Goal: Task Accomplishment & Management: Use online tool/utility

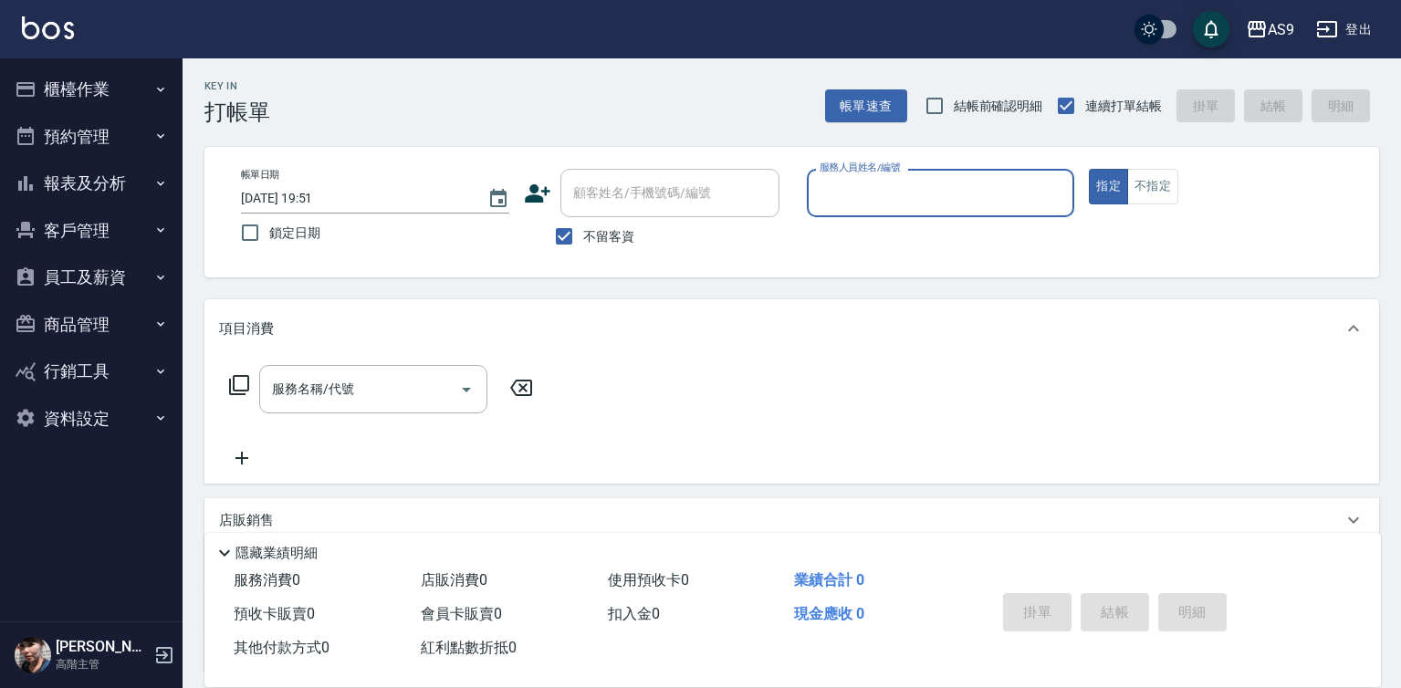
click at [865, 190] on input "服務人員姓名/編號" at bounding box center [941, 193] width 252 height 32
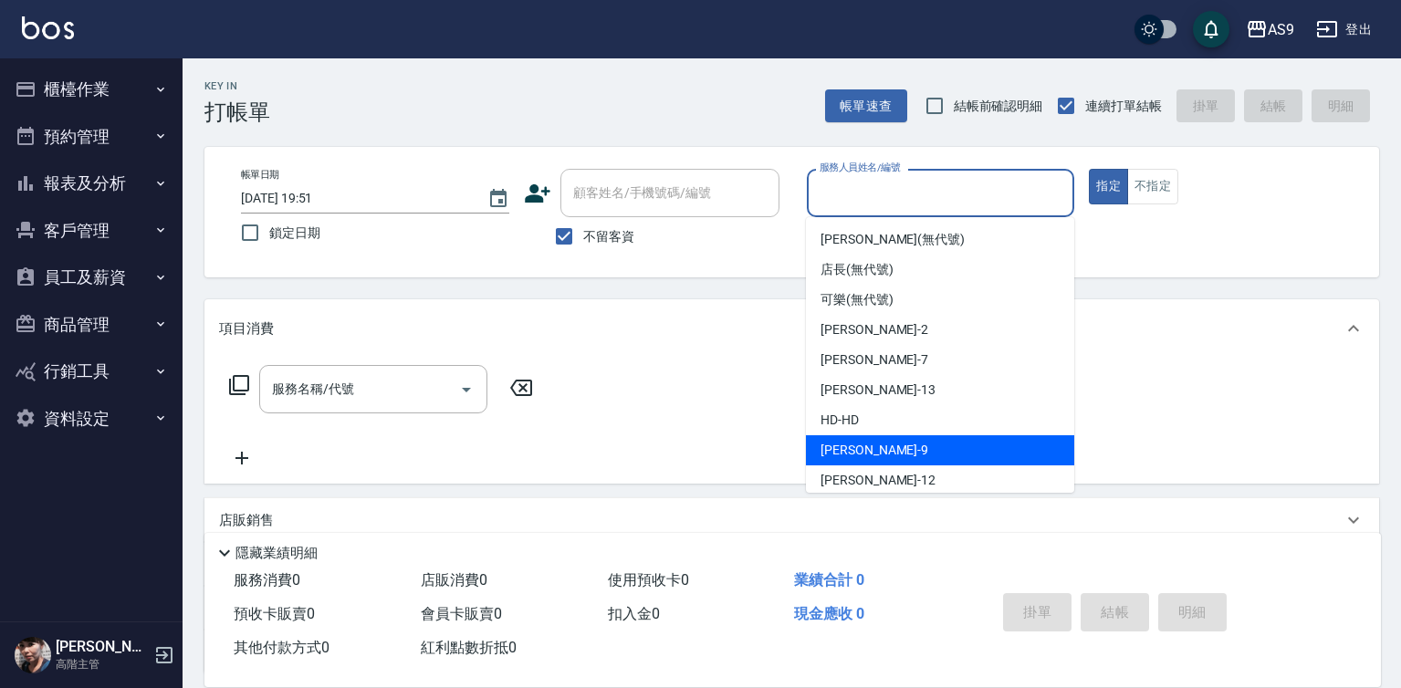
click at [872, 444] on div "[PERSON_NAME] -9" at bounding box center [940, 450] width 268 height 30
type input "[PERSON_NAME]-9"
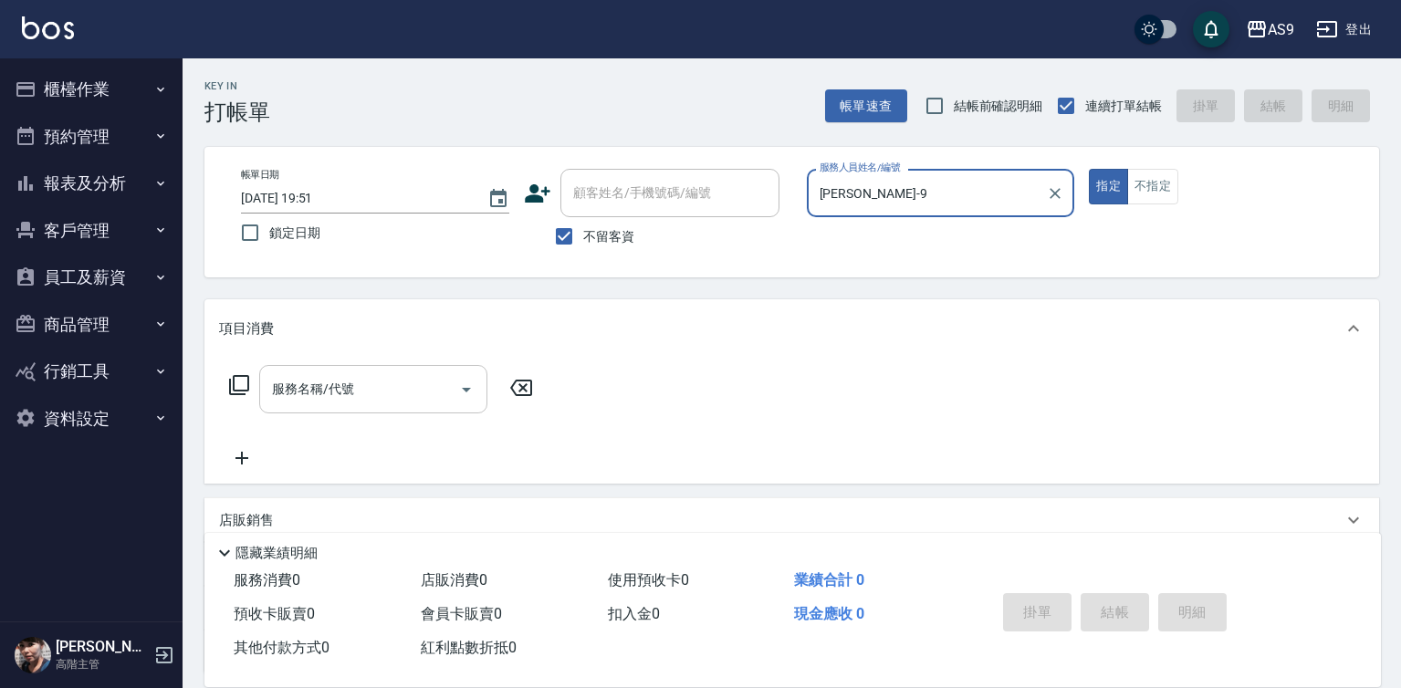
click at [333, 391] on div "服務名稱/代號 服務名稱/代號" at bounding box center [373, 389] width 228 height 48
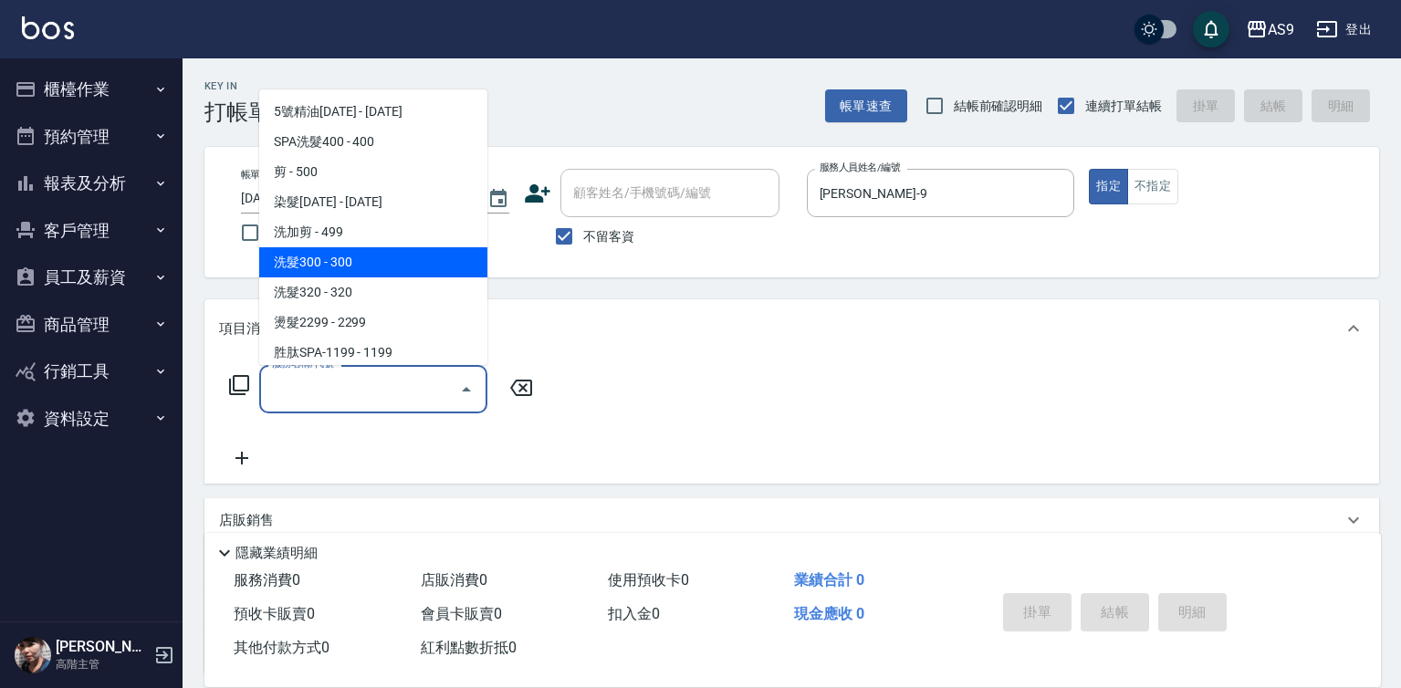
click at [353, 264] on span "洗髮300 - 300" at bounding box center [373, 262] width 228 height 30
type input "洗髮300(洗 髮300)"
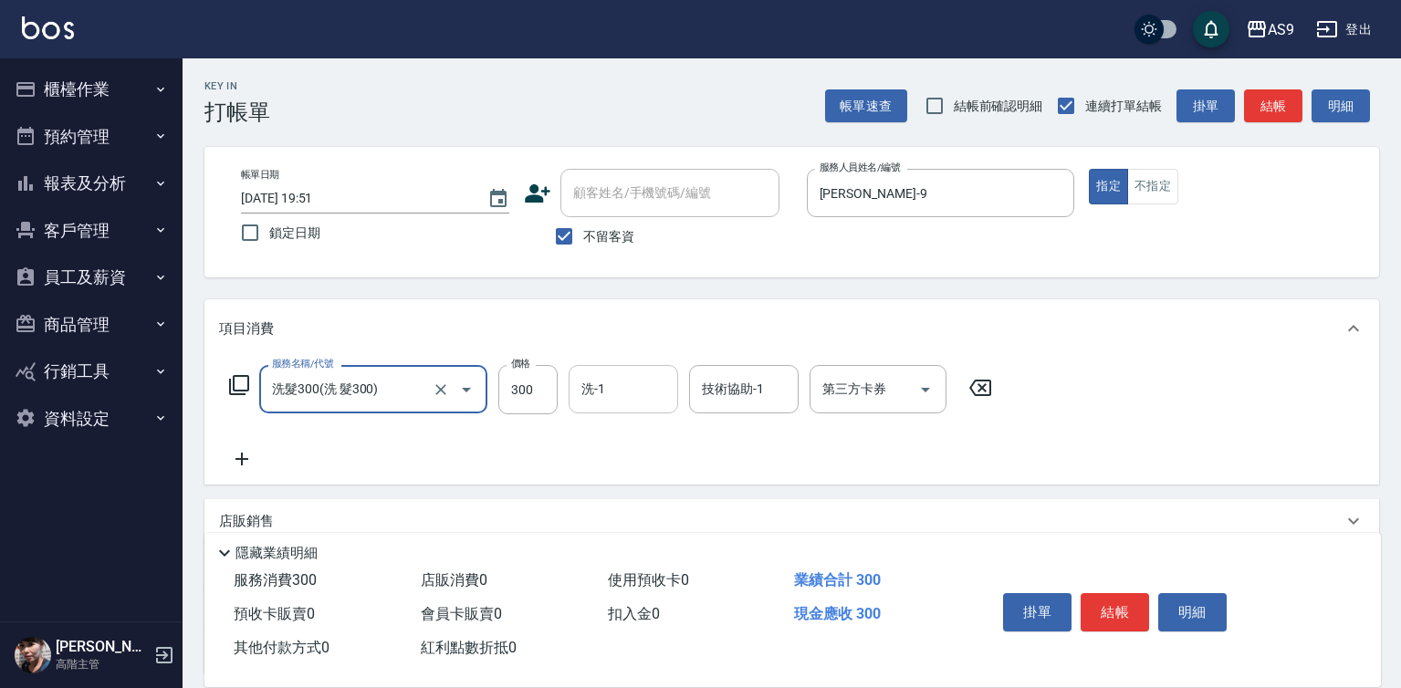
click at [621, 385] on input "洗-1" at bounding box center [623, 389] width 93 height 32
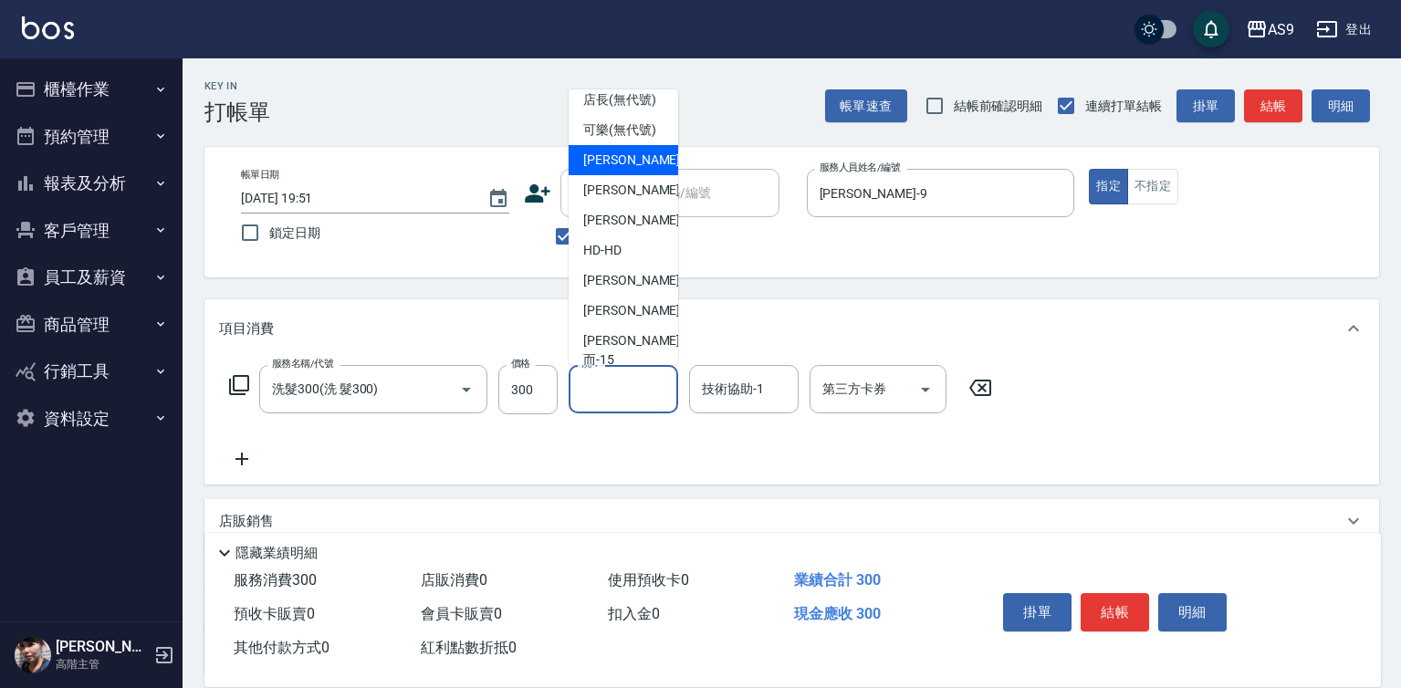
scroll to position [91, 0]
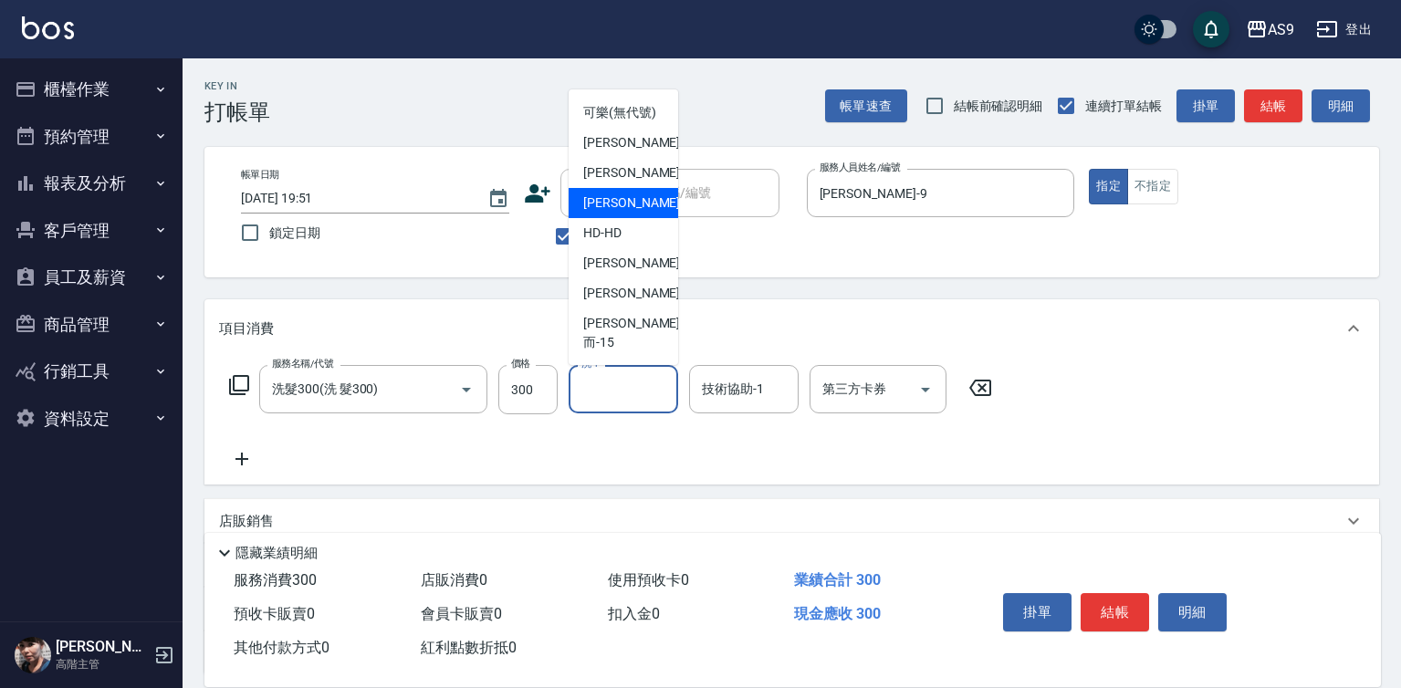
click at [630, 213] on span "[PERSON_NAME] -13" at bounding box center [640, 202] width 115 height 19
type input "[PERSON_NAME]-13"
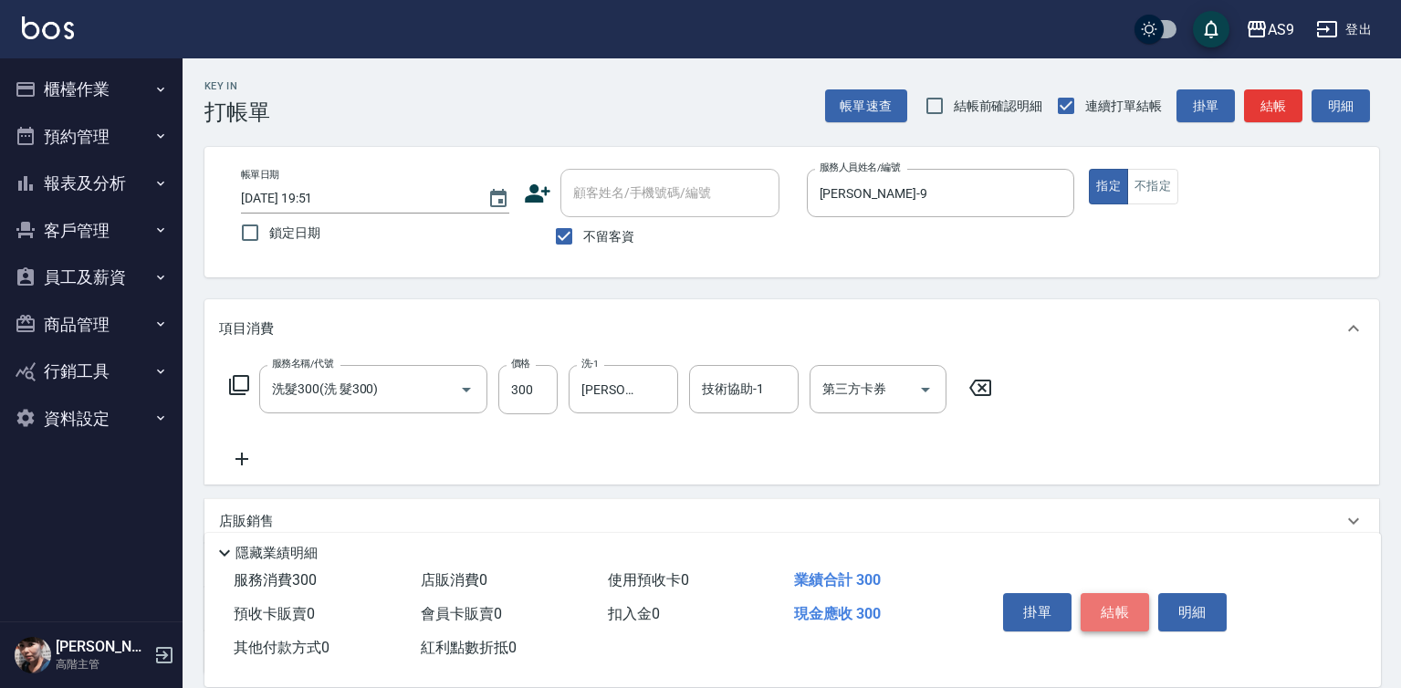
click at [1103, 603] on button "結帳" at bounding box center [1115, 612] width 68 height 38
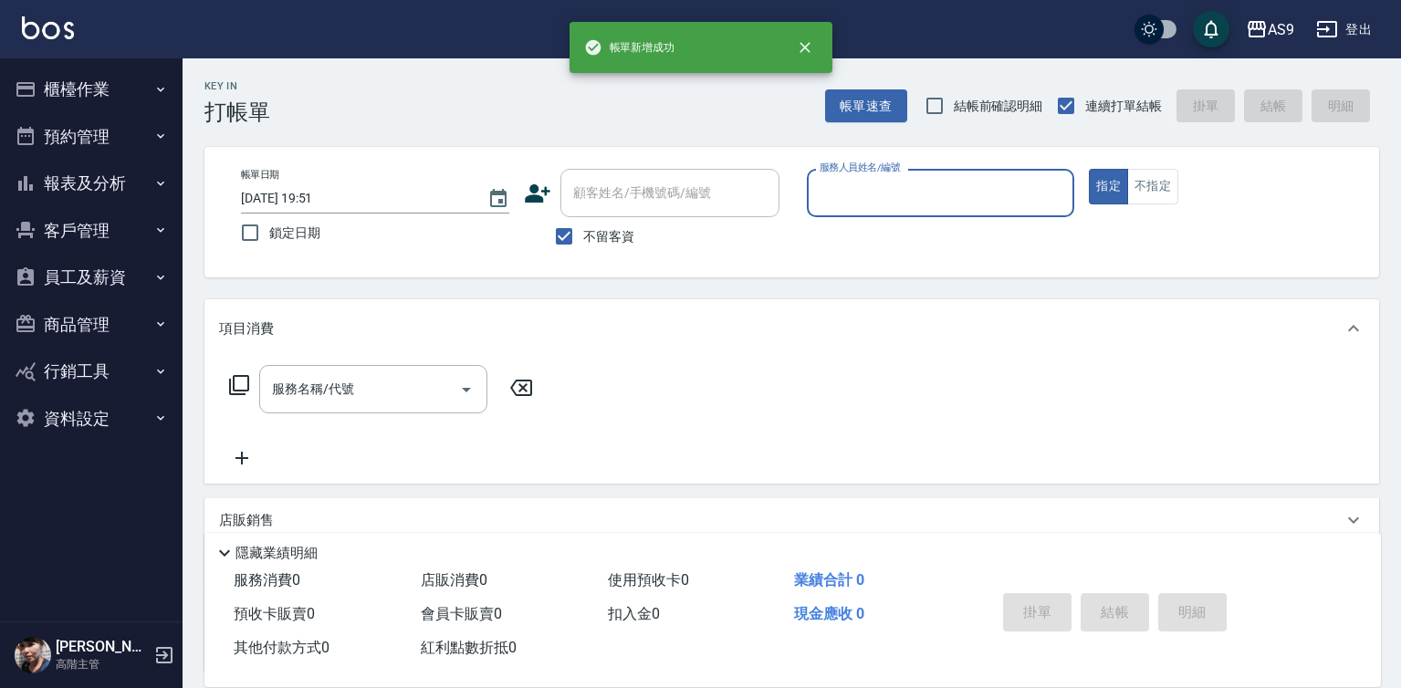
click at [873, 212] on div "服務人員姓名/編號" at bounding box center [941, 193] width 268 height 48
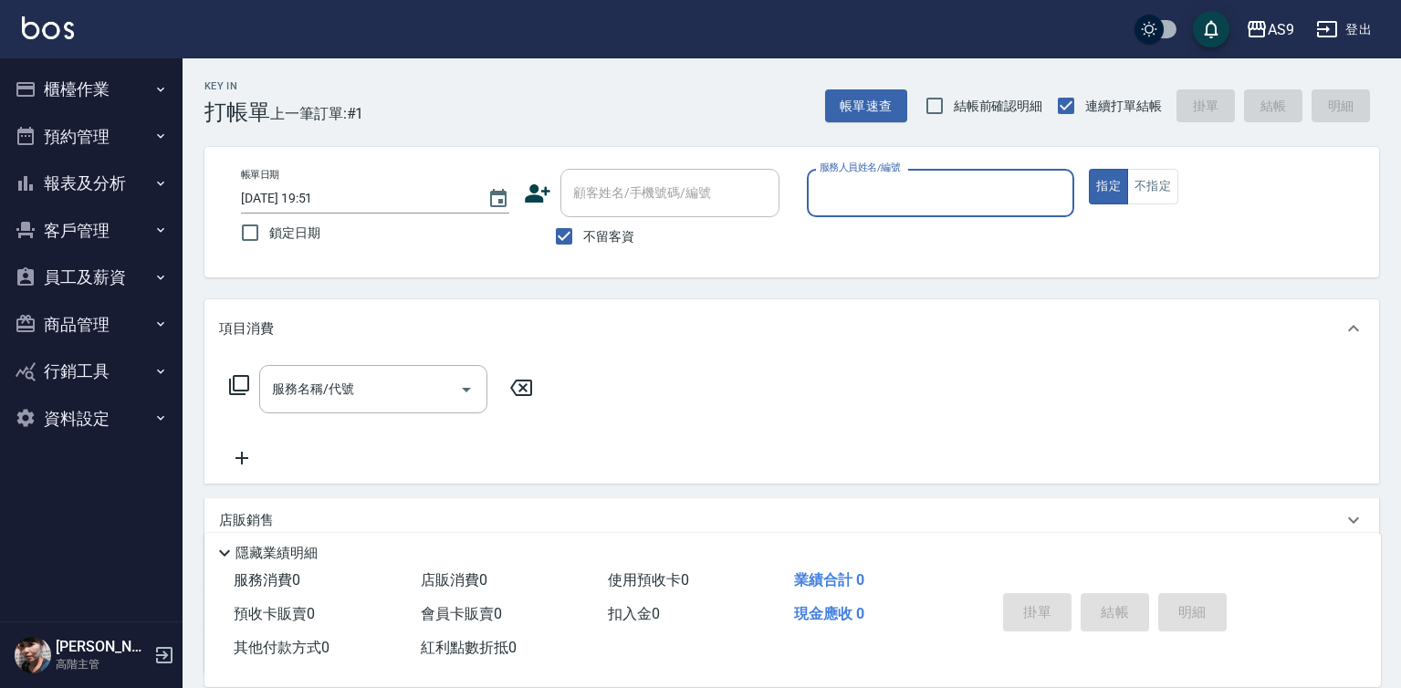
drag, startPoint x: 838, startPoint y: 142, endPoint x: 838, endPoint y: 199, distance: 56.6
click at [838, 178] on div "Key In 打帳單 上一筆訂單:#1 帳單速查 結帳前確認明細 連續打單結帳 掛單 結帳 明細 帳單日期 [DATE] 19:51 鎖定日期 顧客姓名/手機…" at bounding box center [792, 453] width 1218 height 790
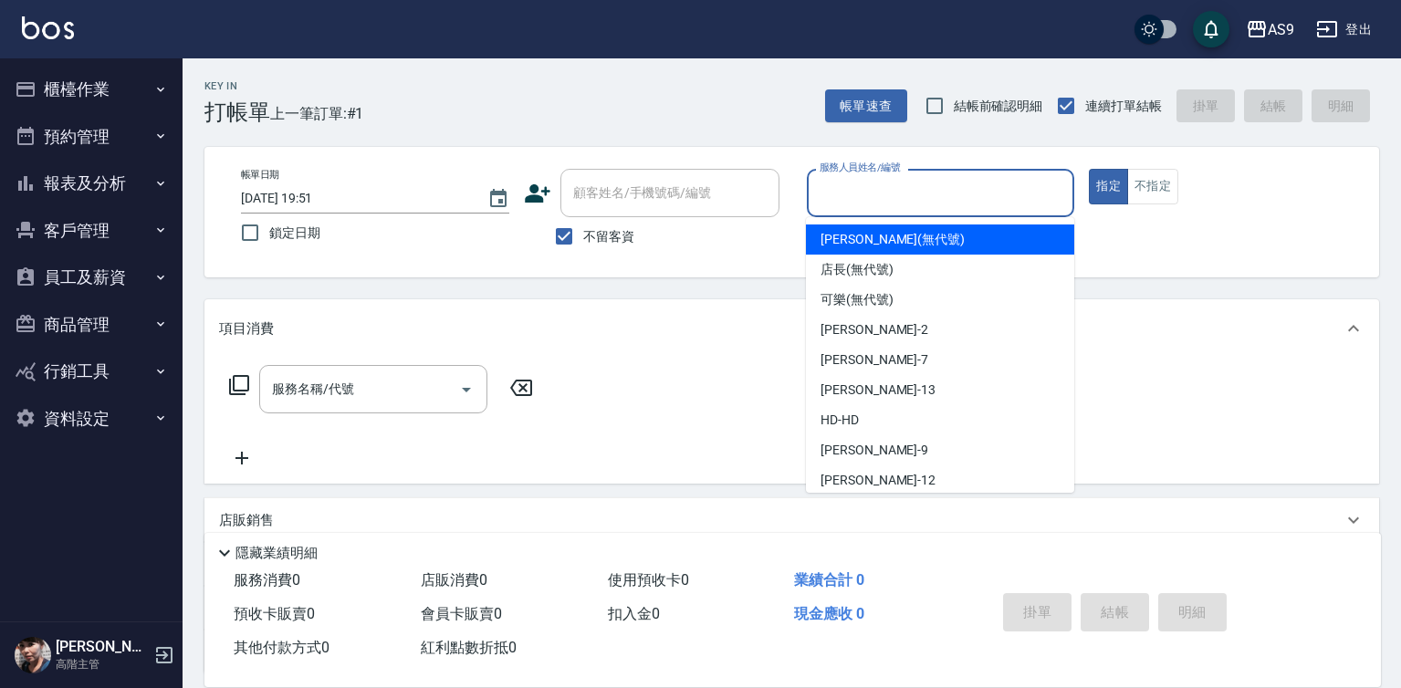
click at [841, 195] on input "服務人員姓名/編號" at bounding box center [941, 193] width 252 height 32
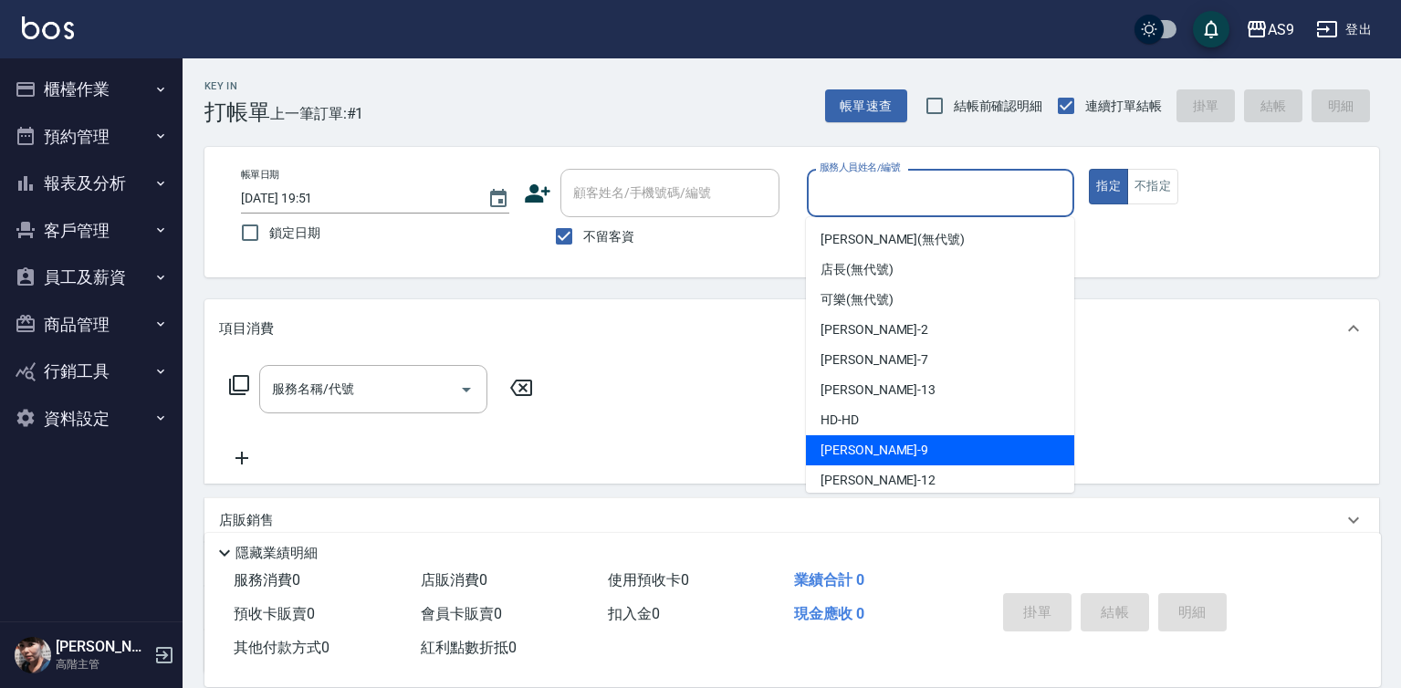
click at [870, 446] on div "[PERSON_NAME] -9" at bounding box center [940, 450] width 268 height 30
type input "[PERSON_NAME]-9"
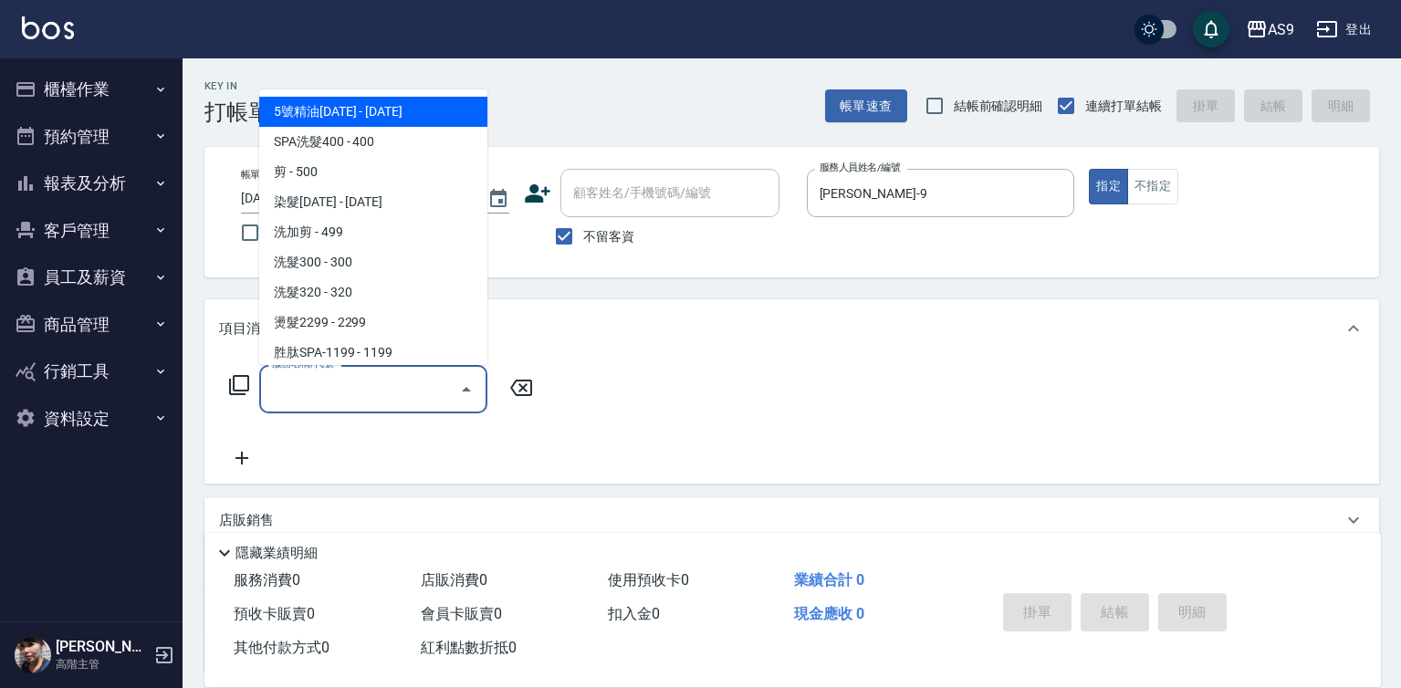
click at [414, 392] on input "服務名稱/代號" at bounding box center [359, 389] width 184 height 32
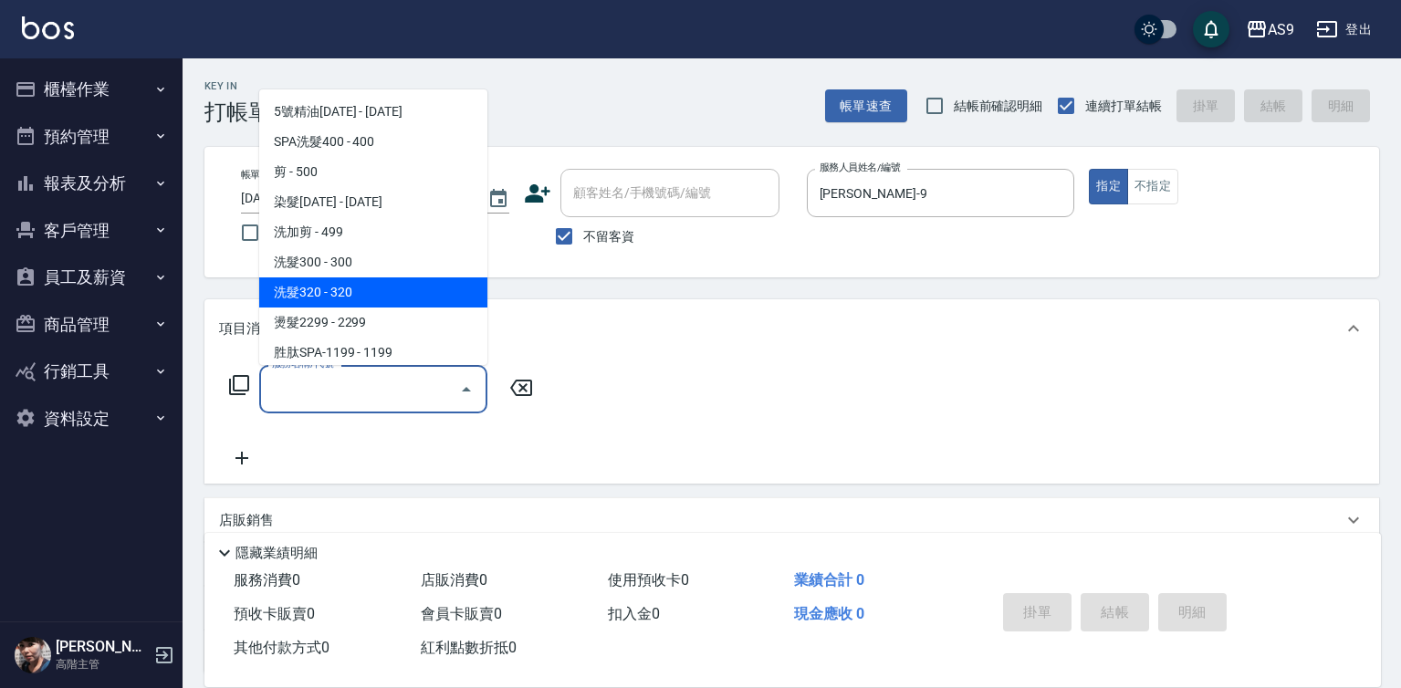
click at [333, 286] on span "洗髮320 - 320" at bounding box center [373, 292] width 228 height 30
type input "洗髮320(洗髮320)"
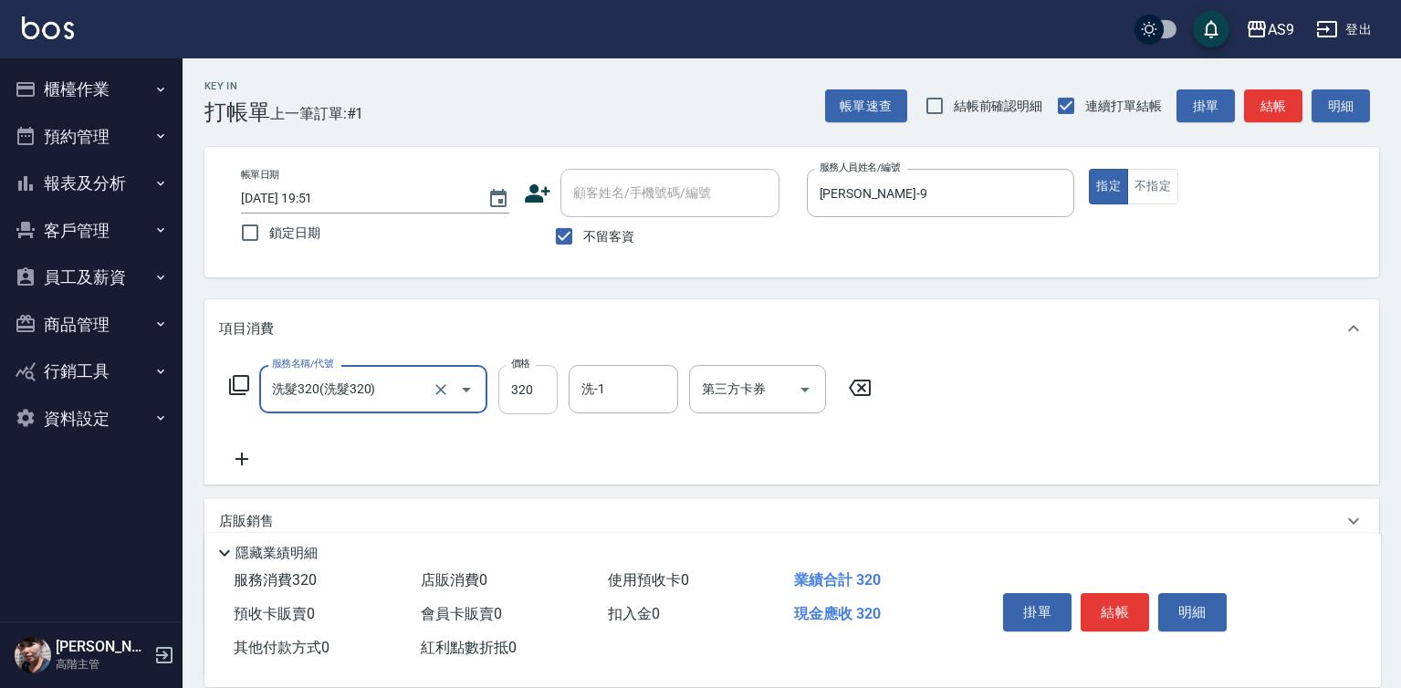
click at [544, 392] on input "320" at bounding box center [527, 389] width 59 height 49
click at [543, 390] on input "320" at bounding box center [527, 389] width 59 height 49
click at [530, 402] on input "320290" at bounding box center [527, 389] width 59 height 49
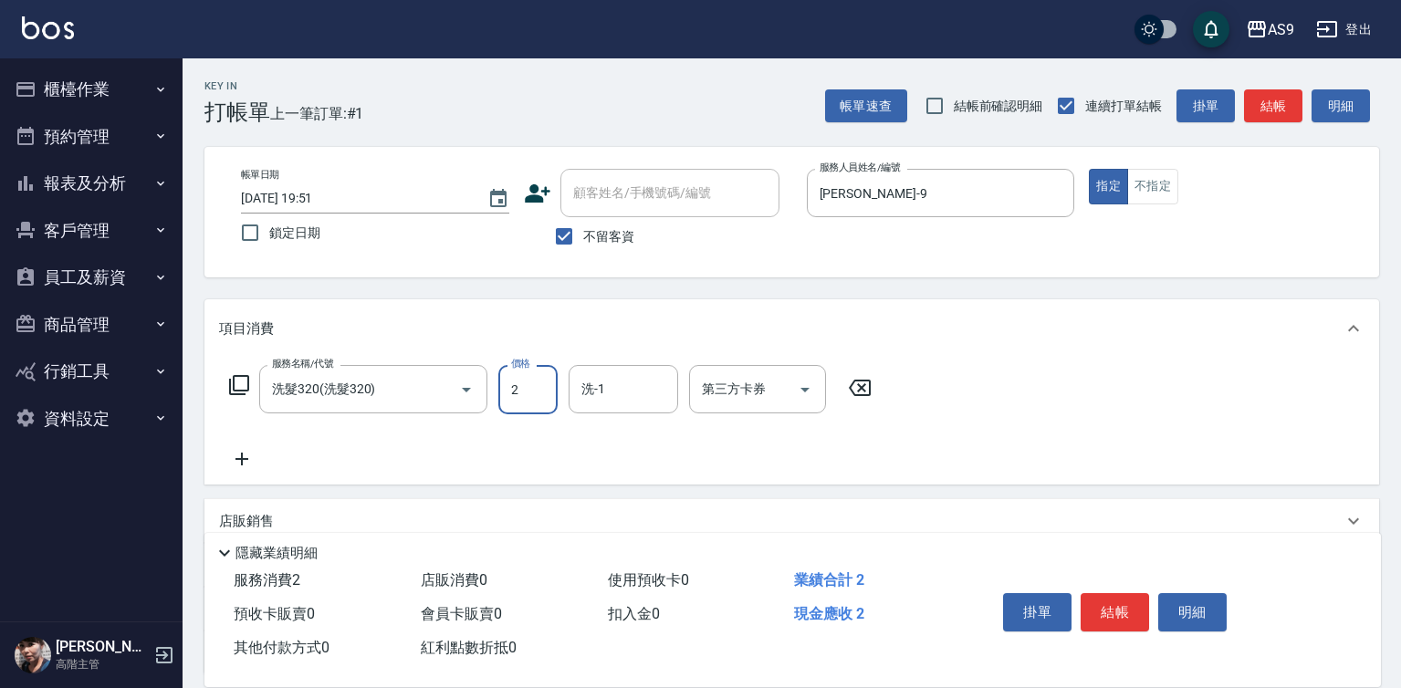
scroll to position [0, 0]
type input "290"
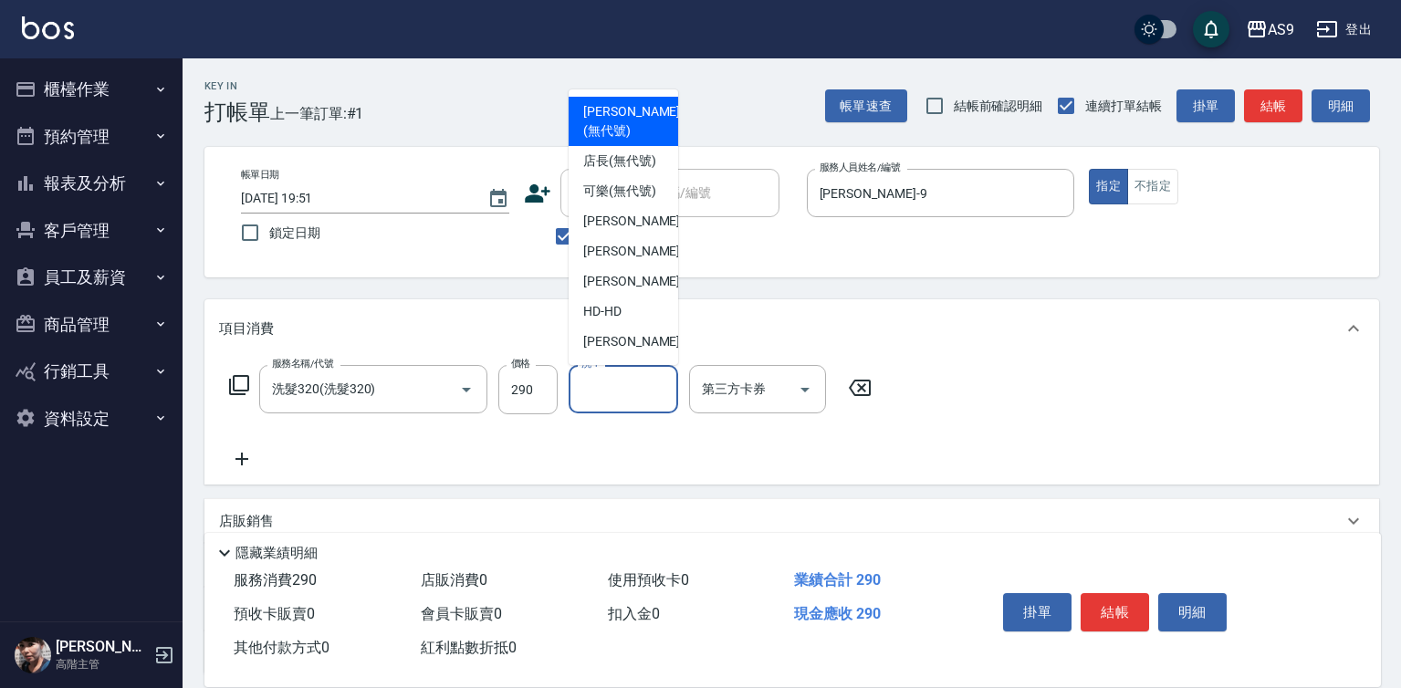
click at [632, 386] on input "洗-1" at bounding box center [623, 389] width 93 height 32
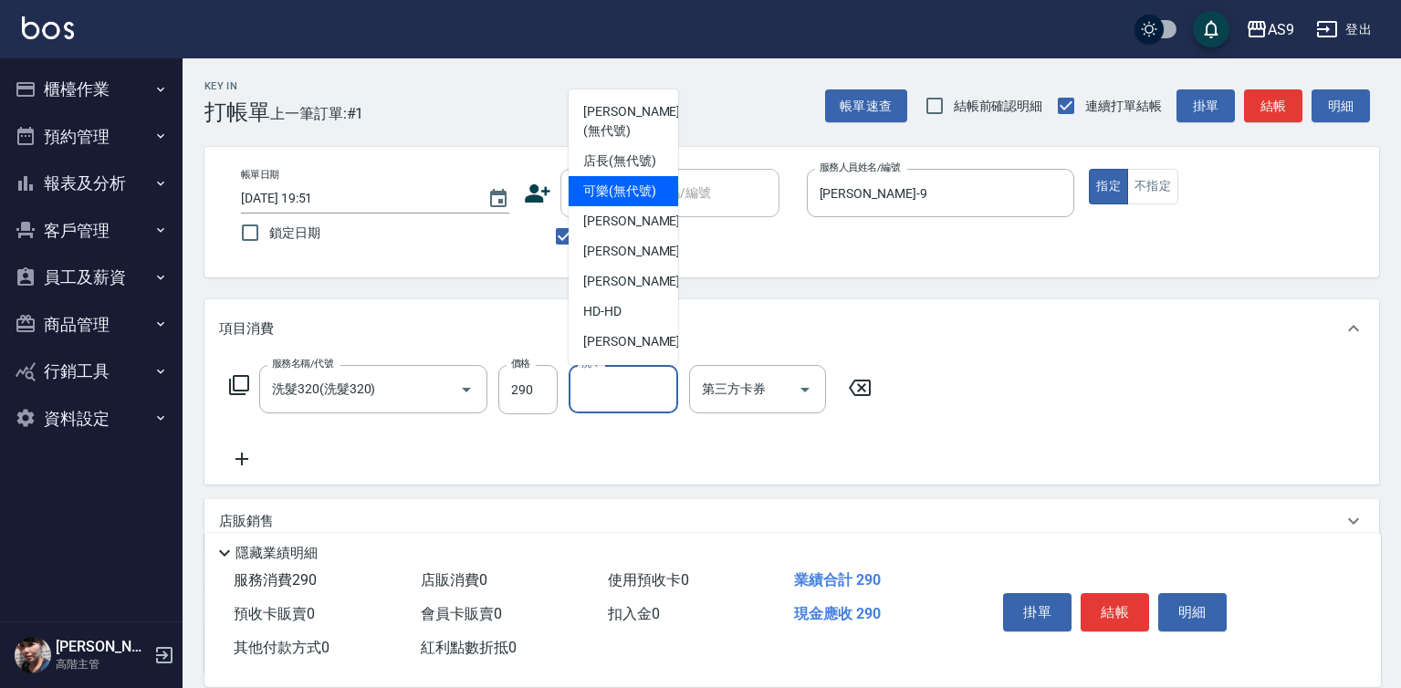
click at [625, 201] on span "可樂 (無代號)" at bounding box center [619, 191] width 73 height 19
type input "可樂(無代號)"
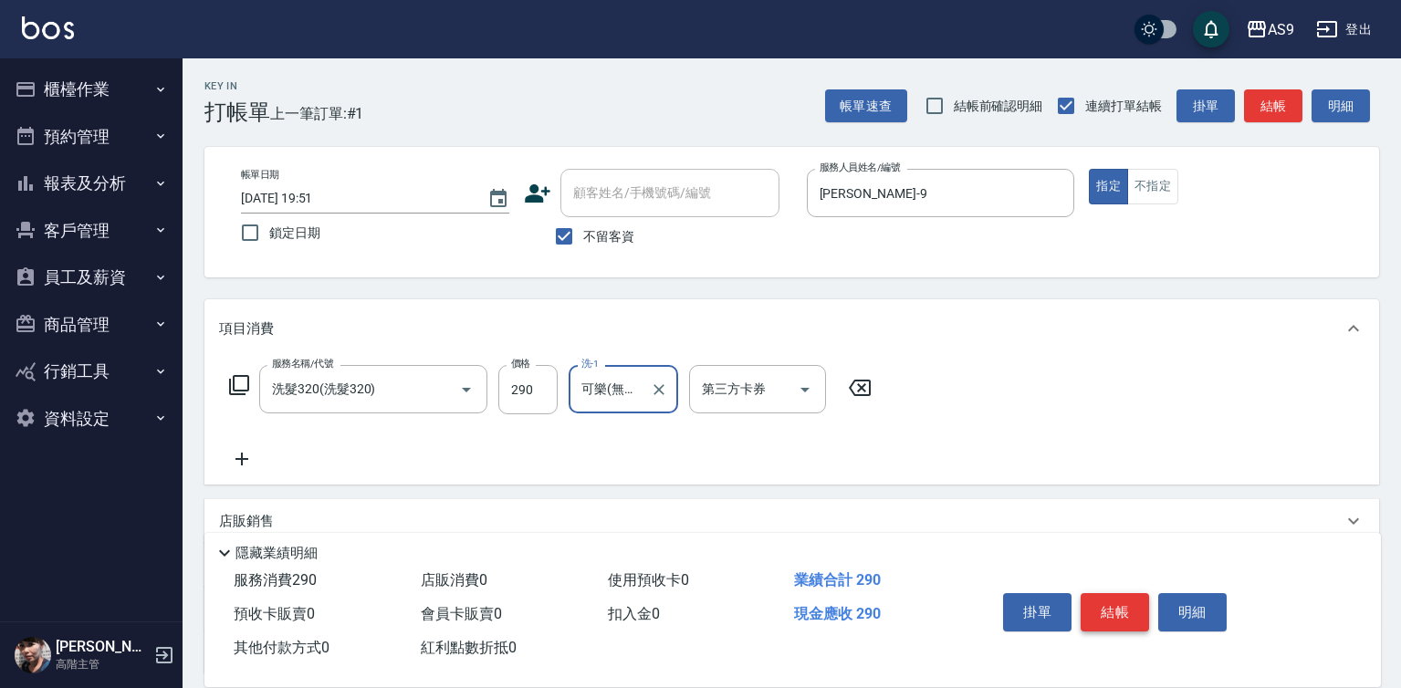
click at [1117, 593] on button "結帳" at bounding box center [1115, 612] width 68 height 38
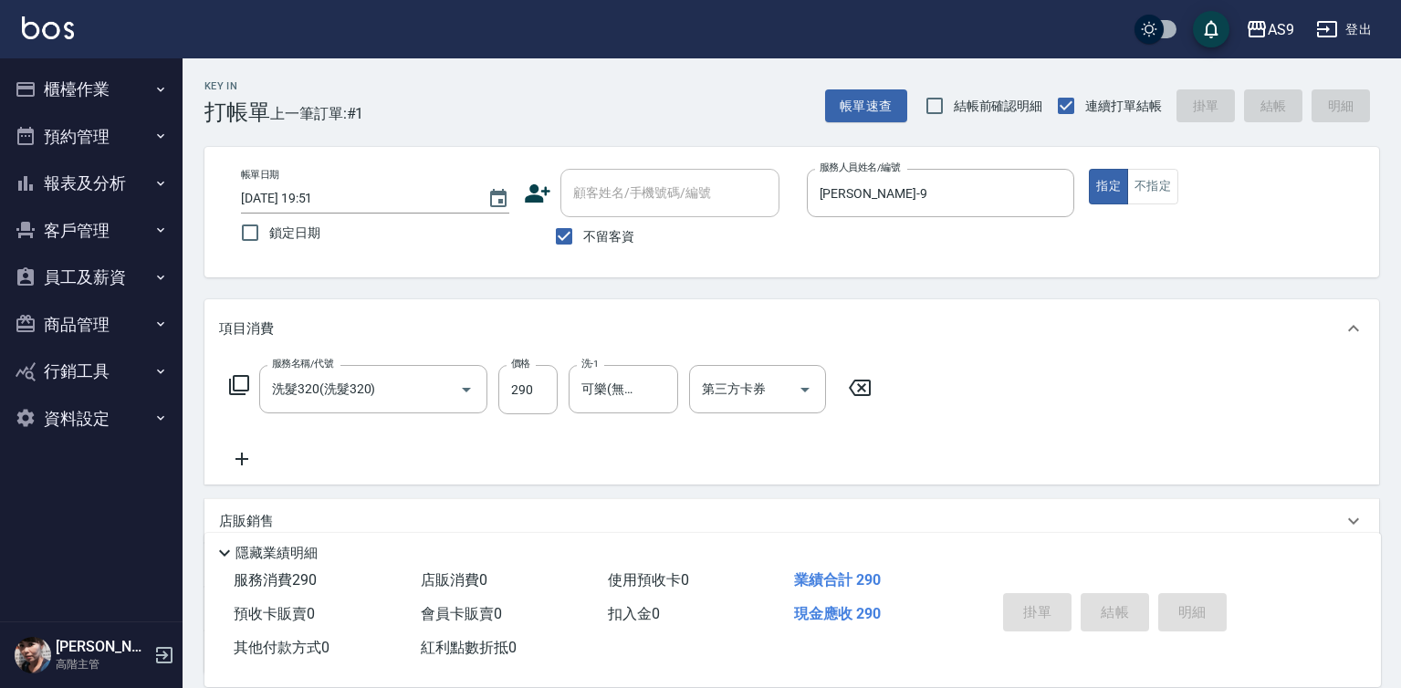
type input "[DATE] 19:52"
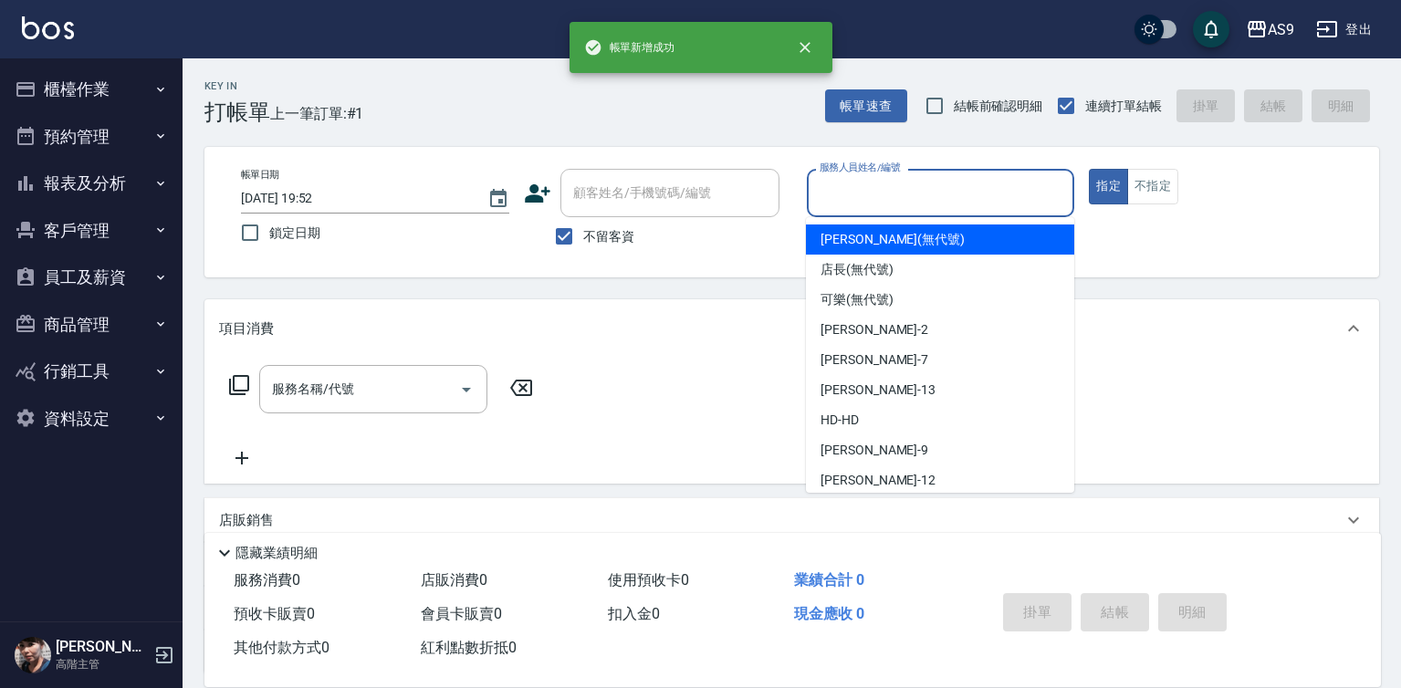
drag, startPoint x: 924, startPoint y: 179, endPoint x: 888, endPoint y: 340, distance: 165.4
click at [921, 185] on input "服務人員姓名/編號" at bounding box center [941, 193] width 252 height 32
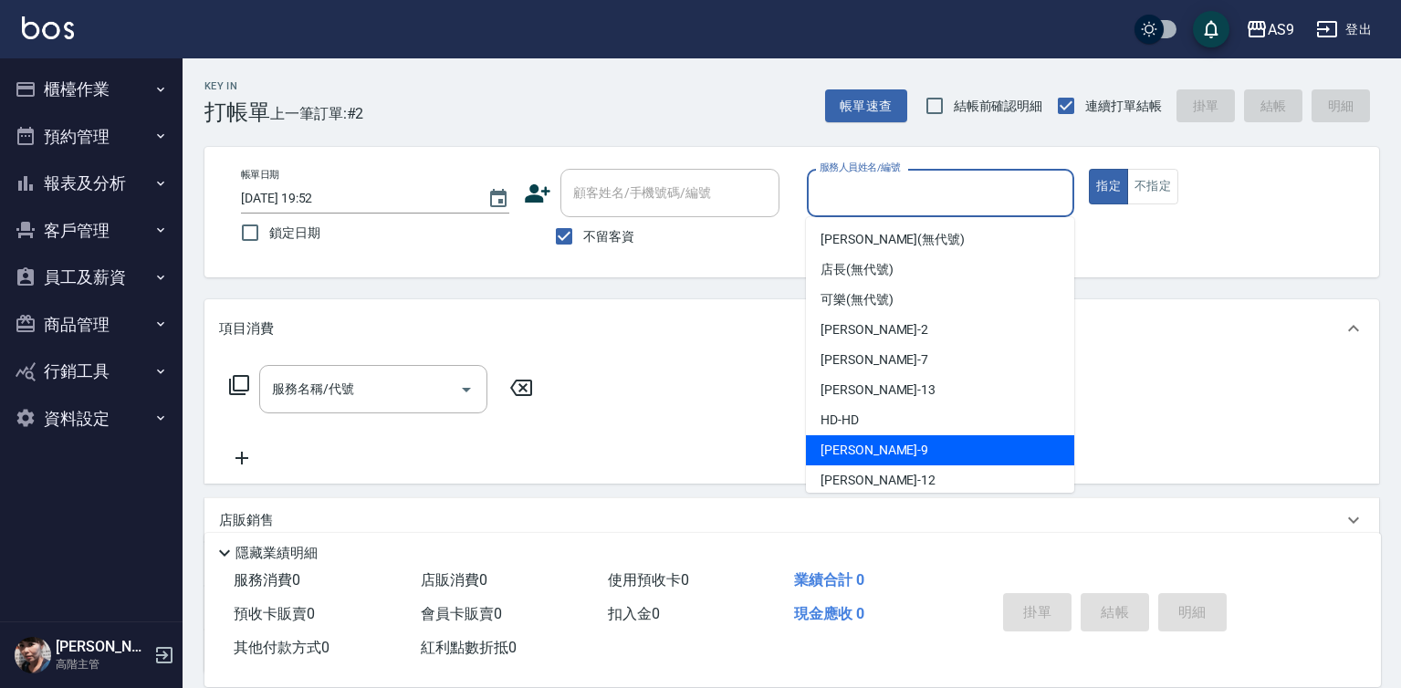
drag, startPoint x: 873, startPoint y: 449, endPoint x: 653, endPoint y: 428, distance: 221.9
click at [873, 450] on div "[PERSON_NAME] -9" at bounding box center [940, 450] width 268 height 30
type input "[PERSON_NAME]-9"
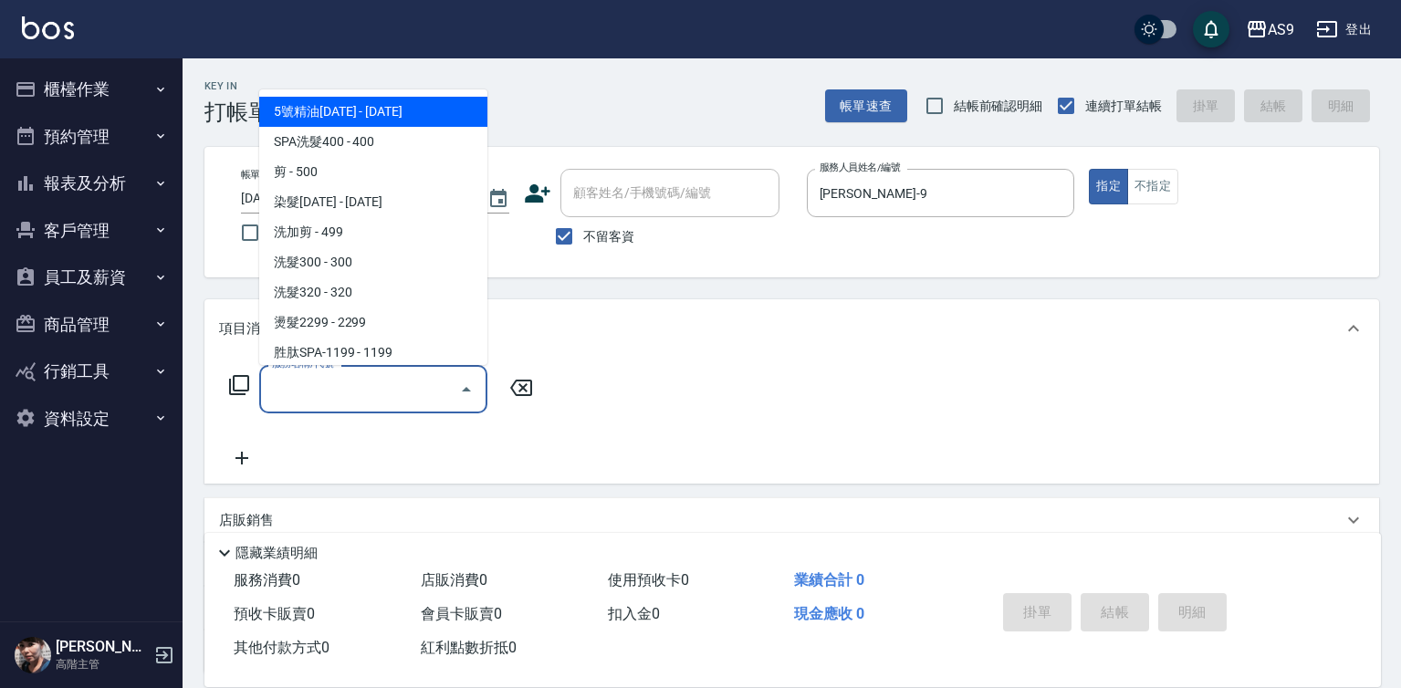
click at [386, 385] on input "服務名稱/代號" at bounding box center [359, 389] width 184 height 32
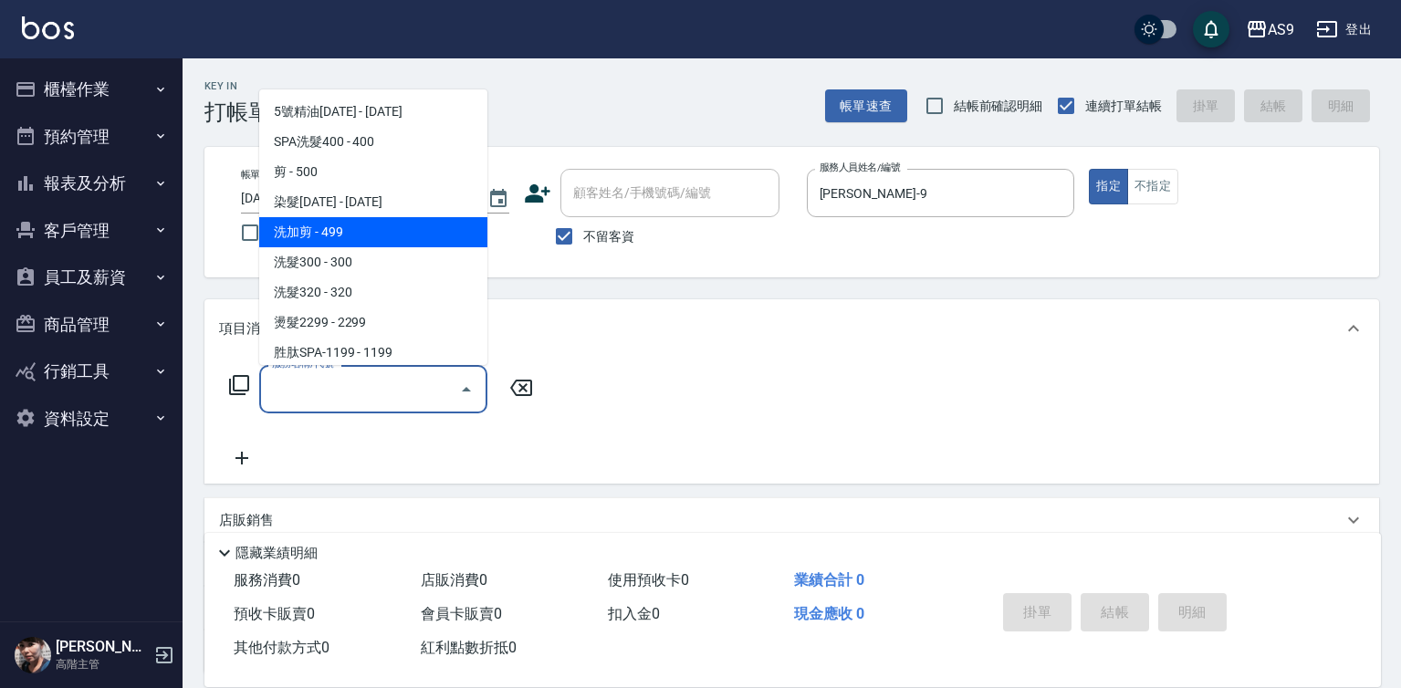
click at [354, 224] on span "洗加剪 - 499" at bounding box center [373, 232] width 228 height 30
type input "洗加剪(洗加剪)"
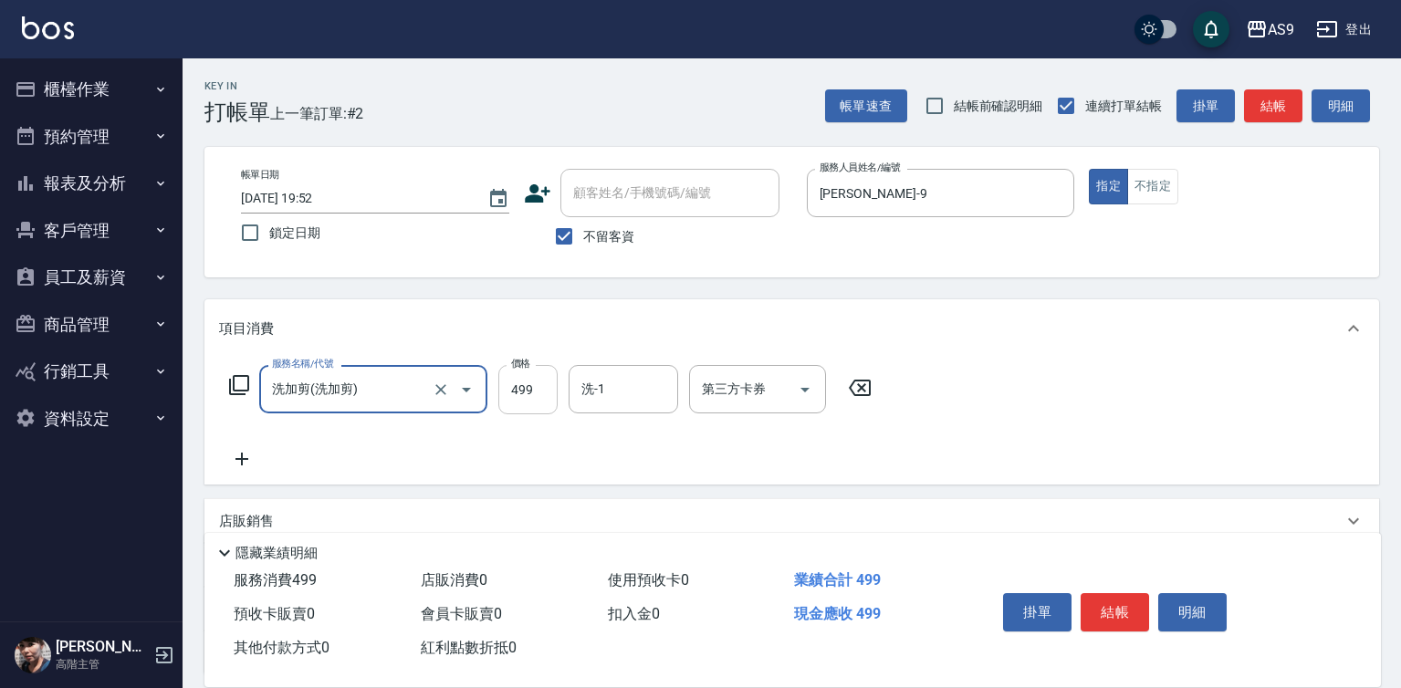
click at [521, 392] on input "499" at bounding box center [527, 389] width 59 height 49
type input "750"
click at [1106, 614] on button "結帳" at bounding box center [1115, 612] width 68 height 38
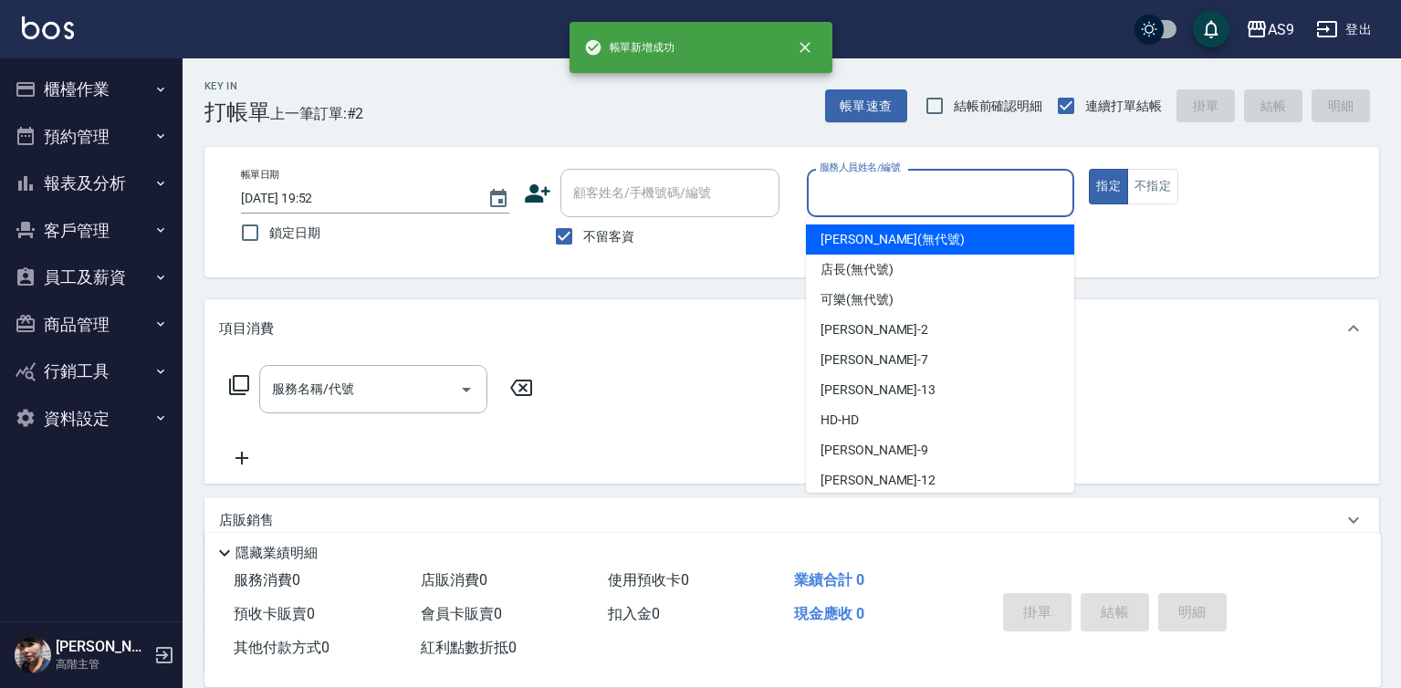
drag, startPoint x: 880, startPoint y: 193, endPoint x: 877, endPoint y: 331, distance: 137.8
click at [878, 194] on input "服務人員姓名/編號" at bounding box center [941, 193] width 252 height 32
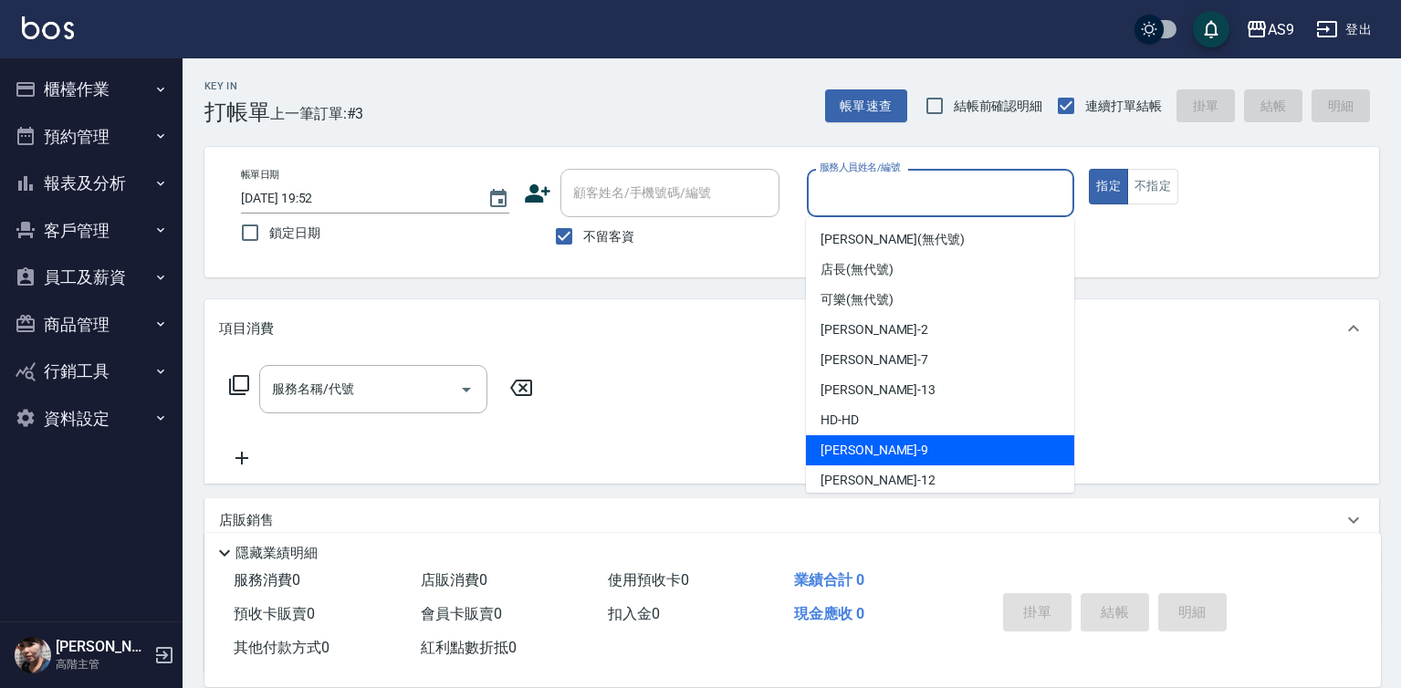
click at [872, 451] on div "[PERSON_NAME] -9" at bounding box center [940, 450] width 268 height 30
type input "[PERSON_NAME]-9"
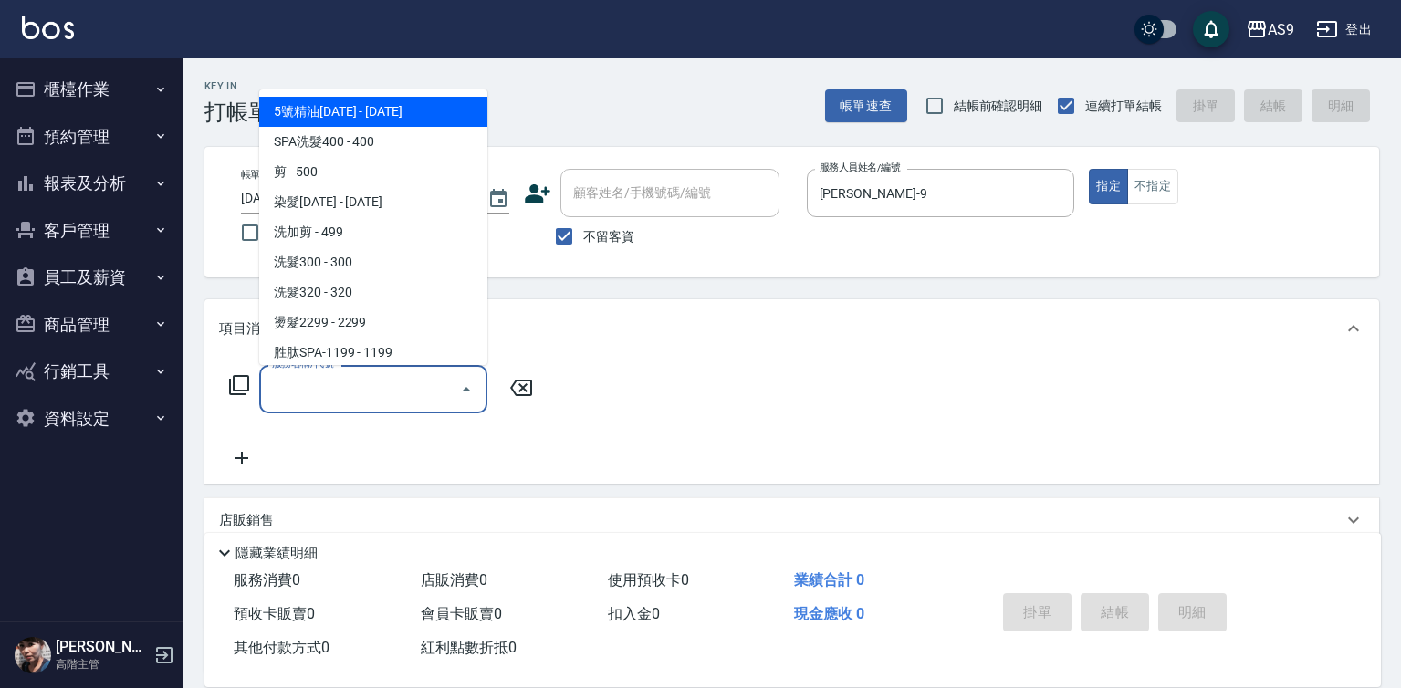
click at [410, 395] on input "服務名稱/代號" at bounding box center [359, 389] width 184 height 32
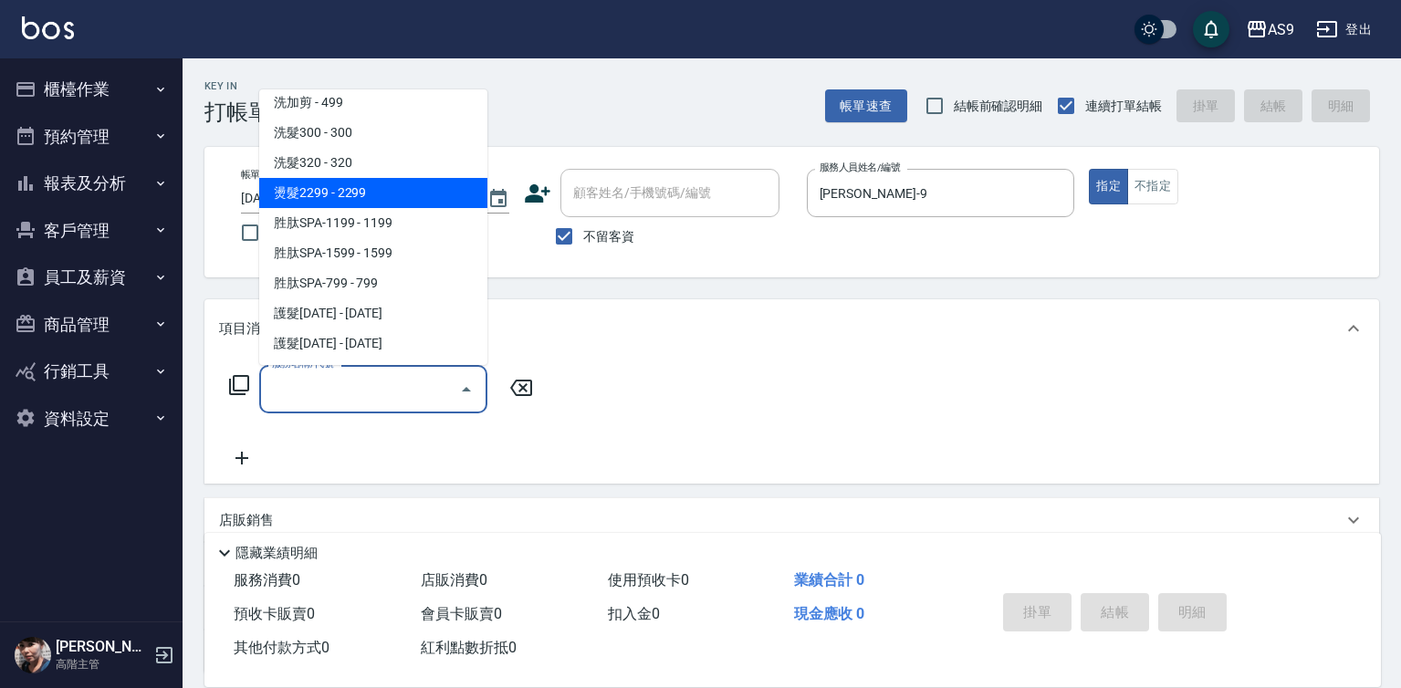
scroll to position [183, 0]
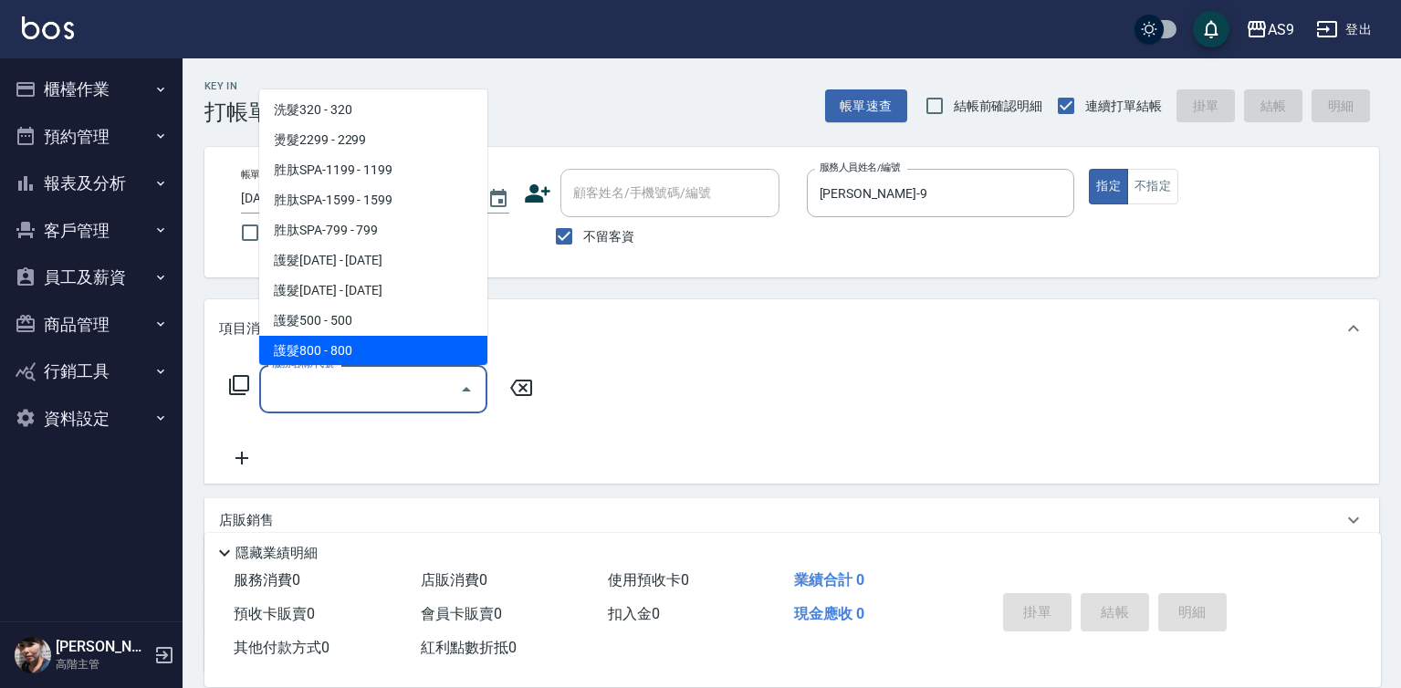
click at [371, 349] on span "護髮800 - 800" at bounding box center [373, 351] width 228 height 30
type input "護髮800(護髮800)"
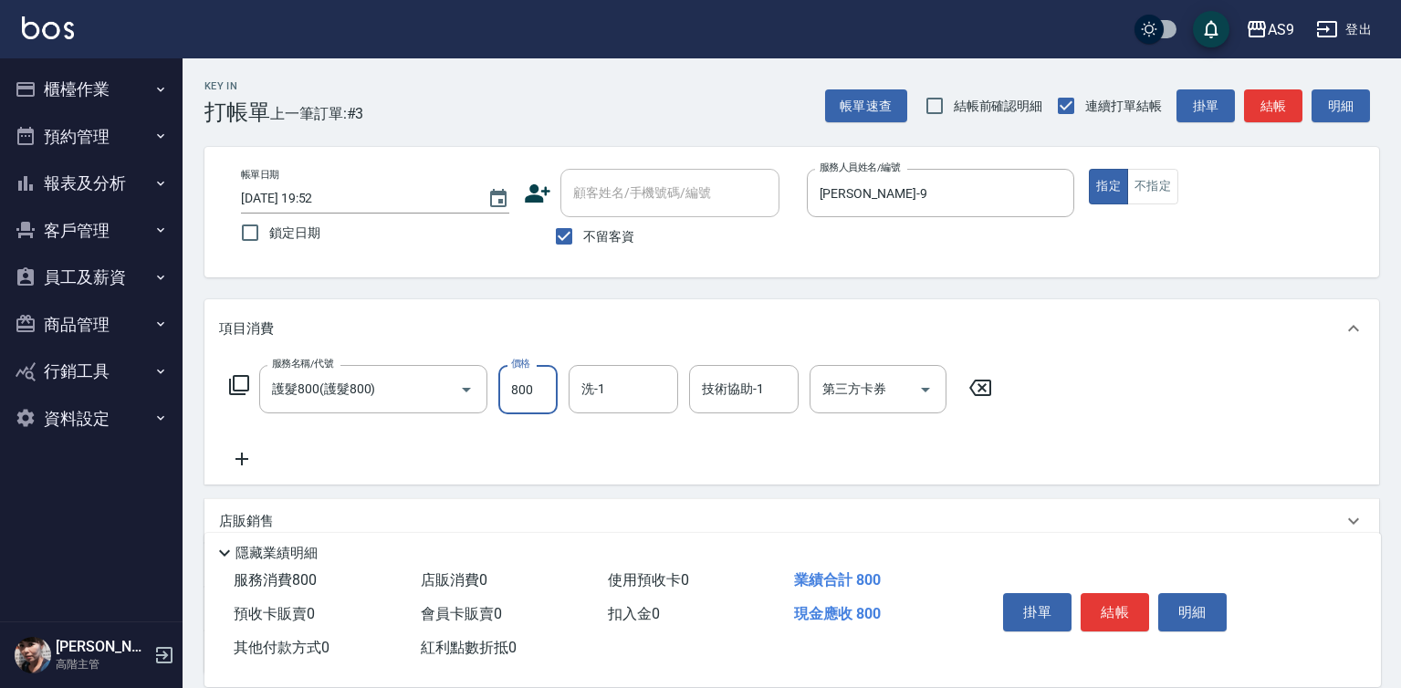
click at [519, 388] on input "800" at bounding box center [527, 389] width 59 height 49
type input "1000"
click at [240, 461] on icon at bounding box center [242, 459] width 46 height 22
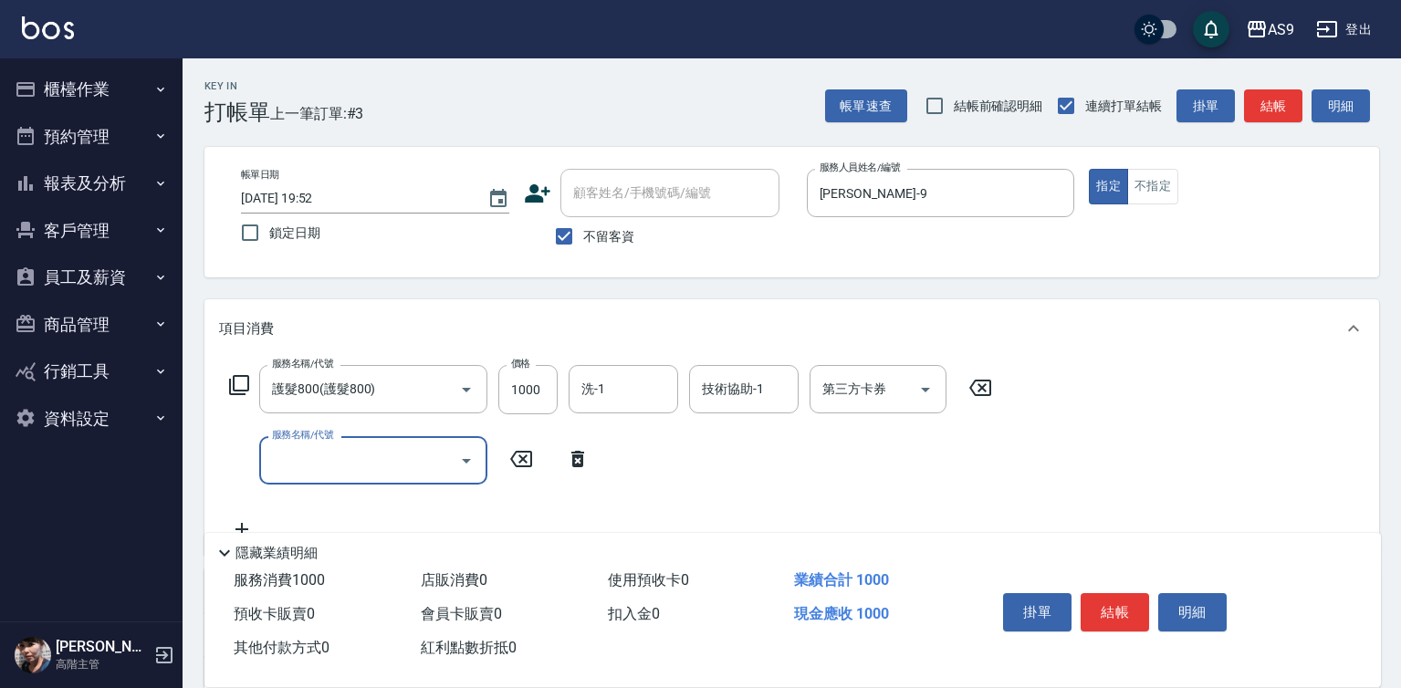
click at [310, 456] on input "服務名稱/代號" at bounding box center [359, 460] width 184 height 32
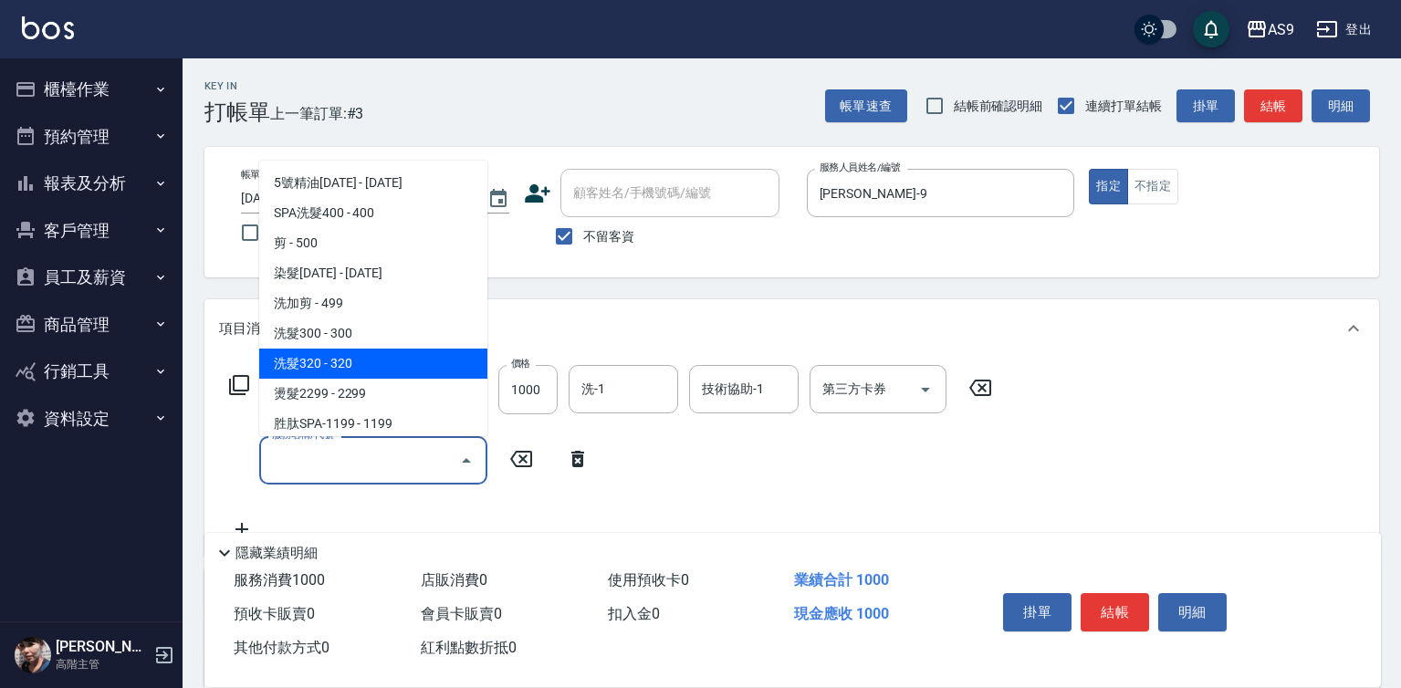
click at [349, 369] on span "洗髮320 - 320" at bounding box center [373, 364] width 228 height 30
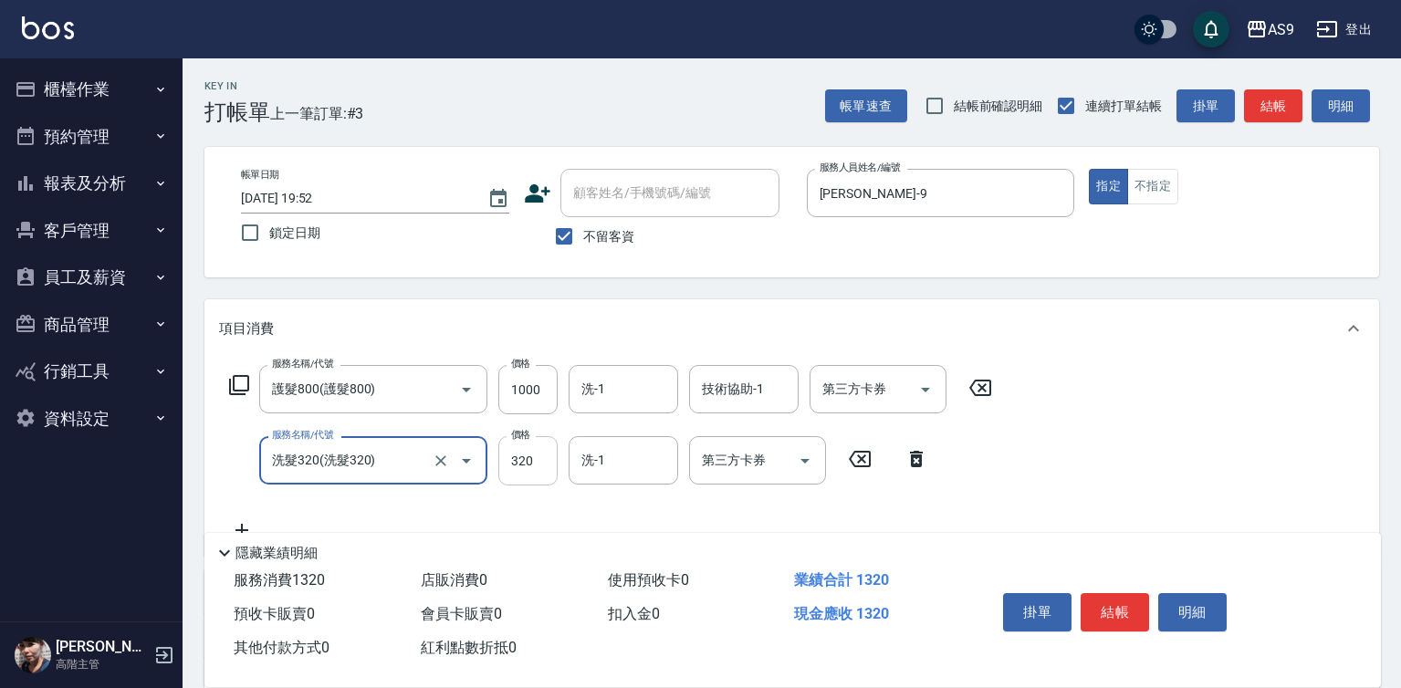
type input "洗髮320"
click at [519, 466] on input "320" at bounding box center [527, 460] width 59 height 49
type input "290"
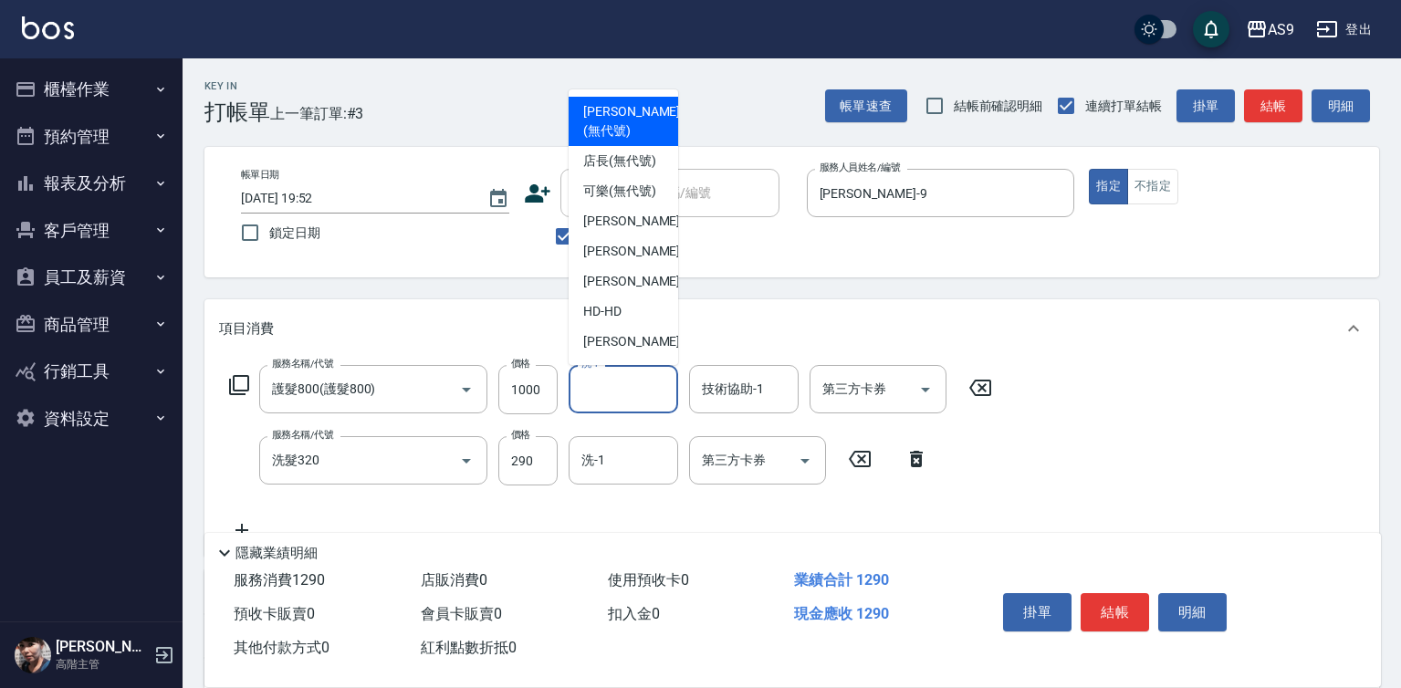
click at [591, 381] on div "洗-1 洗-1" at bounding box center [624, 389] width 110 height 48
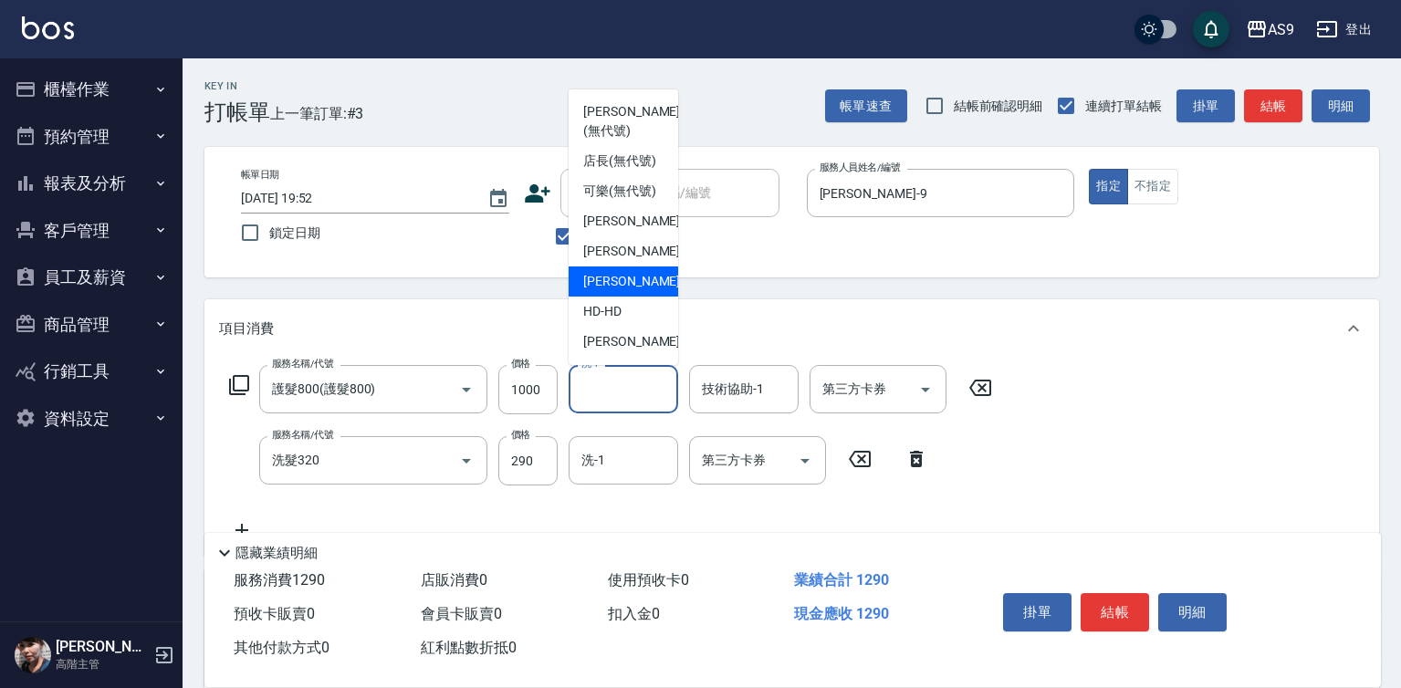
click at [612, 291] on span "[PERSON_NAME] -13" at bounding box center [640, 281] width 115 height 19
type input "[PERSON_NAME]-13"
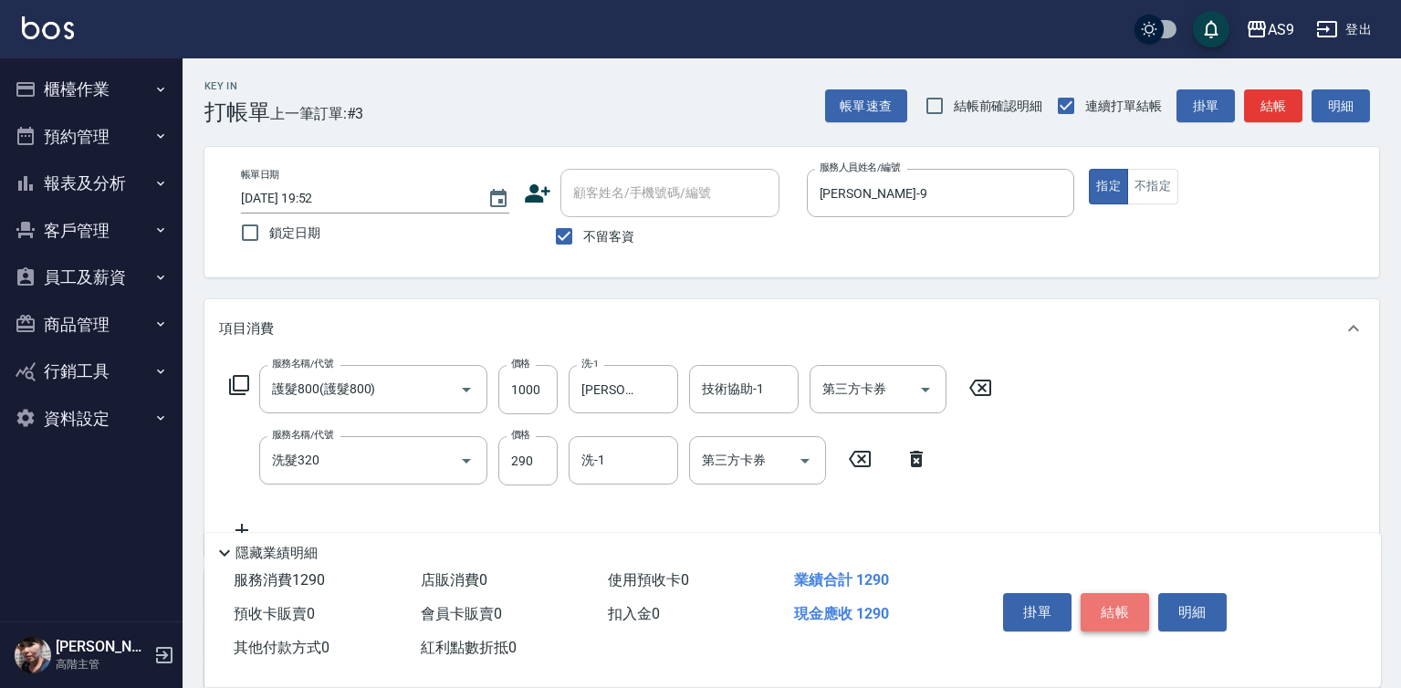
click at [1091, 601] on button "結帳" at bounding box center [1115, 612] width 68 height 38
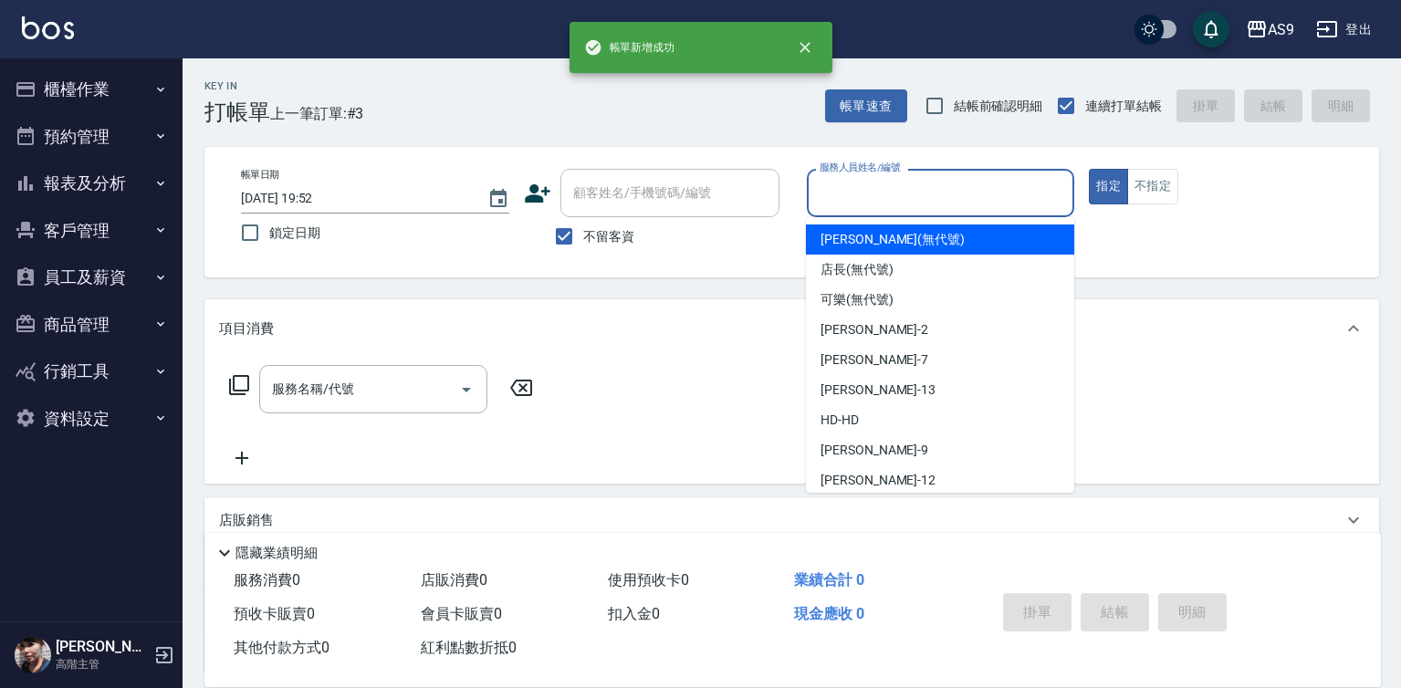
drag, startPoint x: 852, startPoint y: 180, endPoint x: 856, endPoint y: 259, distance: 79.5
click at [852, 186] on input "服務人員姓名/編號" at bounding box center [941, 193] width 252 height 32
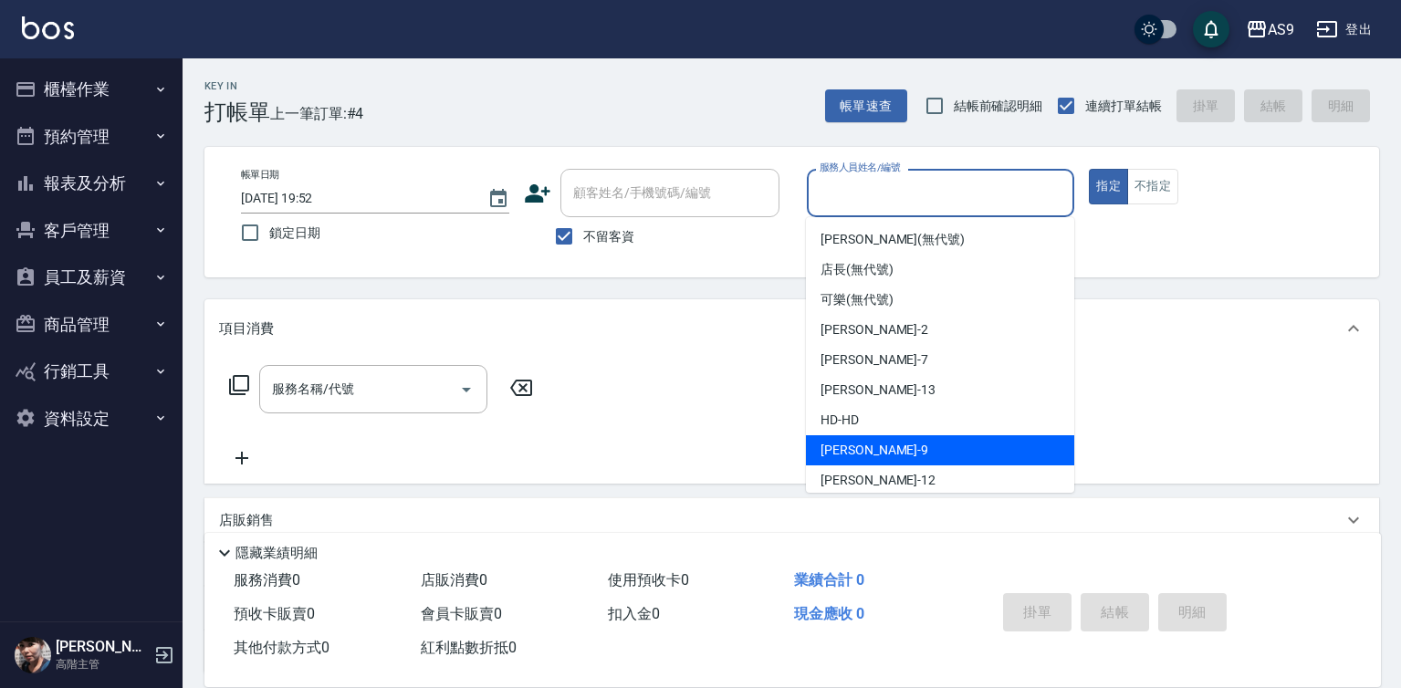
click at [845, 442] on span "[PERSON_NAME] -9" at bounding box center [875, 450] width 108 height 19
type input "[PERSON_NAME]-9"
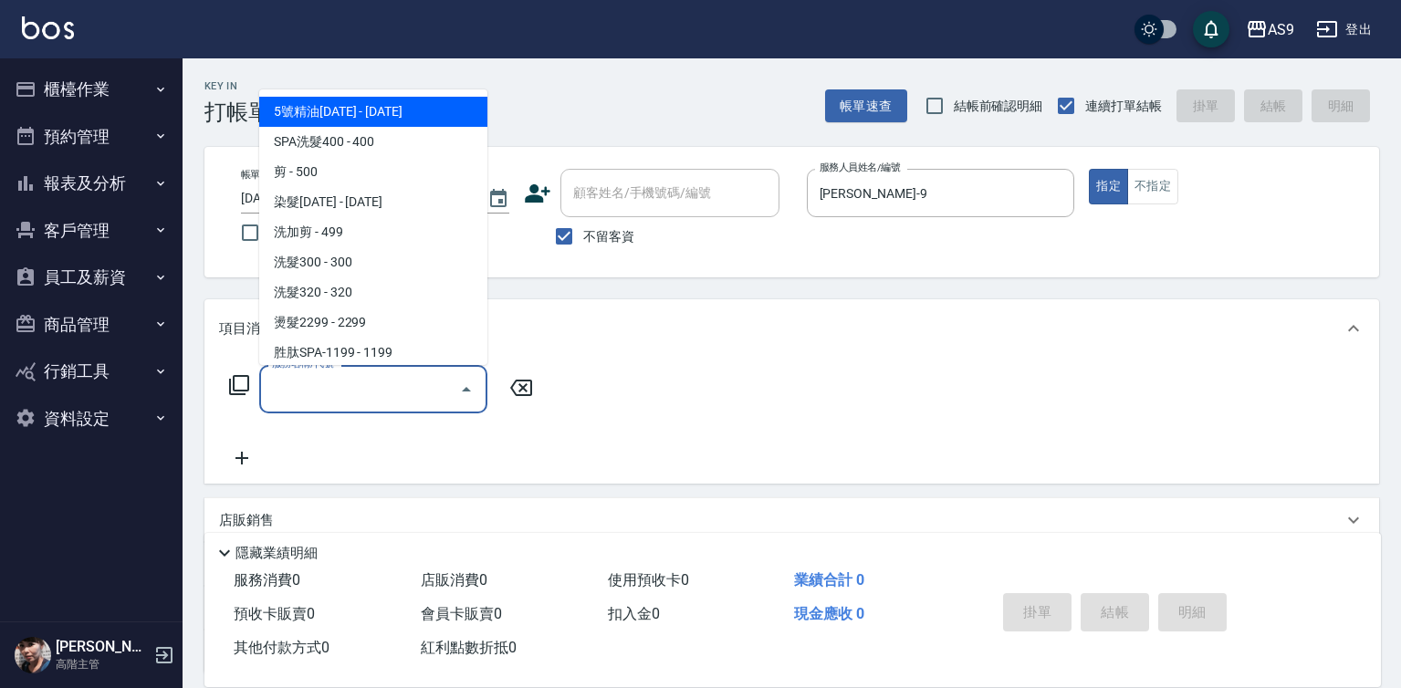
click at [351, 387] on input "服務名稱/代號" at bounding box center [359, 389] width 184 height 32
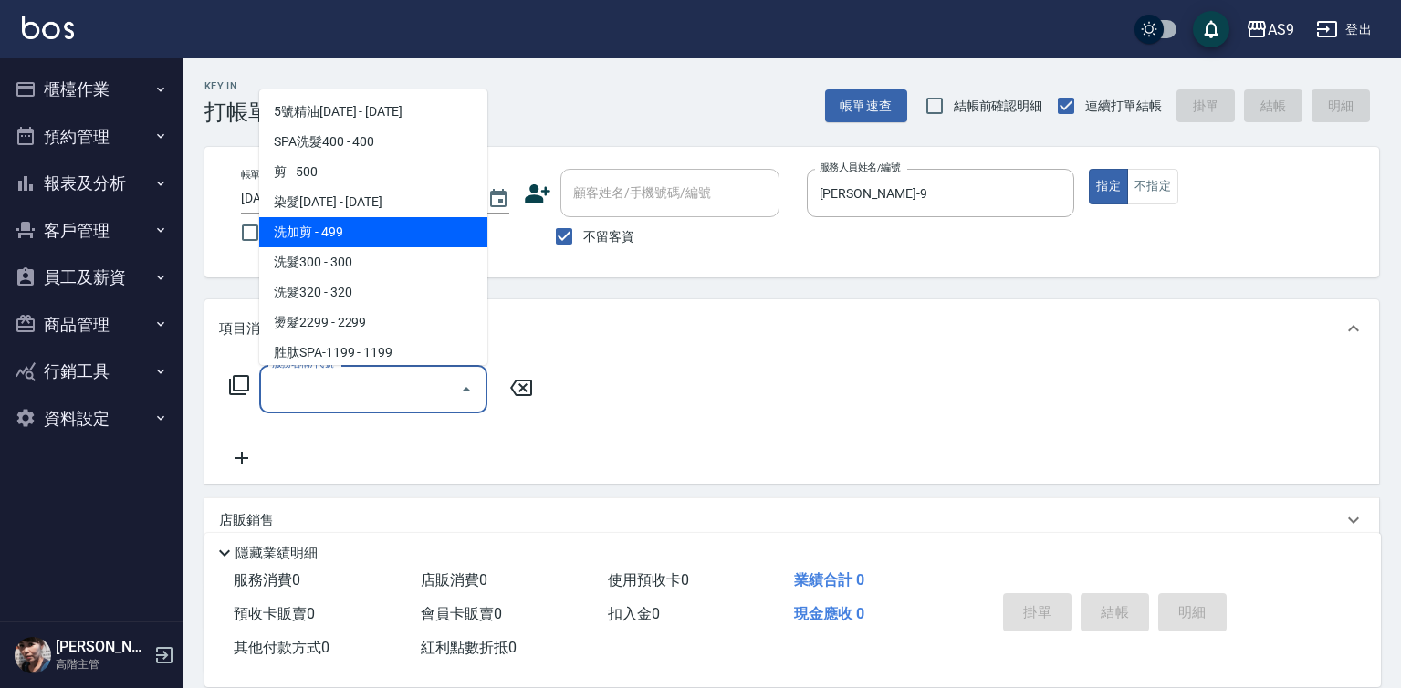
click at [323, 231] on span "洗加剪 - 499" at bounding box center [373, 232] width 228 height 30
type input "洗加剪(洗加剪)"
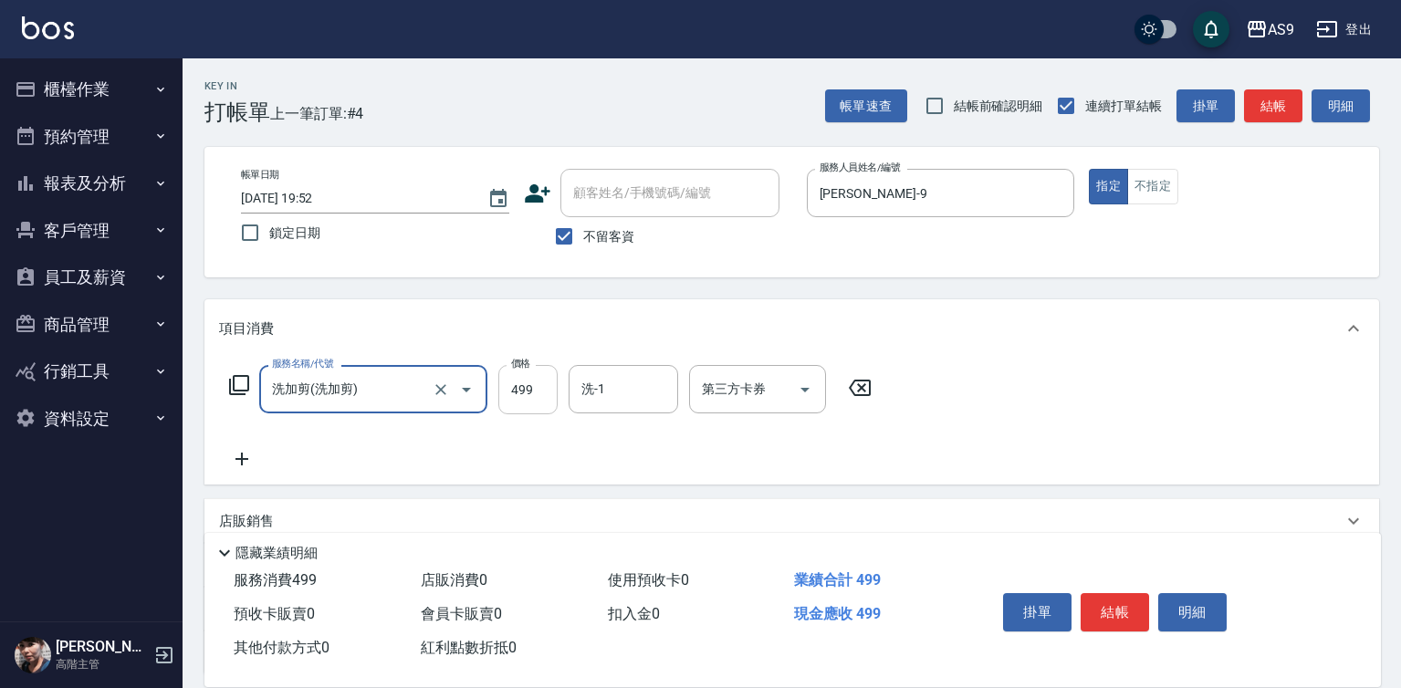
click at [531, 390] on input "499" at bounding box center [527, 389] width 59 height 49
type input "820"
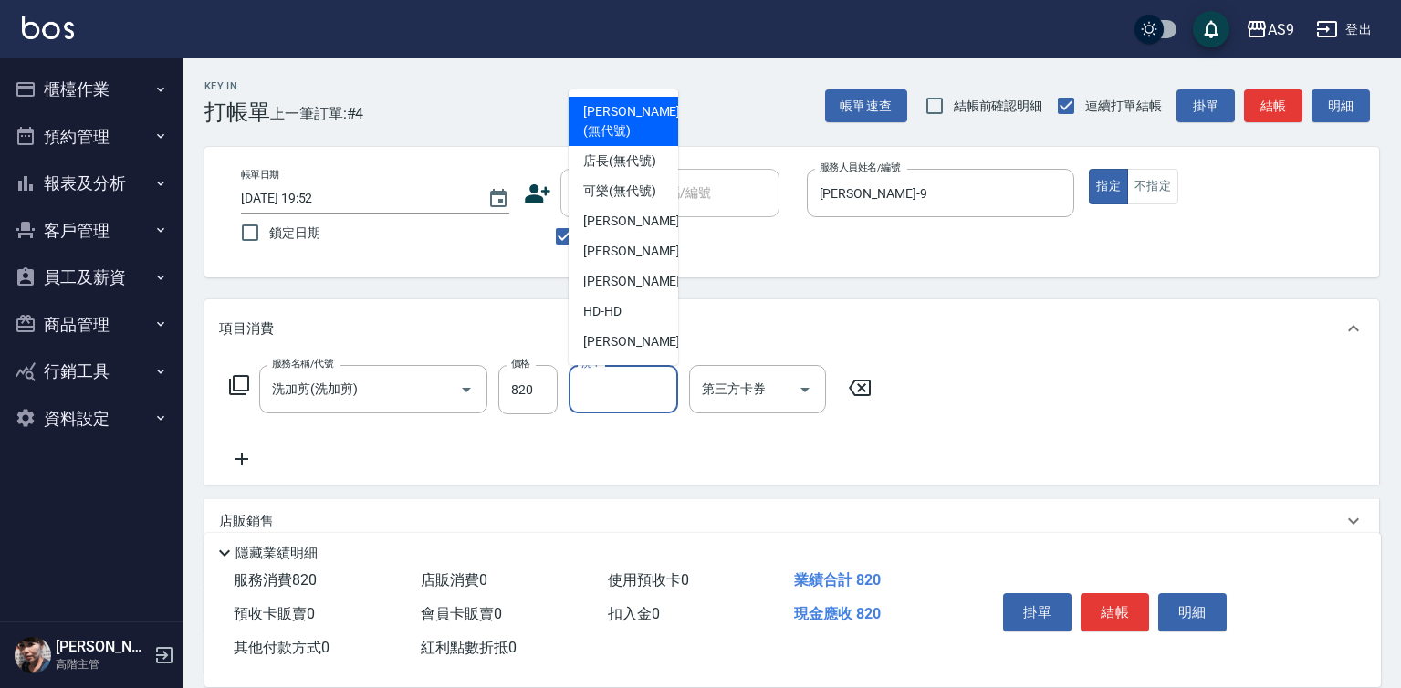
click at [593, 396] on input "洗-1" at bounding box center [623, 389] width 93 height 32
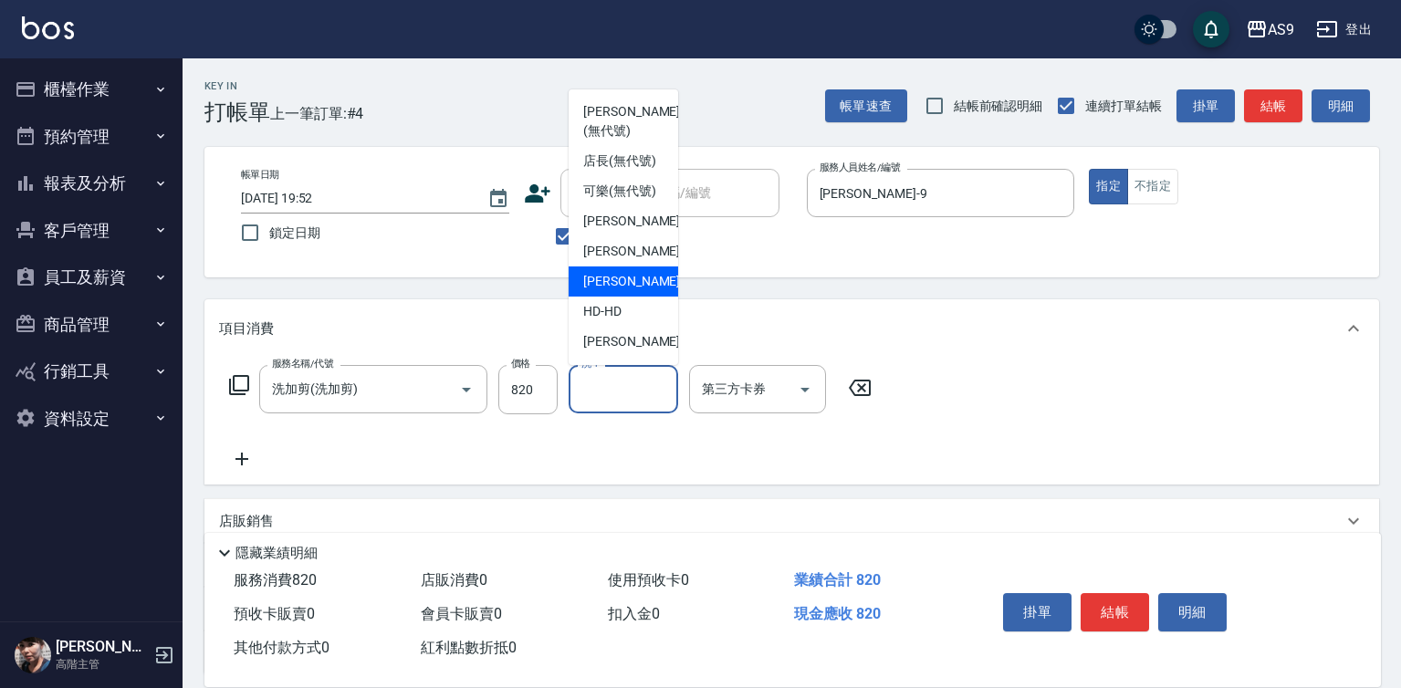
click at [648, 297] on div "[PERSON_NAME] -13" at bounding box center [624, 282] width 110 height 30
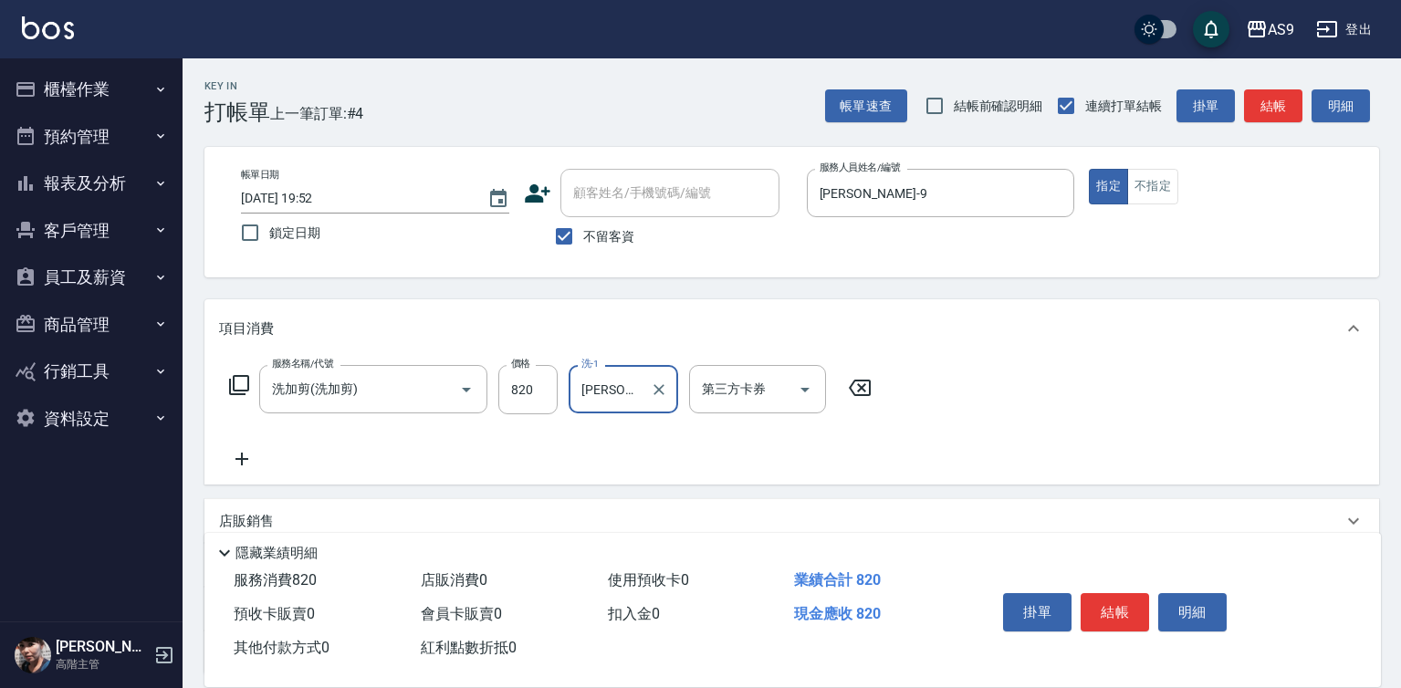
type input "[PERSON_NAME]-13"
click at [1090, 598] on button "結帳" at bounding box center [1115, 612] width 68 height 38
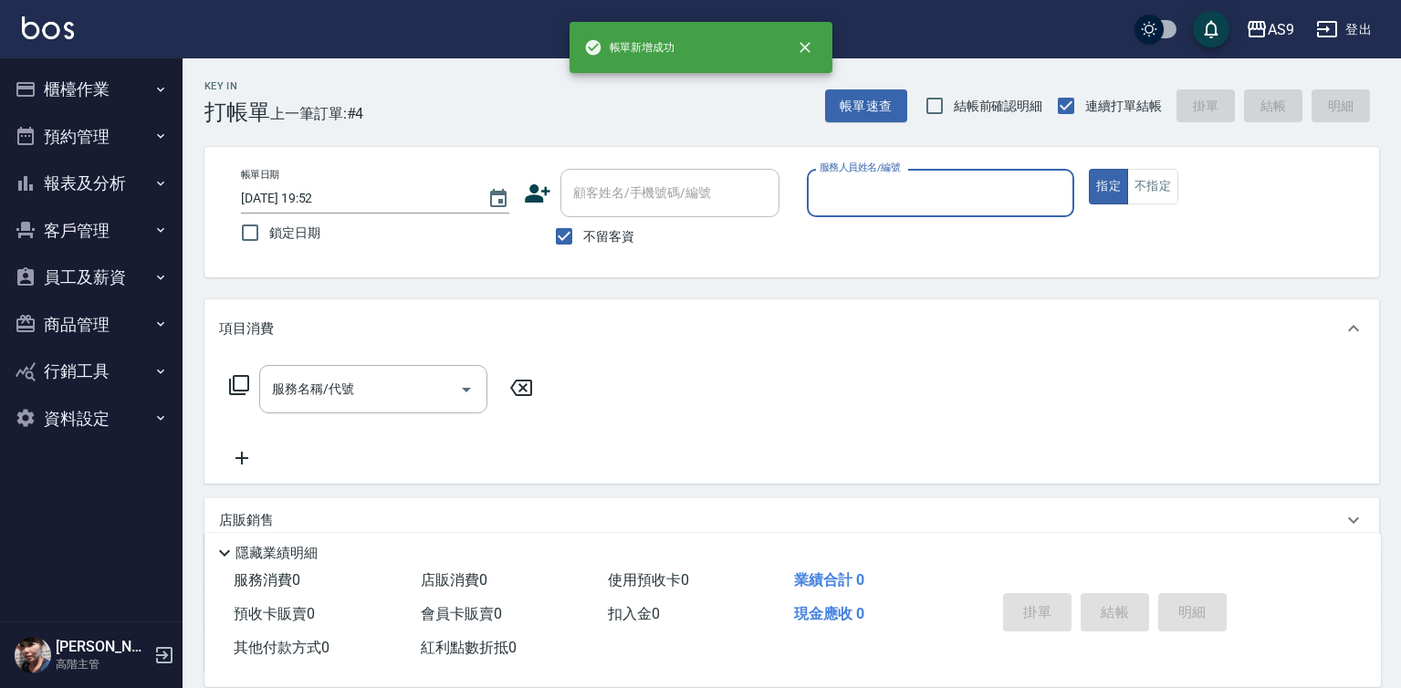
click at [854, 193] on input "服務人員姓名/編號" at bounding box center [941, 193] width 252 height 32
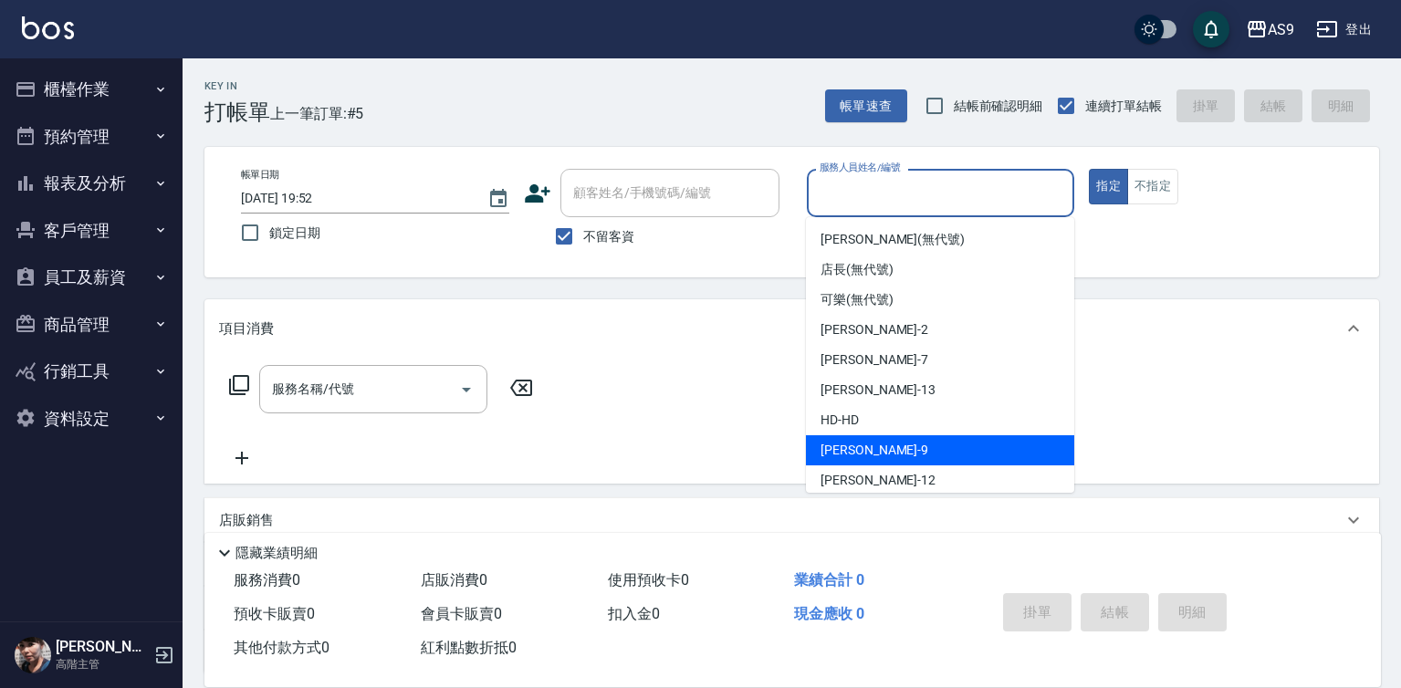
drag, startPoint x: 852, startPoint y: 445, endPoint x: 743, endPoint y: 449, distance: 108.7
click at [852, 448] on span "[PERSON_NAME] -9" at bounding box center [875, 450] width 108 height 19
type input "[PERSON_NAME]-9"
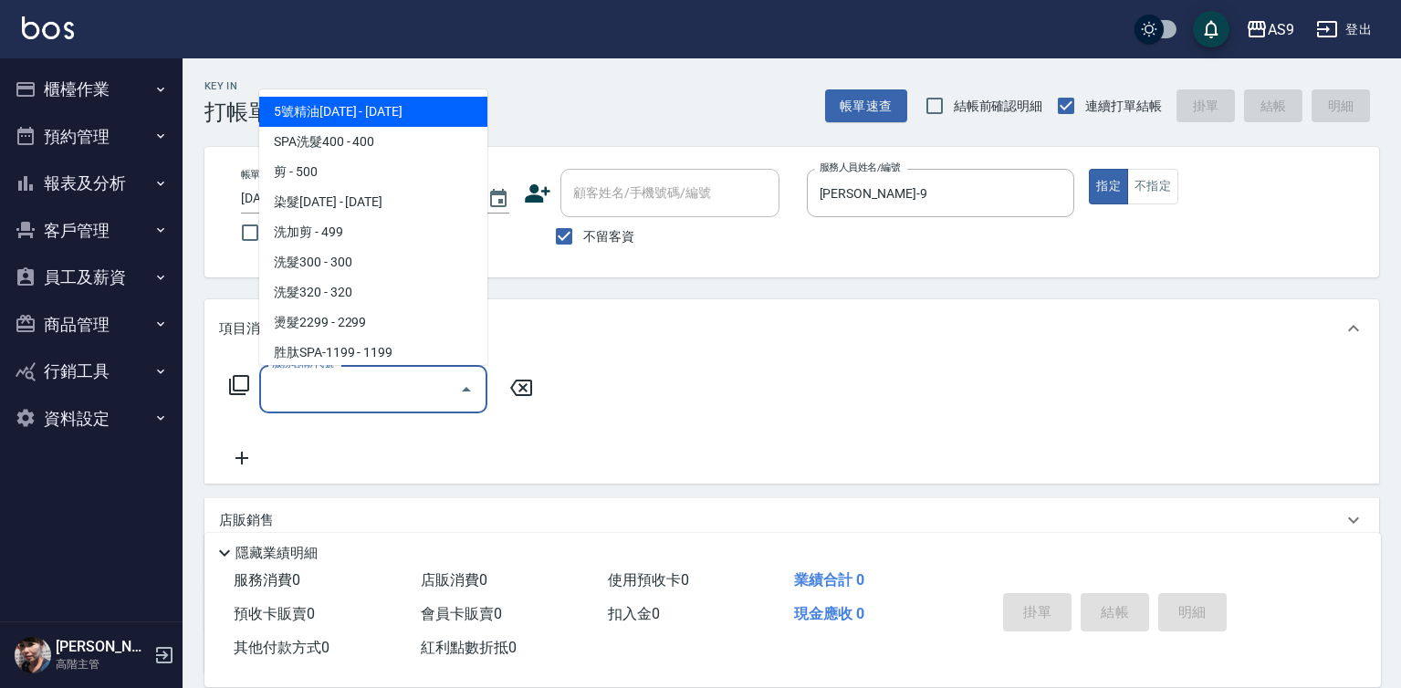
click at [369, 392] on input "服務名稱/代號" at bounding box center [359, 389] width 184 height 32
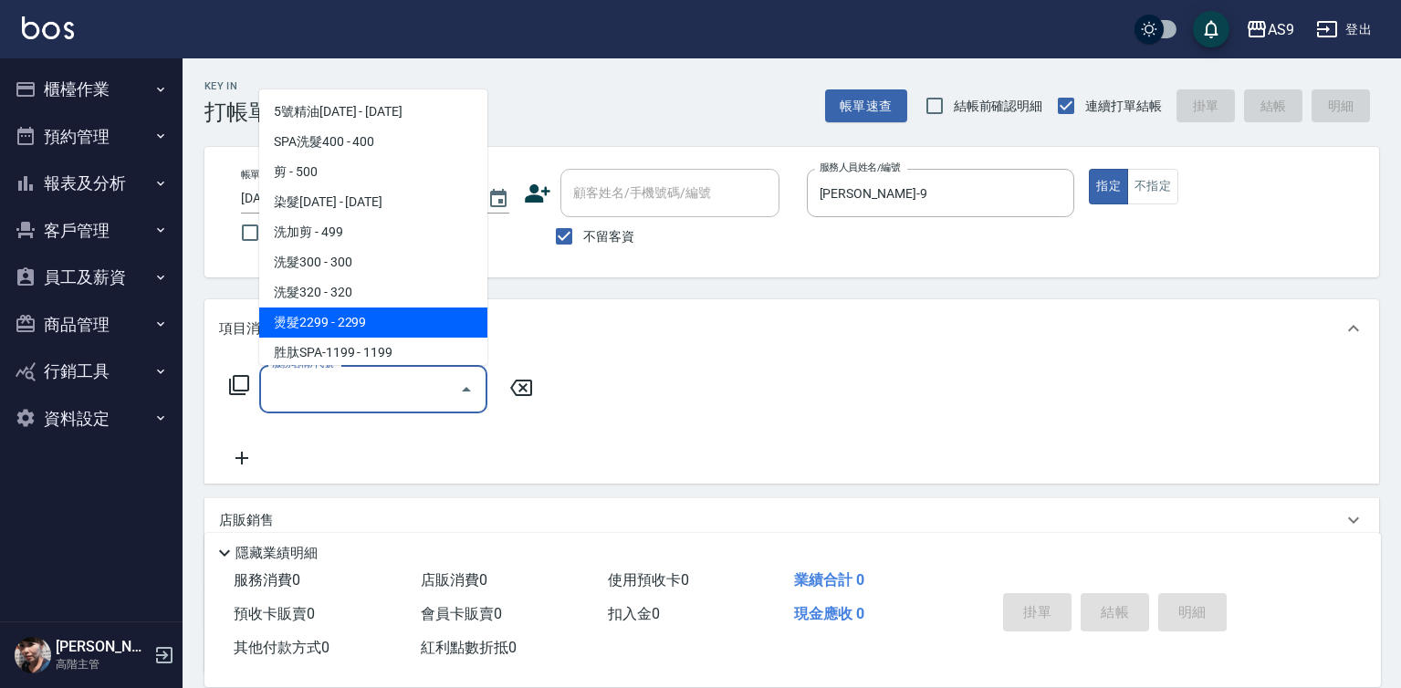
click at [344, 302] on span "洗髮320 - 320" at bounding box center [373, 292] width 228 height 30
type input "洗髮320(洗髮320)"
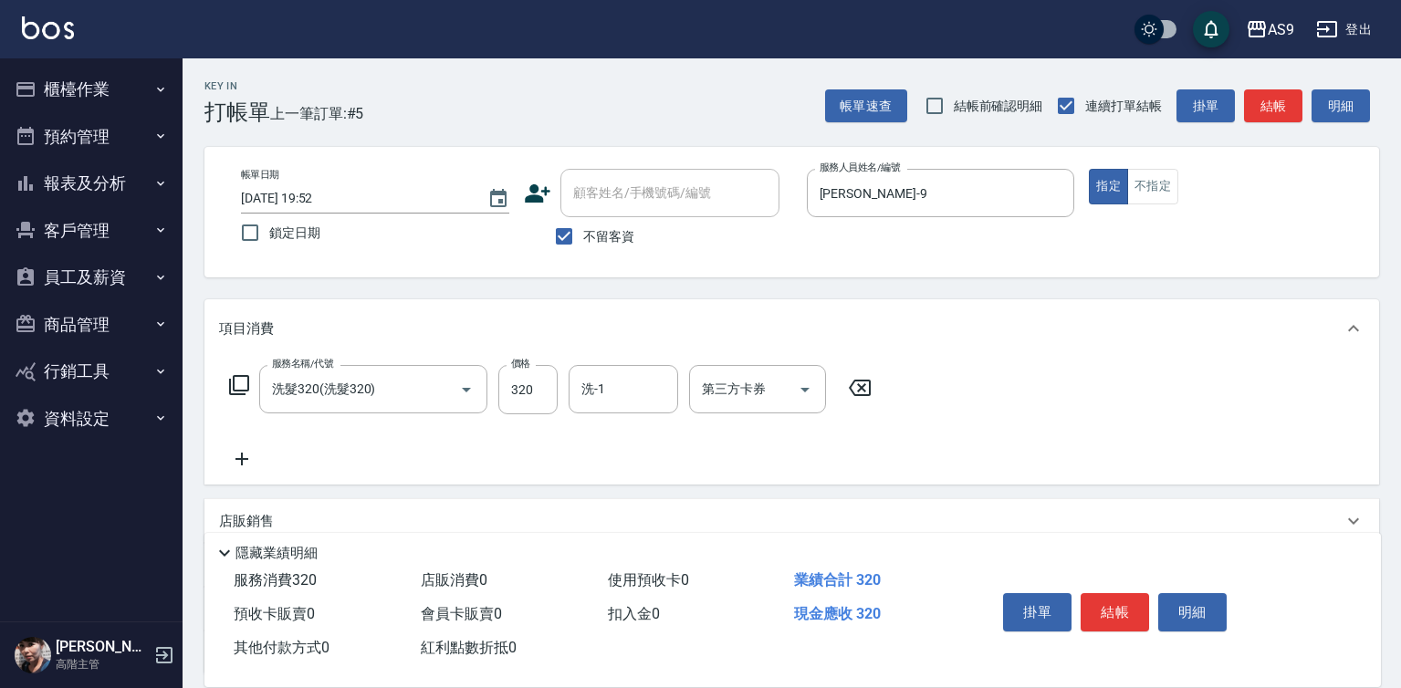
click at [558, 401] on div "服務名稱/代號 洗髮320(洗髮320) 服務名稱/代號 價格 320 價格 洗-1 洗-1 第三方卡券 第三方卡券" at bounding box center [551, 389] width 664 height 49
drag, startPoint x: 558, startPoint y: 401, endPoint x: 524, endPoint y: 395, distance: 34.2
click at [524, 395] on input "320" at bounding box center [527, 389] width 59 height 49
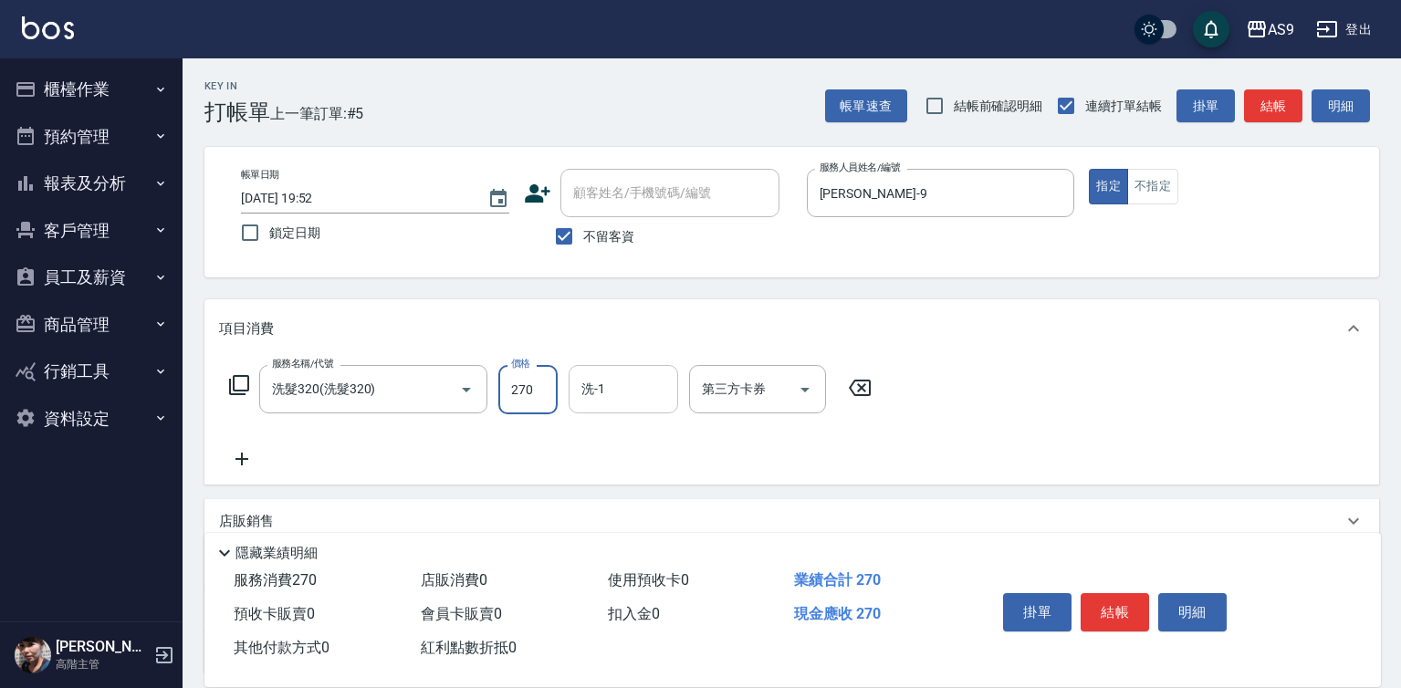
type input "270"
click at [602, 382] on input "洗-1" at bounding box center [623, 389] width 93 height 32
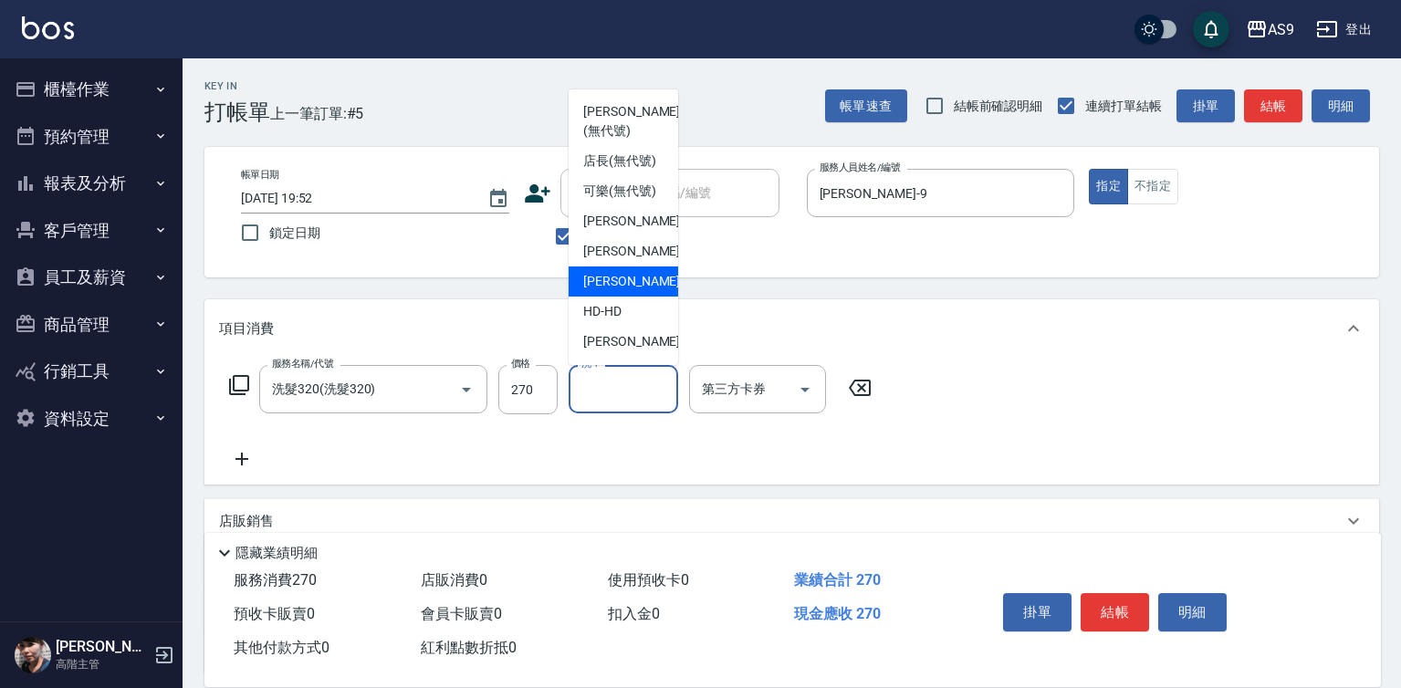
click at [626, 291] on span "[PERSON_NAME] -13" at bounding box center [640, 281] width 115 height 19
type input "[PERSON_NAME]-13"
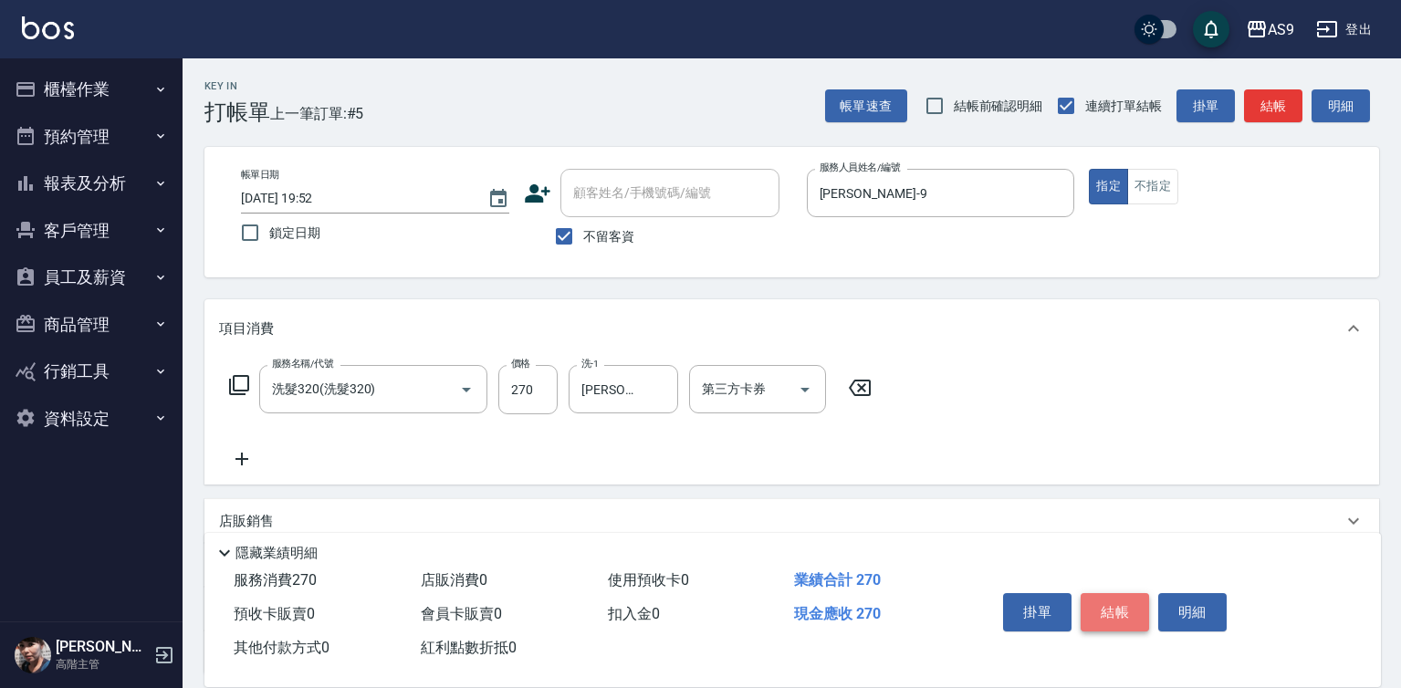
click at [1116, 614] on button "結帳" at bounding box center [1115, 612] width 68 height 38
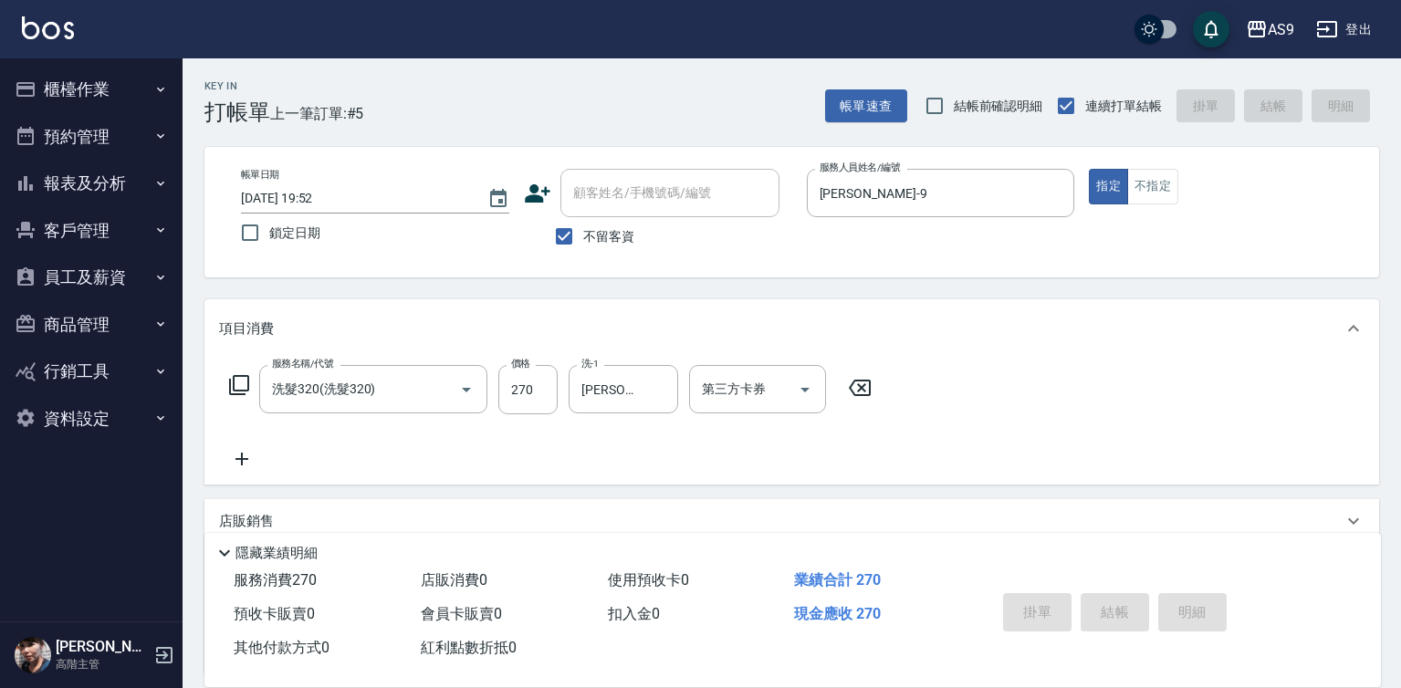
type input "[DATE] 19:53"
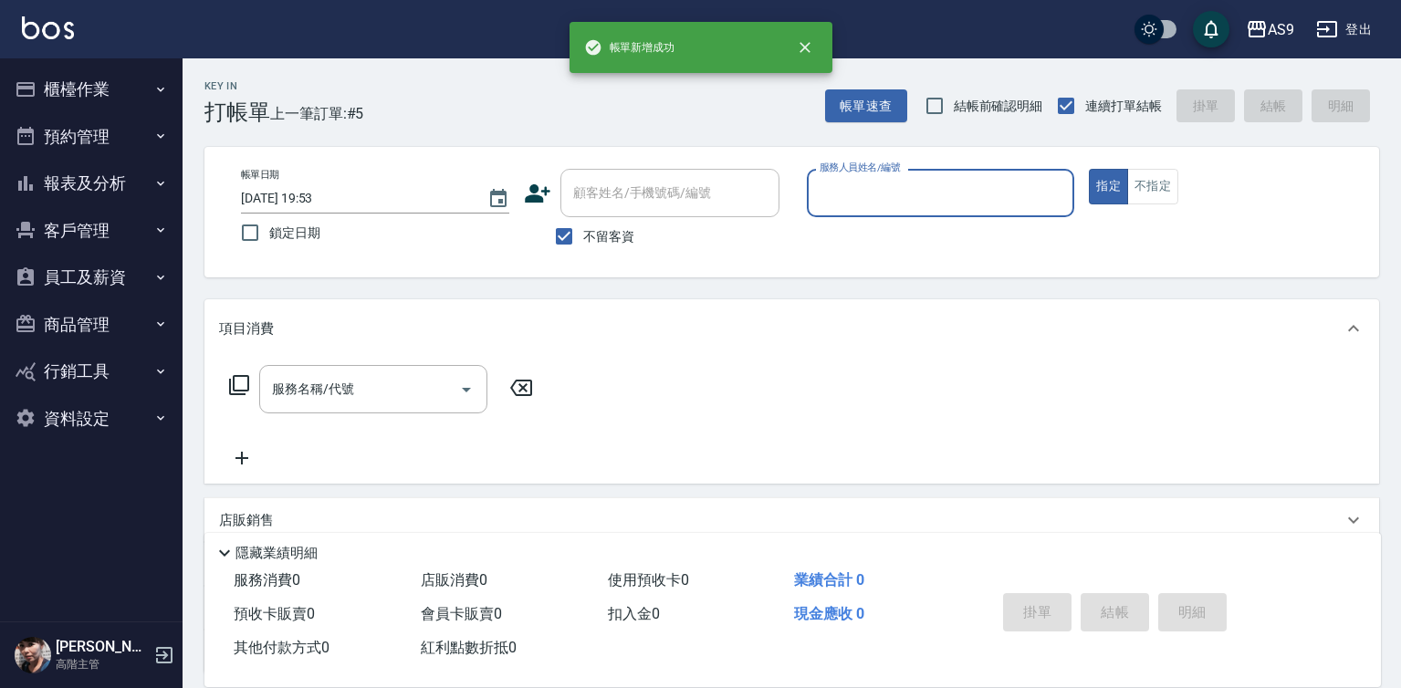
click at [854, 193] on input "服務人員姓名/編號" at bounding box center [941, 193] width 252 height 32
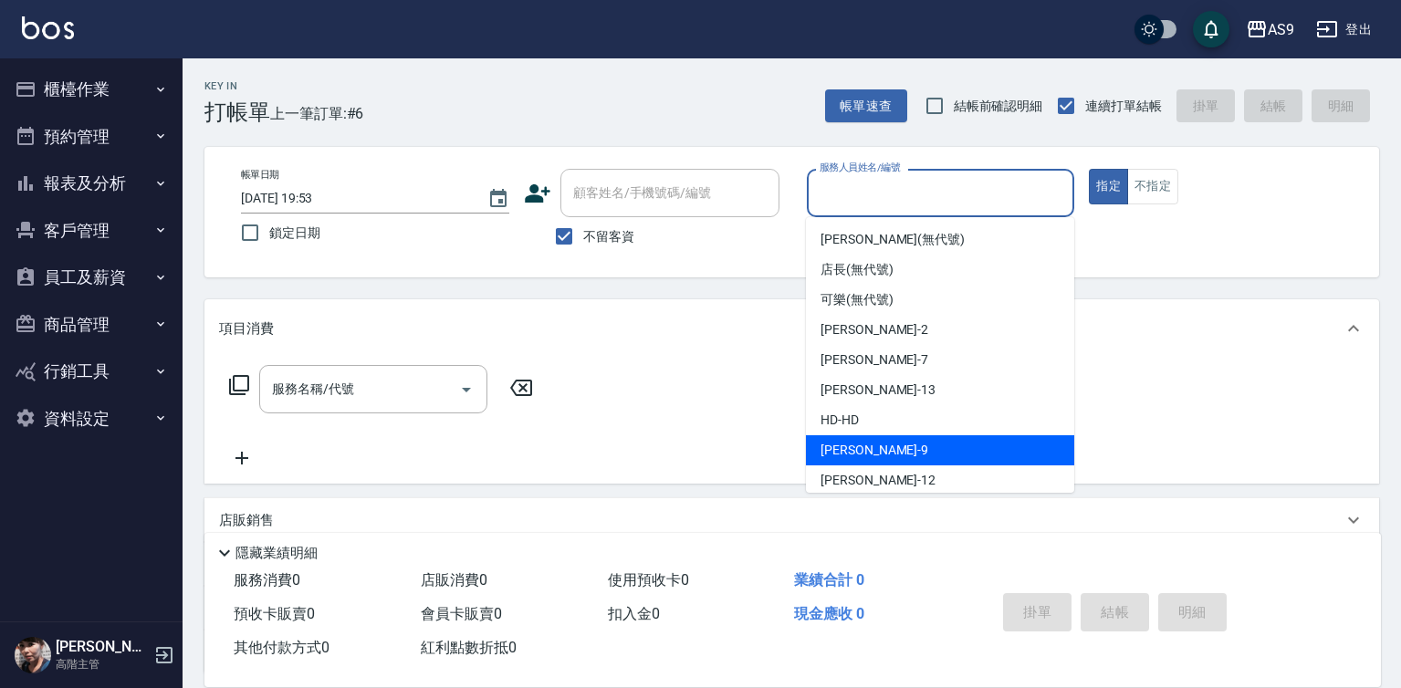
click at [847, 444] on span "[PERSON_NAME] -9" at bounding box center [875, 450] width 108 height 19
type input "[PERSON_NAME]-9"
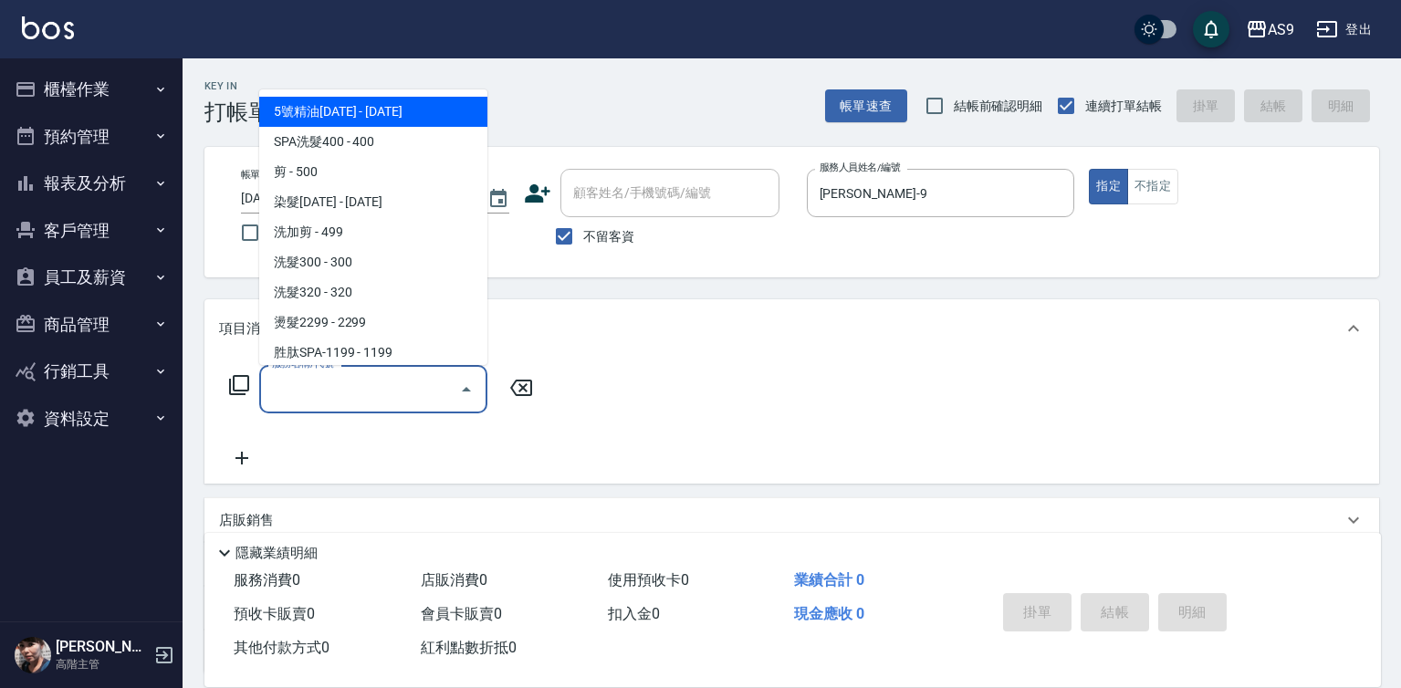
click at [354, 396] on input "服務名稱/代號" at bounding box center [359, 389] width 184 height 32
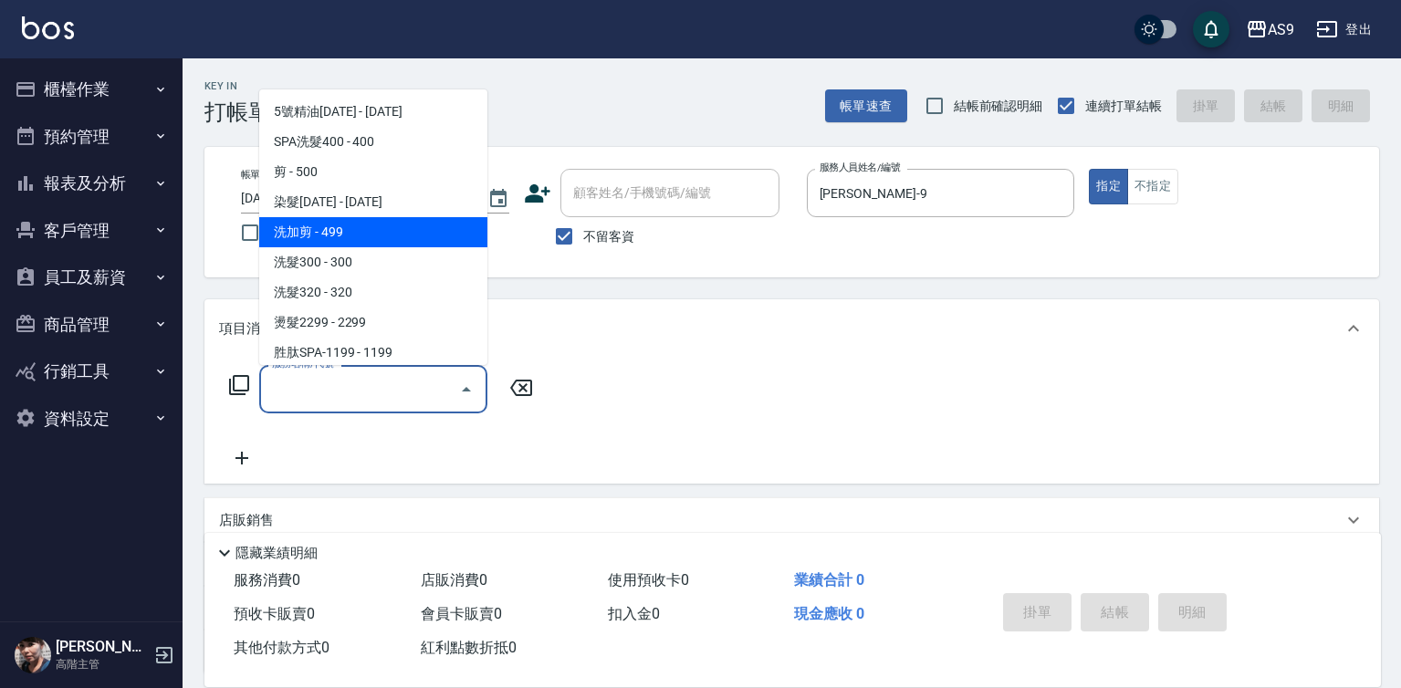
click at [351, 237] on span "洗加剪 - 499" at bounding box center [373, 232] width 228 height 30
type input "洗加剪(洗加剪)"
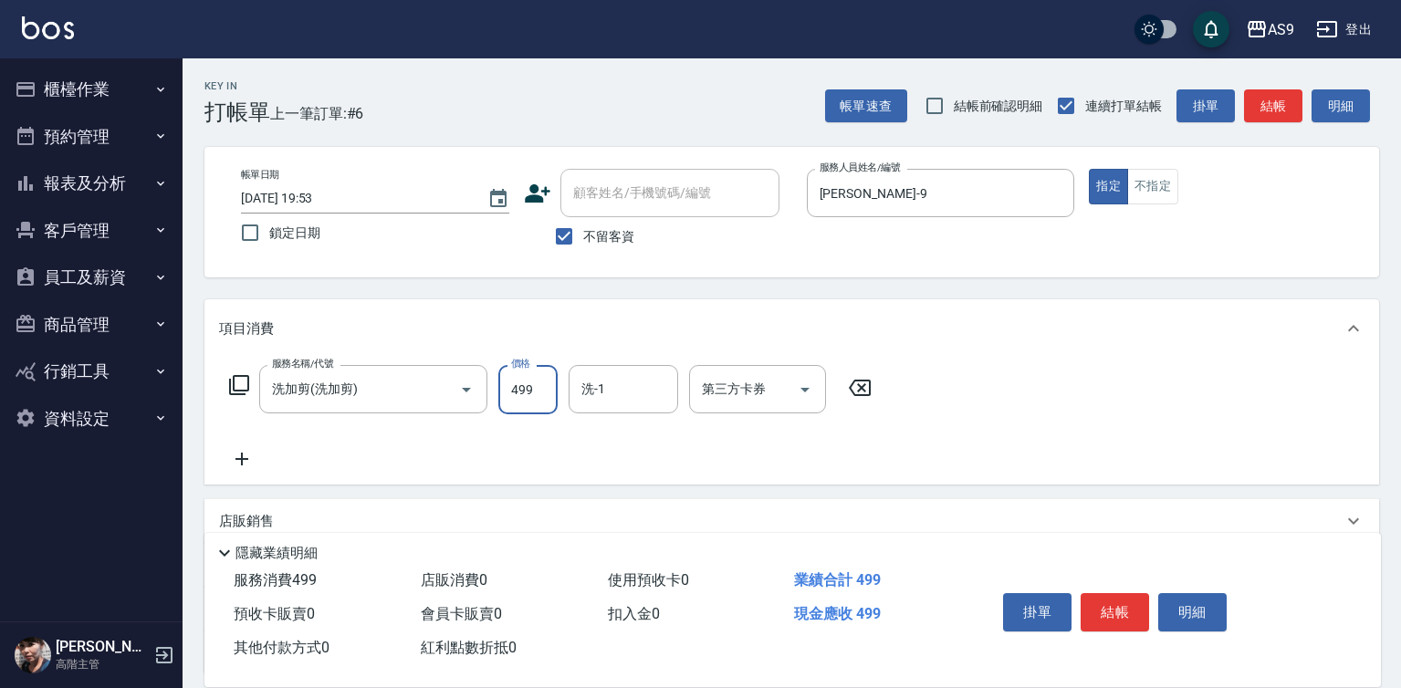
click at [518, 383] on input "499" at bounding box center [527, 389] width 59 height 49
type input "800"
click at [565, 382] on div "服務名稱/代號 洗加剪(洗加剪) 服務名稱/代號 價格 800 價格 洗-1 洗-1 第三方卡券 第三方卡券" at bounding box center [551, 389] width 664 height 49
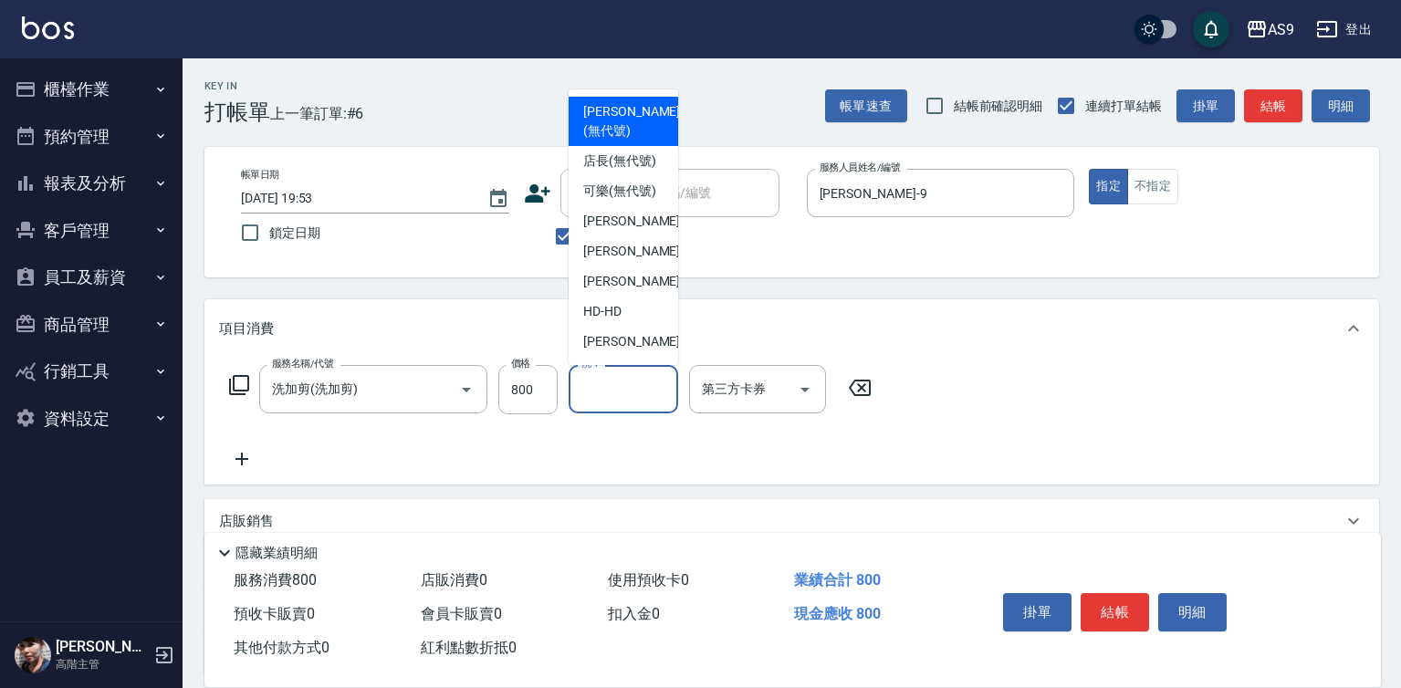
click at [601, 392] on input "洗-1" at bounding box center [623, 389] width 93 height 32
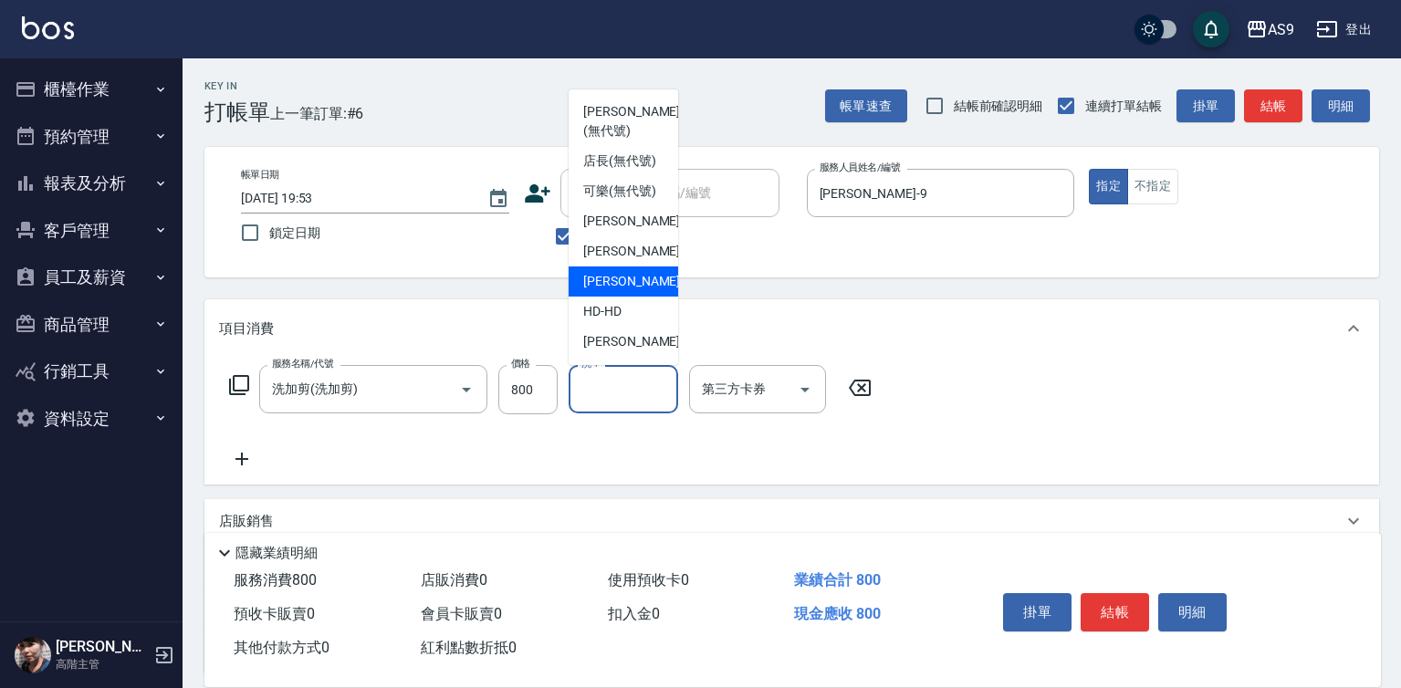
click at [621, 291] on span "[PERSON_NAME] -13" at bounding box center [640, 281] width 115 height 19
type input "[PERSON_NAME]-13"
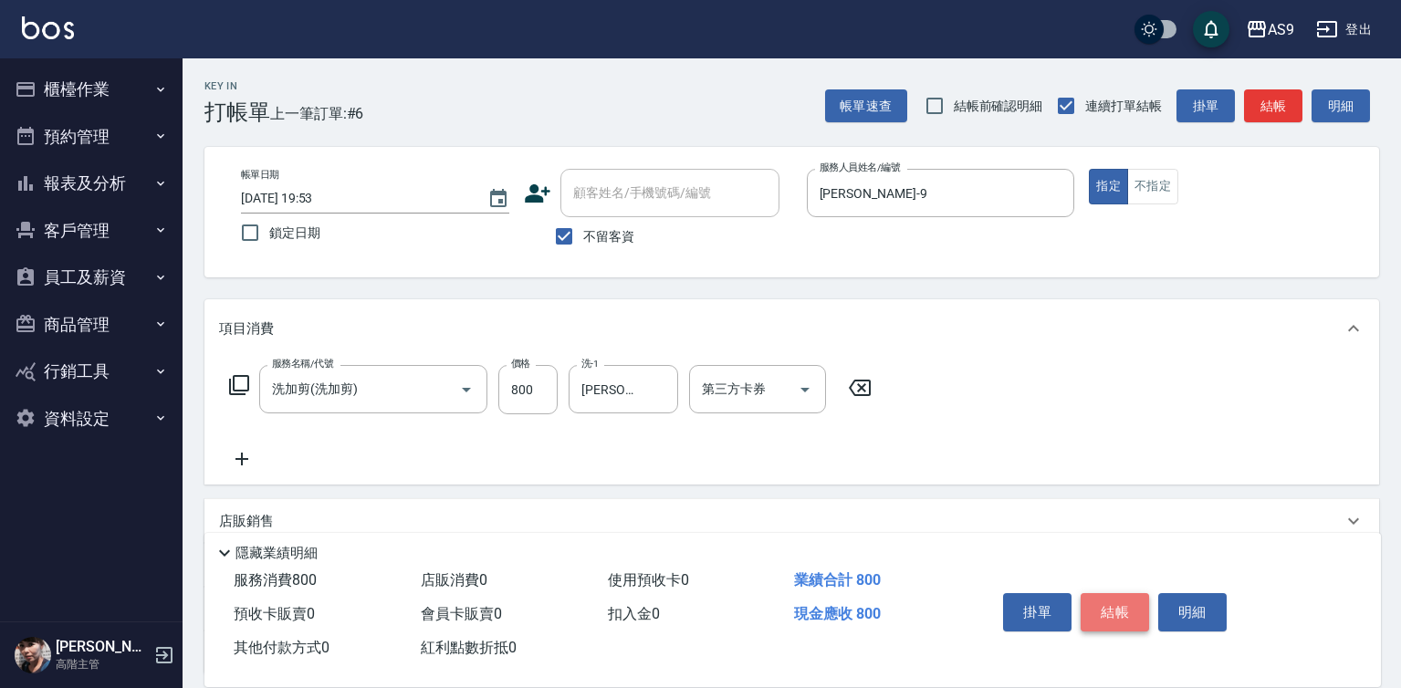
click at [1118, 616] on button "結帳" at bounding box center [1115, 612] width 68 height 38
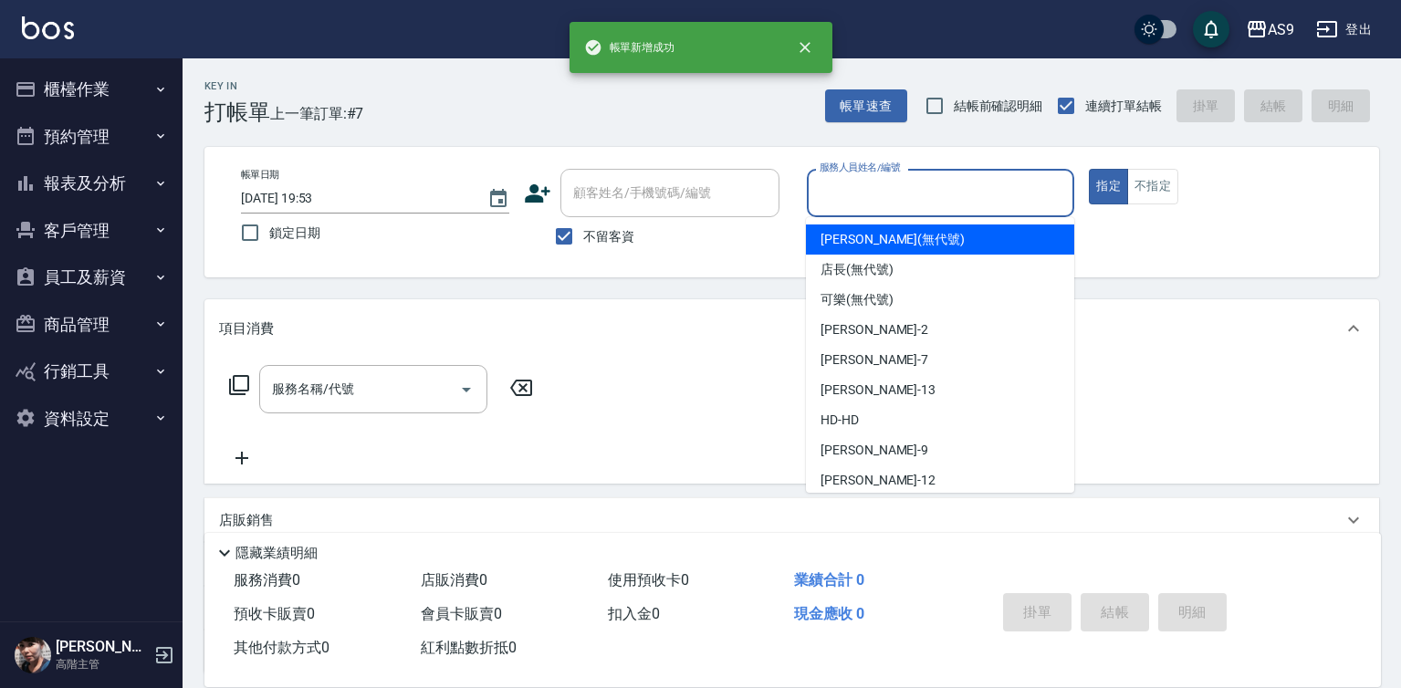
drag, startPoint x: 884, startPoint y: 192, endPoint x: 876, endPoint y: 371, distance: 180.0
click at [881, 205] on input "服務人員姓名/編號" at bounding box center [941, 193] width 252 height 32
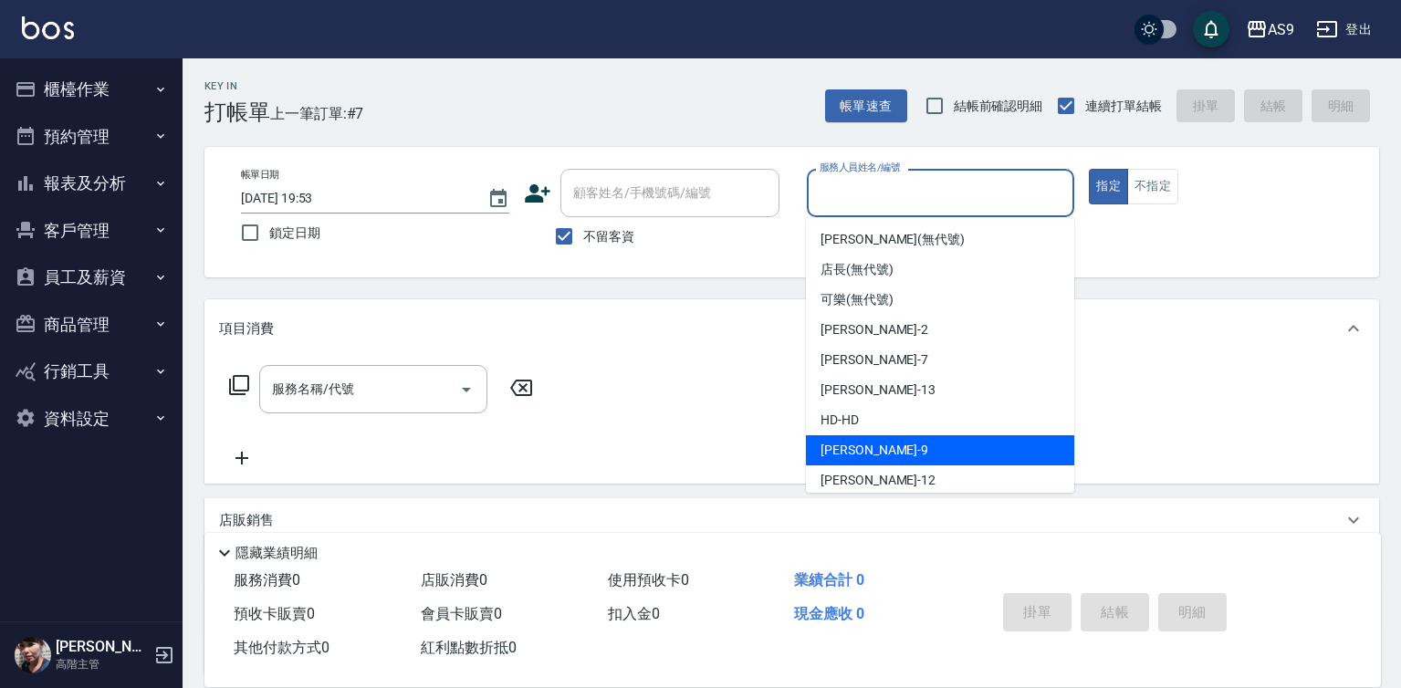
click at [880, 446] on div "[PERSON_NAME] -9" at bounding box center [940, 450] width 268 height 30
type input "[PERSON_NAME]-9"
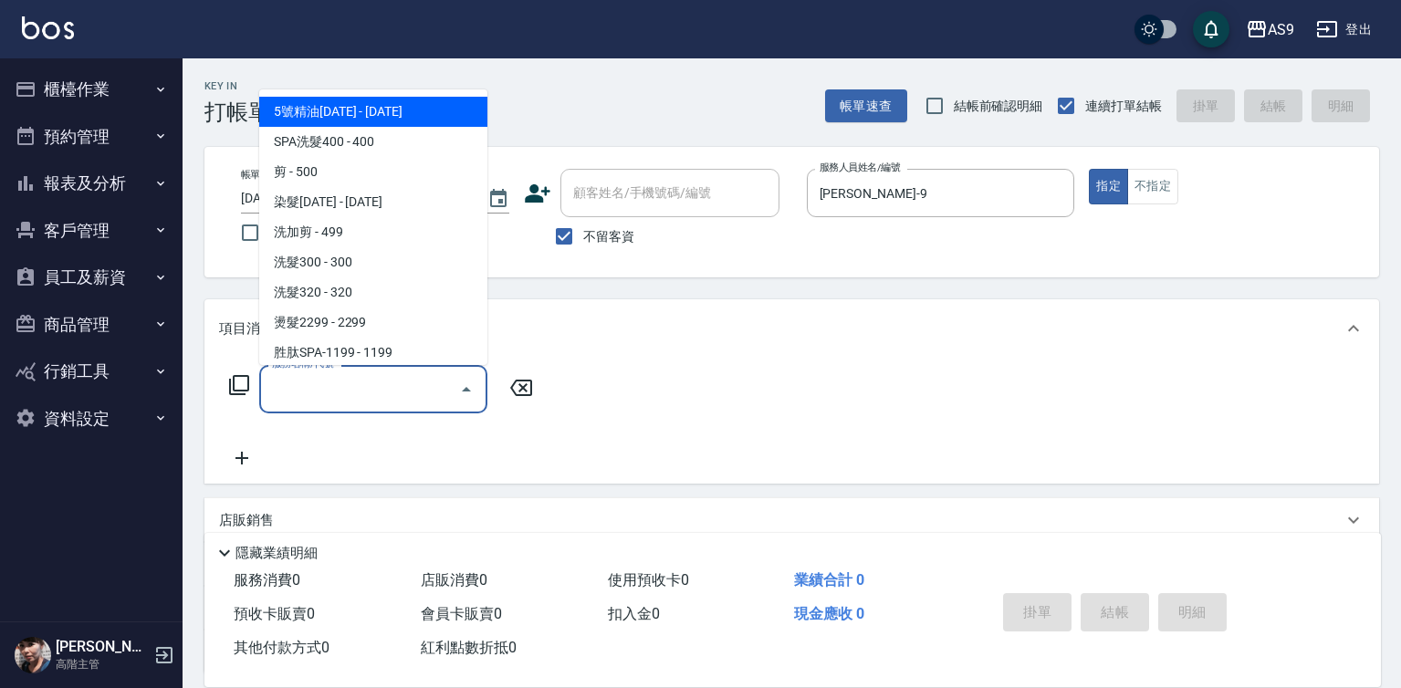
click at [360, 391] on input "服務名稱/代號" at bounding box center [359, 389] width 184 height 32
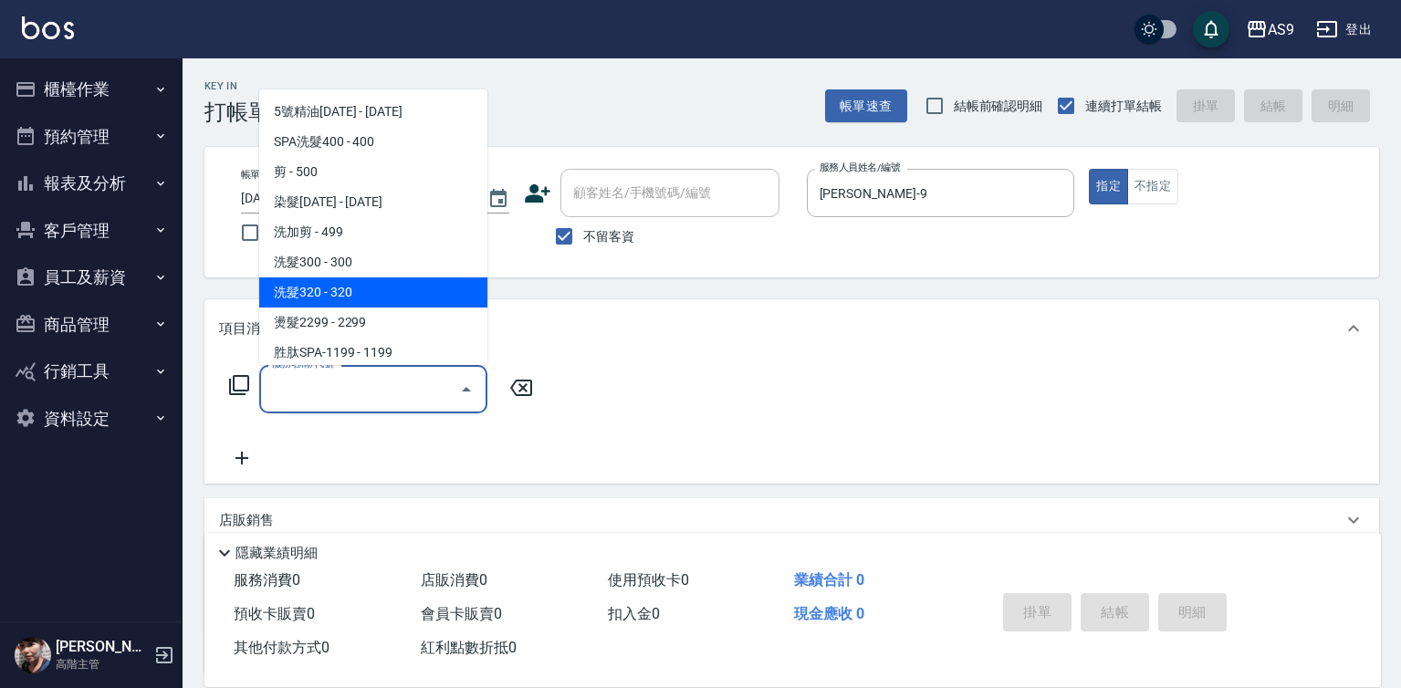
click at [341, 284] on span "洗髮320 - 320" at bounding box center [373, 292] width 228 height 30
type input "洗髮320(洗髮320)"
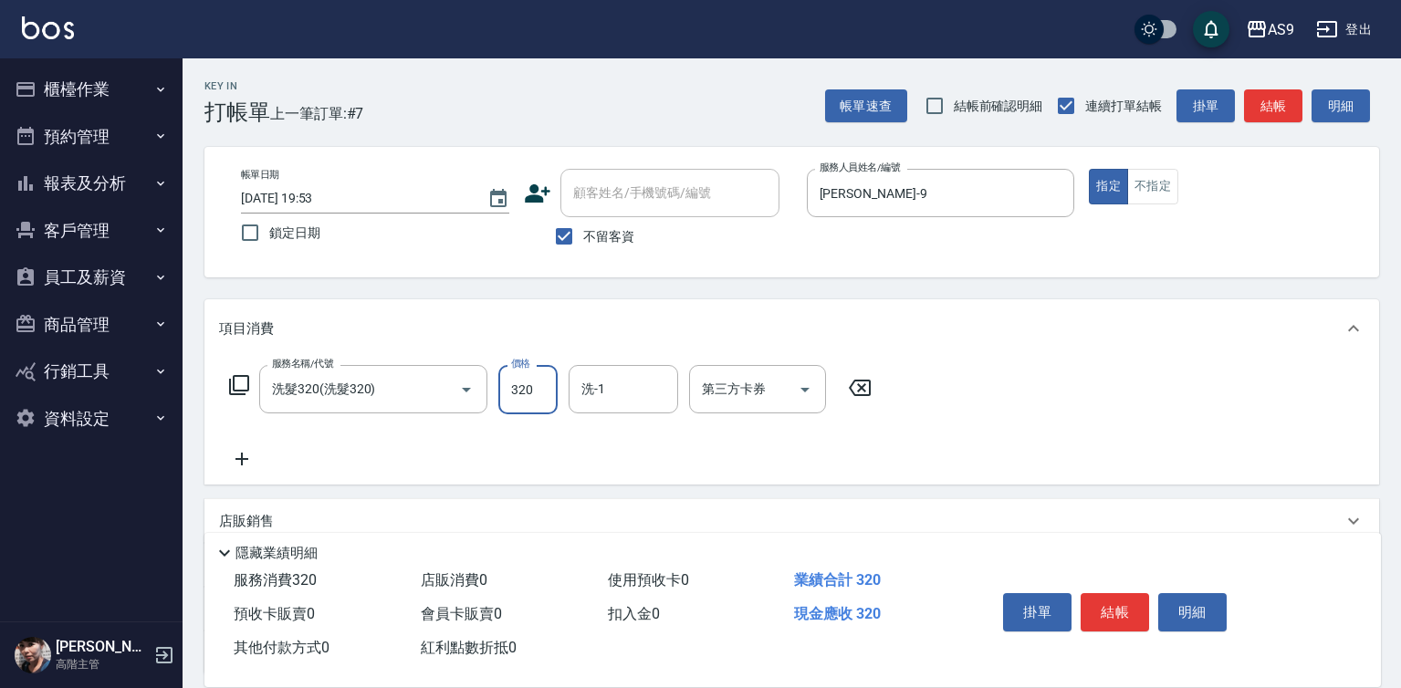
click at [534, 393] on input "320" at bounding box center [527, 389] width 59 height 49
click at [526, 387] on input "320290" at bounding box center [527, 389] width 59 height 49
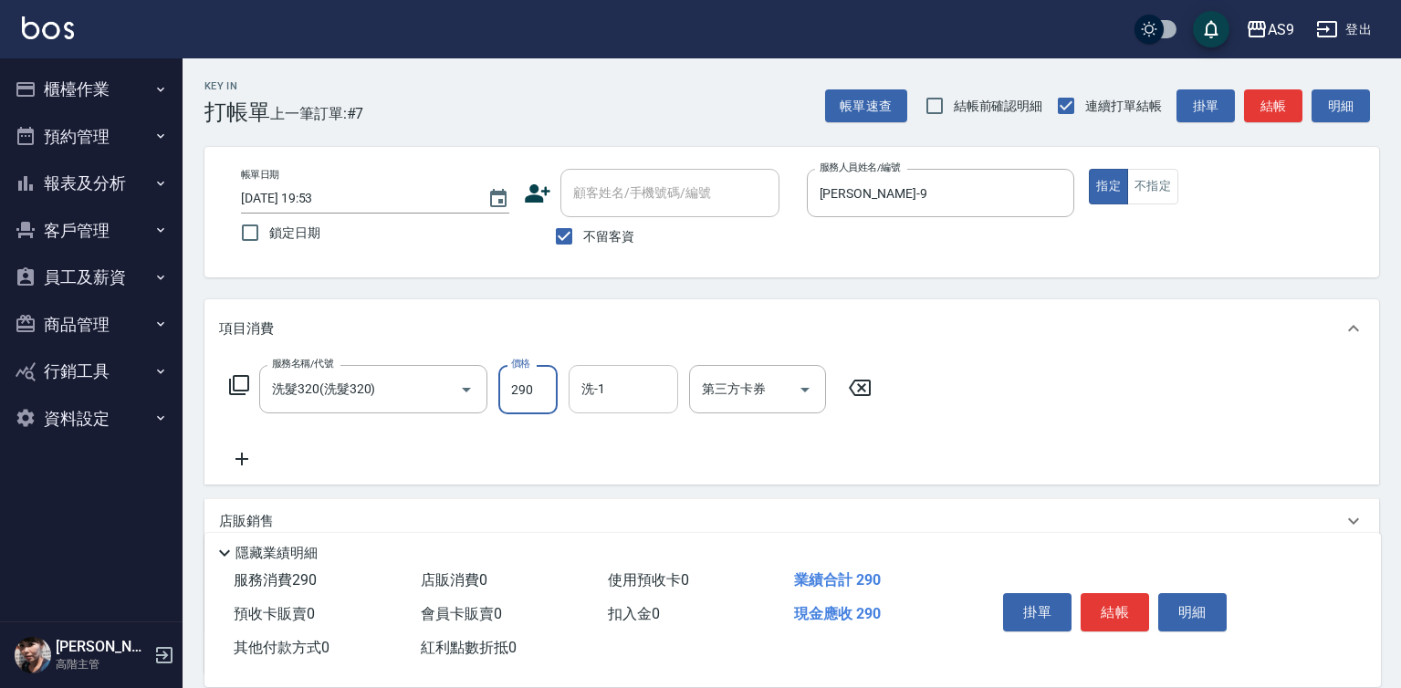
click at [618, 379] on div "洗-1" at bounding box center [624, 389] width 110 height 48
type input "290"
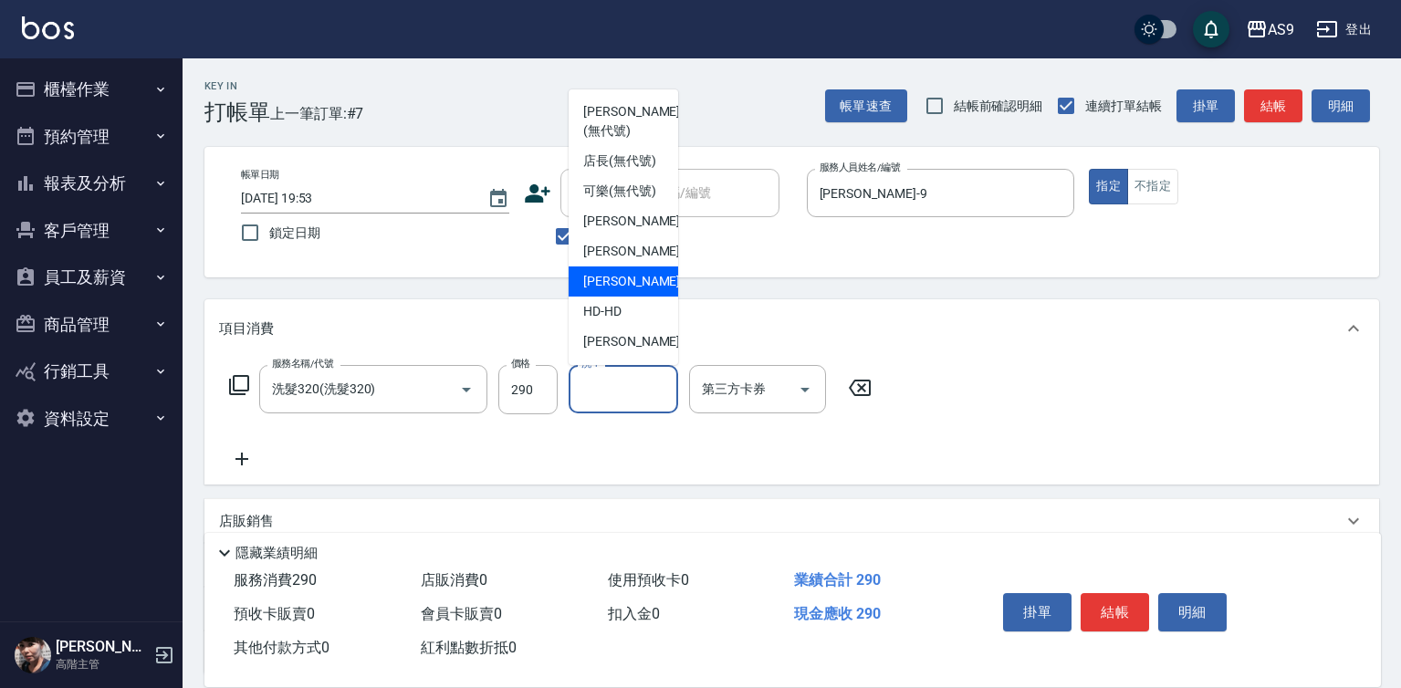
click at [624, 291] on span "[PERSON_NAME] -13" at bounding box center [640, 281] width 115 height 19
type input "[PERSON_NAME]-13"
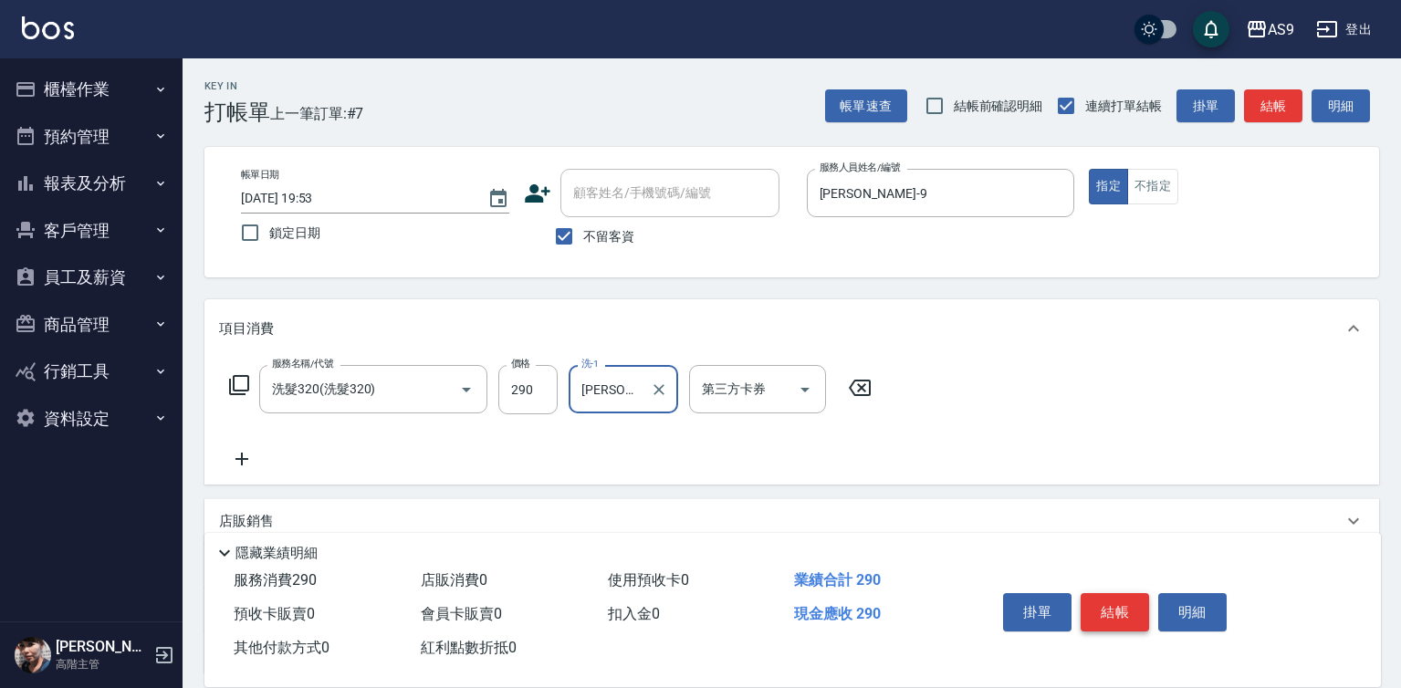
click at [1126, 598] on button "結帳" at bounding box center [1115, 612] width 68 height 38
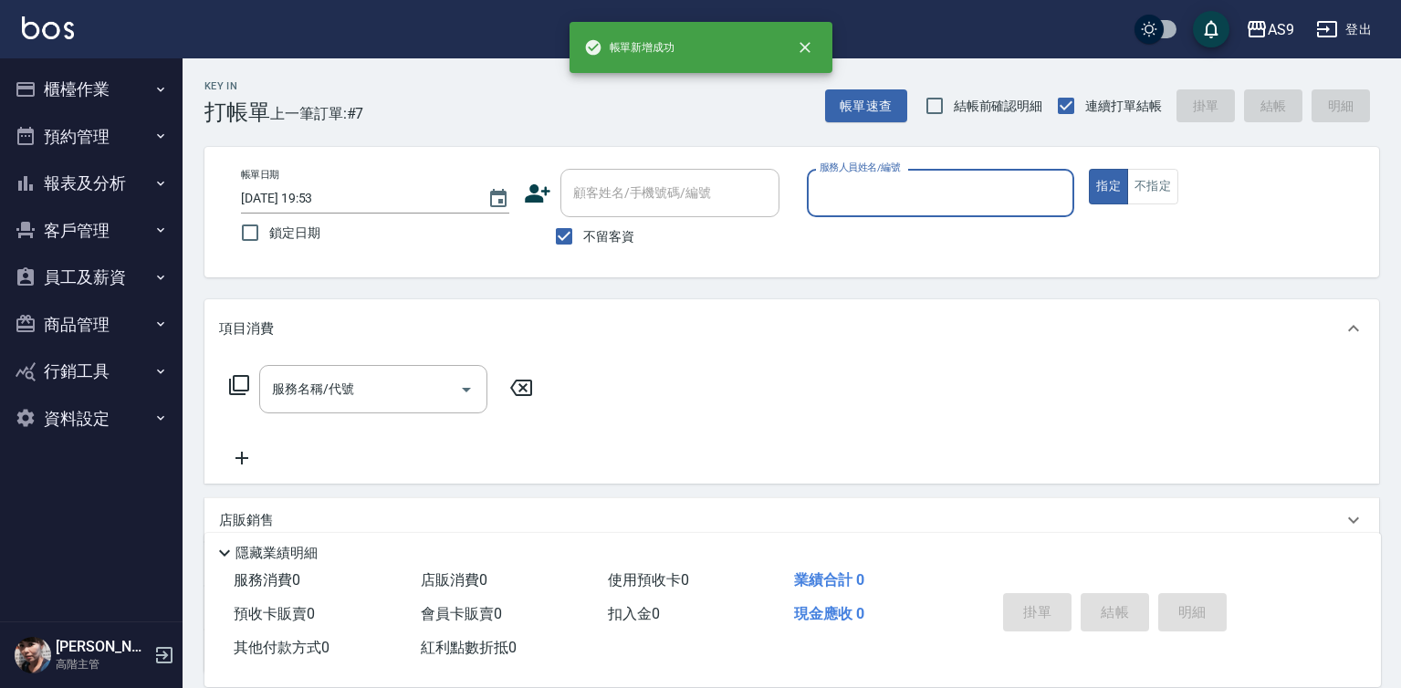
click at [838, 198] on input "服務人員姓名/編號" at bounding box center [941, 193] width 252 height 32
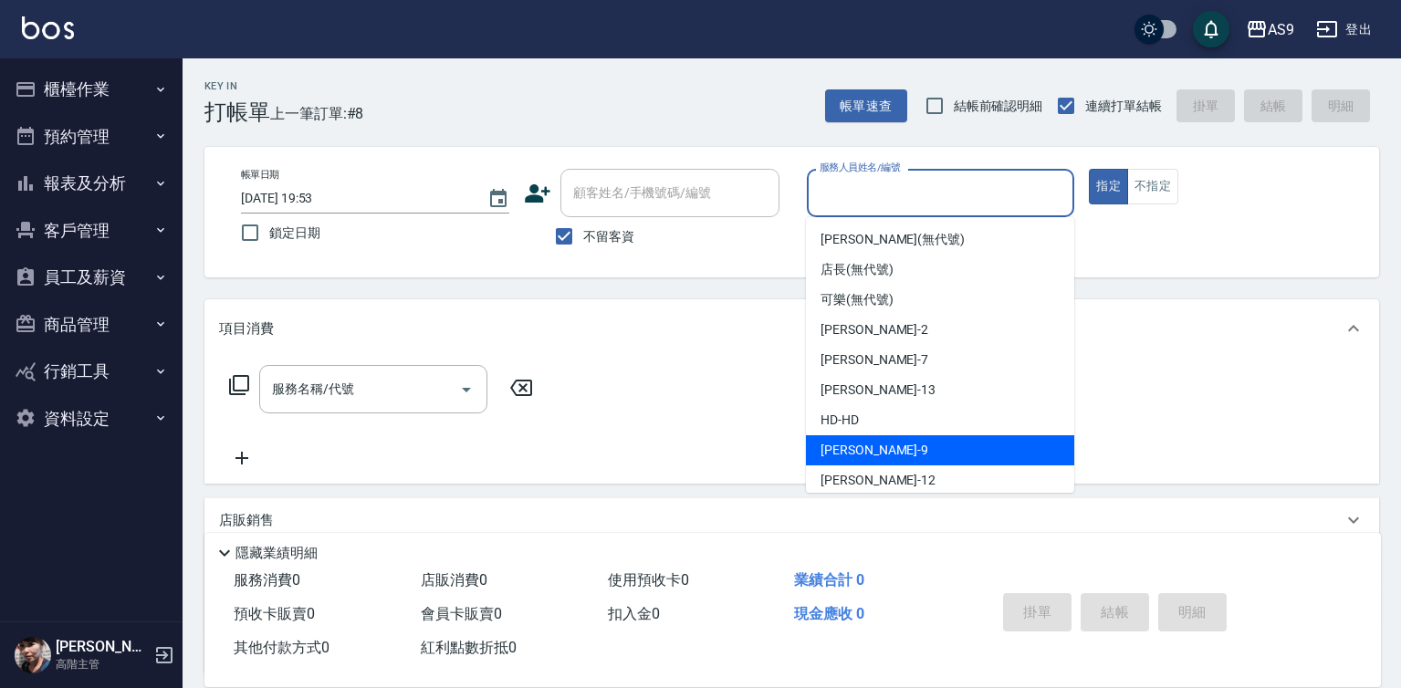
click at [868, 452] on span "[PERSON_NAME] -9" at bounding box center [875, 450] width 108 height 19
type input "[PERSON_NAME]-9"
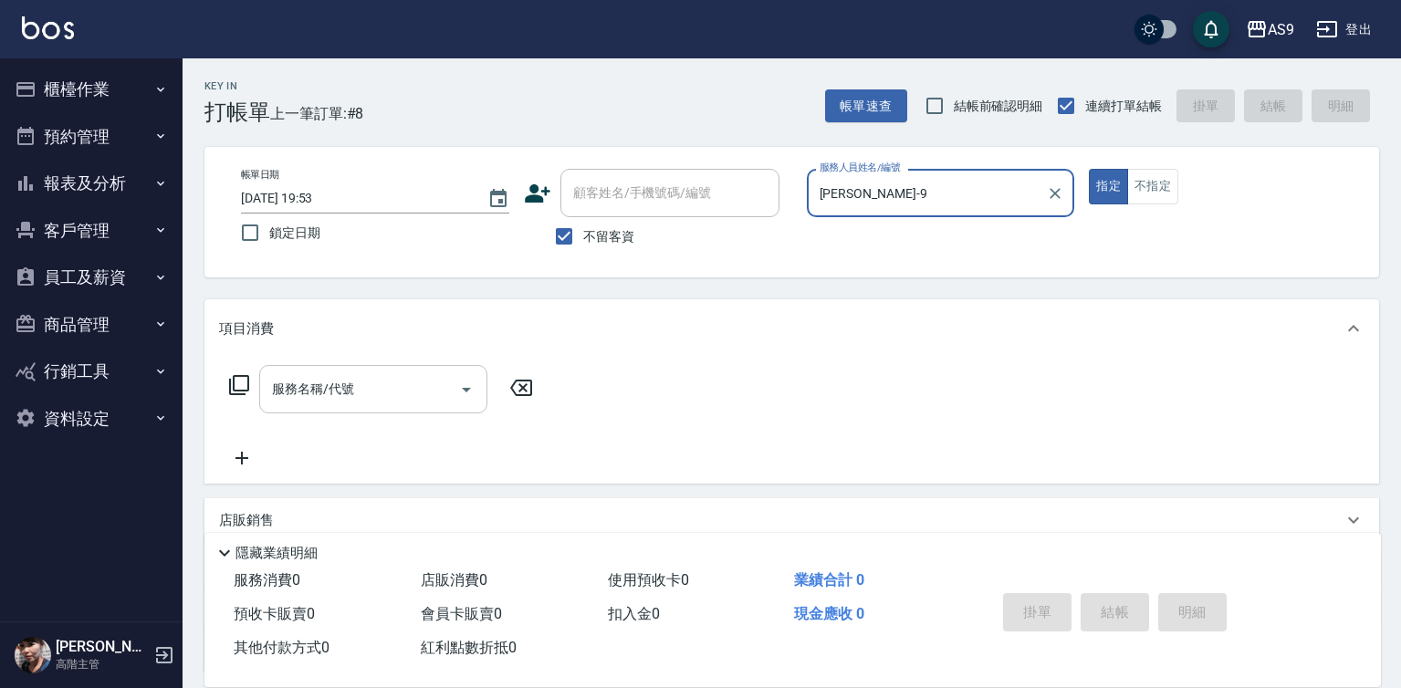
click at [405, 382] on input "服務名稱/代號" at bounding box center [359, 389] width 184 height 32
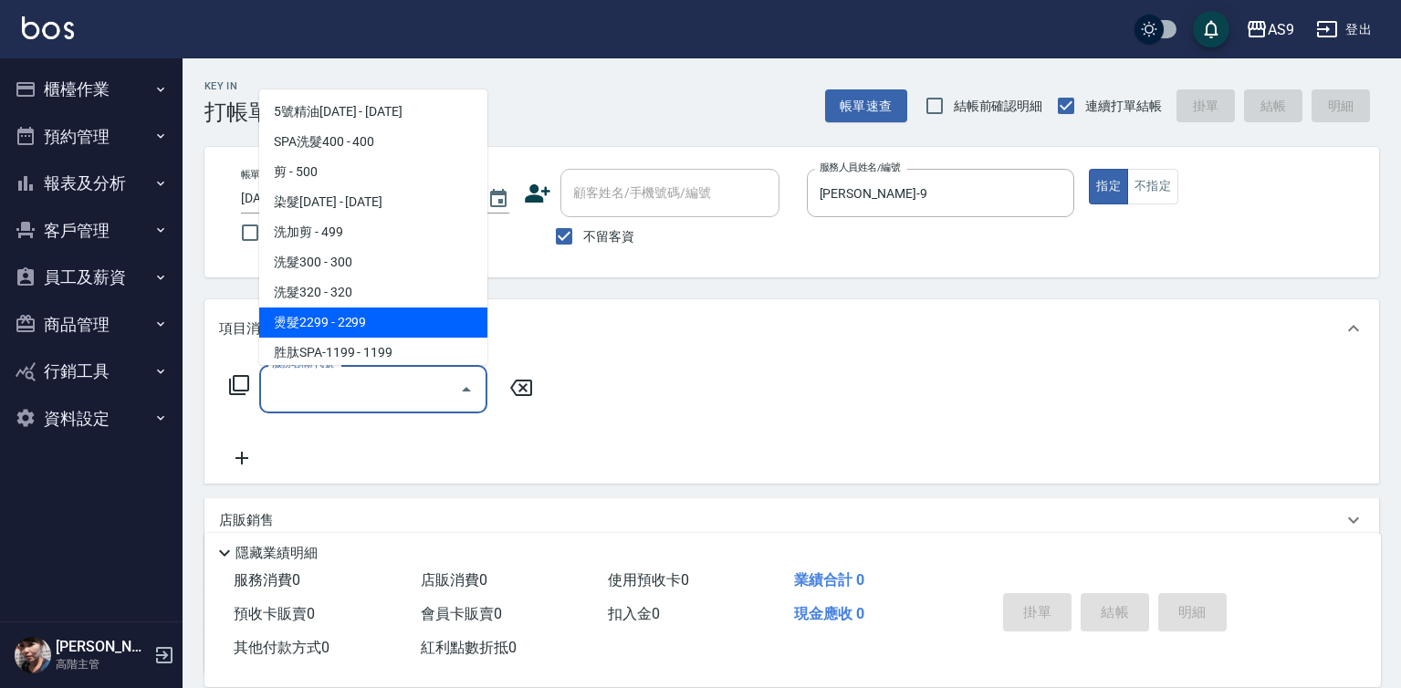
click at [368, 327] on span "燙髮2299 - 2299" at bounding box center [373, 323] width 228 height 30
type input "燙髮2299(燙2299)"
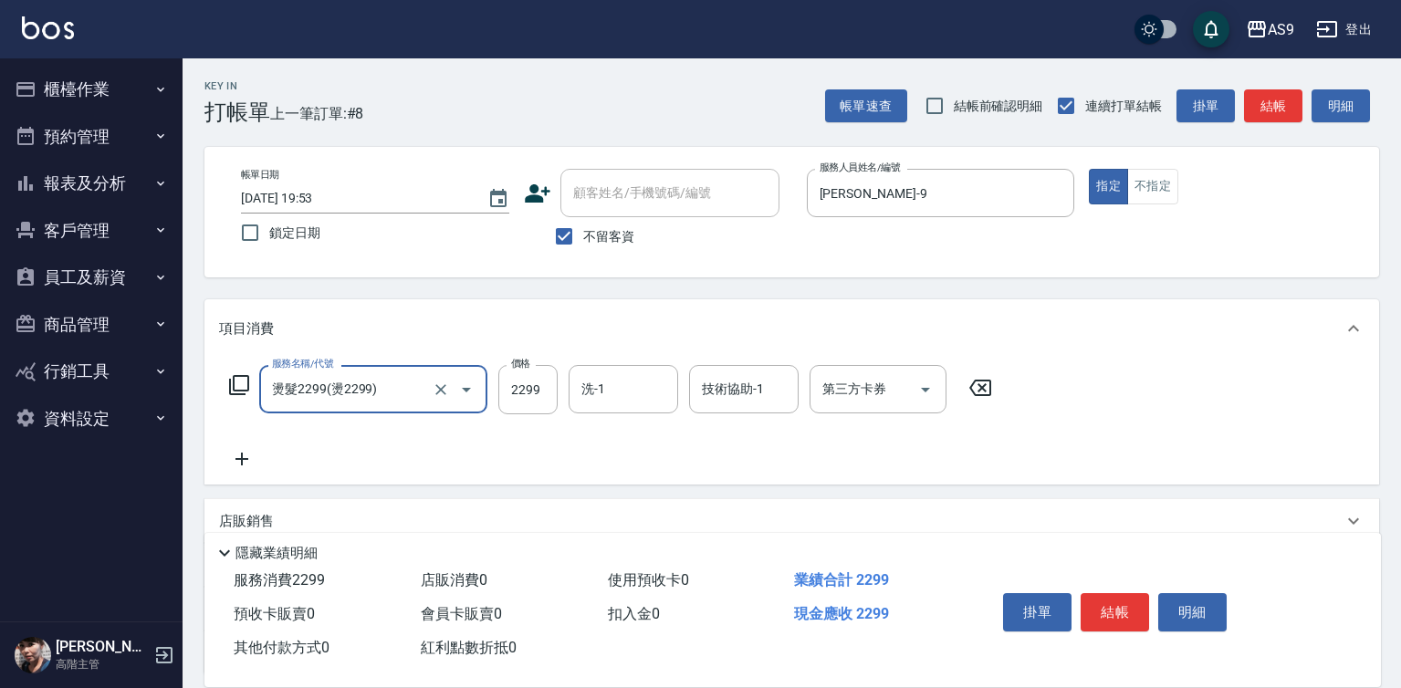
drag, startPoint x: 227, startPoint y: 458, endPoint x: 242, endPoint y: 458, distance: 14.6
click at [242, 458] on icon at bounding box center [242, 459] width 46 height 22
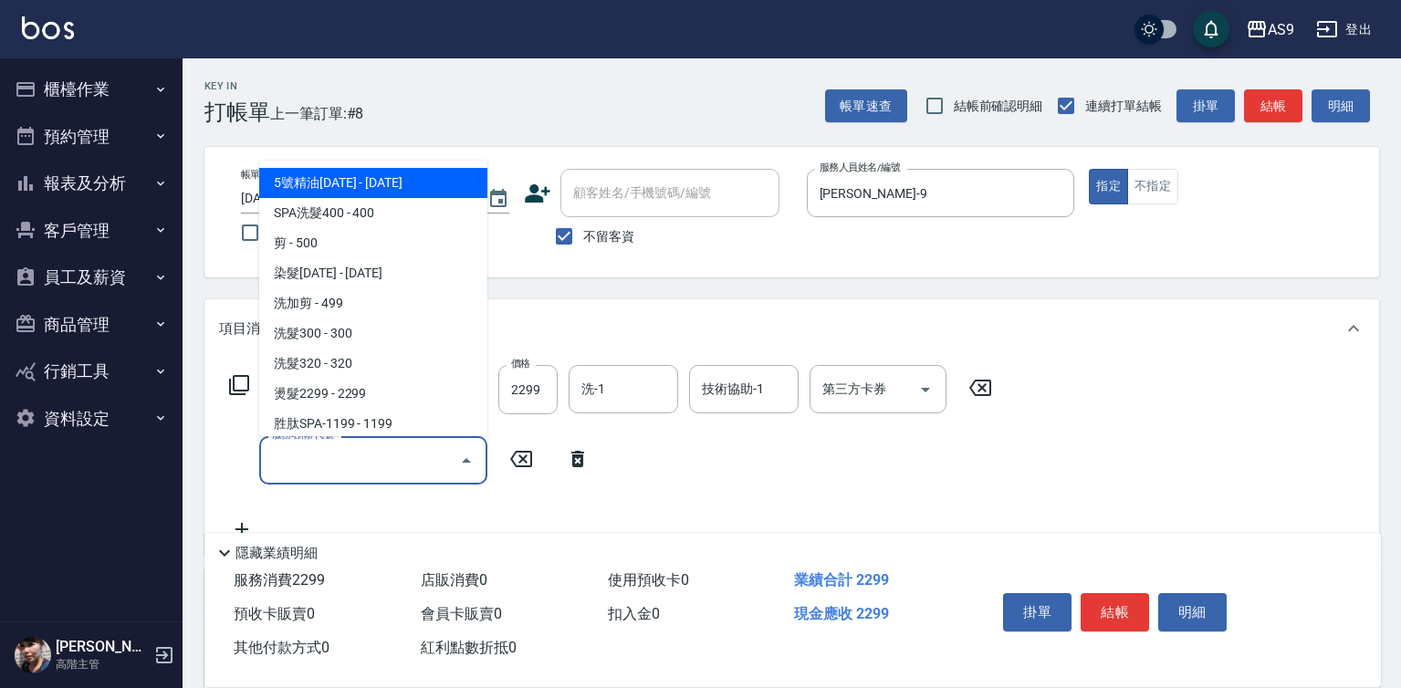
click at [315, 446] on input "服務名稱/代號" at bounding box center [359, 460] width 184 height 32
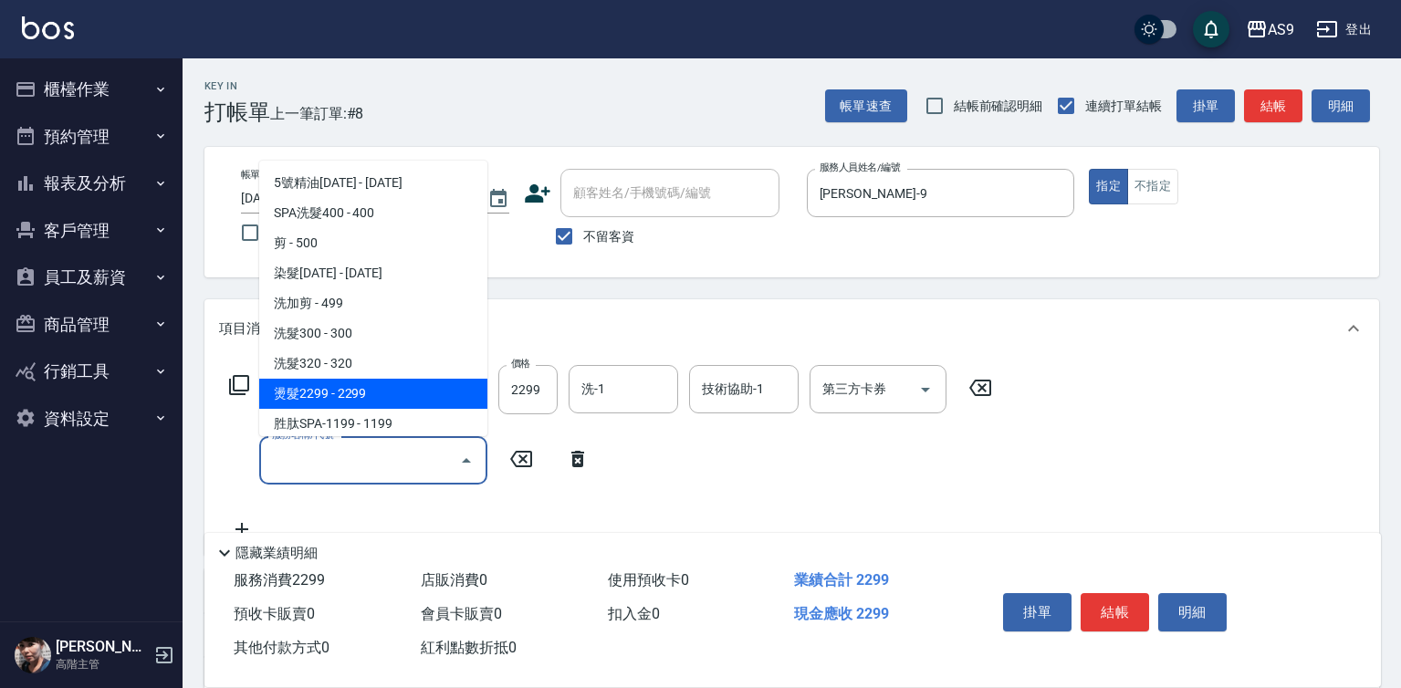
scroll to position [91, 0]
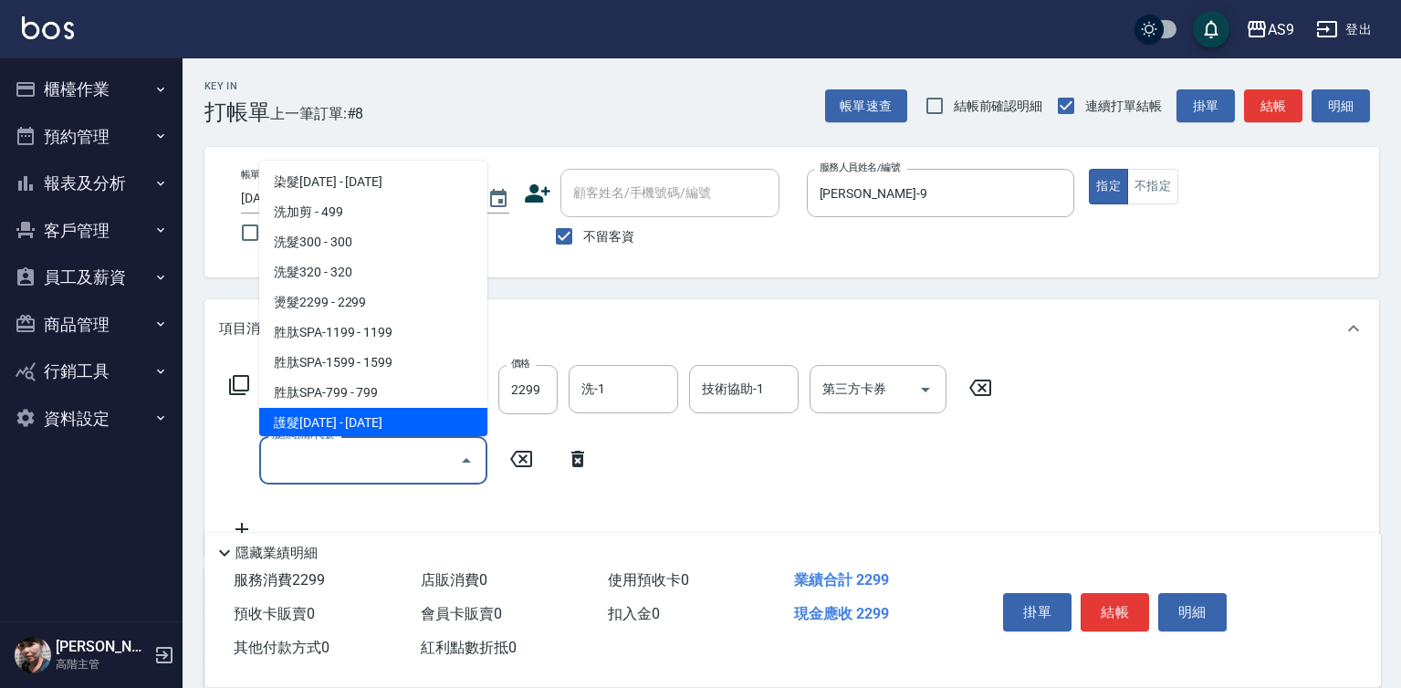
click at [374, 424] on span "護髮[DATE] - [DATE]" at bounding box center [373, 423] width 228 height 30
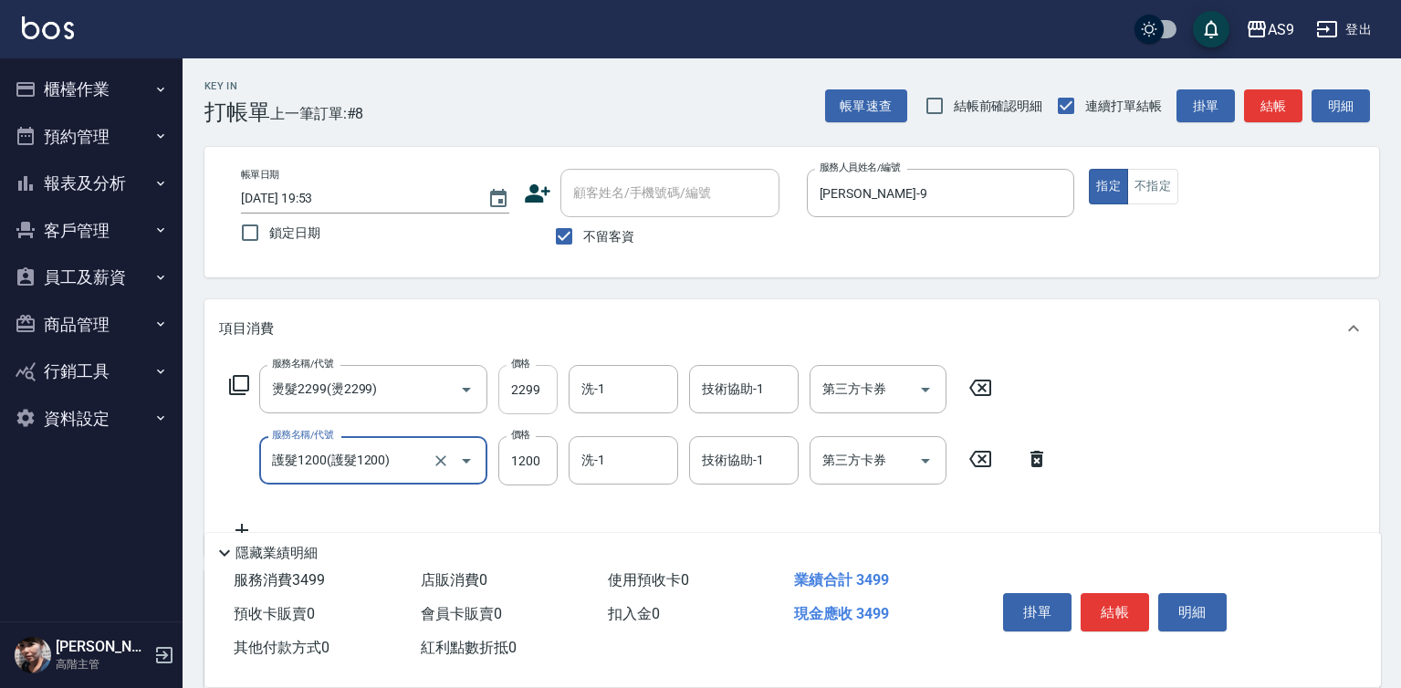
click at [526, 389] on input "2299" at bounding box center [527, 389] width 59 height 49
type input "護髮1200"
click at [526, 389] on input "2299" at bounding box center [527, 389] width 59 height 49
type input "3500"
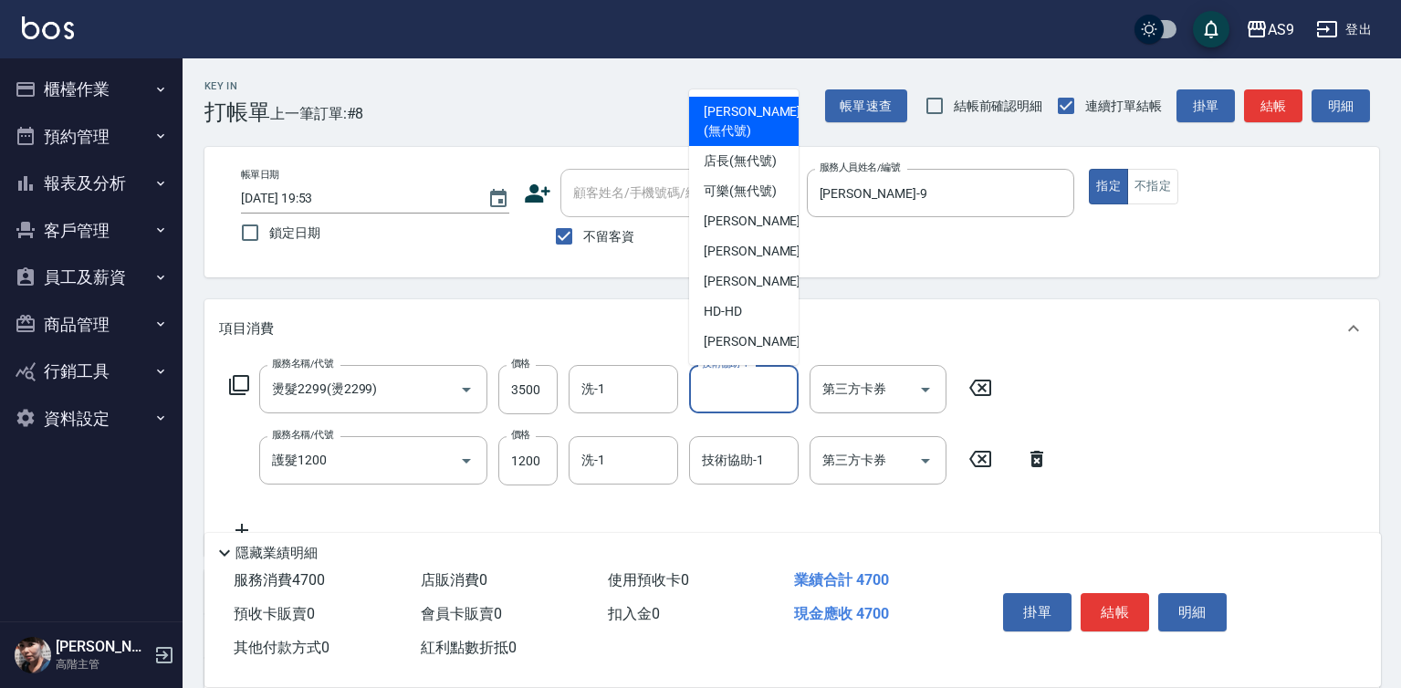
click at [745, 390] on div "技術協助-1 技術協助-1" at bounding box center [744, 389] width 110 height 48
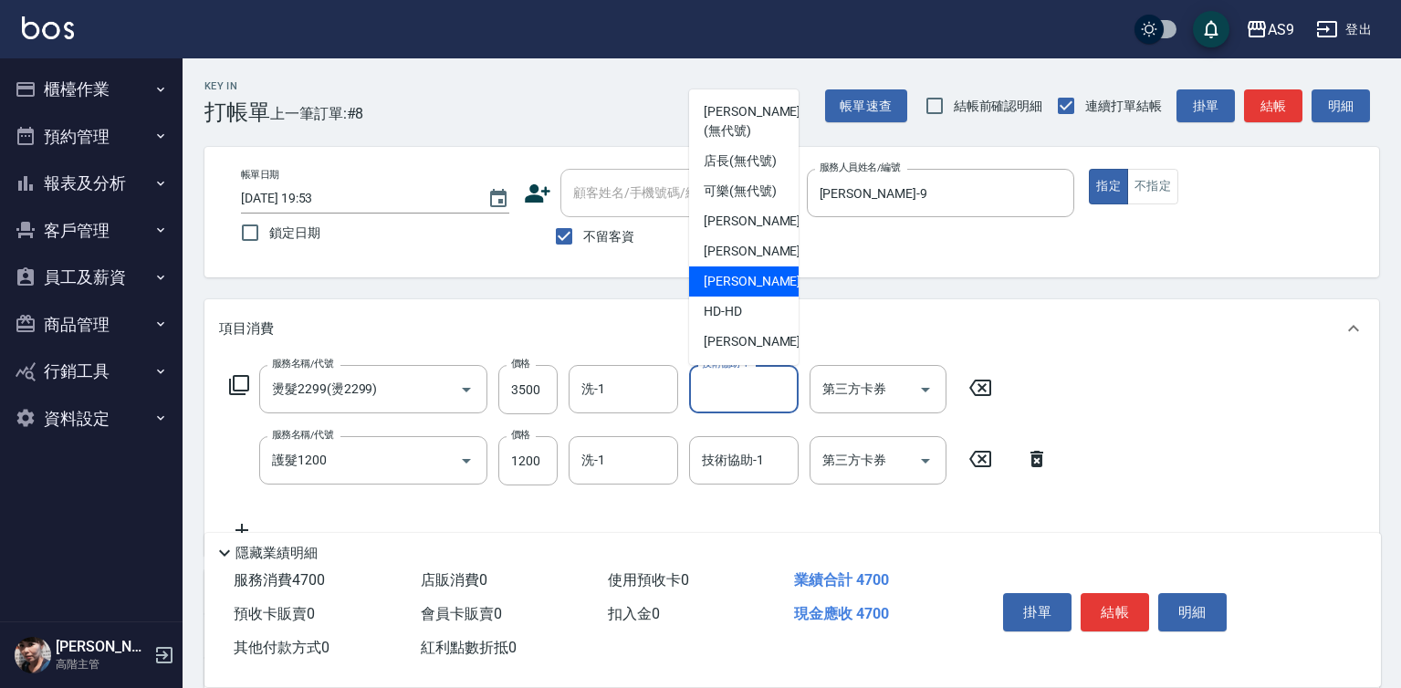
click at [762, 297] on div "[PERSON_NAME] -13" at bounding box center [744, 282] width 110 height 30
type input "[PERSON_NAME]-13"
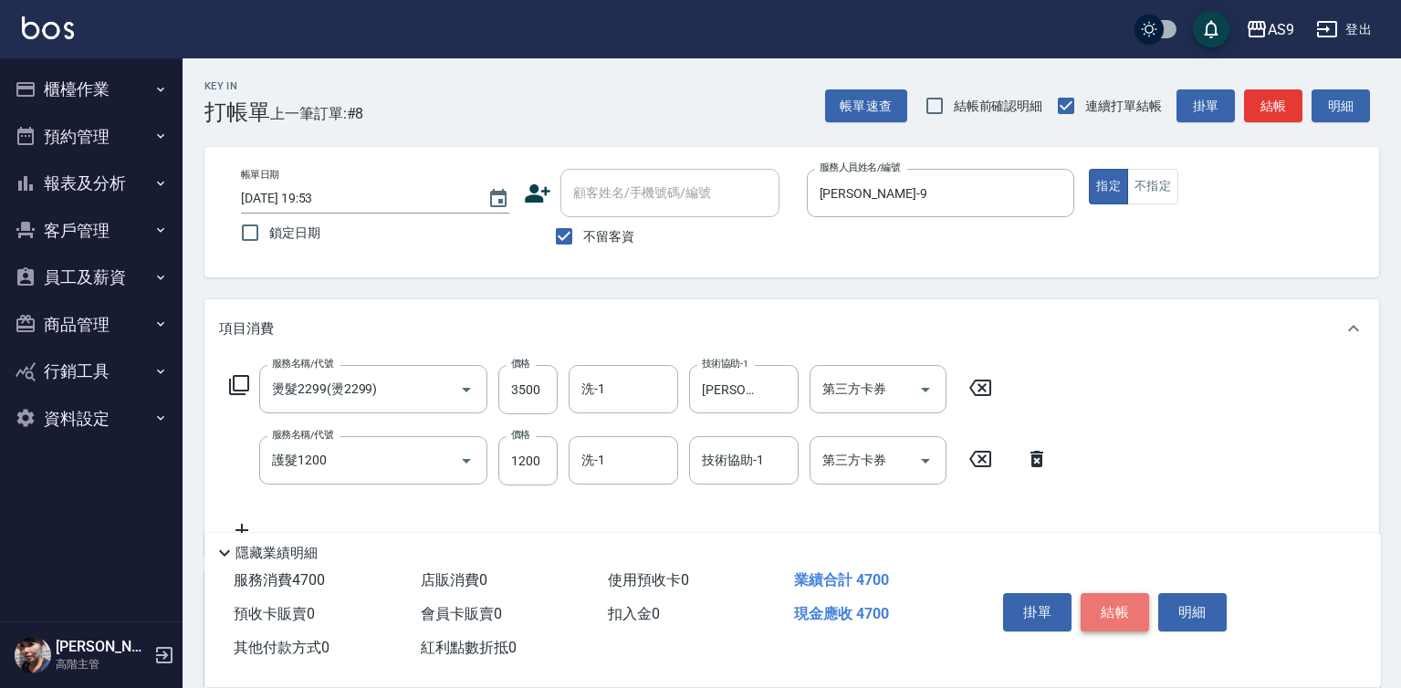
click at [1114, 608] on button "結帳" at bounding box center [1115, 612] width 68 height 38
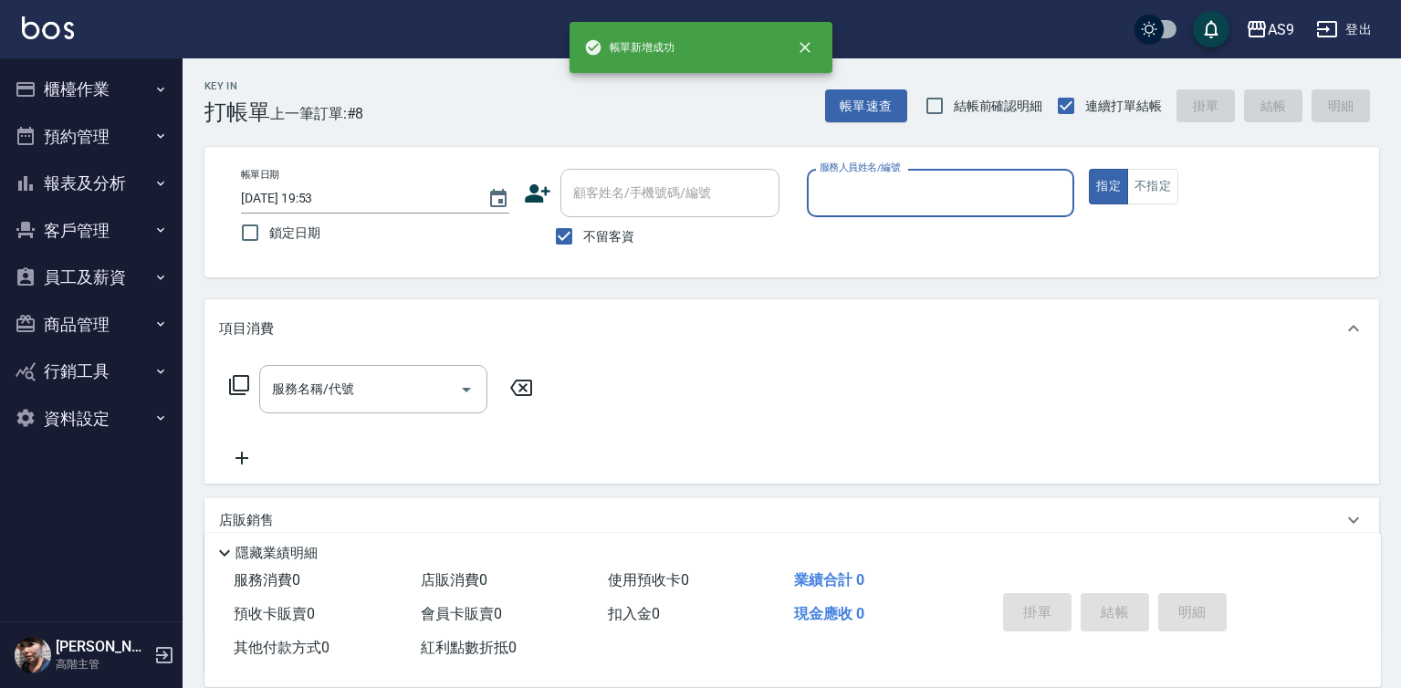
drag, startPoint x: 851, startPoint y: 191, endPoint x: 854, endPoint y: 202, distance: 11.5
click at [851, 193] on input "服務人員姓名/編號" at bounding box center [941, 193] width 252 height 32
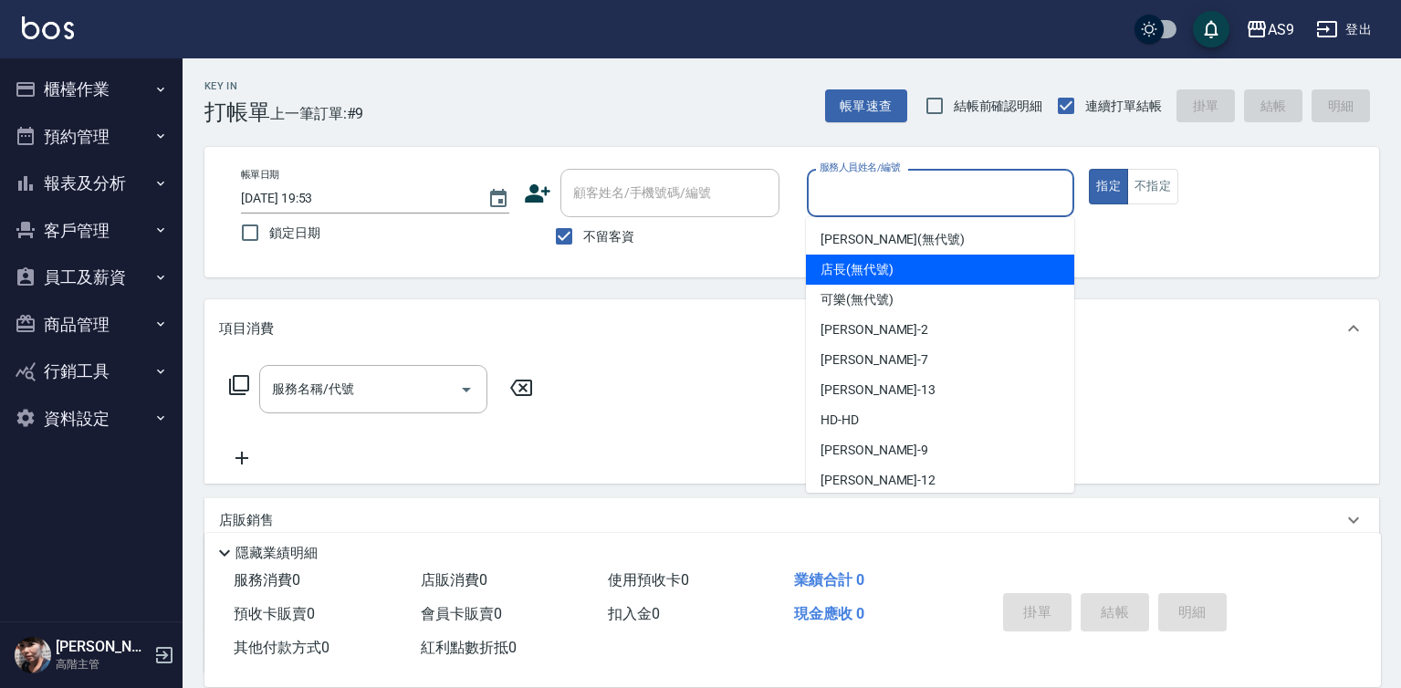
click at [852, 246] on span "[PERSON_NAME] (無代號)" at bounding box center [893, 239] width 144 height 19
type input "[PERSON_NAME](無代號)"
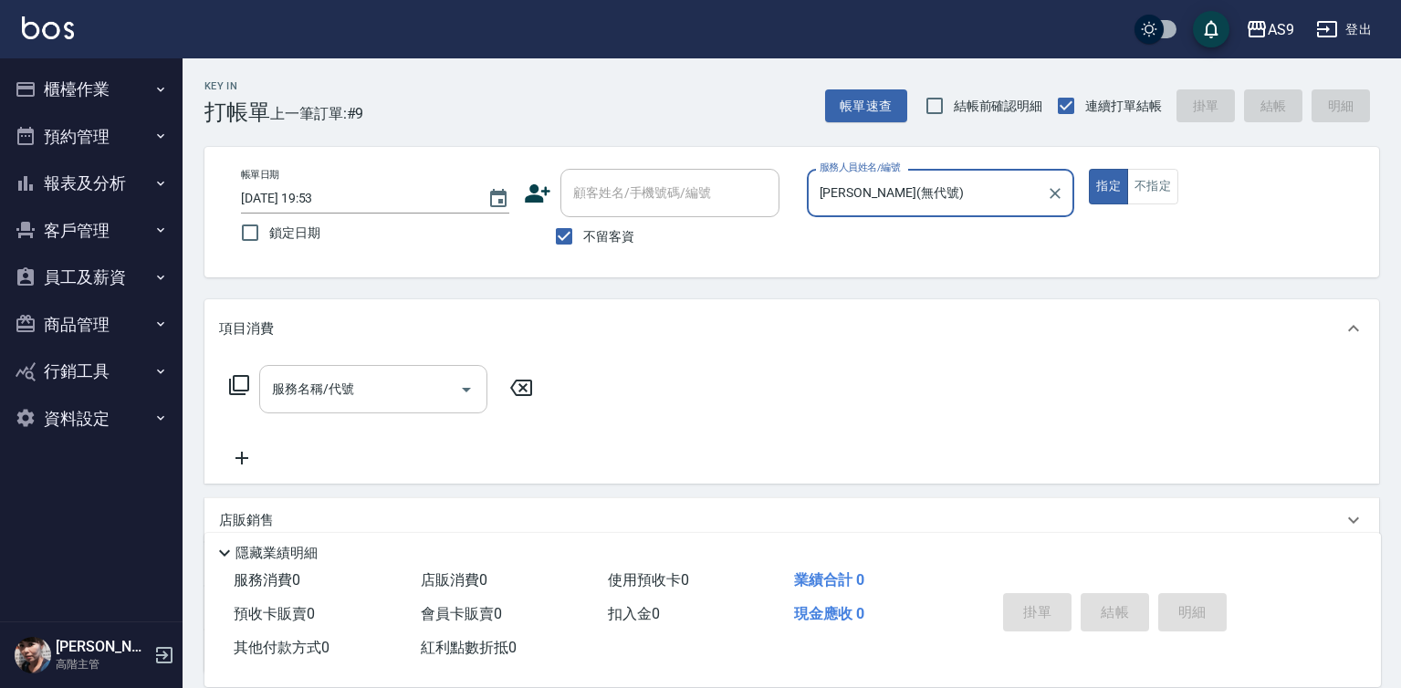
click at [392, 396] on input "服務名稱/代號" at bounding box center [359, 389] width 184 height 32
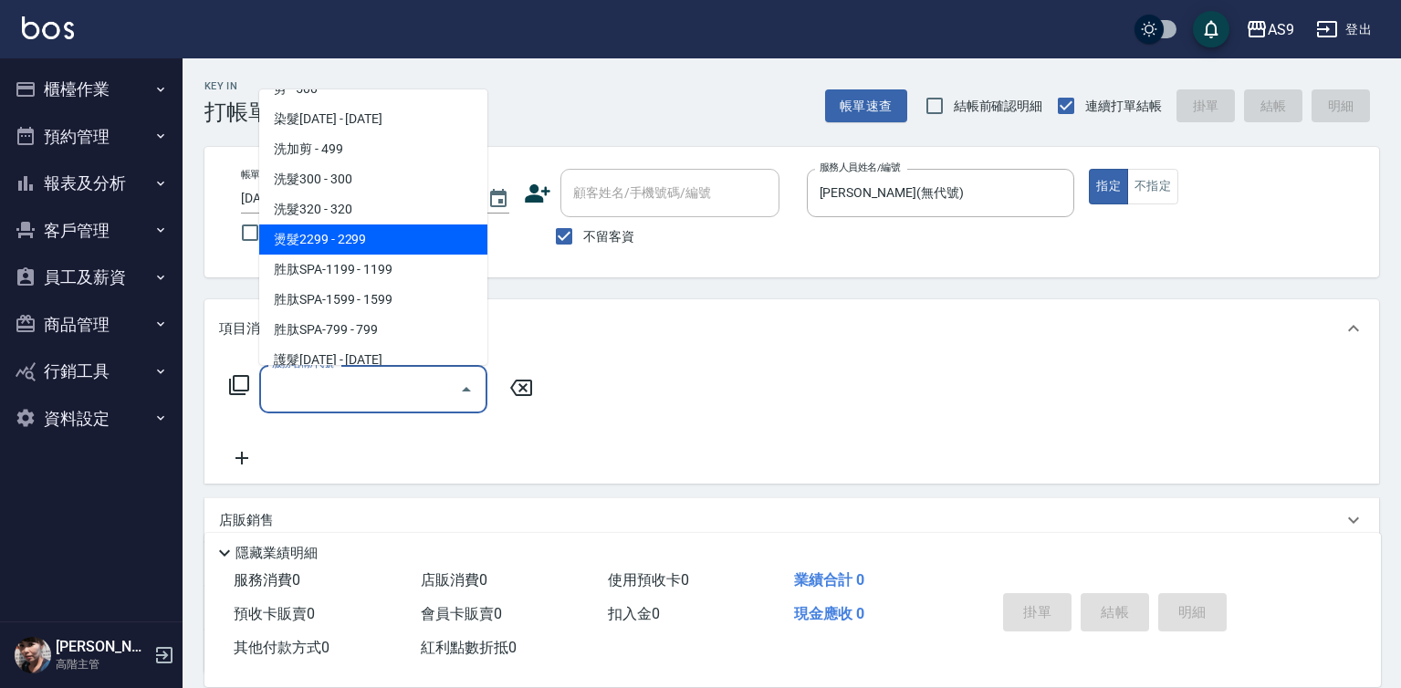
scroll to position [183, 0]
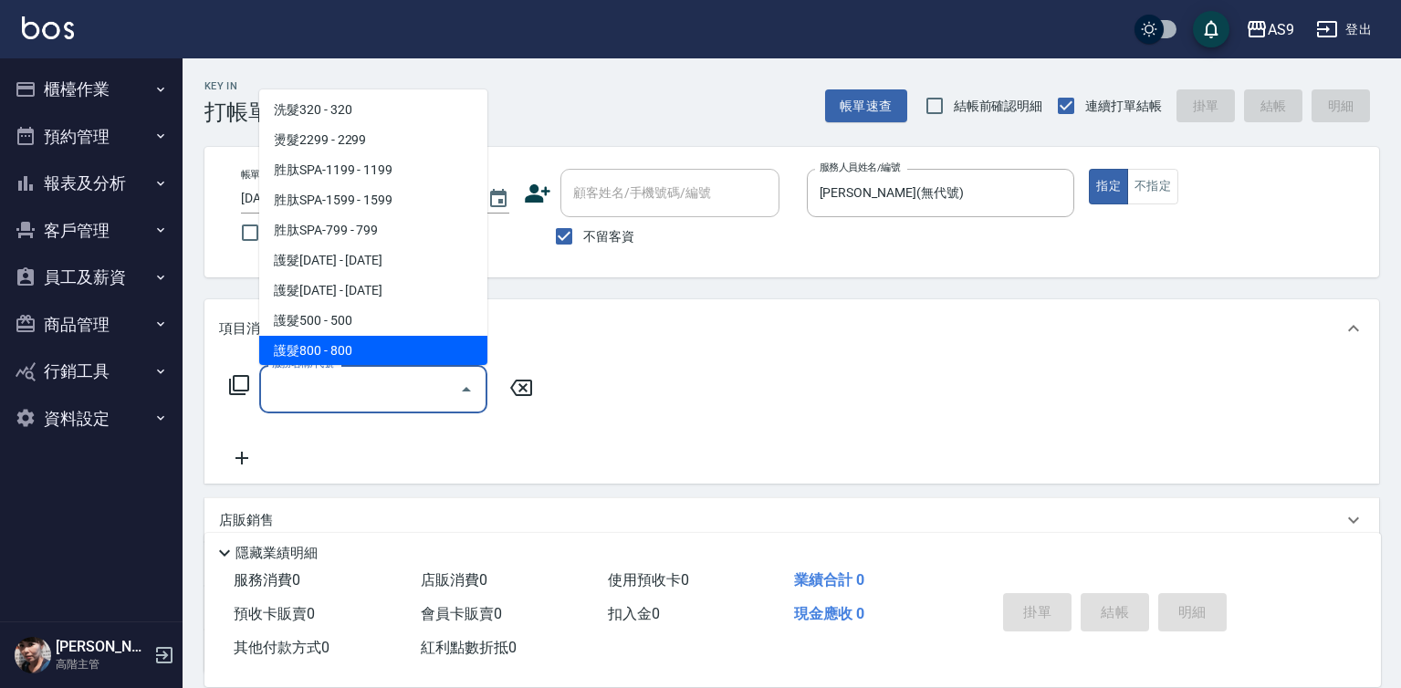
click at [364, 350] on span "護髮800 - 800" at bounding box center [373, 351] width 228 height 30
type input "護髮800(護髮800)"
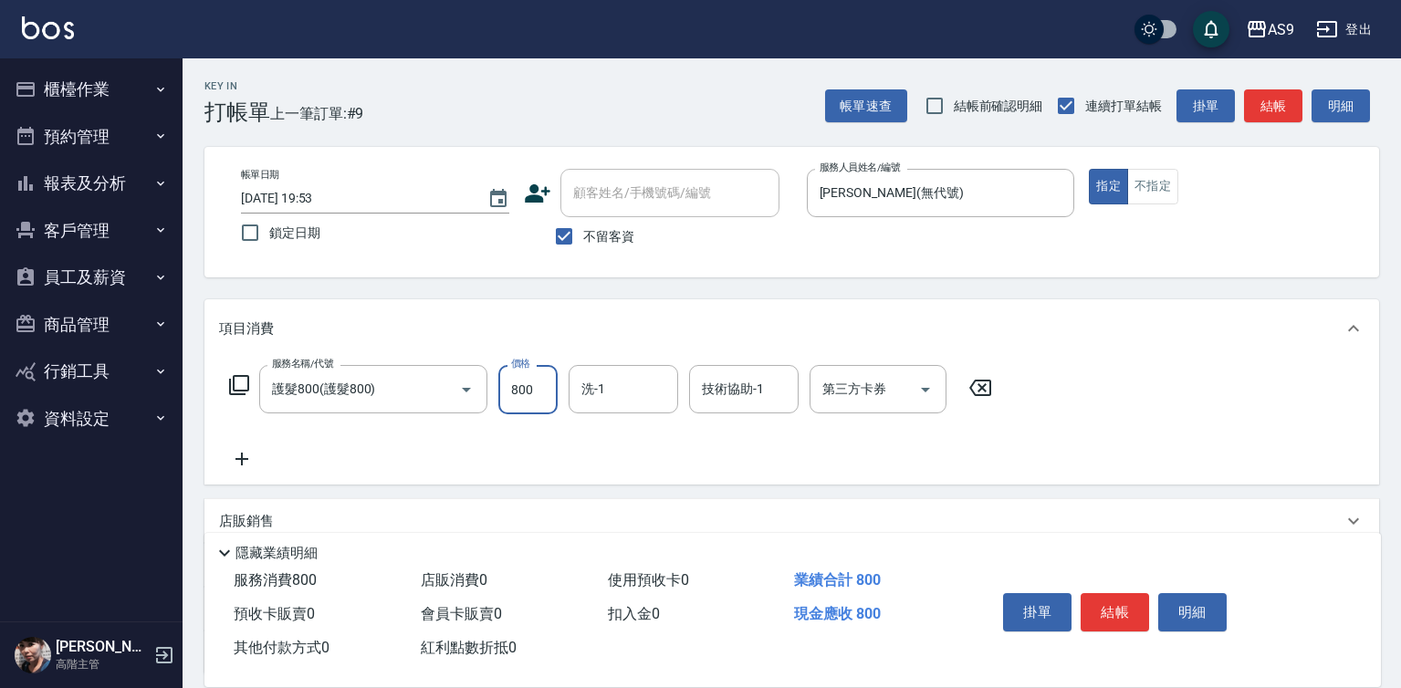
click at [515, 403] on input "800" at bounding box center [527, 389] width 59 height 49
type input "1700"
click at [1098, 600] on button "結帳" at bounding box center [1115, 612] width 68 height 38
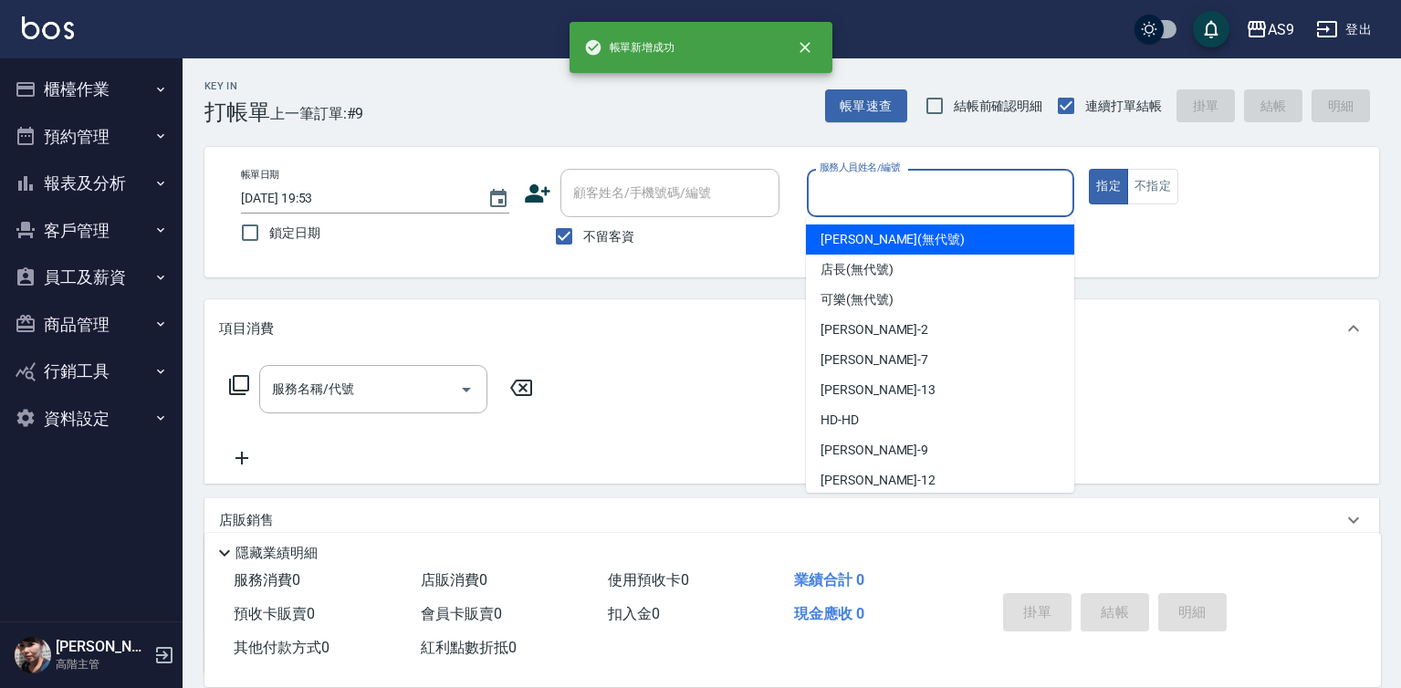
drag, startPoint x: 866, startPoint y: 189, endPoint x: 861, endPoint y: 262, distance: 73.2
click at [865, 192] on input "服務人員姓名/編號" at bounding box center [941, 193] width 252 height 32
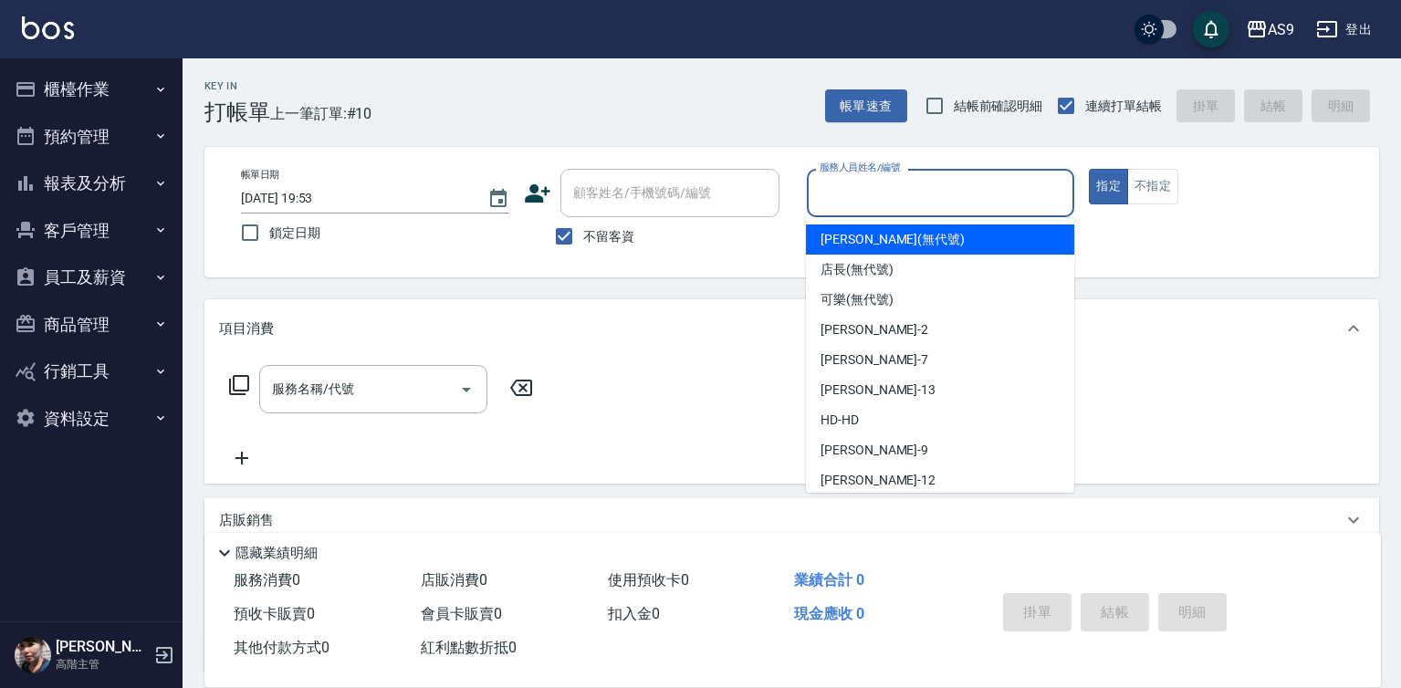
drag, startPoint x: 856, startPoint y: 245, endPoint x: 769, endPoint y: 289, distance: 98.4
click at [855, 245] on span "[PERSON_NAME] (無代號)" at bounding box center [893, 239] width 144 height 19
type input "[PERSON_NAME](無代號)"
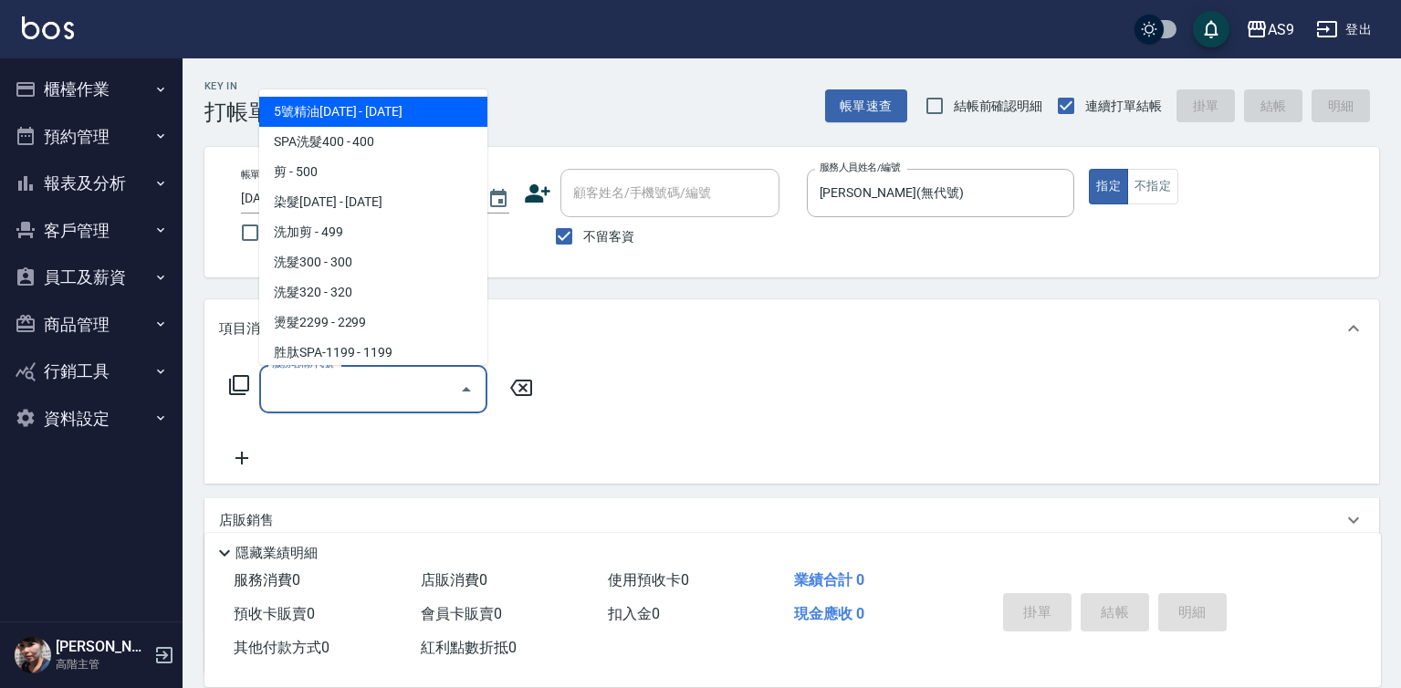
click at [375, 389] on input "服務名稱/代號" at bounding box center [359, 389] width 184 height 32
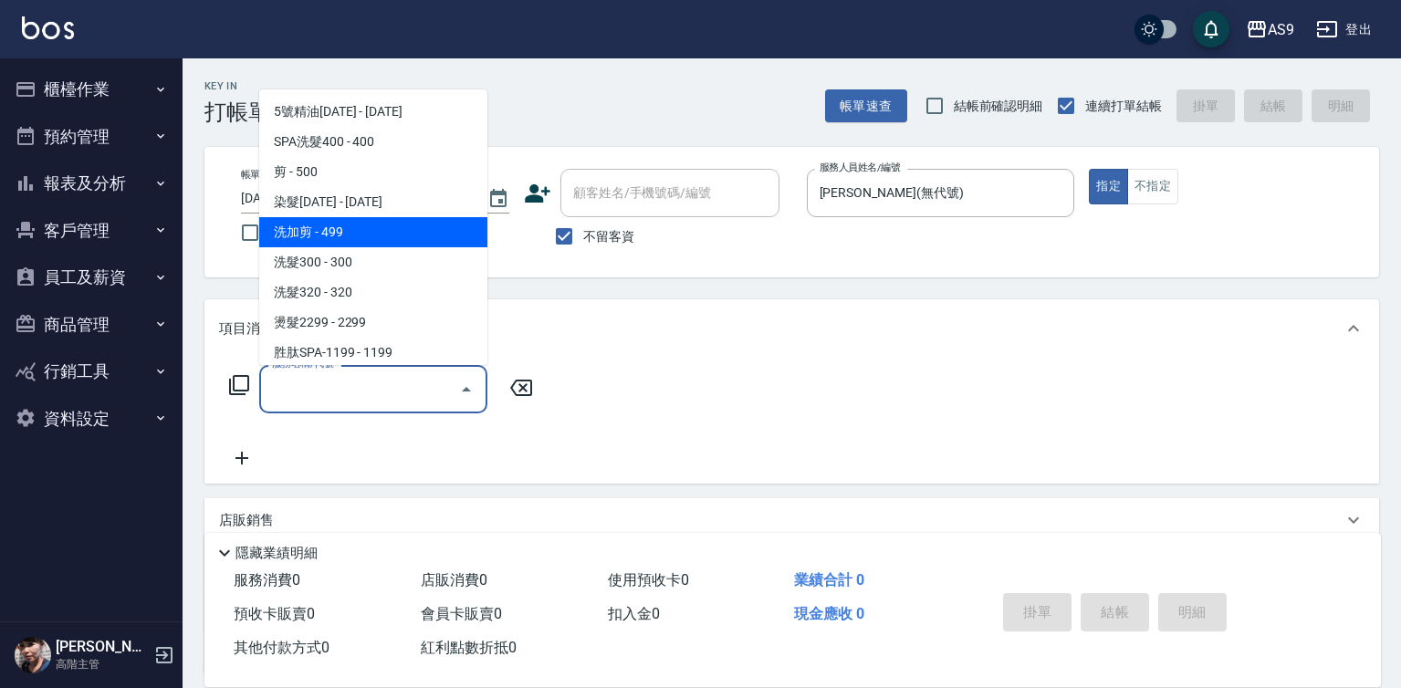
click at [343, 233] on span "洗加剪 - 499" at bounding box center [373, 232] width 228 height 30
type input "洗加剪(洗加剪)"
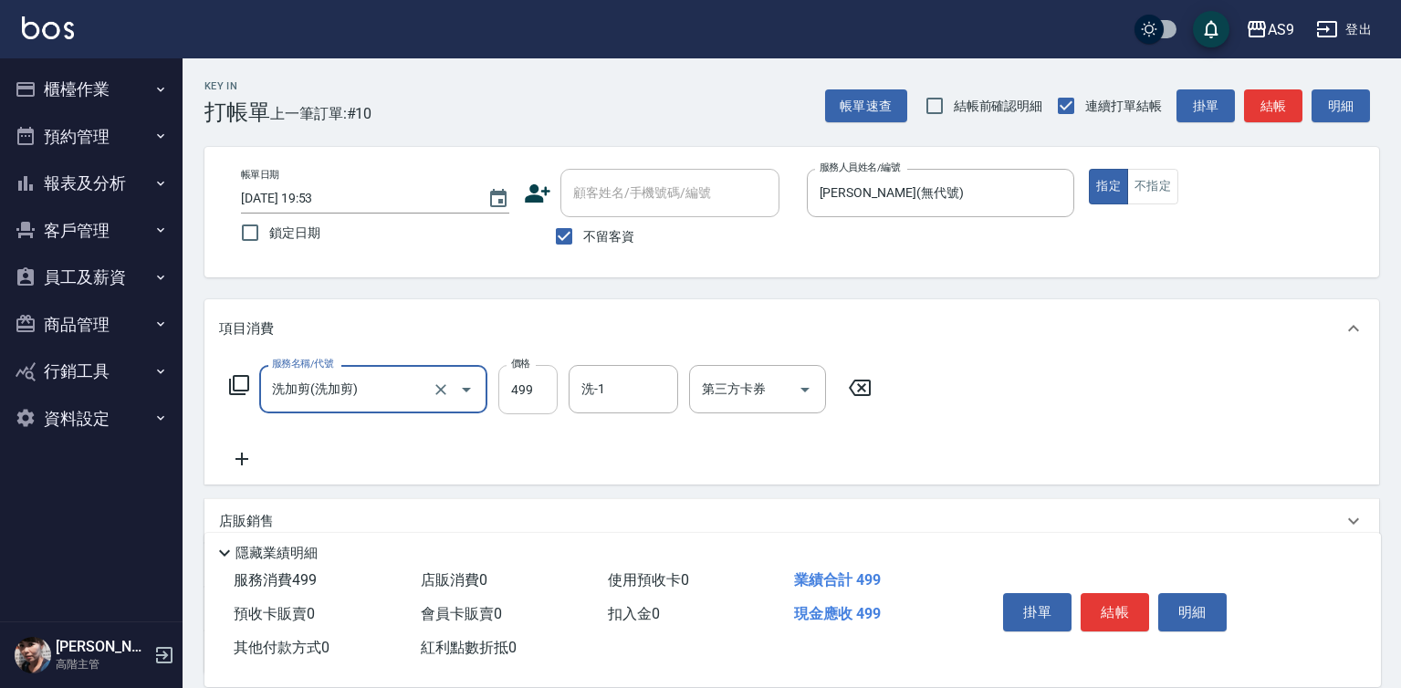
click at [507, 392] on input "499" at bounding box center [527, 389] width 59 height 49
type input "1400"
click at [1120, 625] on div "掛單 結帳 明細" at bounding box center [1115, 615] width 238 height 58
click at [1120, 609] on button "結帳" at bounding box center [1115, 612] width 68 height 38
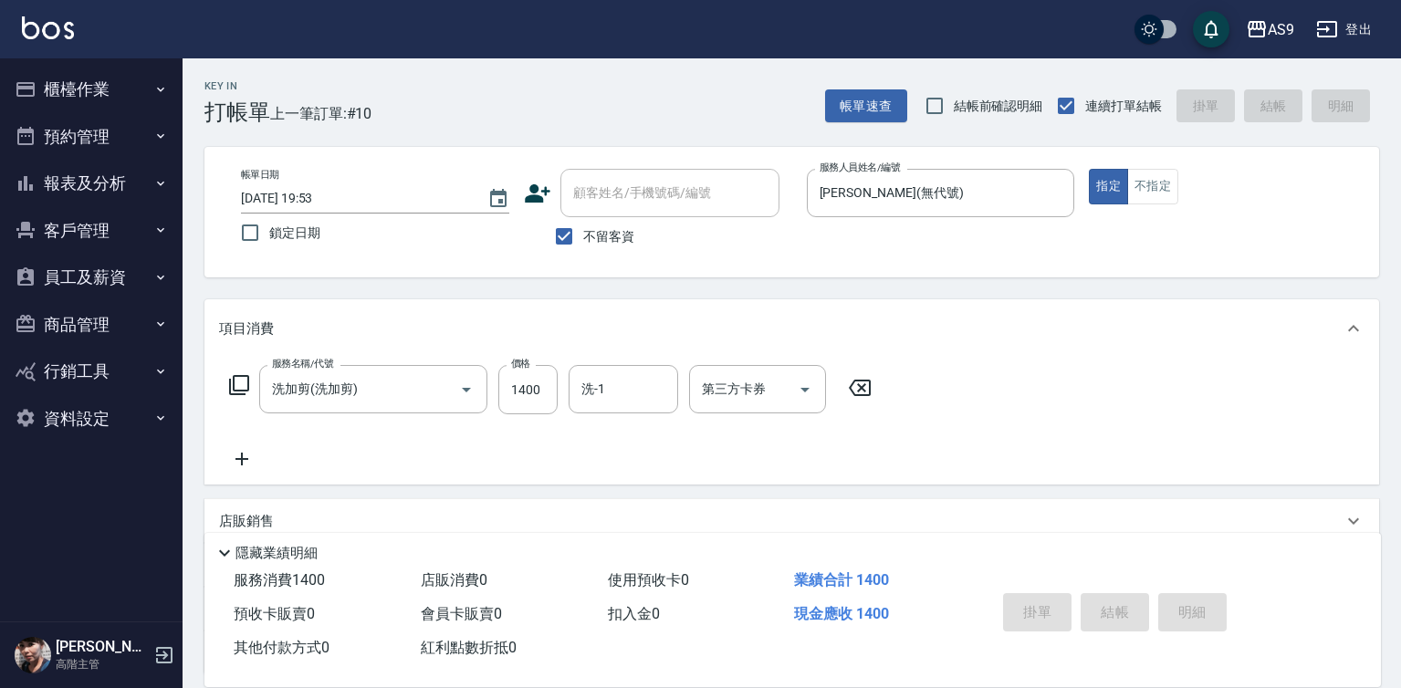
type input "[DATE] 19:54"
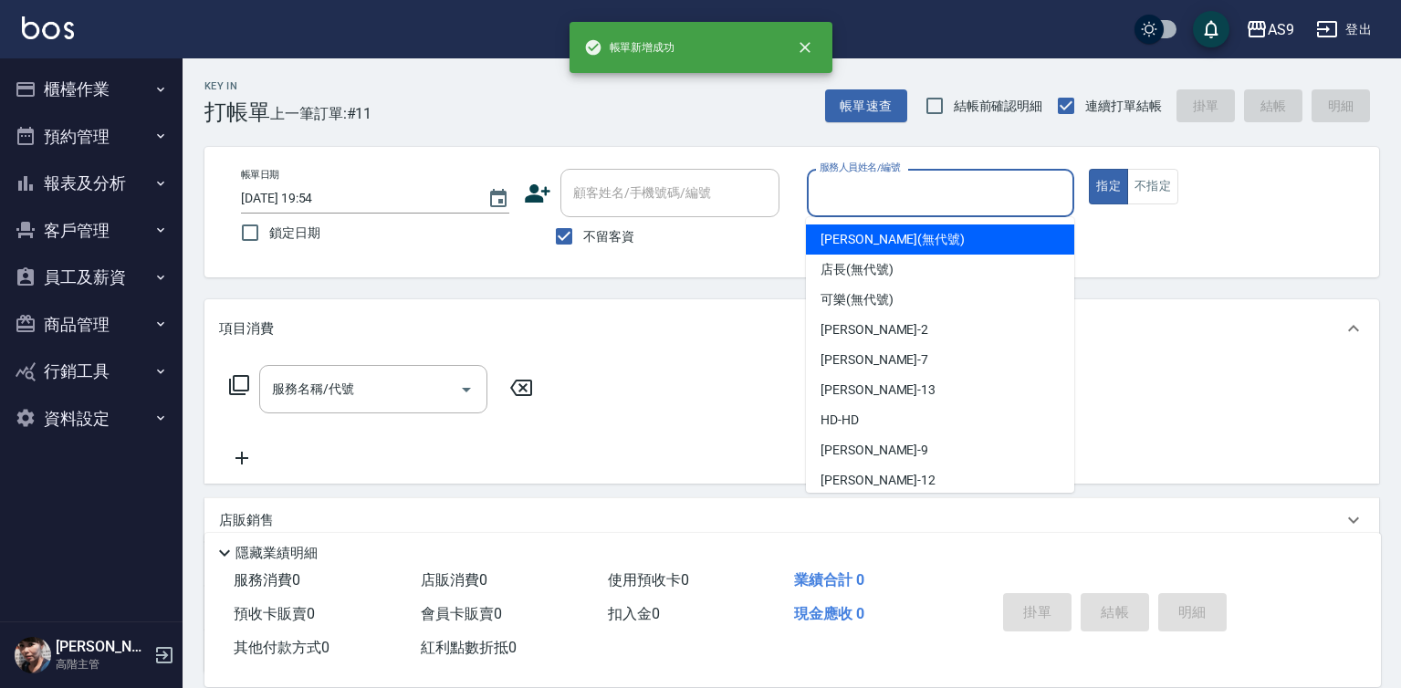
click at [854, 209] on input "服務人員姓名/編號" at bounding box center [941, 193] width 252 height 32
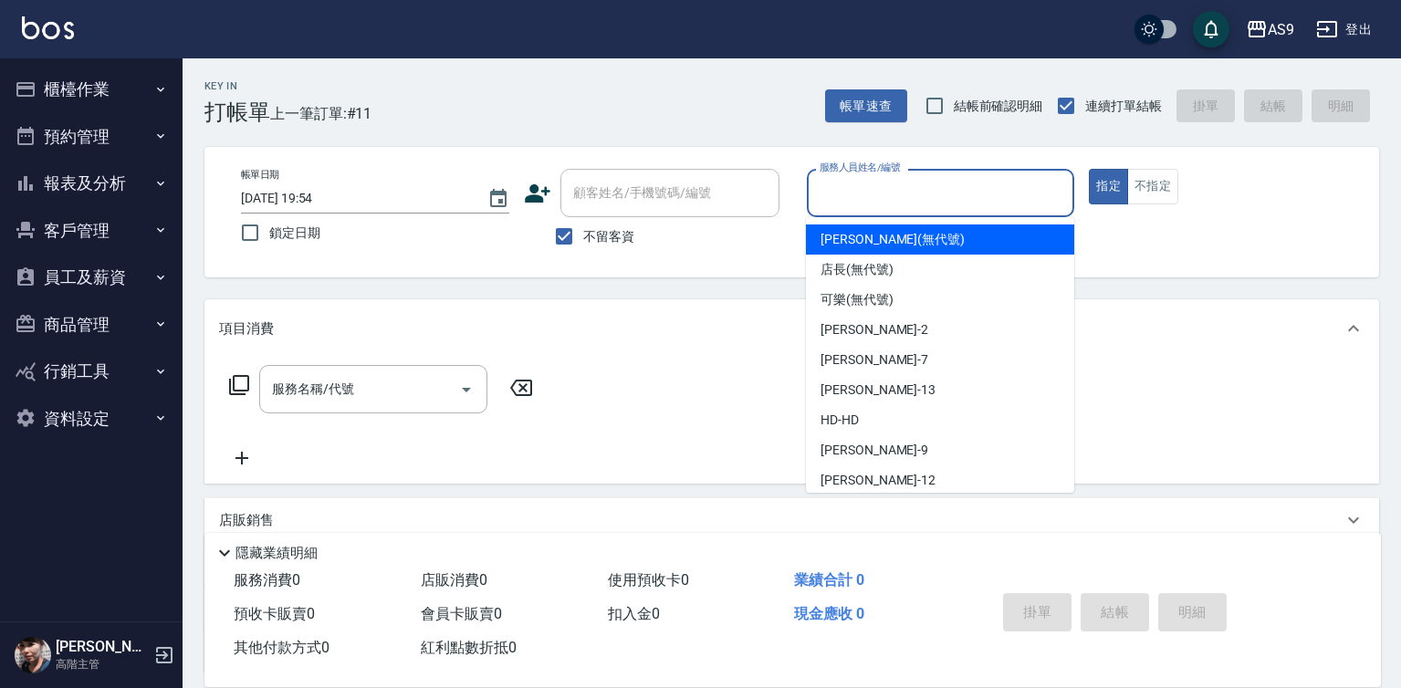
click at [868, 249] on div "[PERSON_NAME] (無代號)" at bounding box center [940, 240] width 268 height 30
type input "[PERSON_NAME](無代號)"
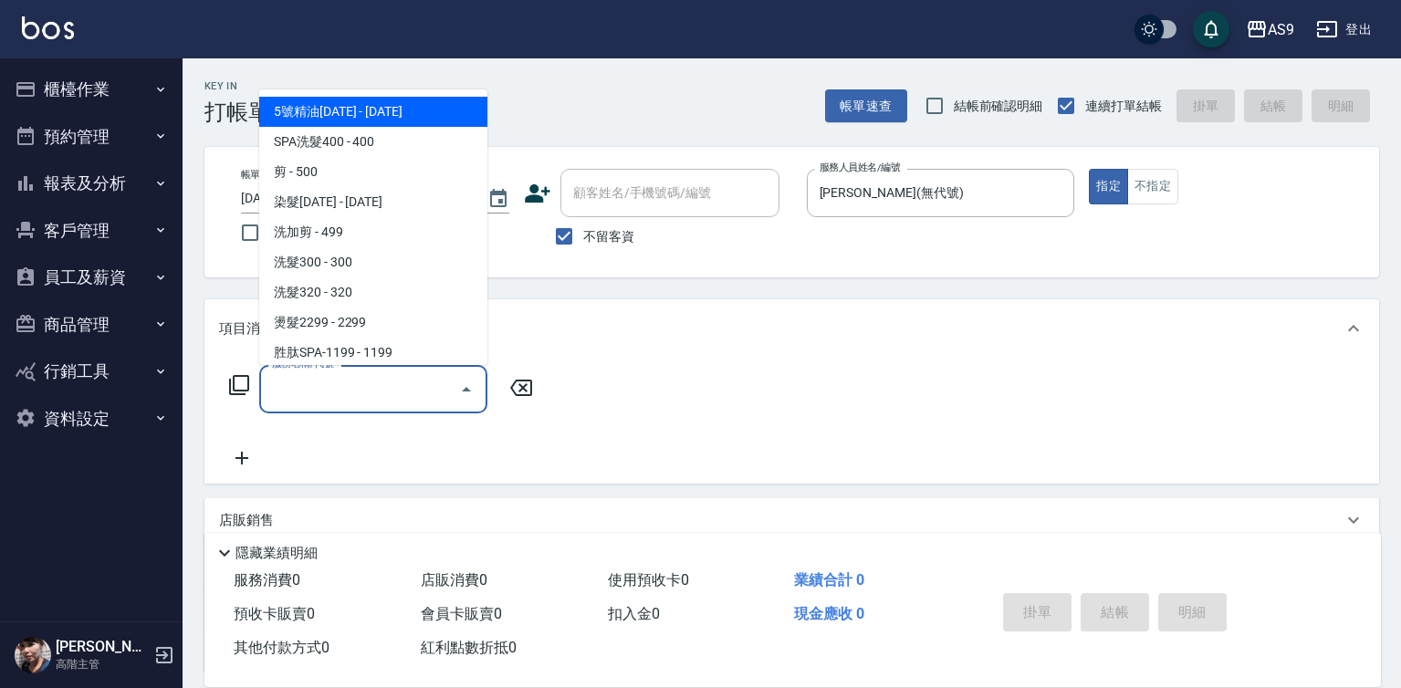
click at [387, 393] on input "服務名稱/代號" at bounding box center [359, 389] width 184 height 32
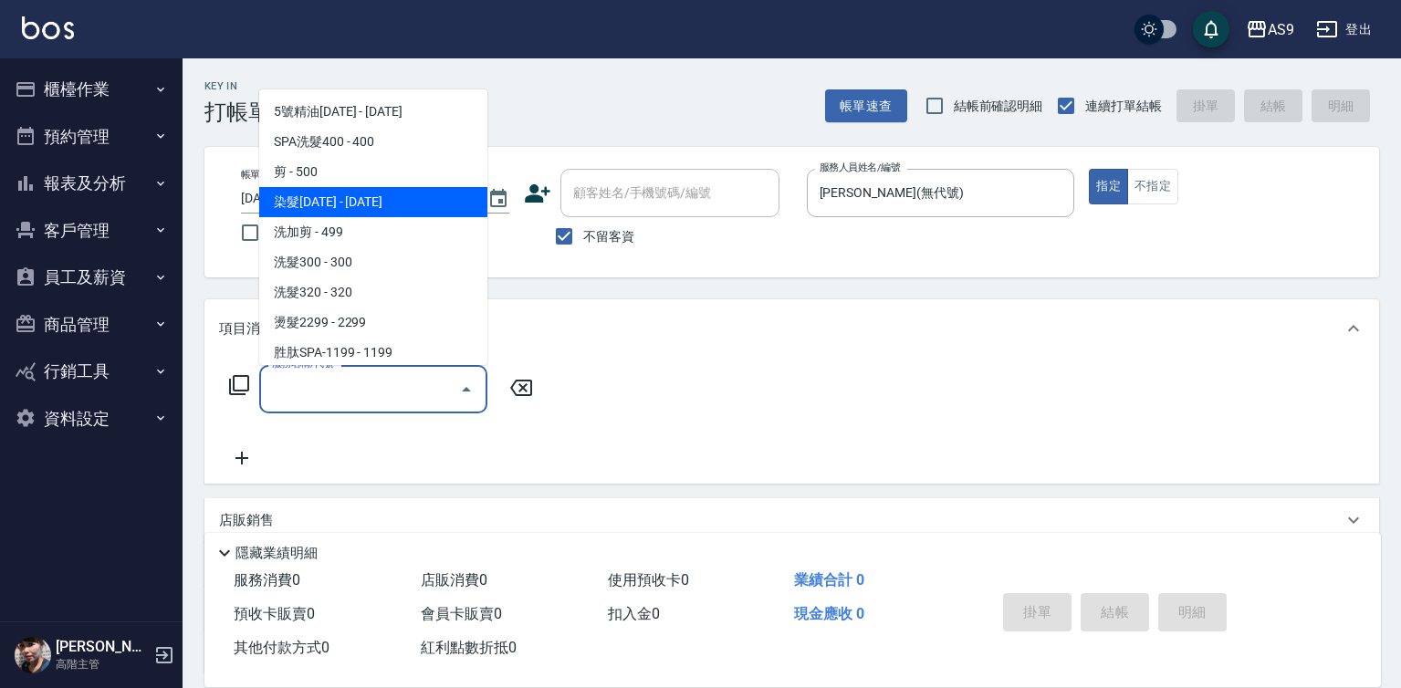
click at [358, 208] on span "染髮[DATE] - [DATE]" at bounding box center [373, 202] width 228 height 30
type input "染髮1500(染髮1500)"
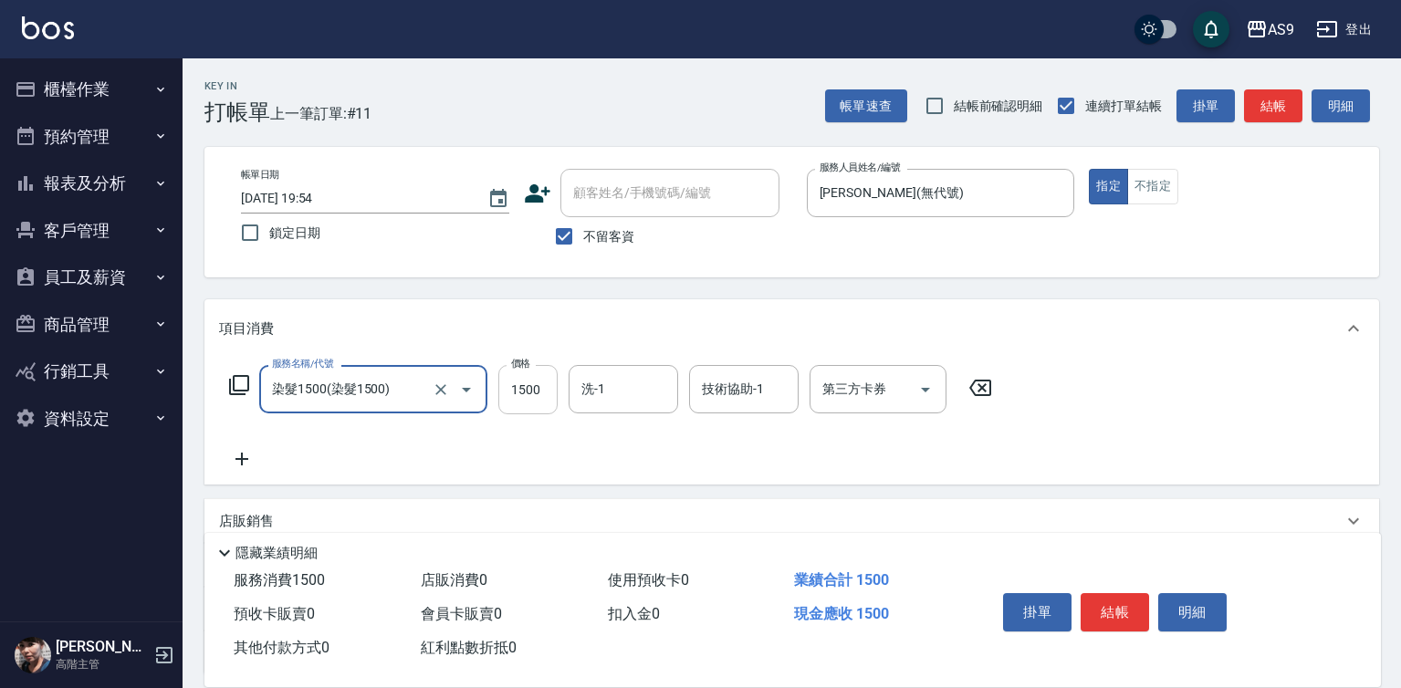
click at [551, 392] on input "1500" at bounding box center [527, 389] width 59 height 49
type input "2500"
click at [1105, 624] on div "掛單 結帳 明細" at bounding box center [1115, 615] width 238 height 58
click at [1099, 600] on button "結帳" at bounding box center [1115, 612] width 68 height 38
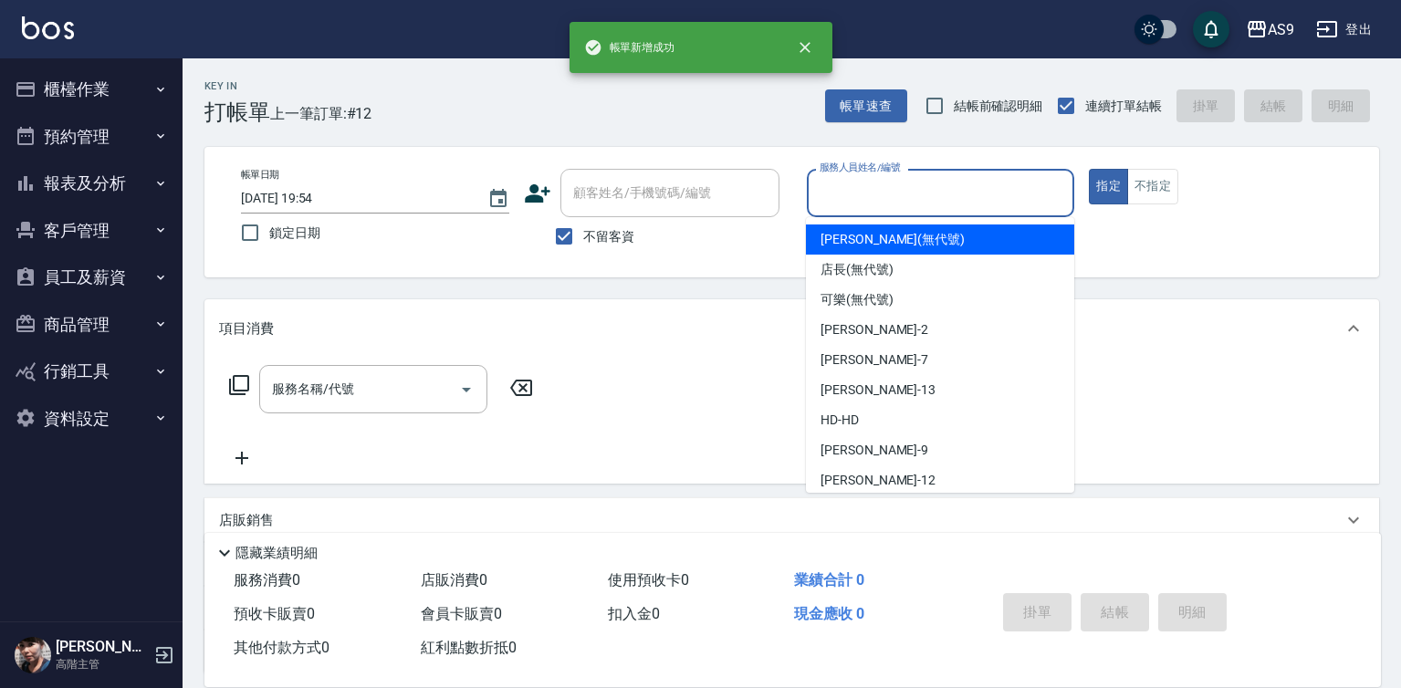
drag, startPoint x: 886, startPoint y: 202, endPoint x: 878, endPoint y: 271, distance: 69.9
click at [885, 202] on input "服務人員姓名/編號" at bounding box center [941, 193] width 252 height 32
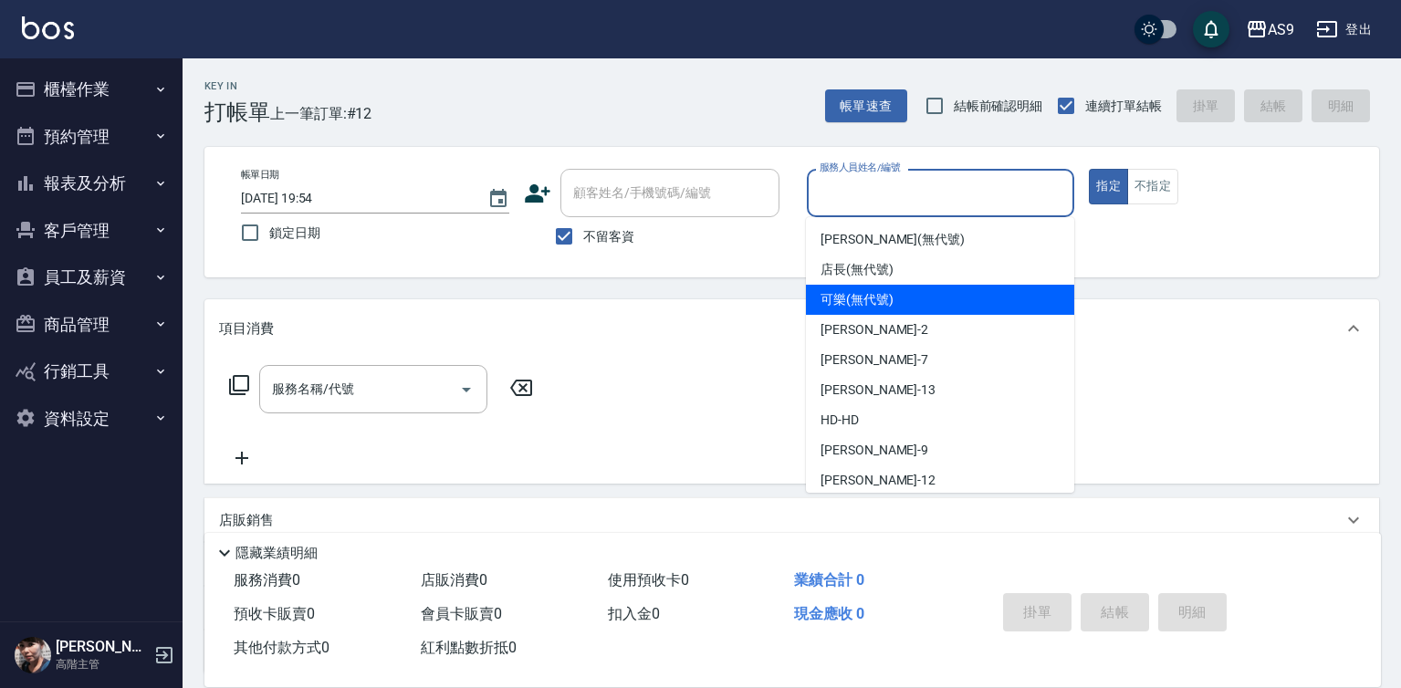
click at [873, 296] on span "可樂 (無代號)" at bounding box center [857, 299] width 73 height 19
type input "可樂(無代號)"
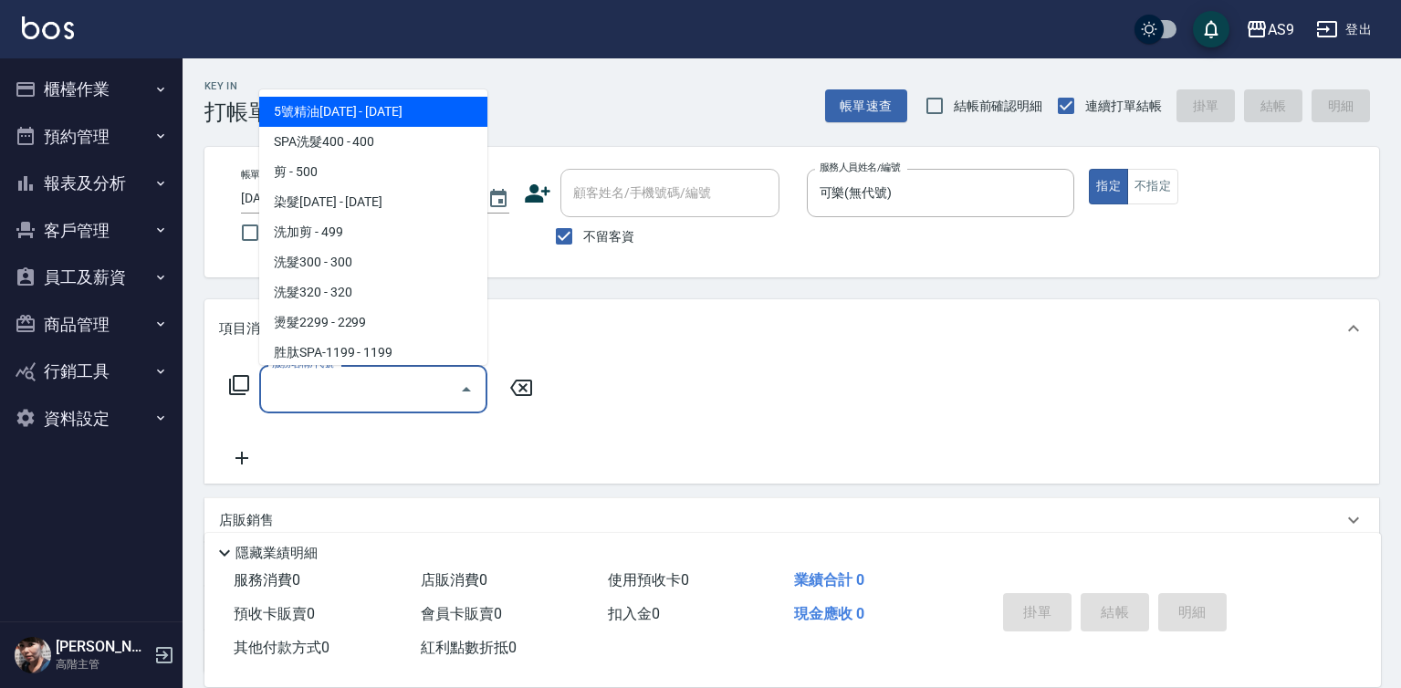
click at [409, 393] on input "服務名稱/代號" at bounding box center [359, 389] width 184 height 32
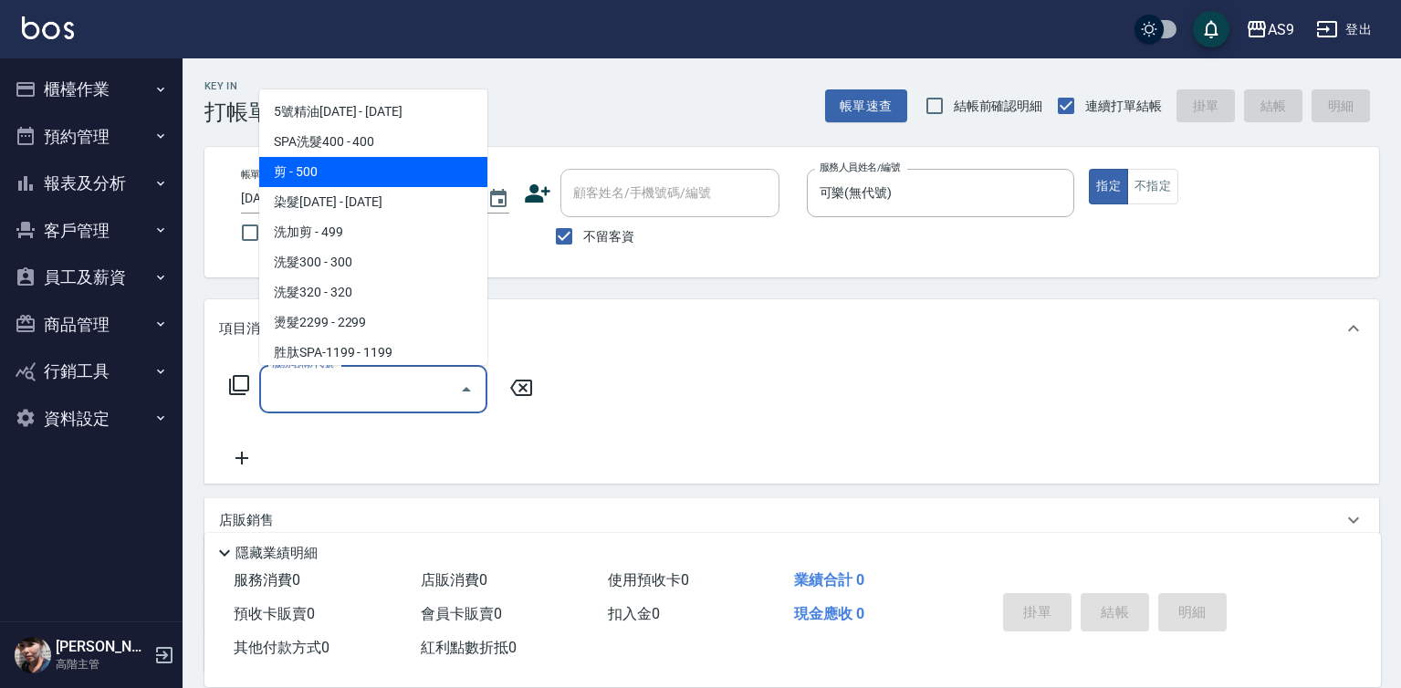
click at [329, 182] on span "剪 - 500" at bounding box center [373, 172] width 228 height 30
type input "剪(剪)"
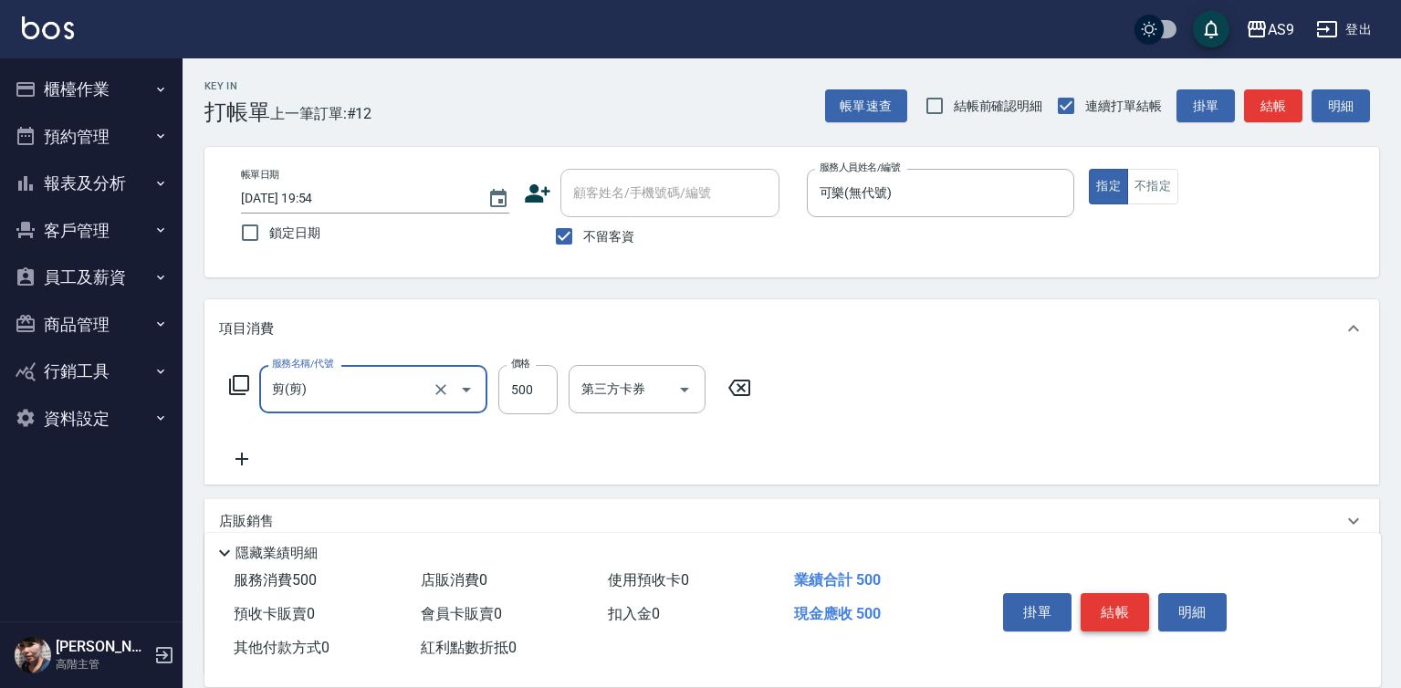
click at [1102, 594] on button "結帳" at bounding box center [1115, 612] width 68 height 38
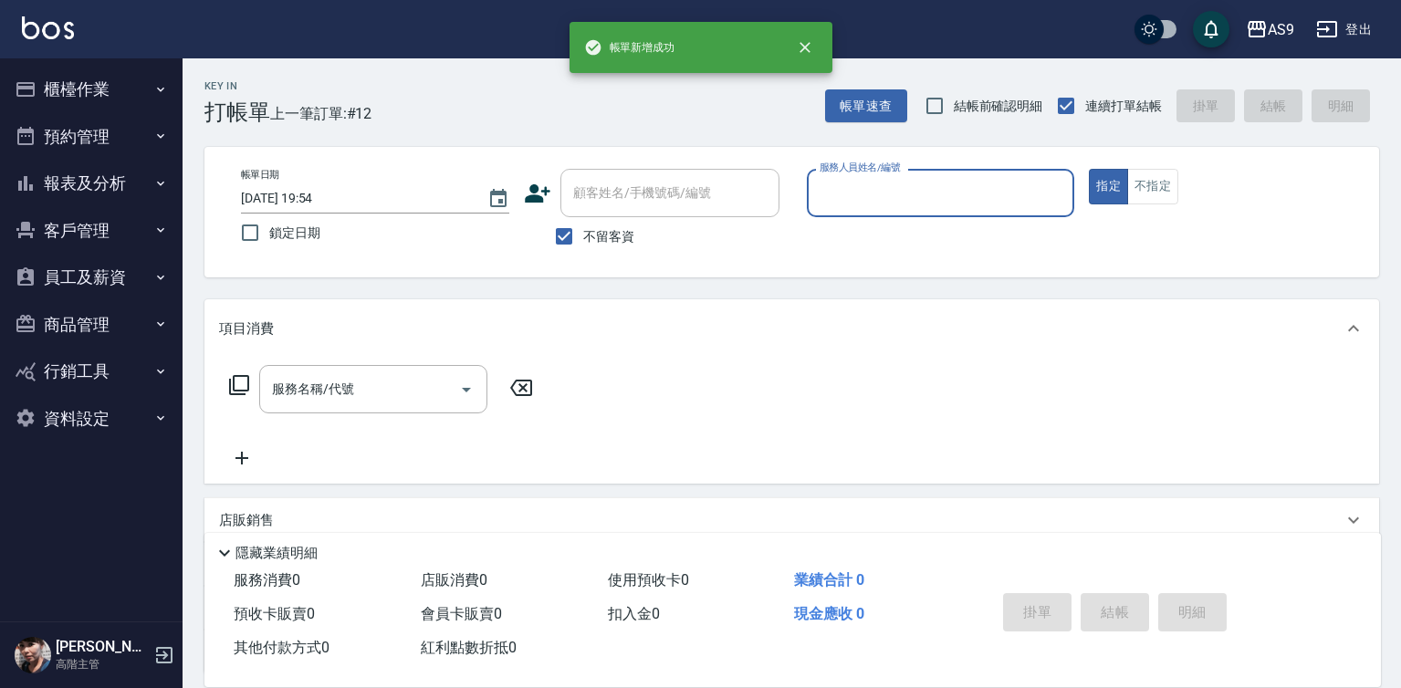
drag, startPoint x: 821, startPoint y: 176, endPoint x: 830, endPoint y: 222, distance: 46.4
click at [821, 192] on div "服務人員姓名/編號 服務人員姓名/編號" at bounding box center [941, 193] width 268 height 48
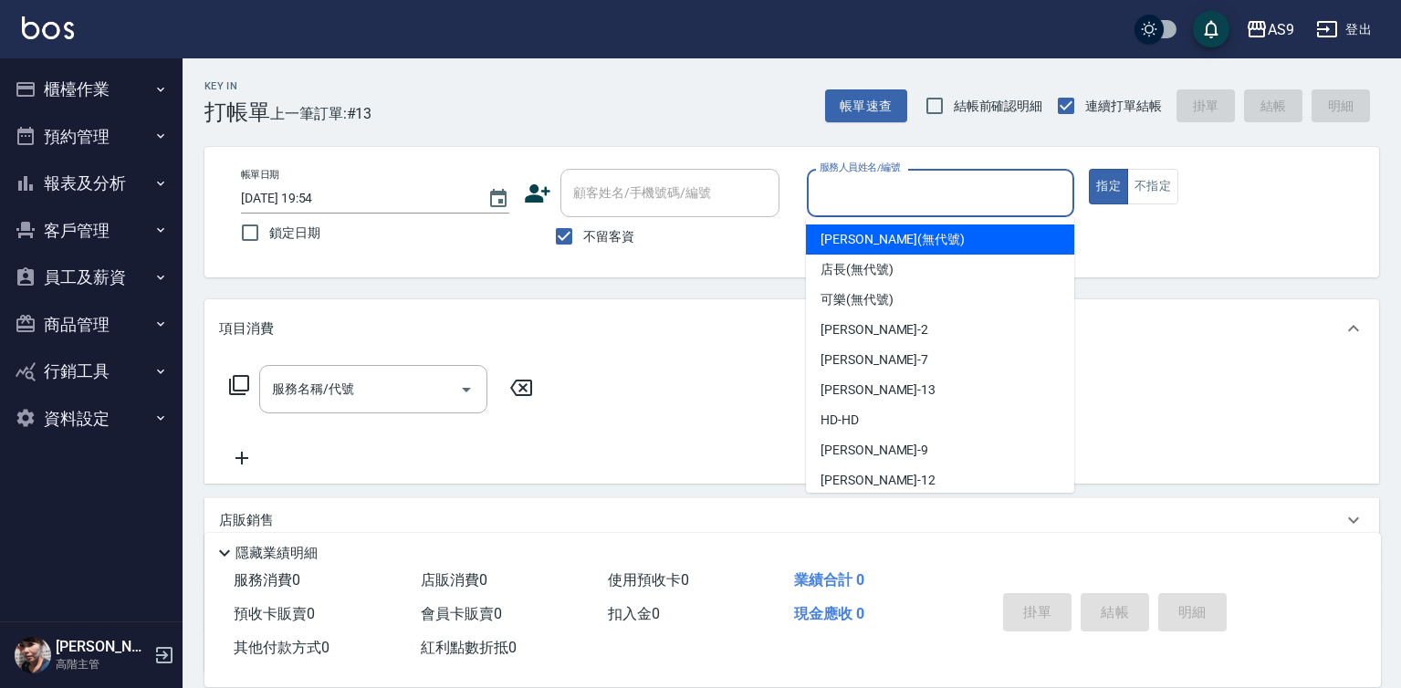
click at [852, 201] on input "服務人員姓名/編號" at bounding box center [941, 193] width 252 height 32
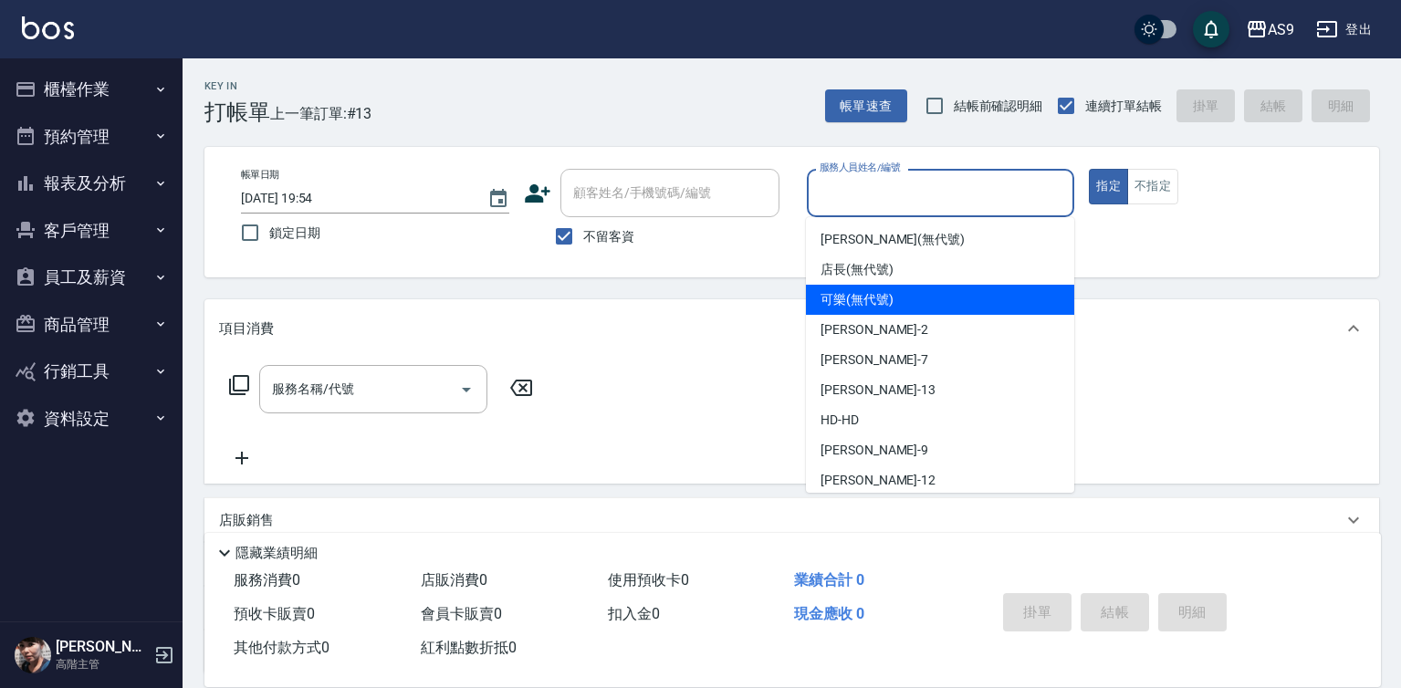
click at [879, 308] on span "可樂 (無代號)" at bounding box center [857, 299] width 73 height 19
type input "可樂(無代號)"
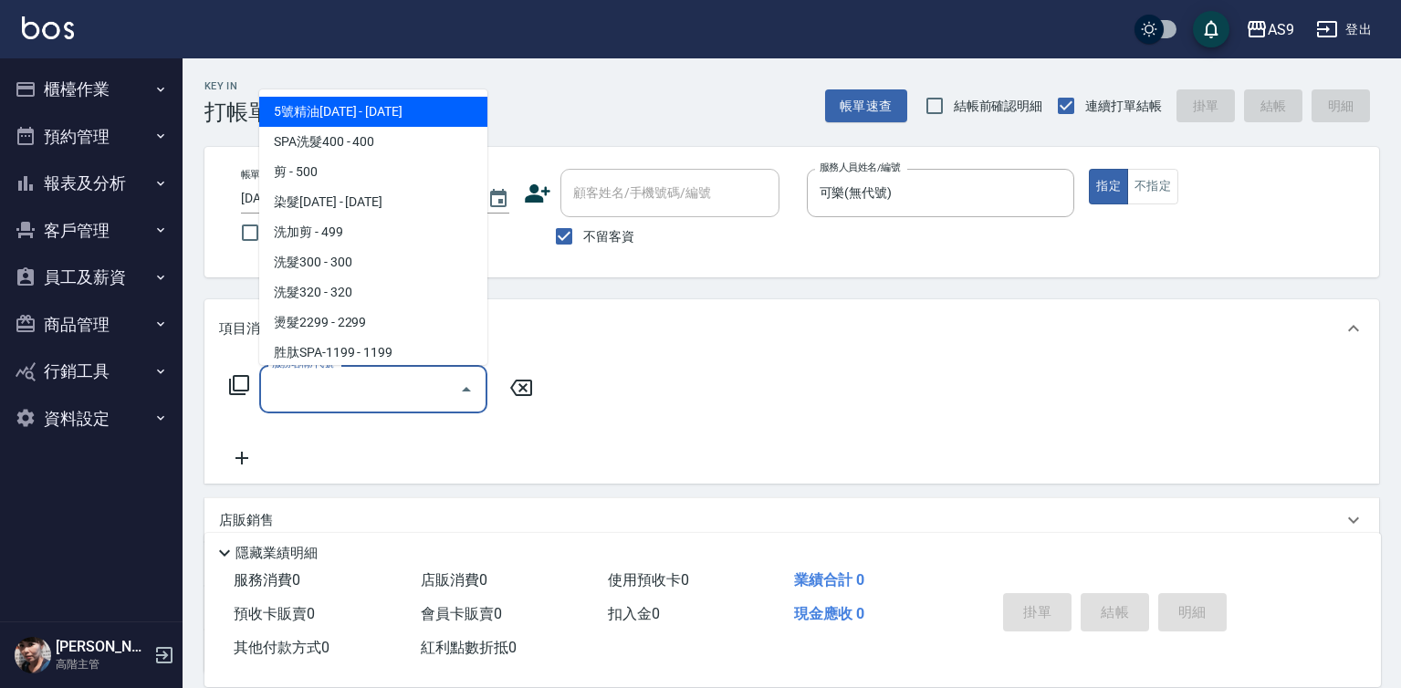
click at [371, 396] on input "服務名稱/代號" at bounding box center [359, 389] width 184 height 32
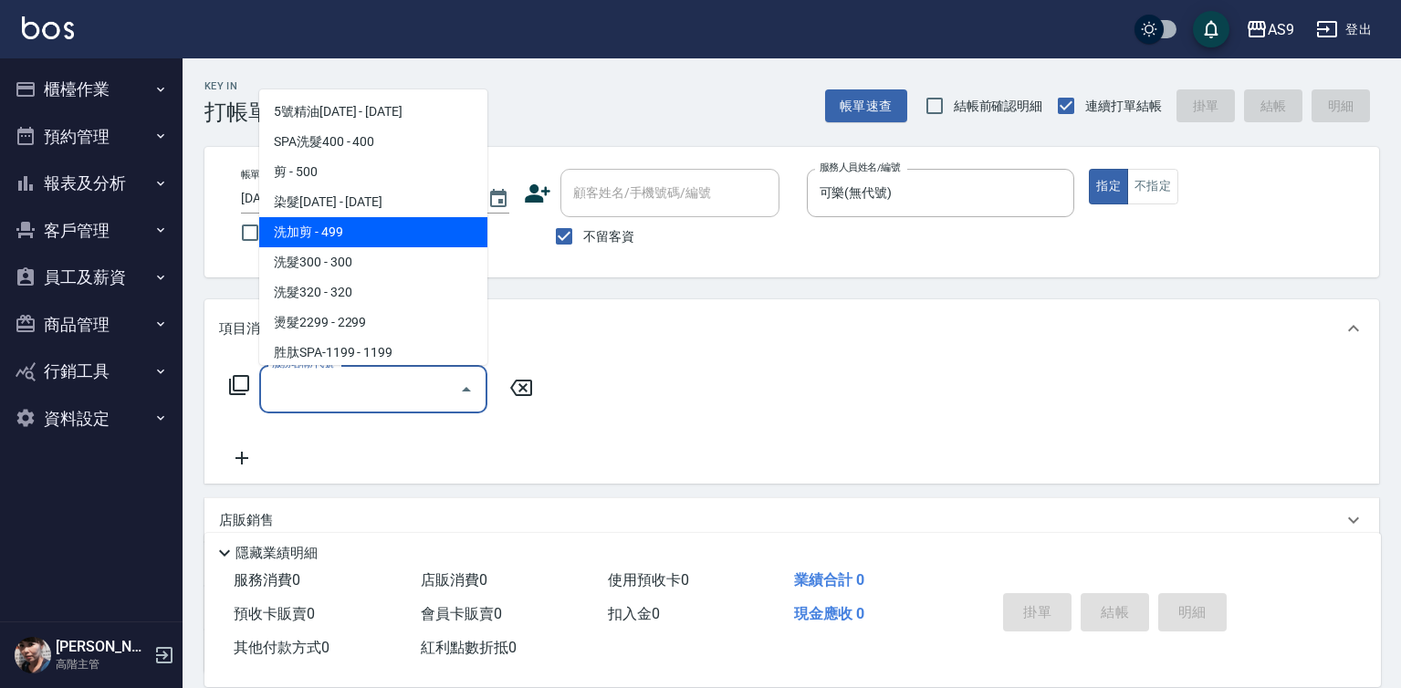
click at [375, 235] on span "洗加剪 - 499" at bounding box center [373, 232] width 228 height 30
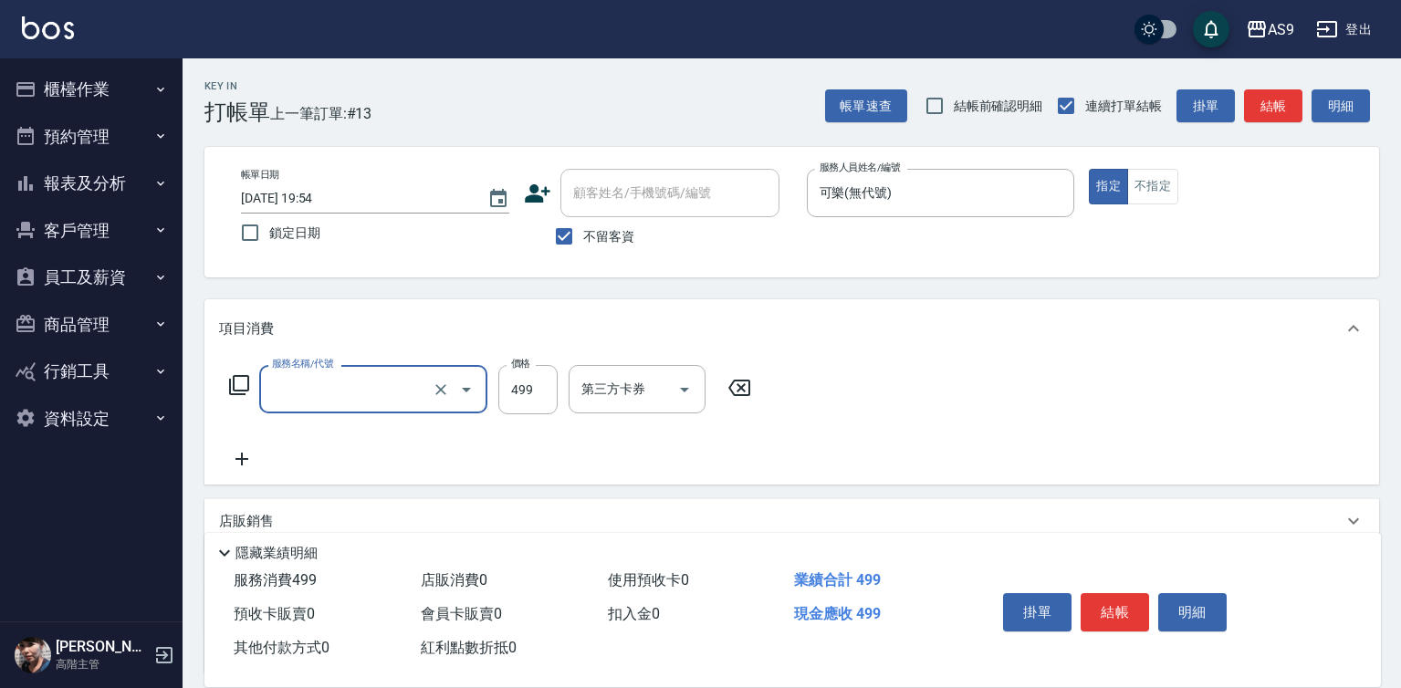
type input "洗加剪(洗加剪)"
click at [529, 394] on input "499" at bounding box center [527, 389] width 59 height 49
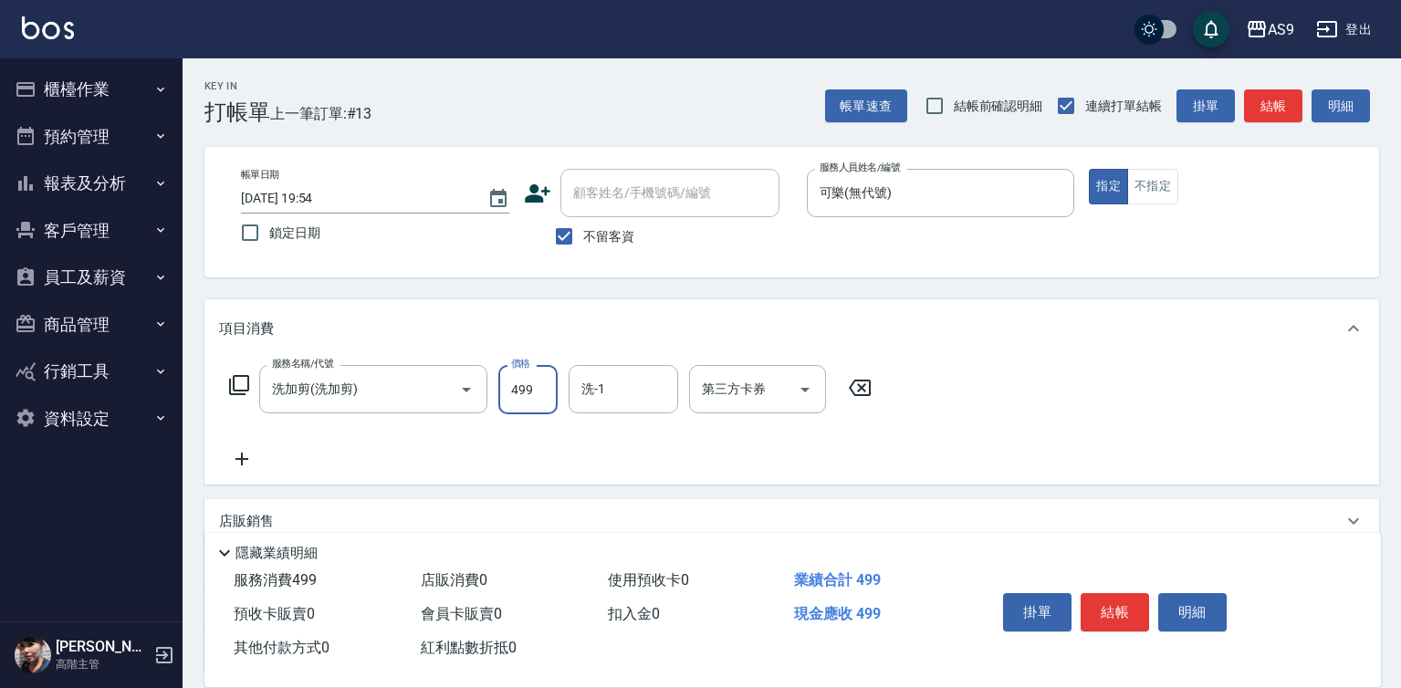
click at [529, 394] on input "499" at bounding box center [527, 389] width 59 height 49
type input "600"
click at [617, 393] on input "洗-1" at bounding box center [623, 389] width 93 height 32
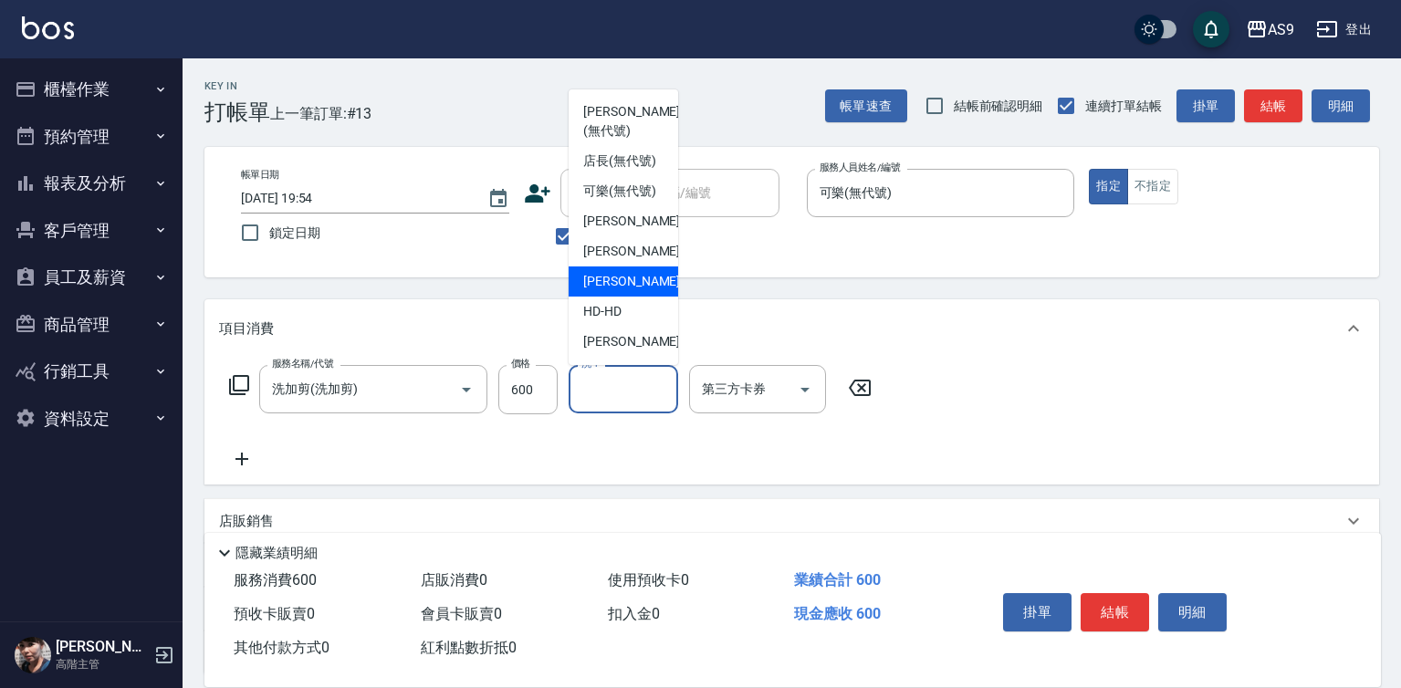
click at [634, 291] on span "[PERSON_NAME] -13" at bounding box center [640, 281] width 115 height 19
type input "[PERSON_NAME]-13"
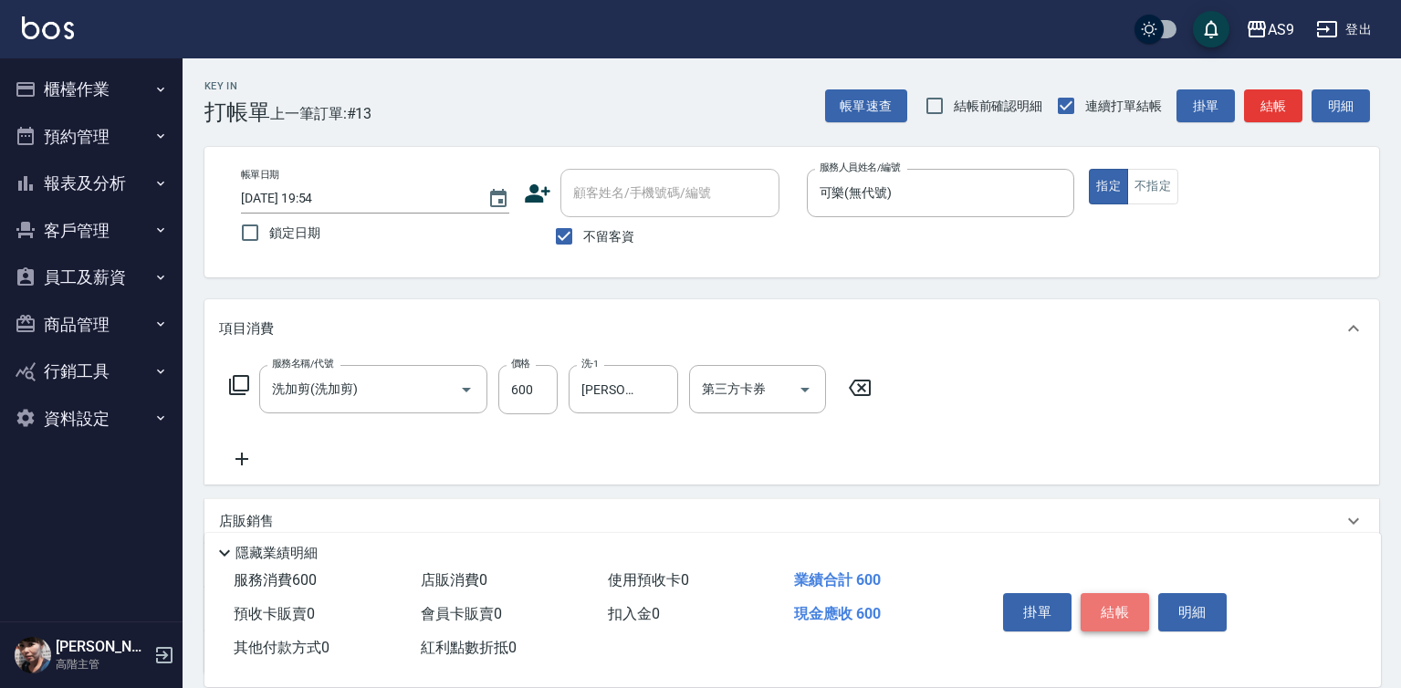
click at [1105, 602] on button "結帳" at bounding box center [1115, 612] width 68 height 38
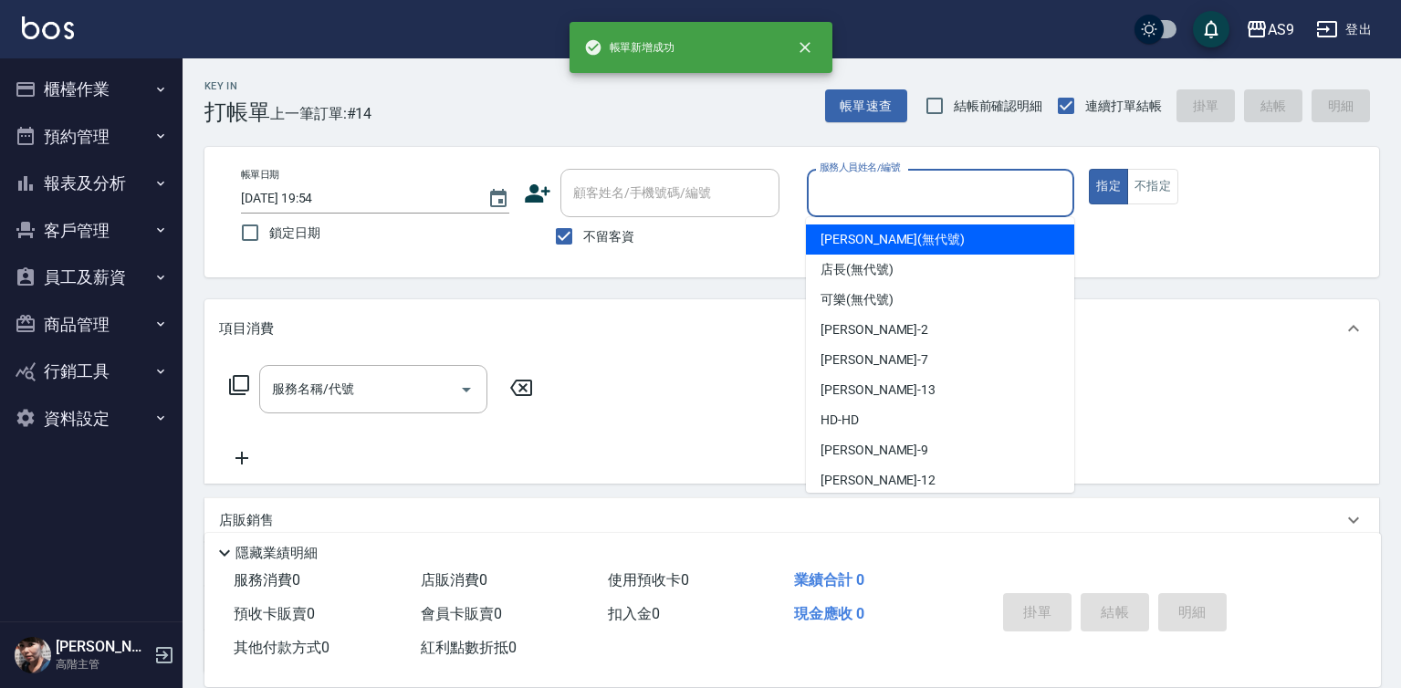
drag, startPoint x: 871, startPoint y: 192, endPoint x: 869, endPoint y: 272, distance: 80.3
click at [869, 194] on input "服務人員姓名/編號" at bounding box center [941, 193] width 252 height 32
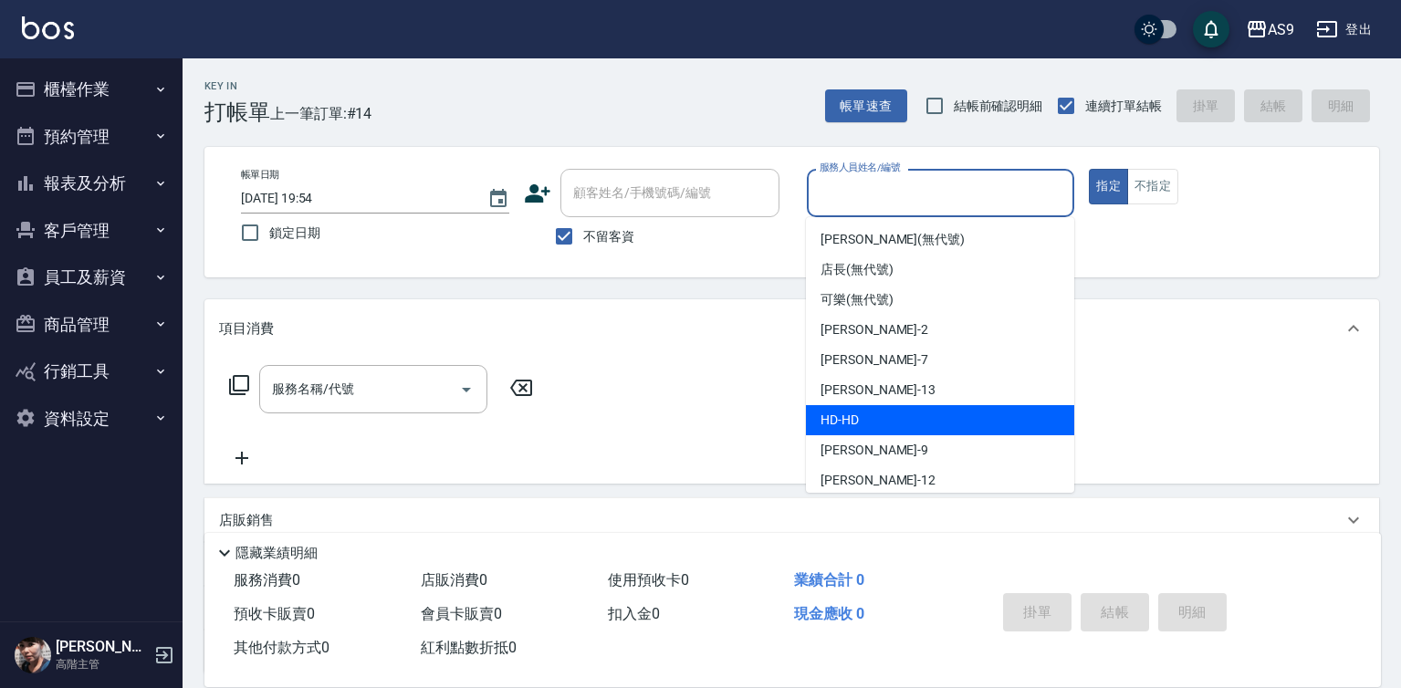
drag, startPoint x: 874, startPoint y: 433, endPoint x: 874, endPoint y: 448, distance: 15.5
click at [874, 440] on ul "[PERSON_NAME] (無代號) 店長 (無代號) 可樂 (無代號) [PERSON_NAME] -2 Peggy -7 [PERSON_NAME] -…" at bounding box center [940, 355] width 268 height 276
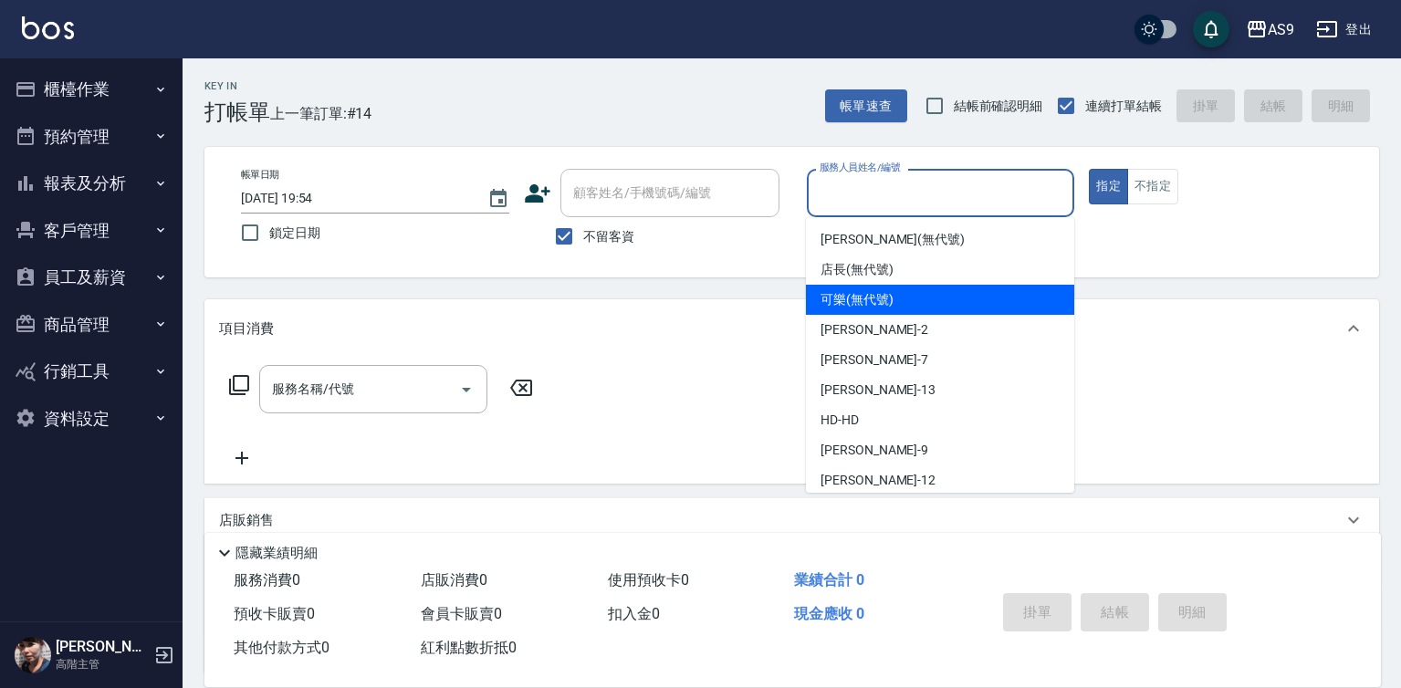
click at [861, 292] on span "可樂 (無代號)" at bounding box center [857, 299] width 73 height 19
type input "可樂(無代號)"
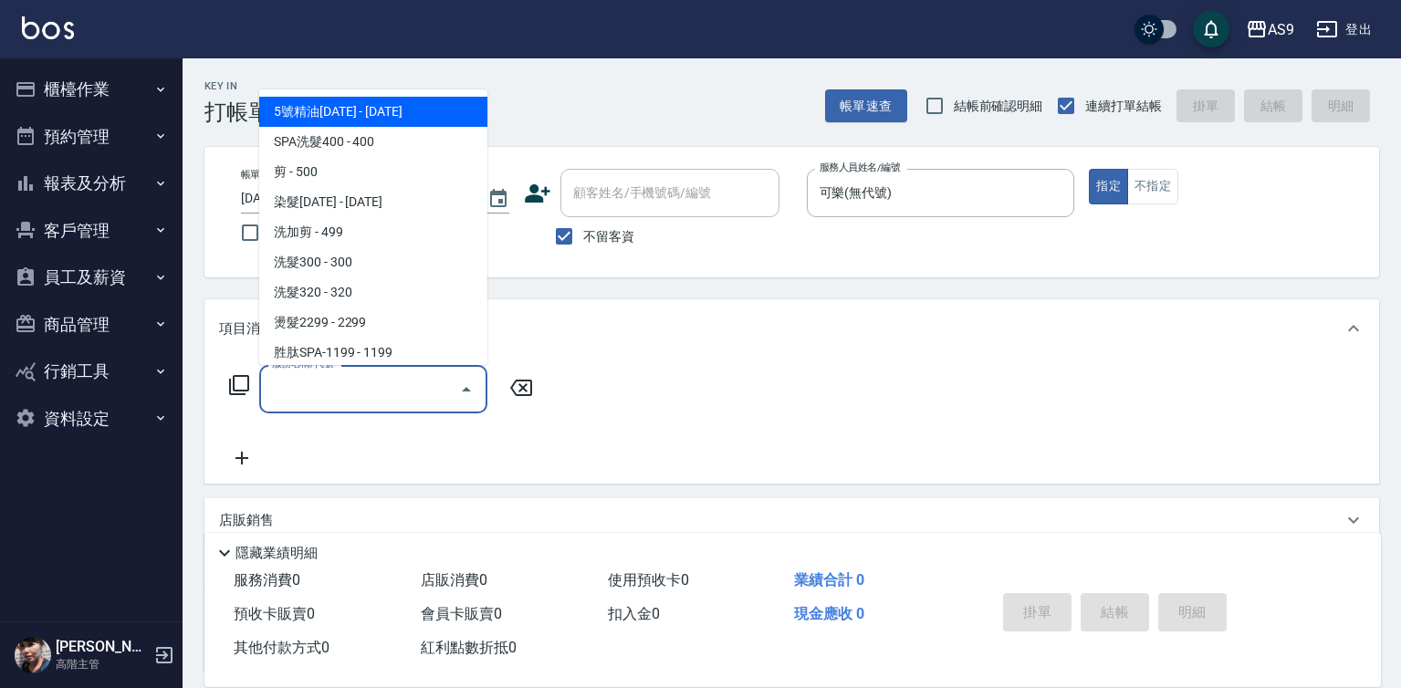
click at [397, 395] on input "服務名稱/代號" at bounding box center [359, 389] width 184 height 32
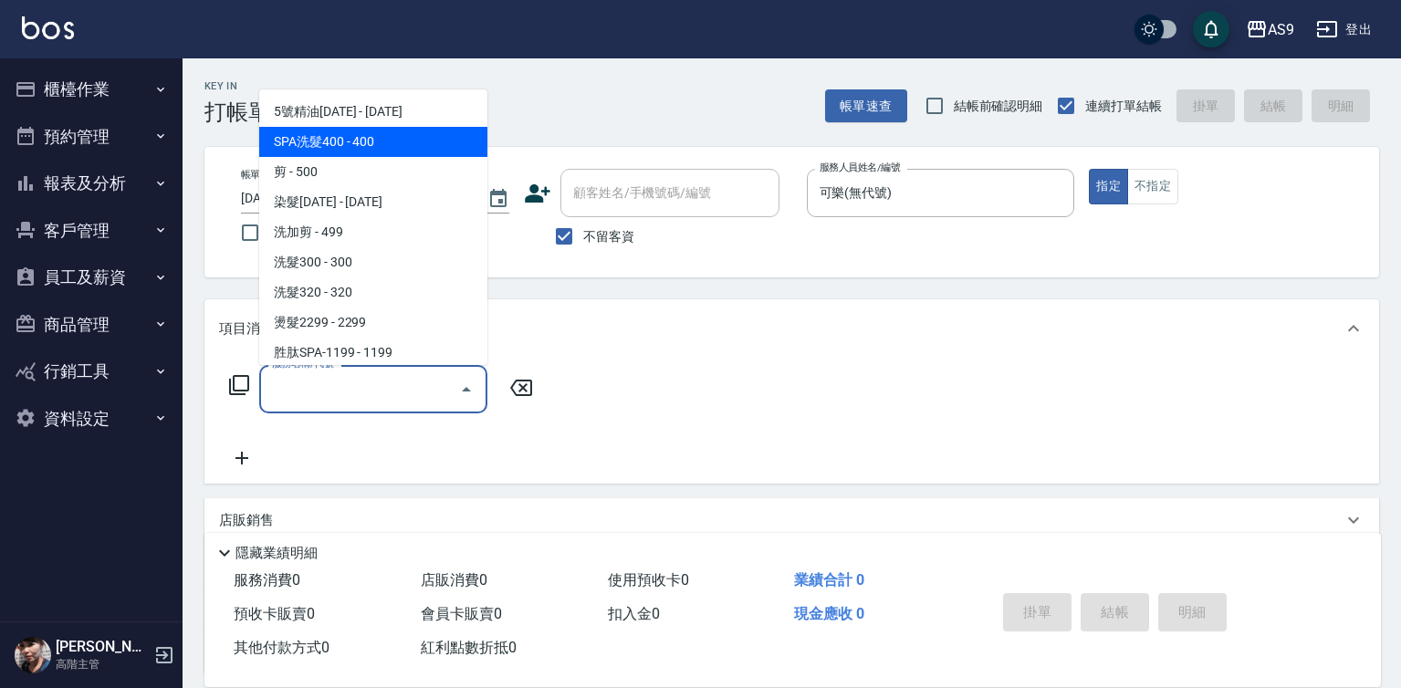
click at [359, 145] on span "SPA洗髮400 - 400" at bounding box center [373, 142] width 228 height 30
type input "SPA洗髮400(SPA洗髮400)"
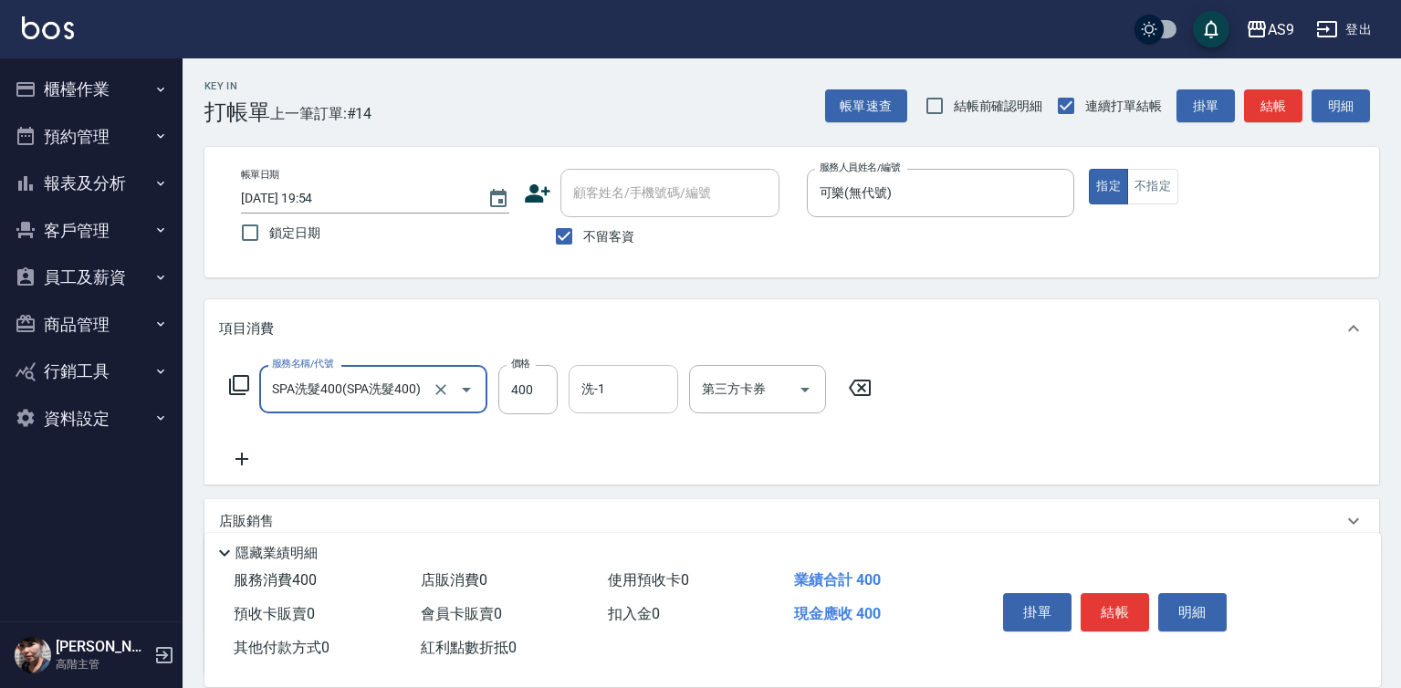
click at [633, 399] on input "洗-1" at bounding box center [623, 389] width 93 height 32
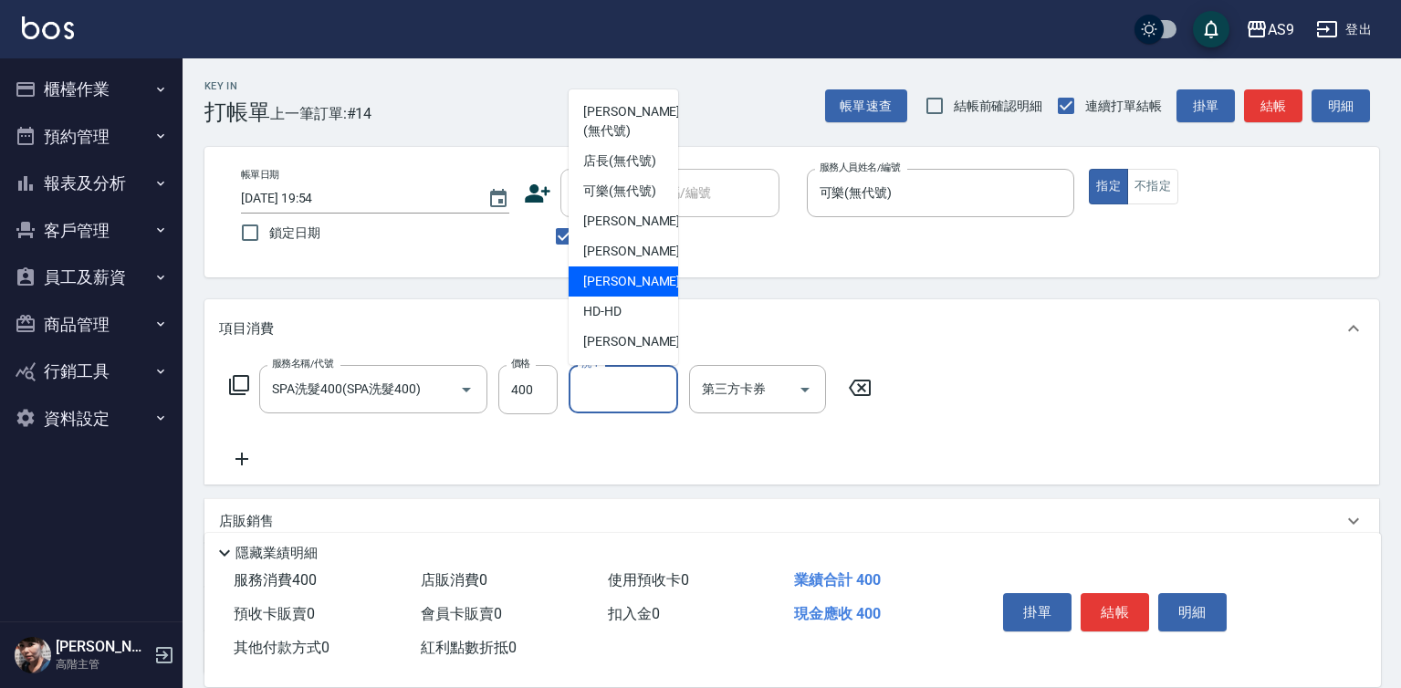
click at [629, 291] on span "[PERSON_NAME] -13" at bounding box center [640, 281] width 115 height 19
type input "[PERSON_NAME]-13"
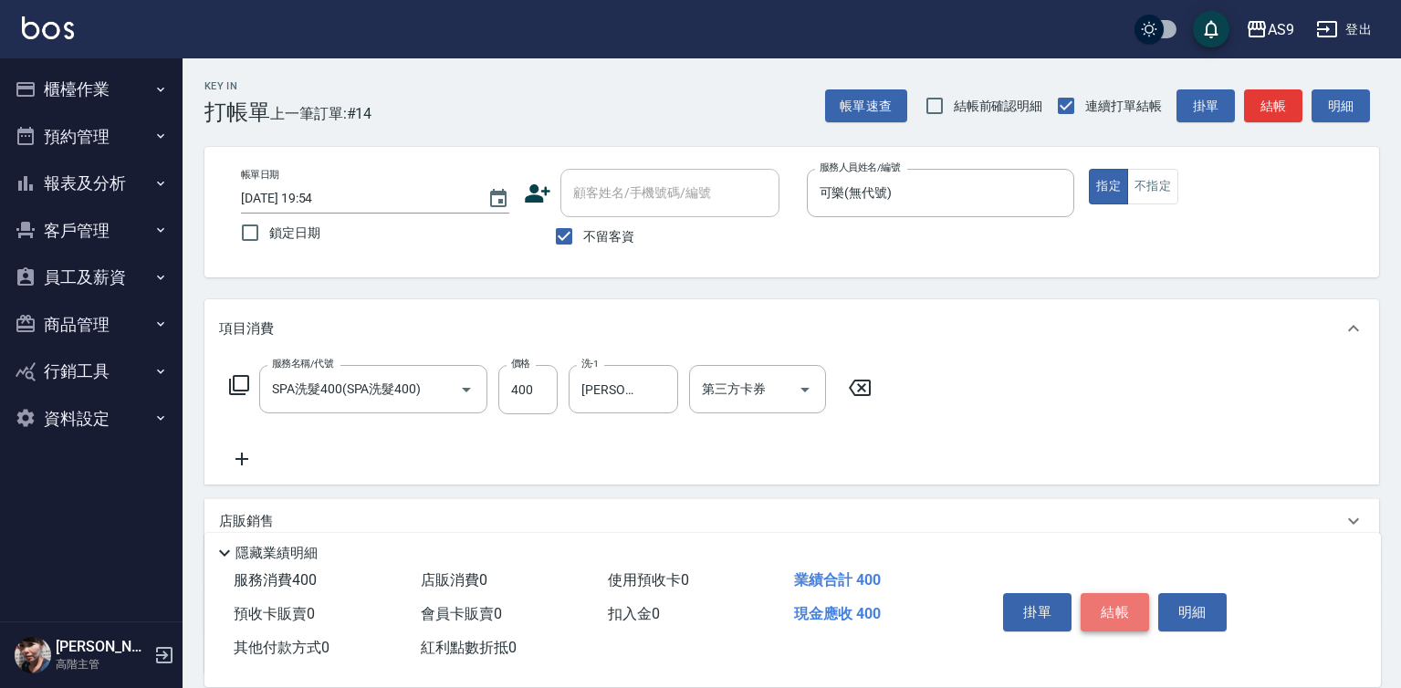
click at [1122, 600] on button "結帳" at bounding box center [1115, 612] width 68 height 38
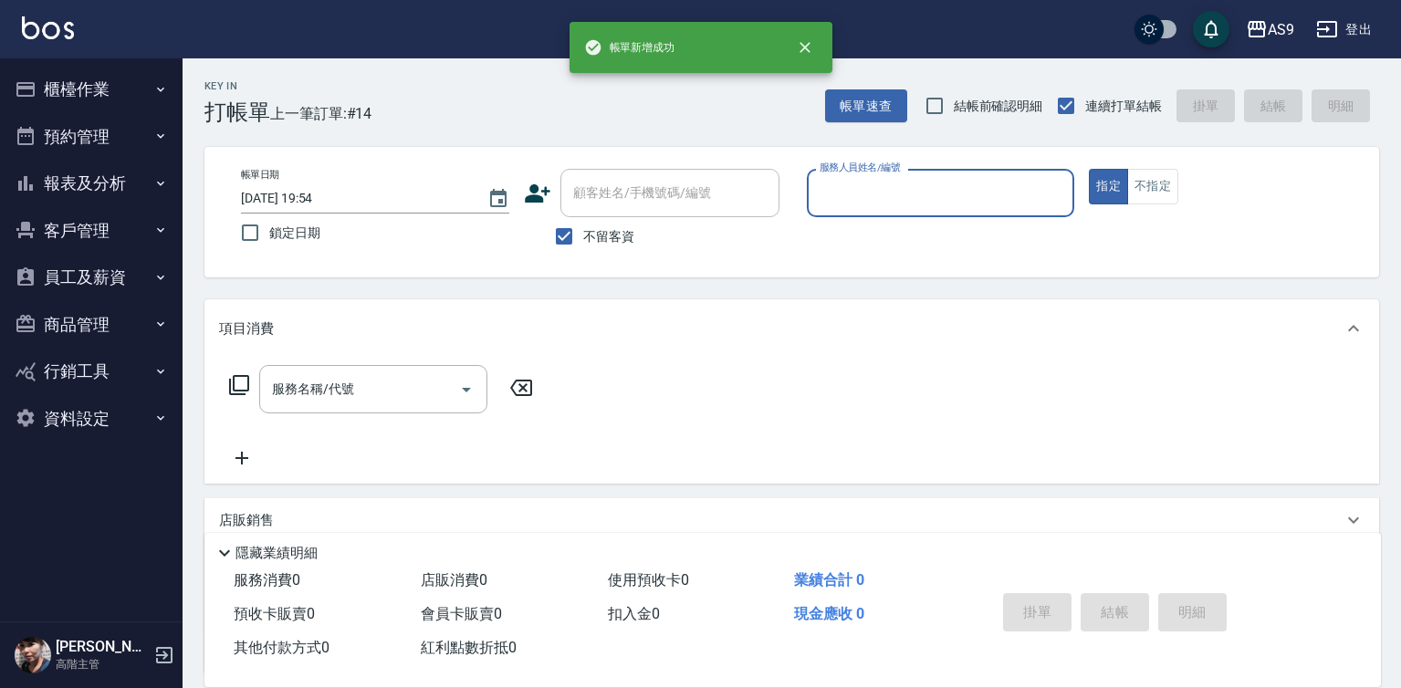
click at [863, 196] on input "服務人員姓名/編號" at bounding box center [941, 193] width 252 height 32
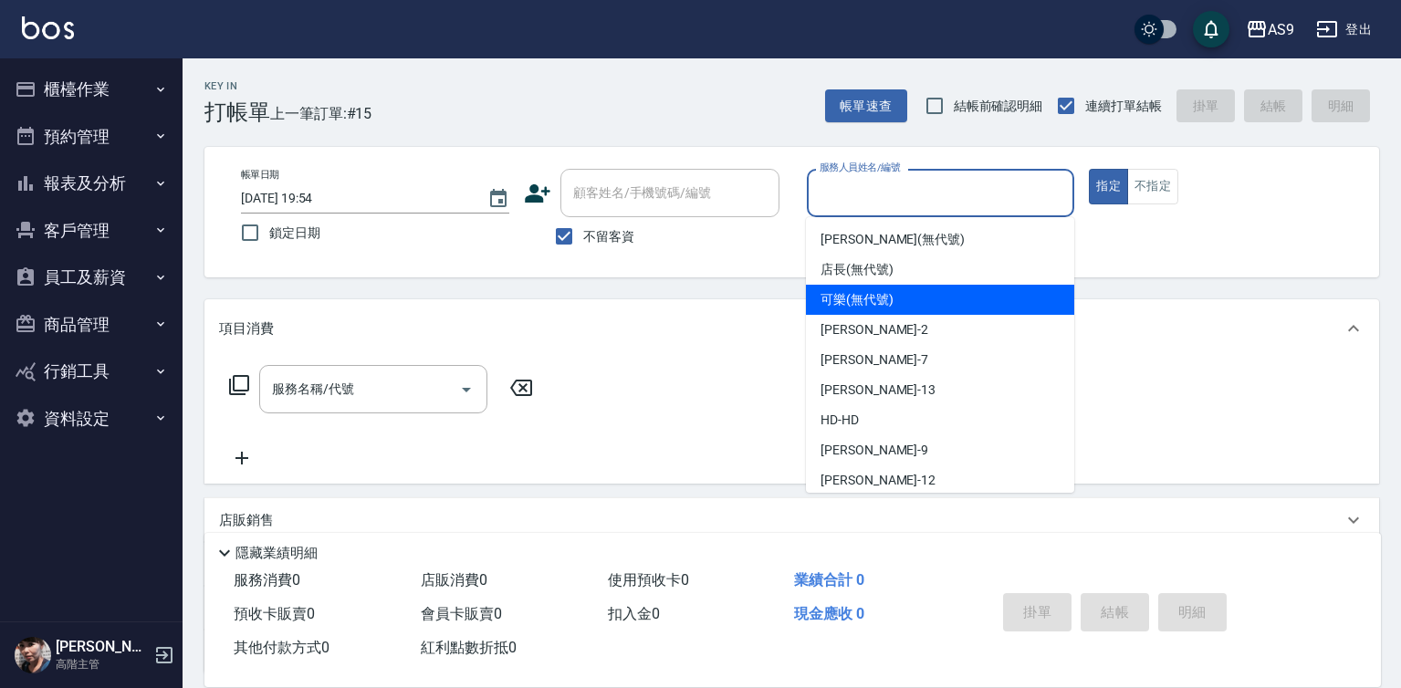
click at [873, 300] on span "可樂 (無代號)" at bounding box center [857, 299] width 73 height 19
type input "可樂(無代號)"
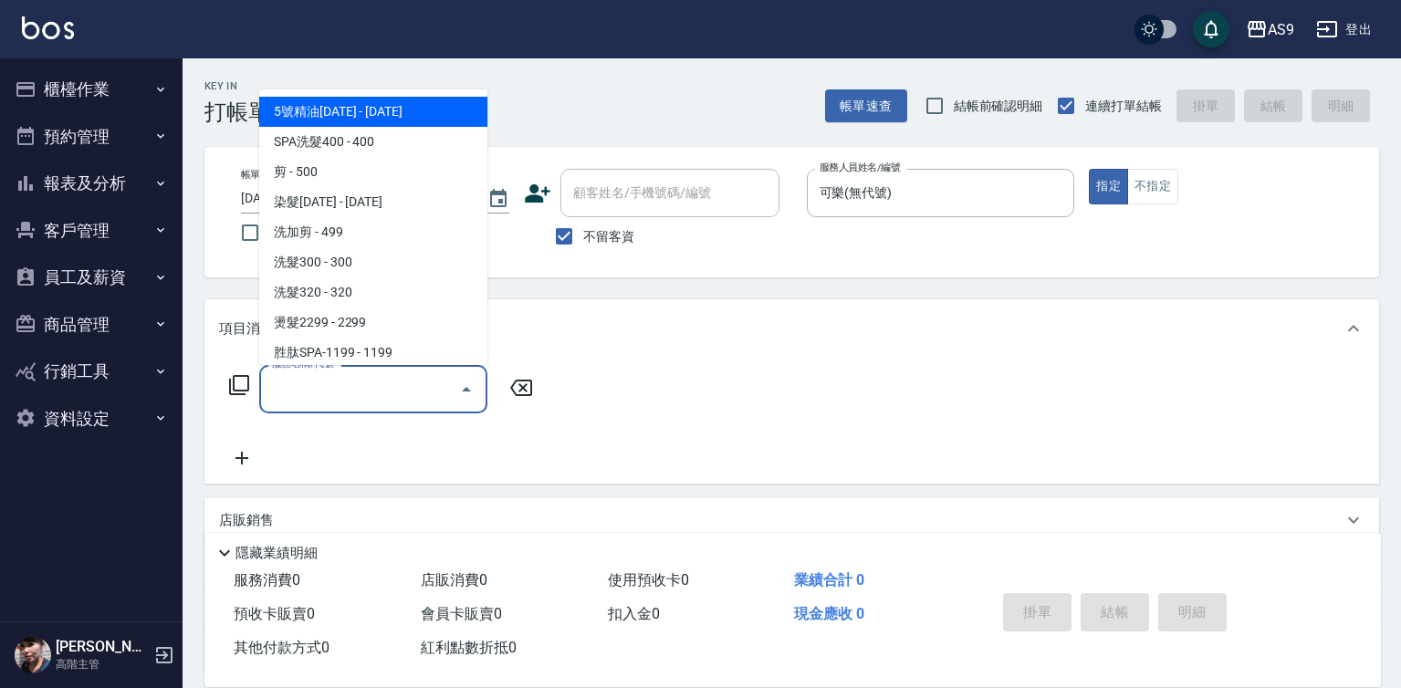
click at [403, 385] on input "服務名稱/代號" at bounding box center [359, 389] width 184 height 32
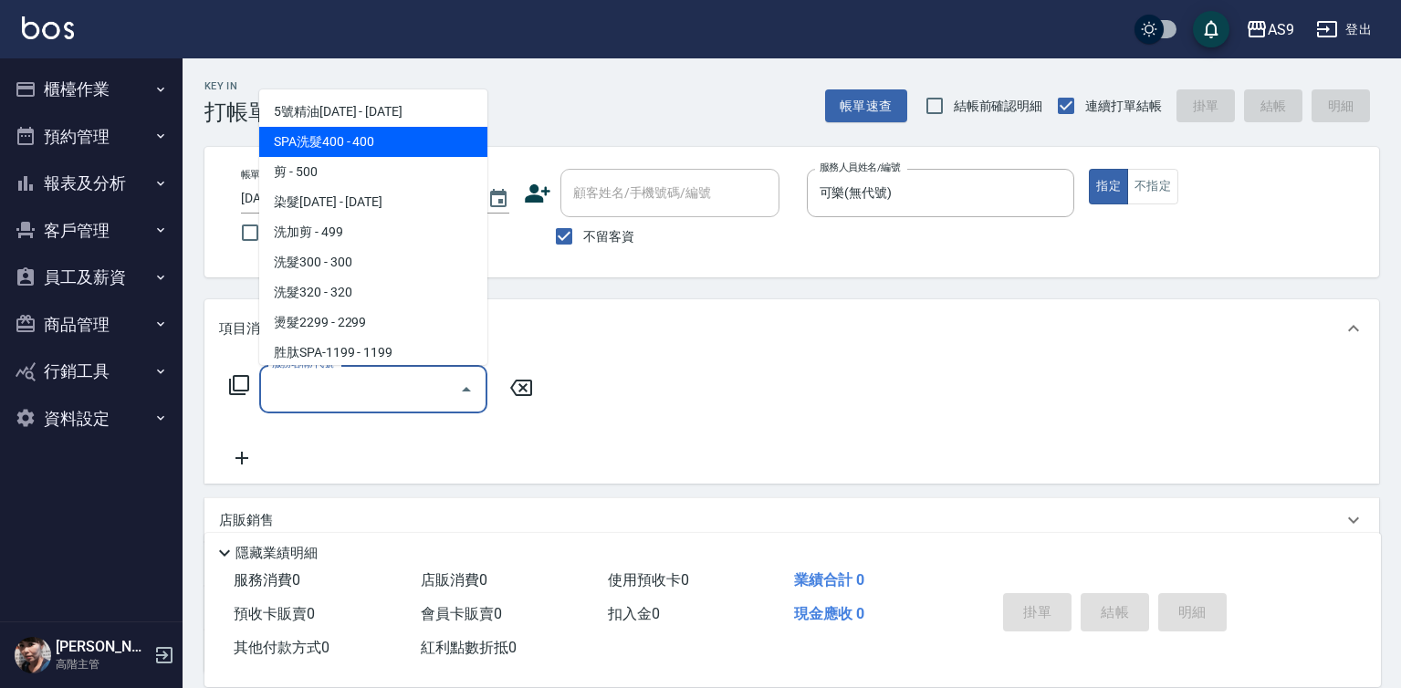
click at [357, 144] on span "SPA洗髮400 - 400" at bounding box center [373, 142] width 228 height 30
type input "SPA洗髮400(SPA洗髮400)"
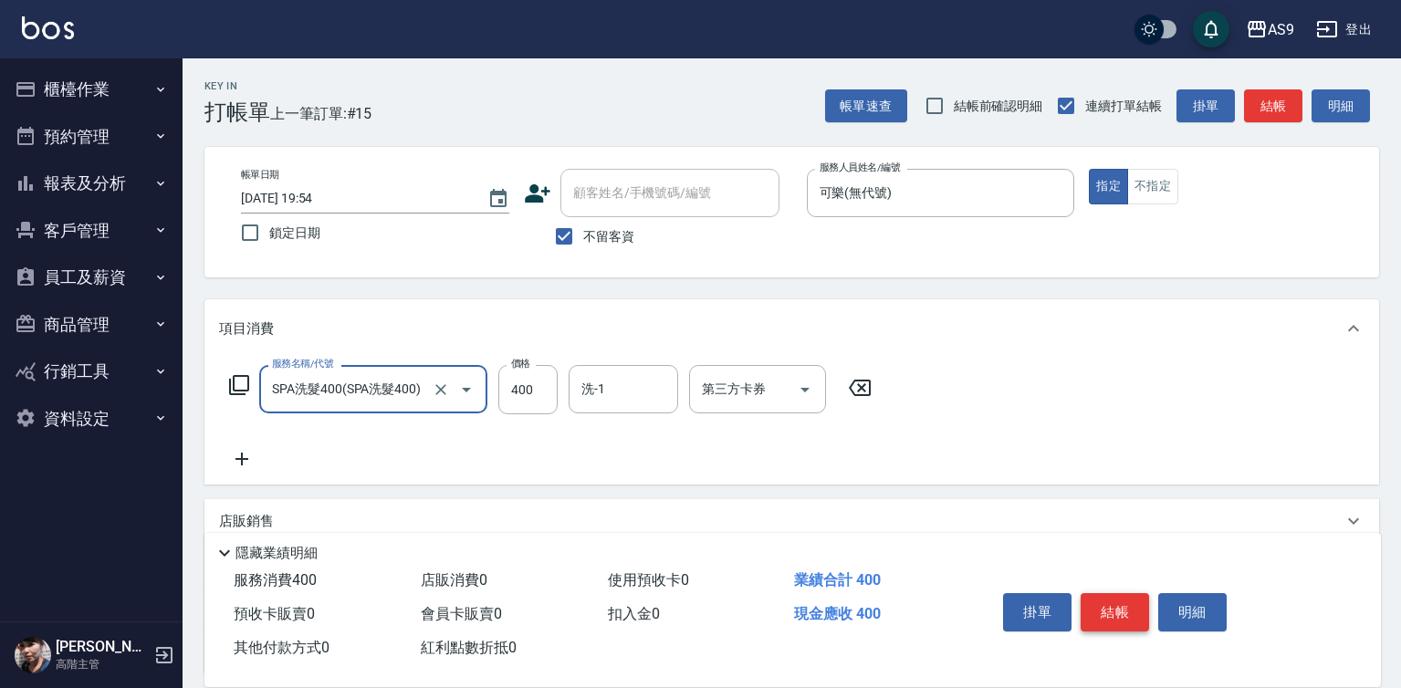
click at [1118, 604] on button "結帳" at bounding box center [1115, 612] width 68 height 38
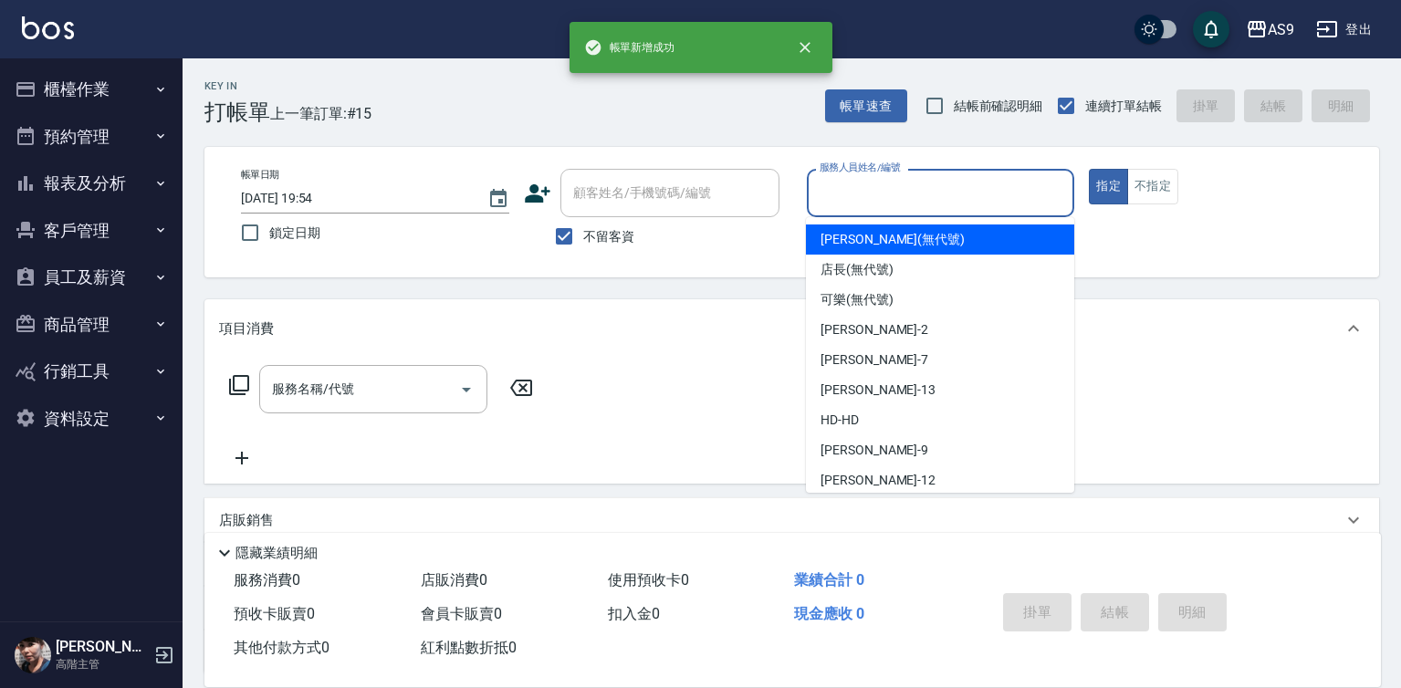
click at [869, 204] on input "服務人員姓名/編號" at bounding box center [941, 193] width 252 height 32
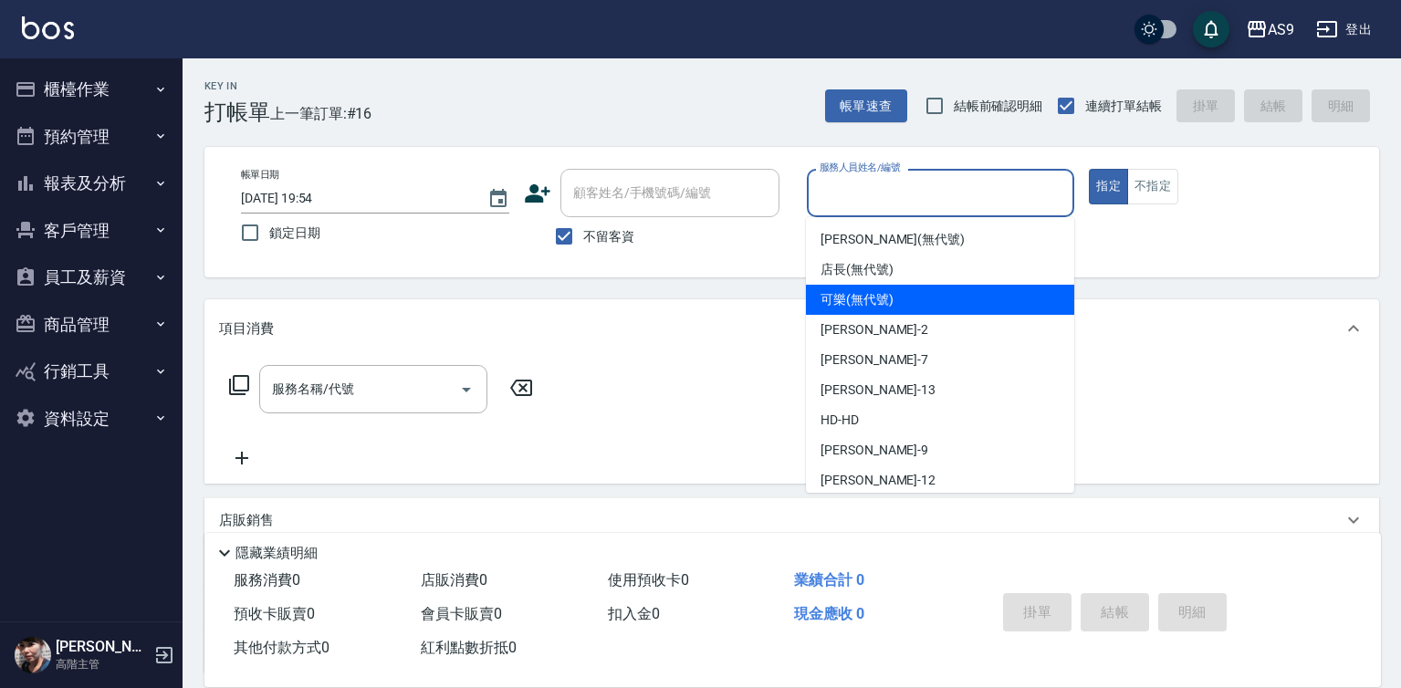
click at [875, 308] on span "可樂 (無代號)" at bounding box center [857, 299] width 73 height 19
type input "可樂(無代號)"
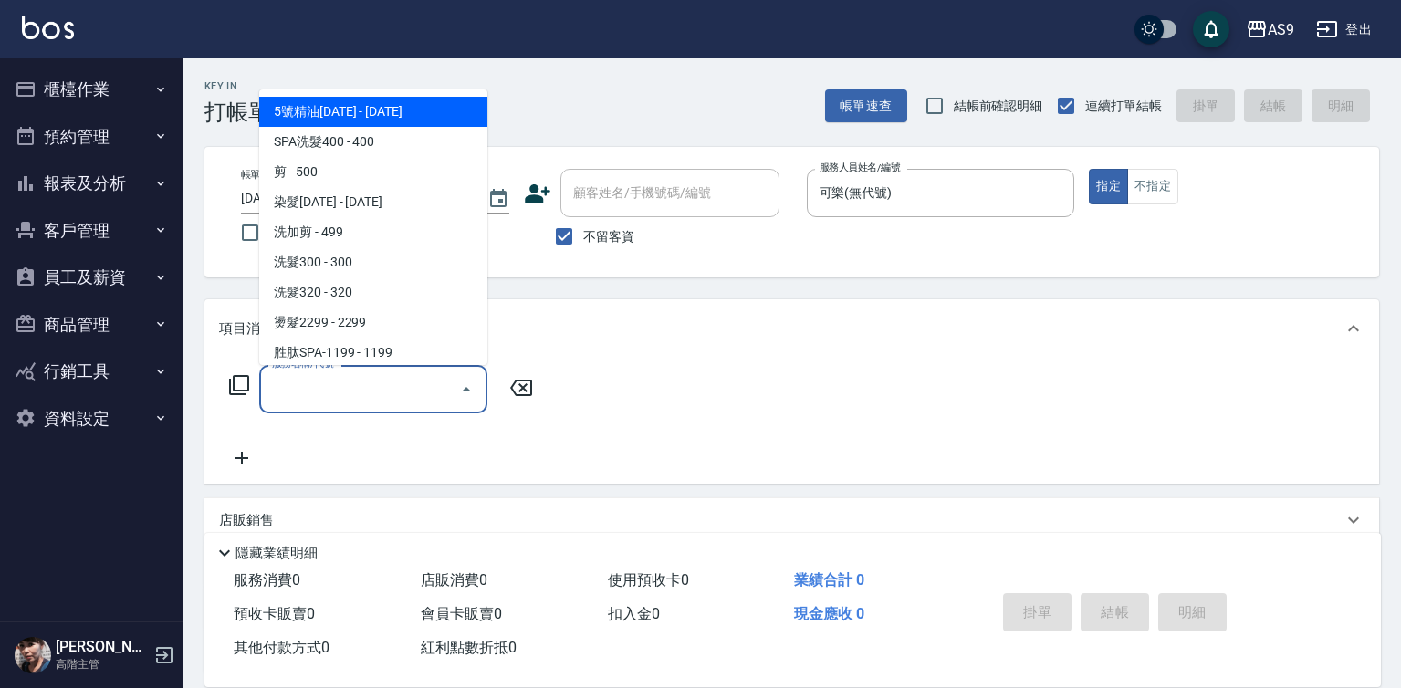
click at [370, 392] on input "服務名稱/代號" at bounding box center [359, 389] width 184 height 32
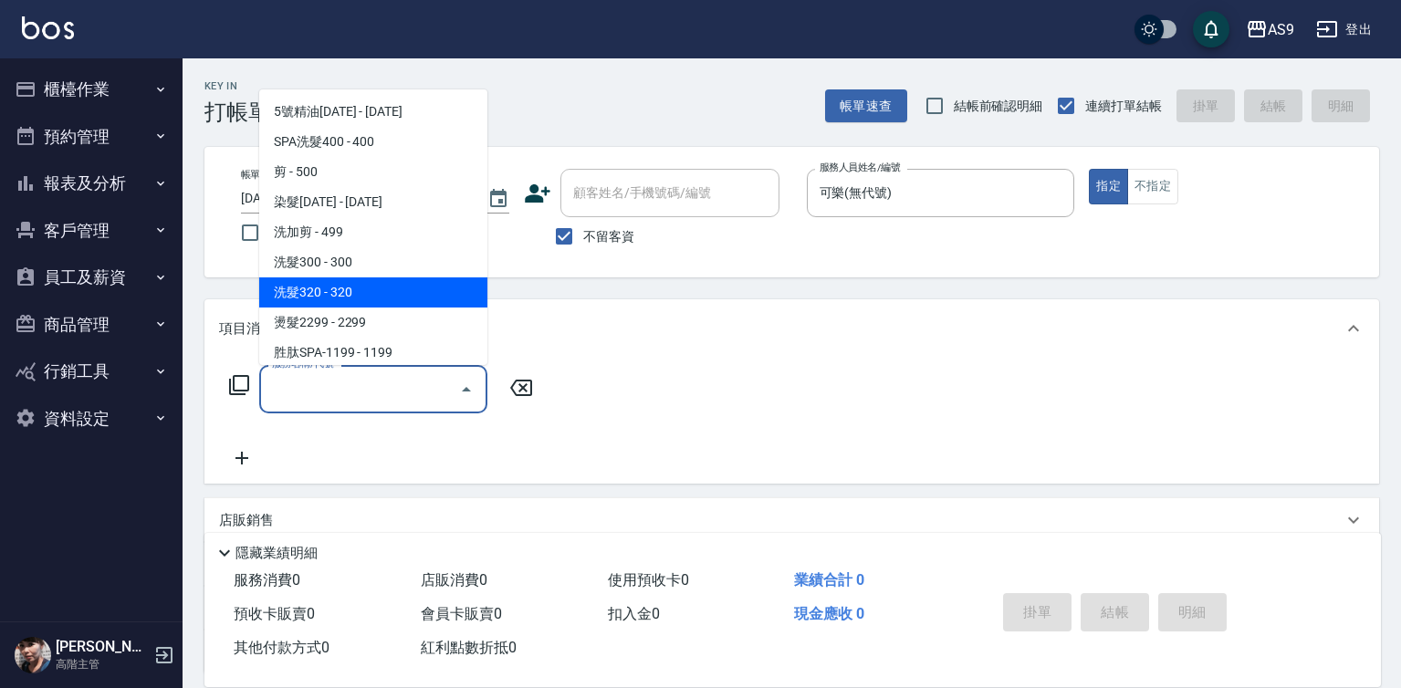
click at [333, 288] on span "洗髮320 - 320" at bounding box center [373, 292] width 228 height 30
type input "洗髮320(洗髮320)"
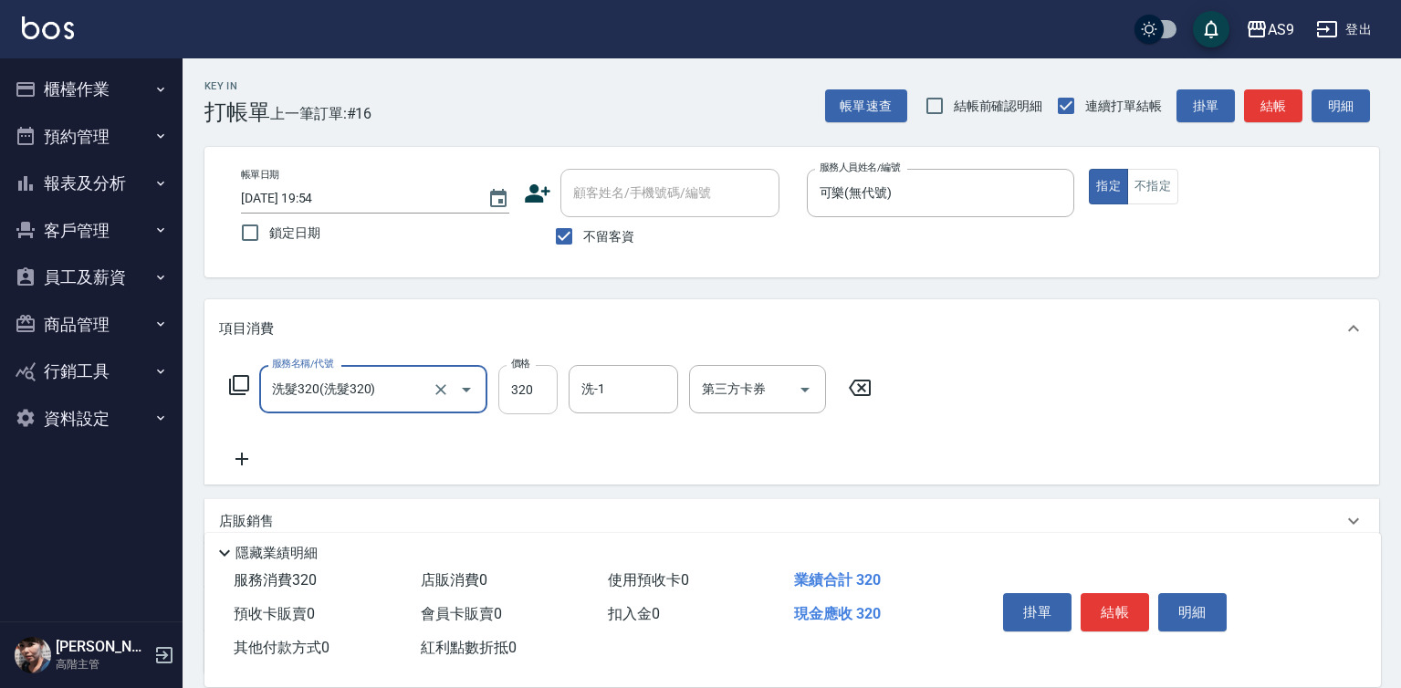
click at [542, 380] on input "320" at bounding box center [527, 389] width 59 height 49
click at [541, 380] on input "320" at bounding box center [527, 389] width 59 height 49
type input "227"
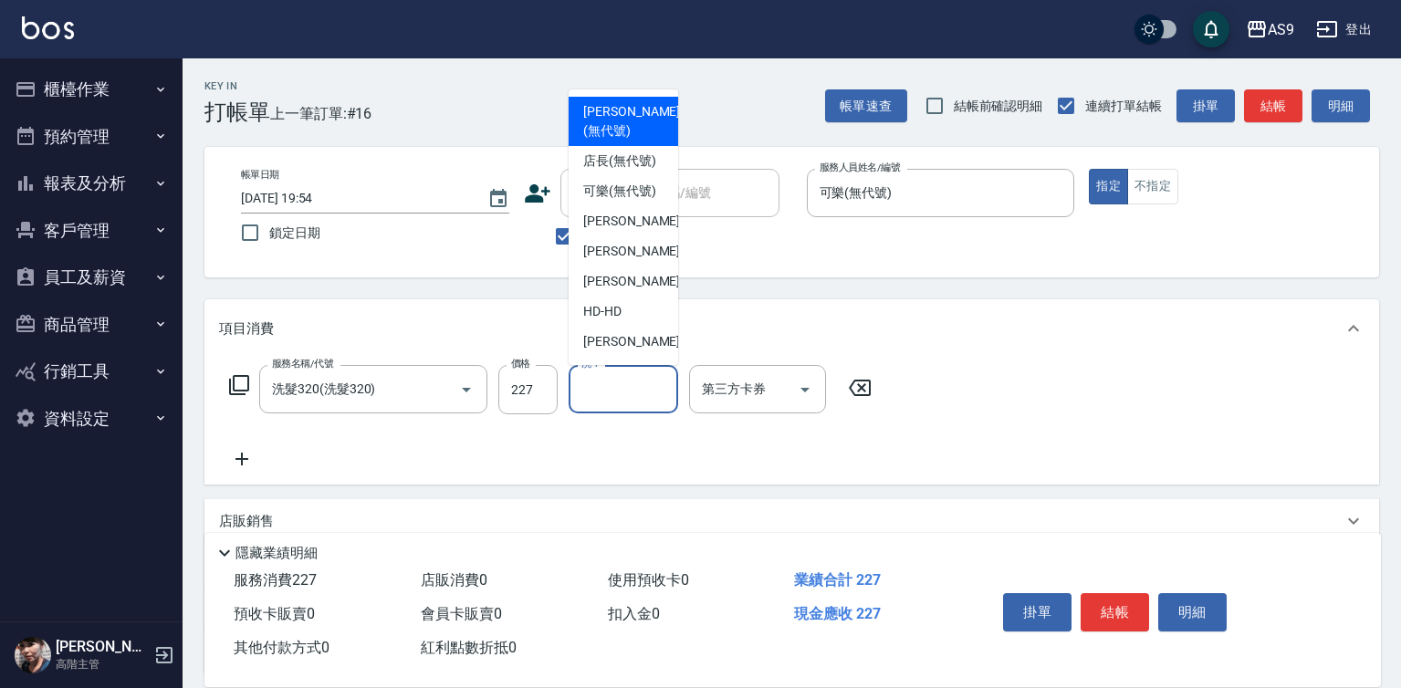
click at [596, 393] on input "洗-1" at bounding box center [623, 389] width 93 height 32
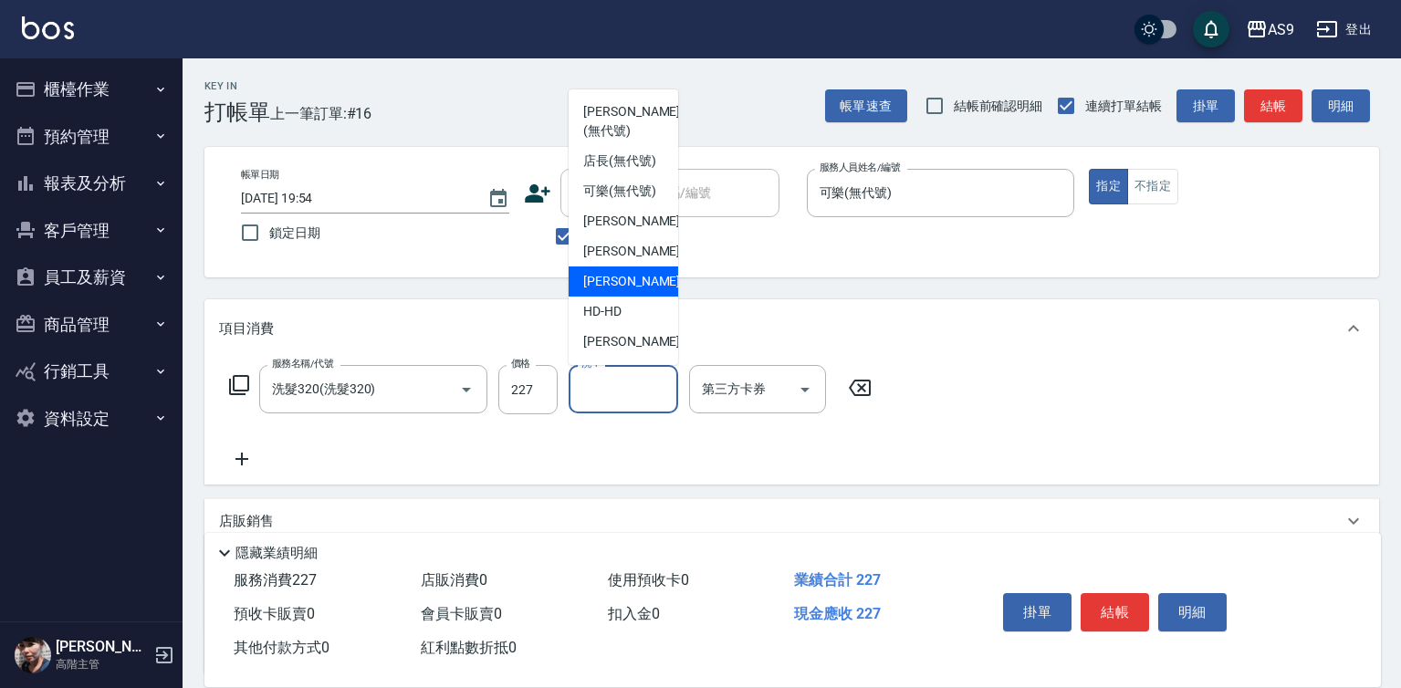
drag, startPoint x: 631, startPoint y: 340, endPoint x: 828, endPoint y: 406, distance: 208.1
click at [631, 291] on span "[PERSON_NAME] -13" at bounding box center [640, 281] width 115 height 19
type input "[PERSON_NAME]-13"
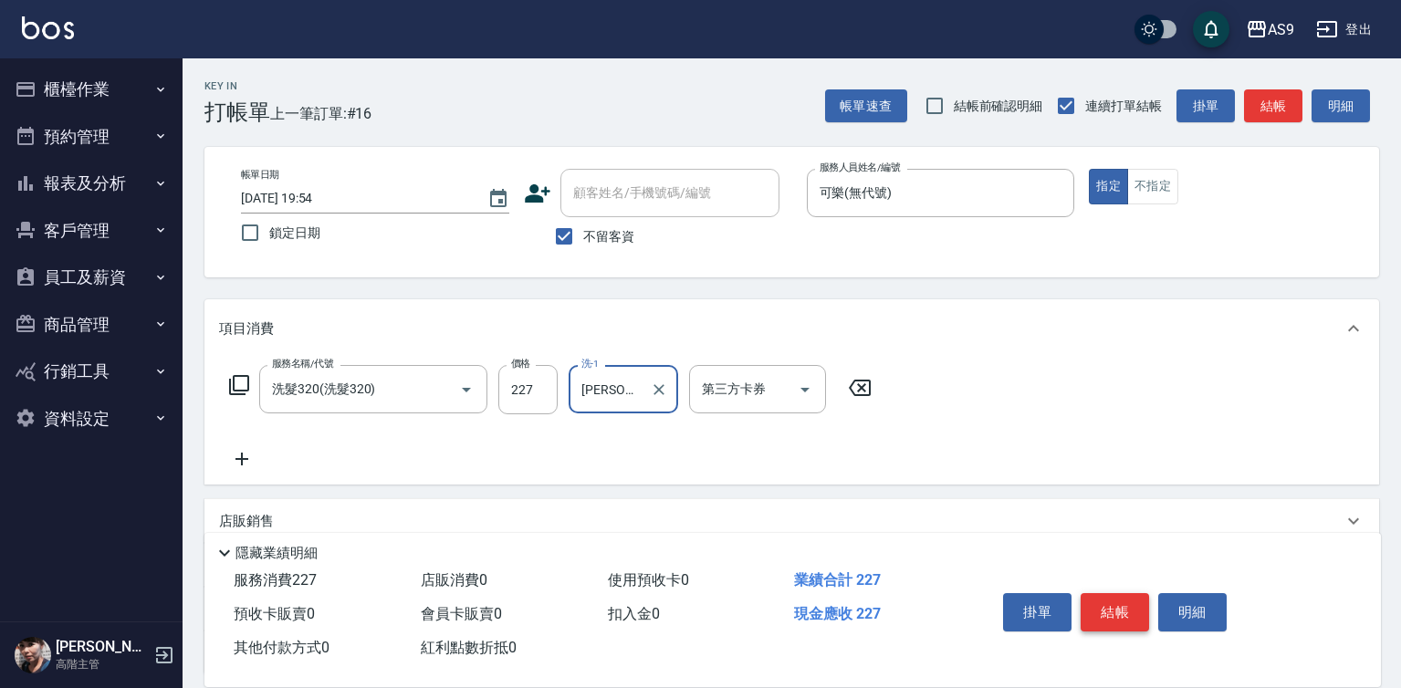
click at [1123, 612] on button "結帳" at bounding box center [1115, 612] width 68 height 38
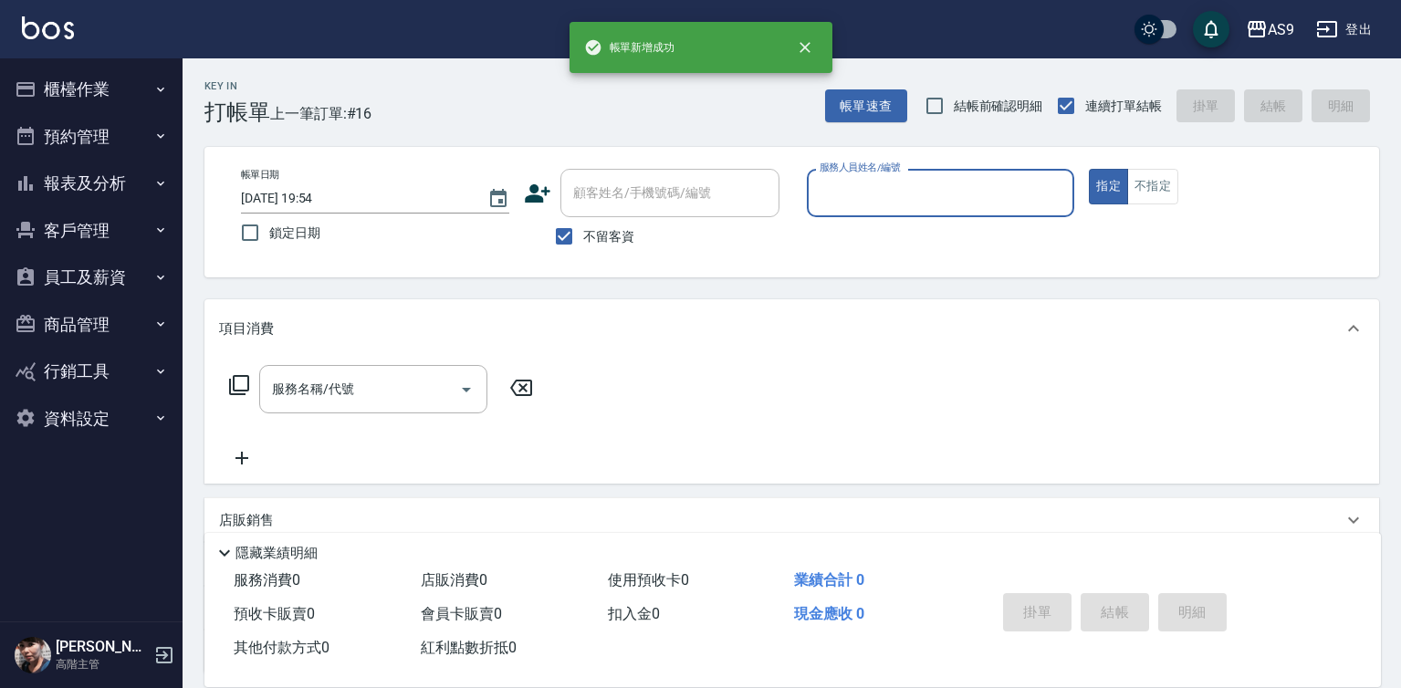
click at [828, 192] on div "服務人員姓名/編號 服務人員姓名/編號" at bounding box center [941, 193] width 268 height 48
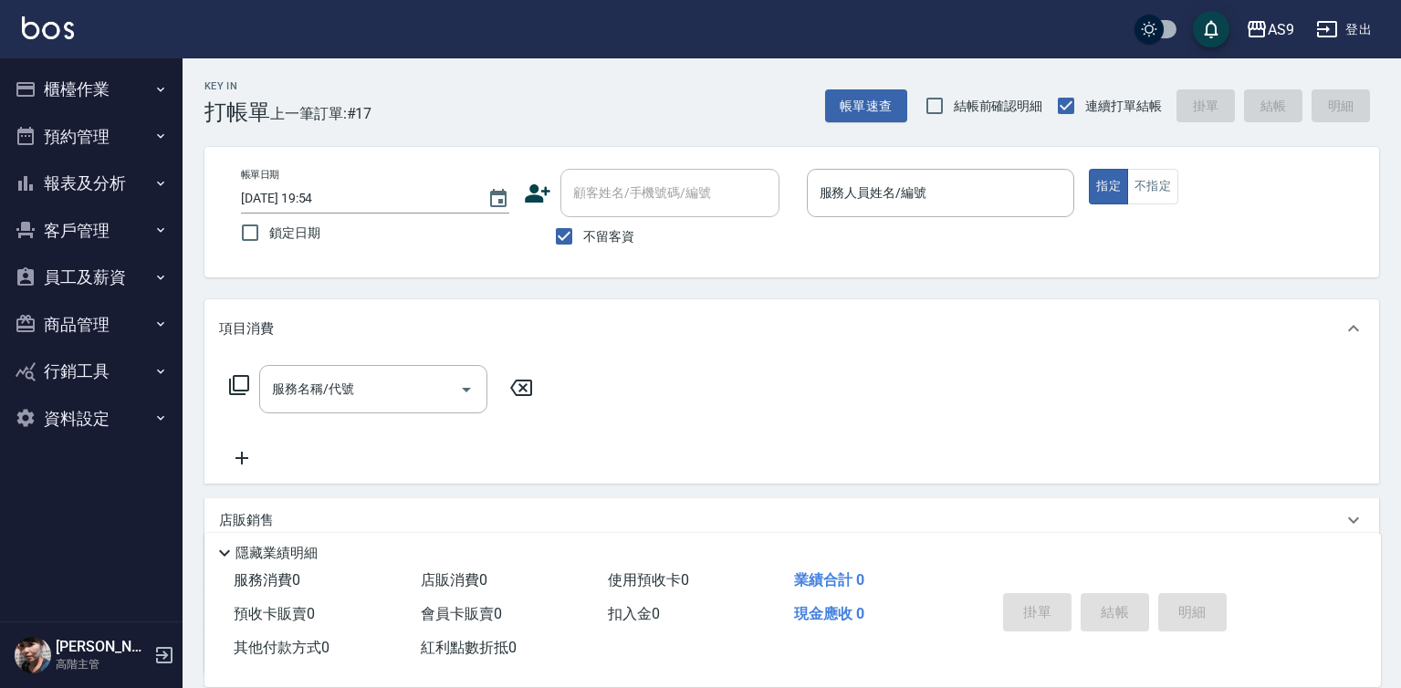
click at [858, 224] on p at bounding box center [941, 226] width 268 height 19
click at [854, 212] on div "服務人員姓名/編號" at bounding box center [941, 193] width 268 height 48
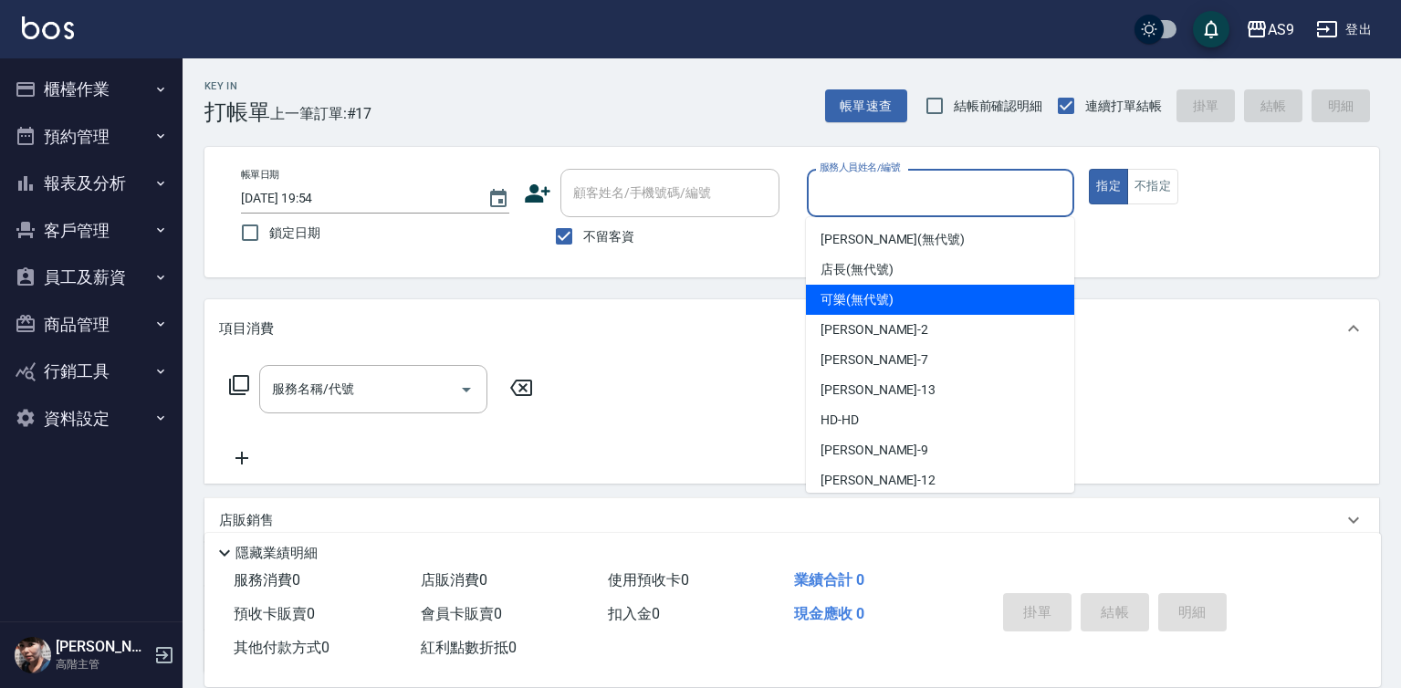
click at [873, 305] on span "可樂 (無代號)" at bounding box center [857, 299] width 73 height 19
type input "可樂(無代號)"
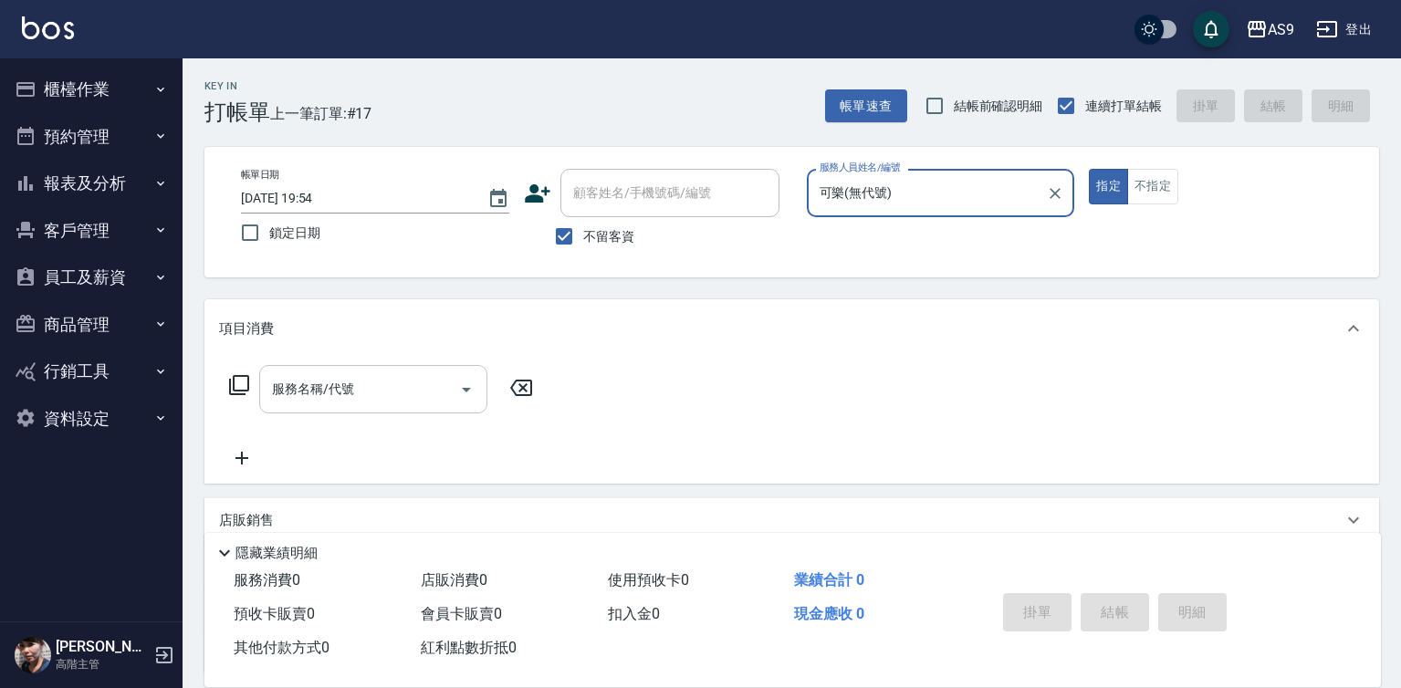
click at [413, 397] on input "服務名稱/代號" at bounding box center [359, 389] width 184 height 32
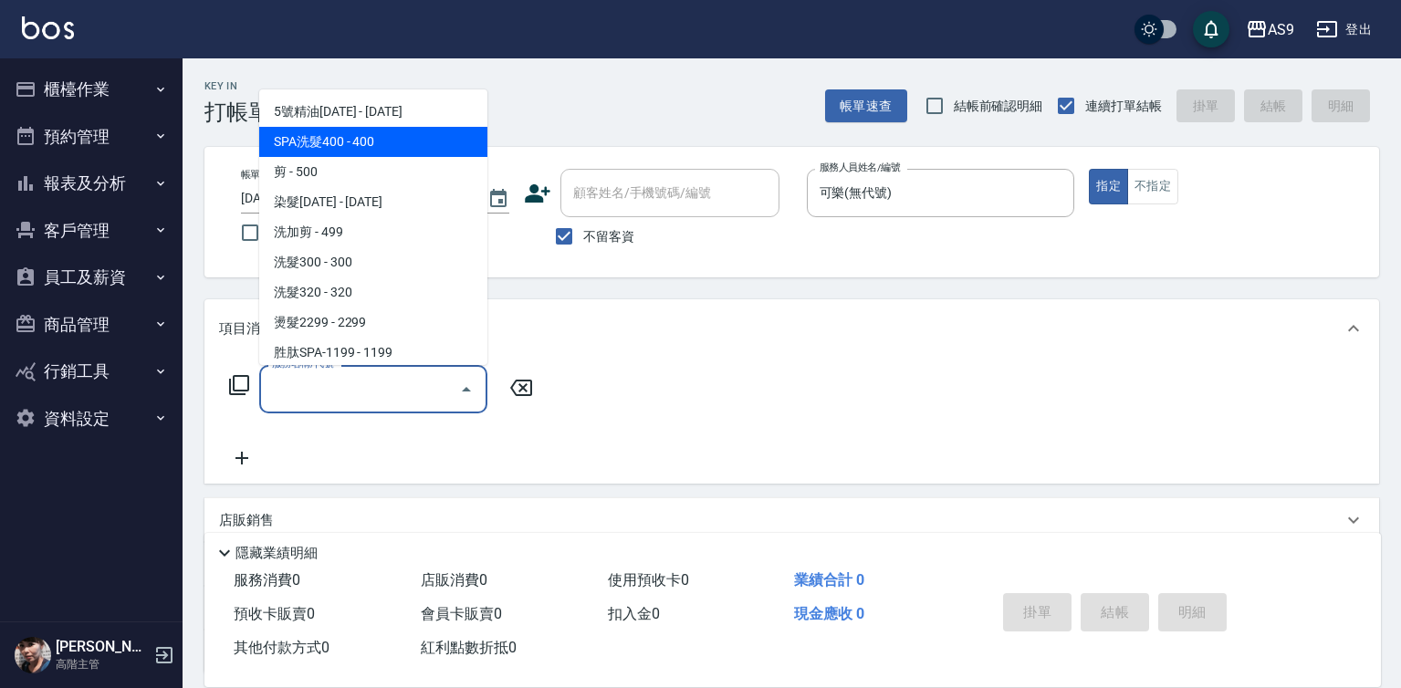
click at [368, 138] on span "SPA洗髮400 - 400" at bounding box center [373, 142] width 228 height 30
type input "SPA洗髮400(SPA洗髮400)"
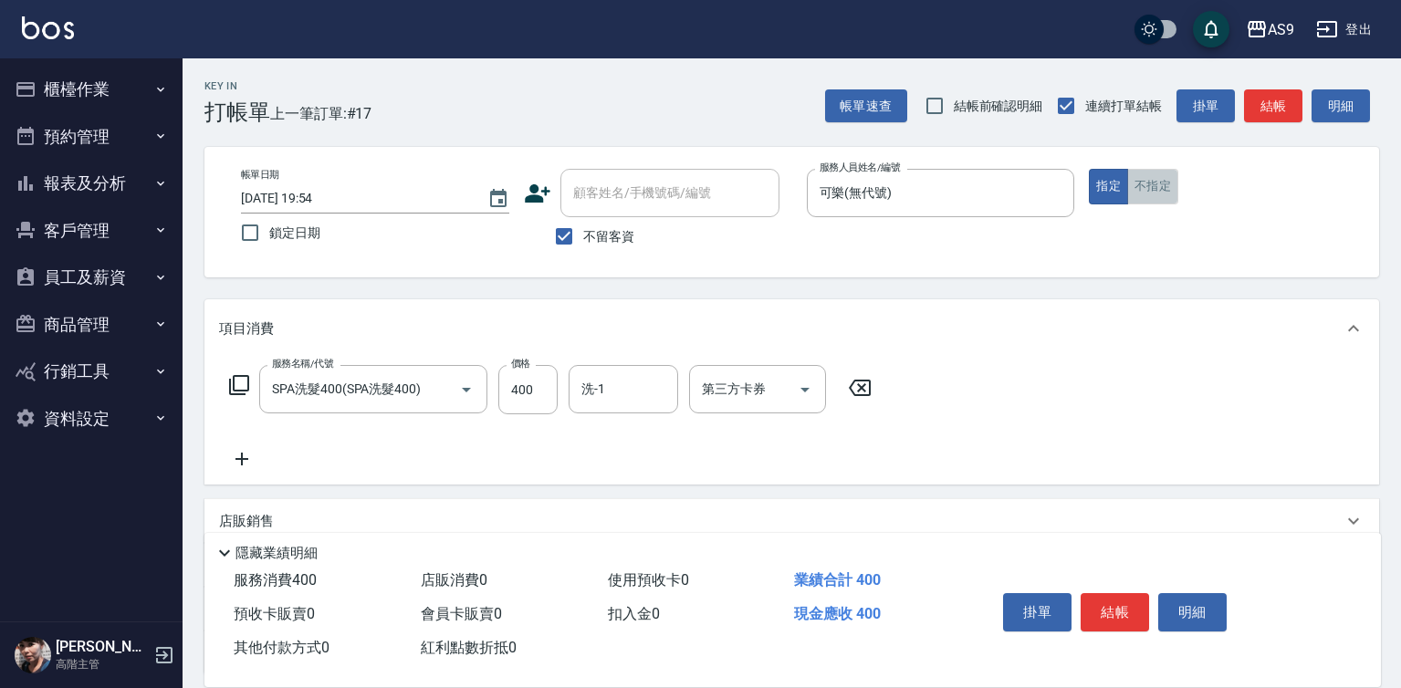
click at [1178, 186] on button "不指定" at bounding box center [1152, 187] width 51 height 36
click at [1105, 599] on button "結帳" at bounding box center [1115, 612] width 68 height 38
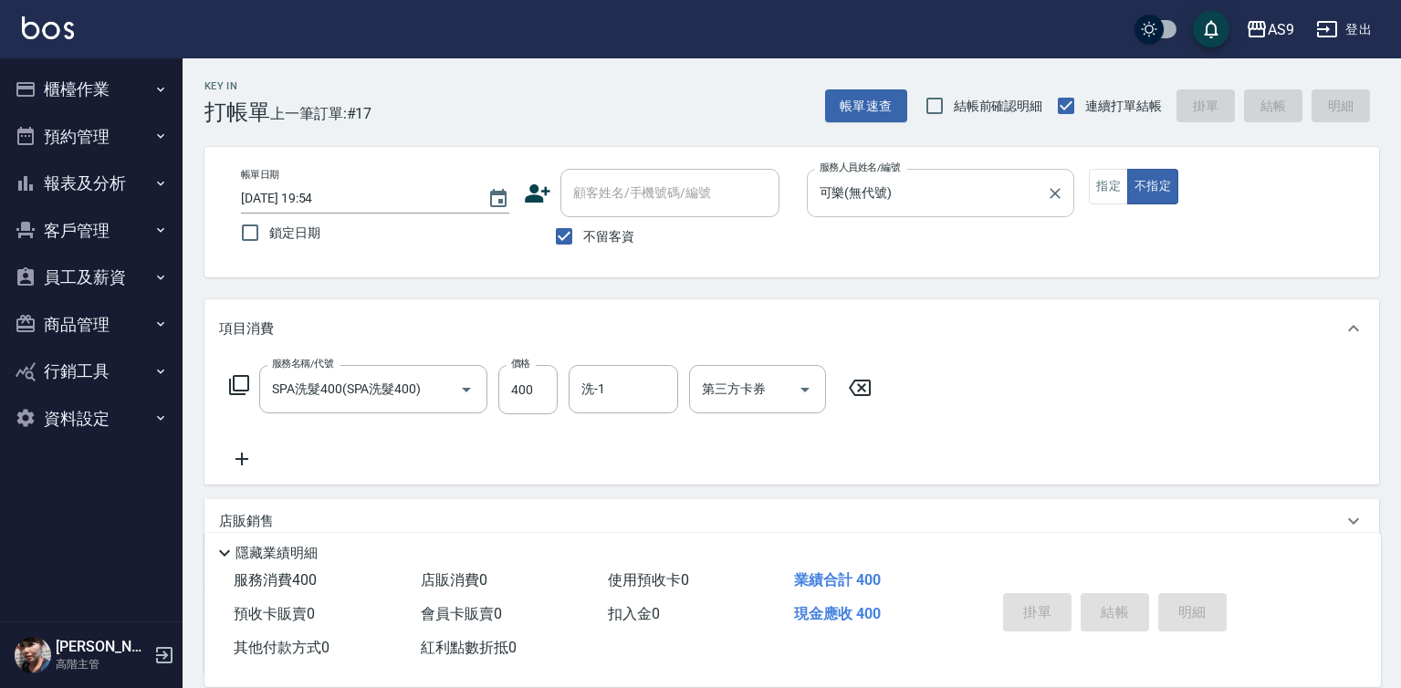
type input "[DATE] 19:55"
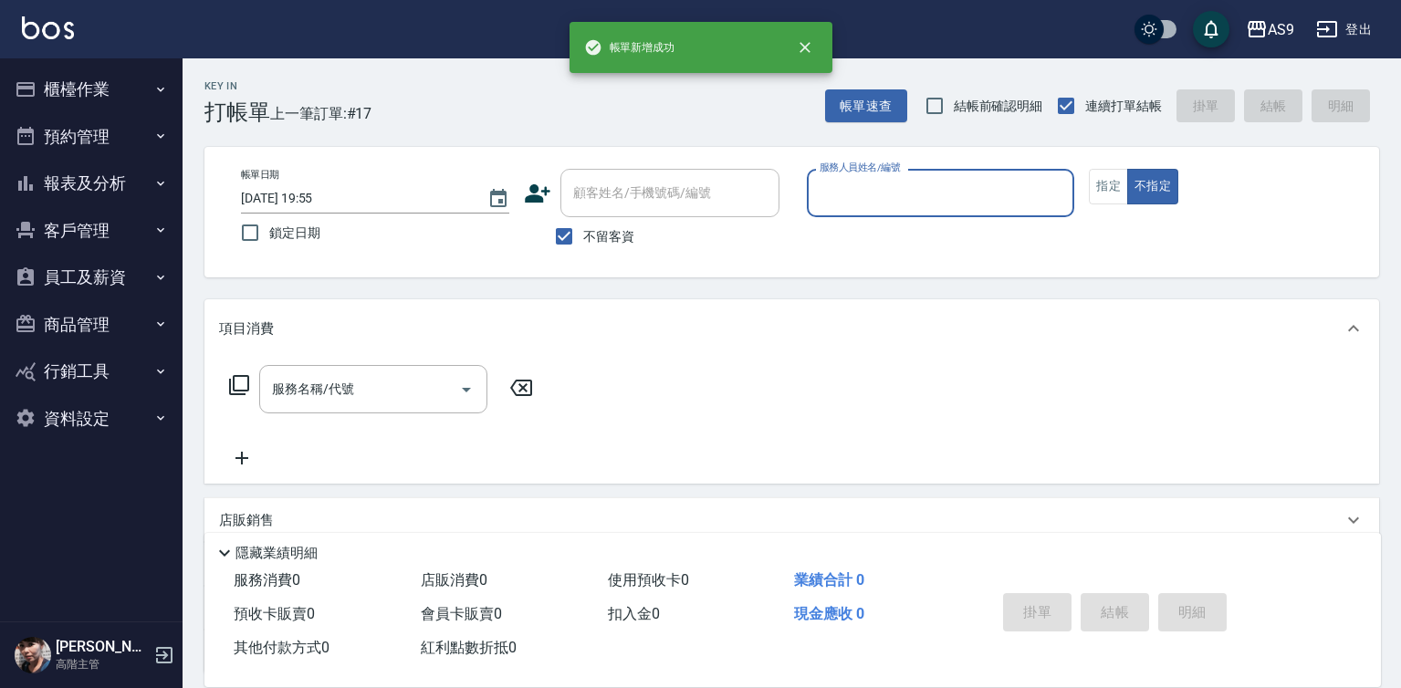
click at [857, 197] on input "服務人員姓名/編號" at bounding box center [941, 193] width 252 height 32
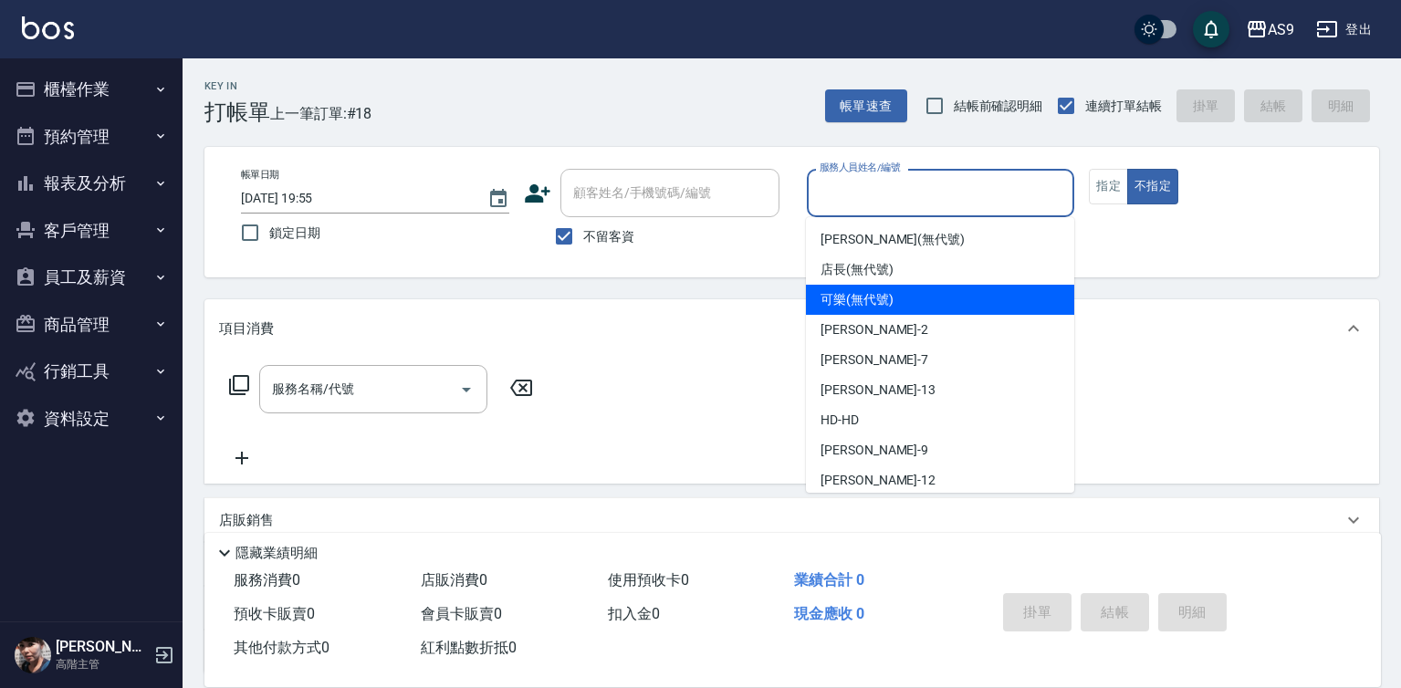
click at [867, 304] on span "可樂 (無代號)" at bounding box center [857, 299] width 73 height 19
type input "可樂(無代號)"
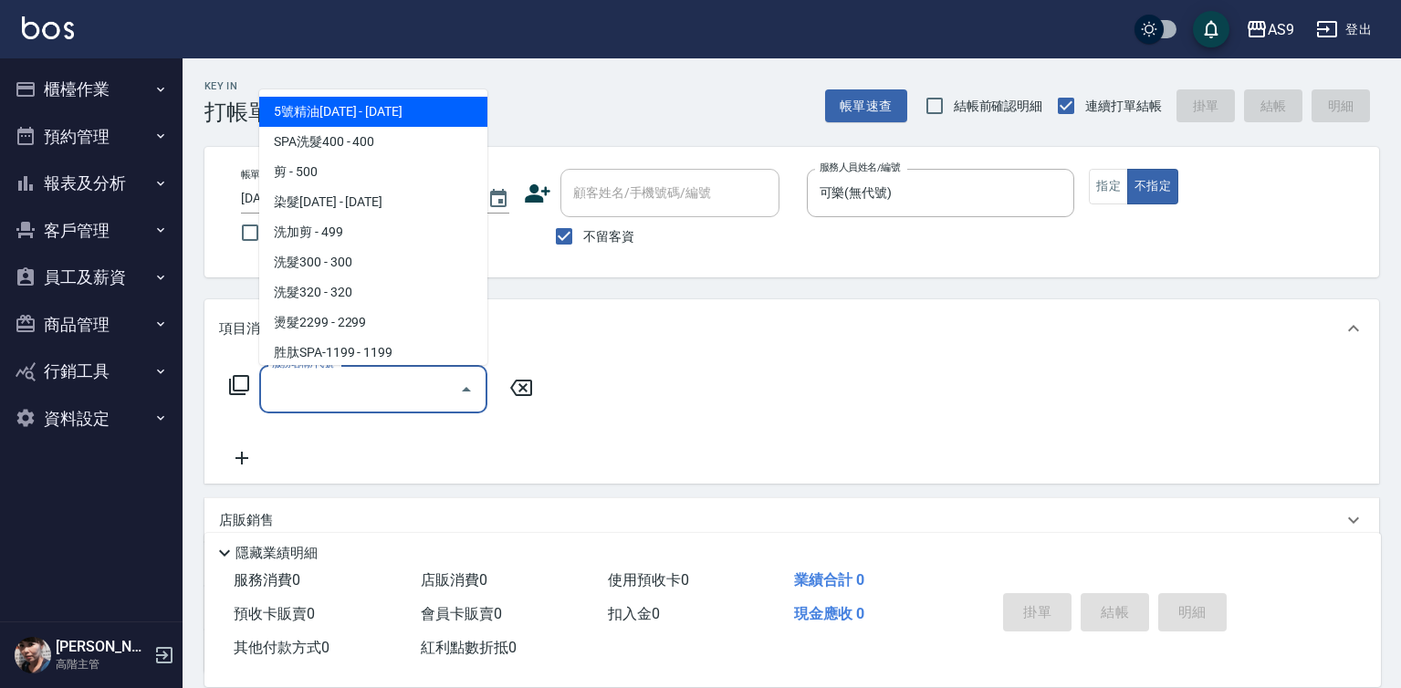
click at [418, 382] on input "服務名稱/代號" at bounding box center [359, 389] width 184 height 32
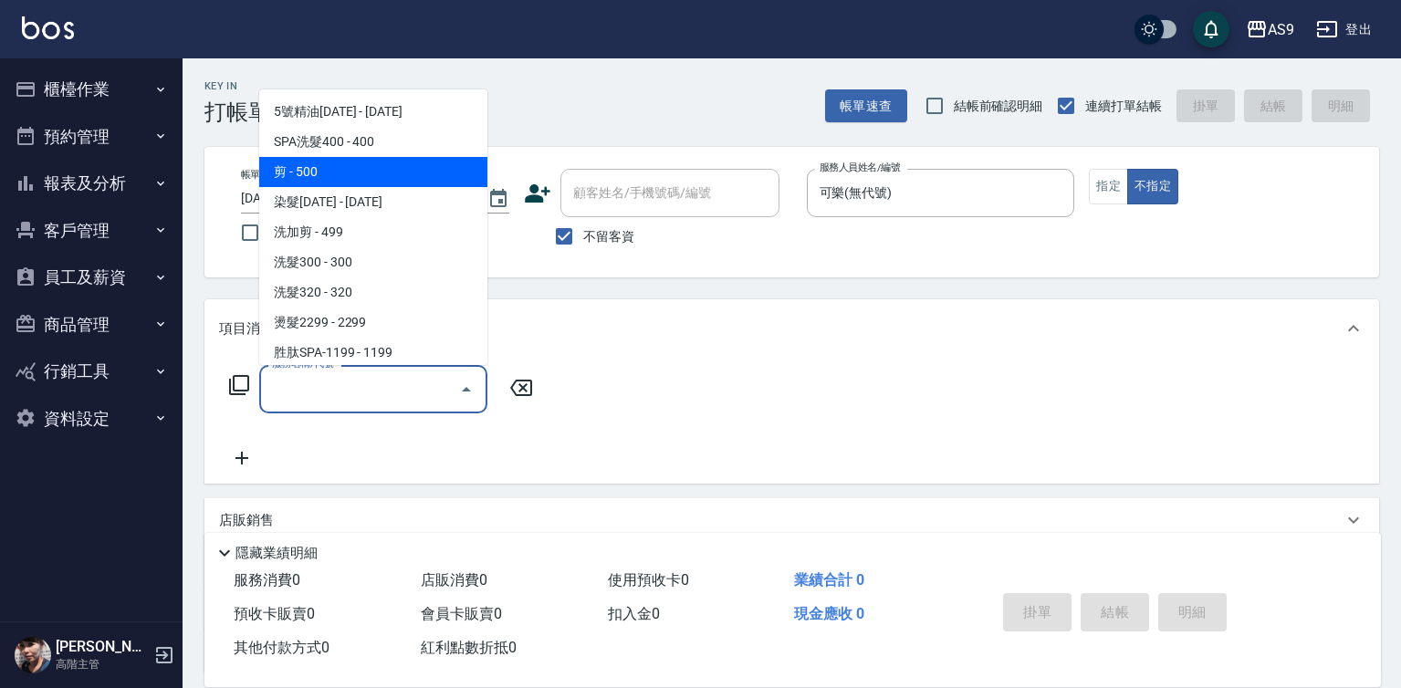
click at [332, 178] on span "剪 - 500" at bounding box center [373, 172] width 228 height 30
type input "剪(剪)"
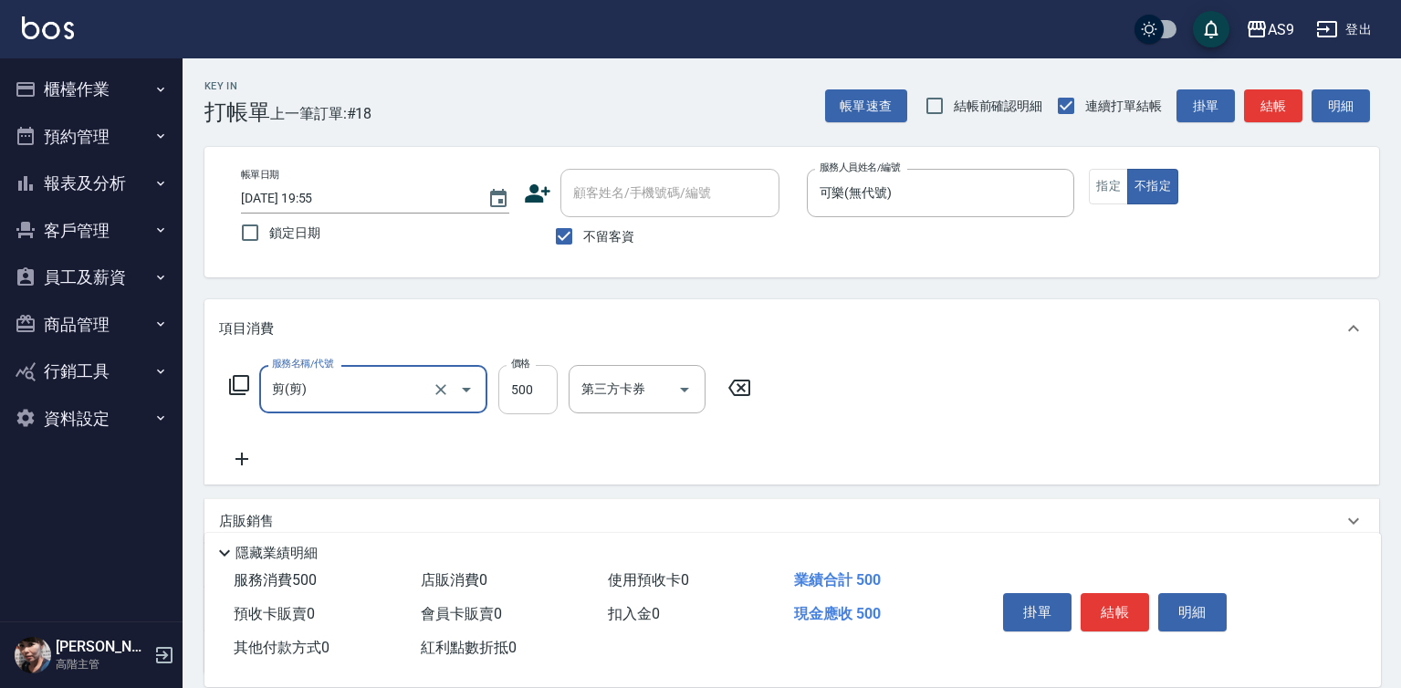
click at [528, 376] on input "500" at bounding box center [527, 389] width 59 height 49
type input "400"
click at [1097, 594] on button "結帳" at bounding box center [1115, 612] width 68 height 38
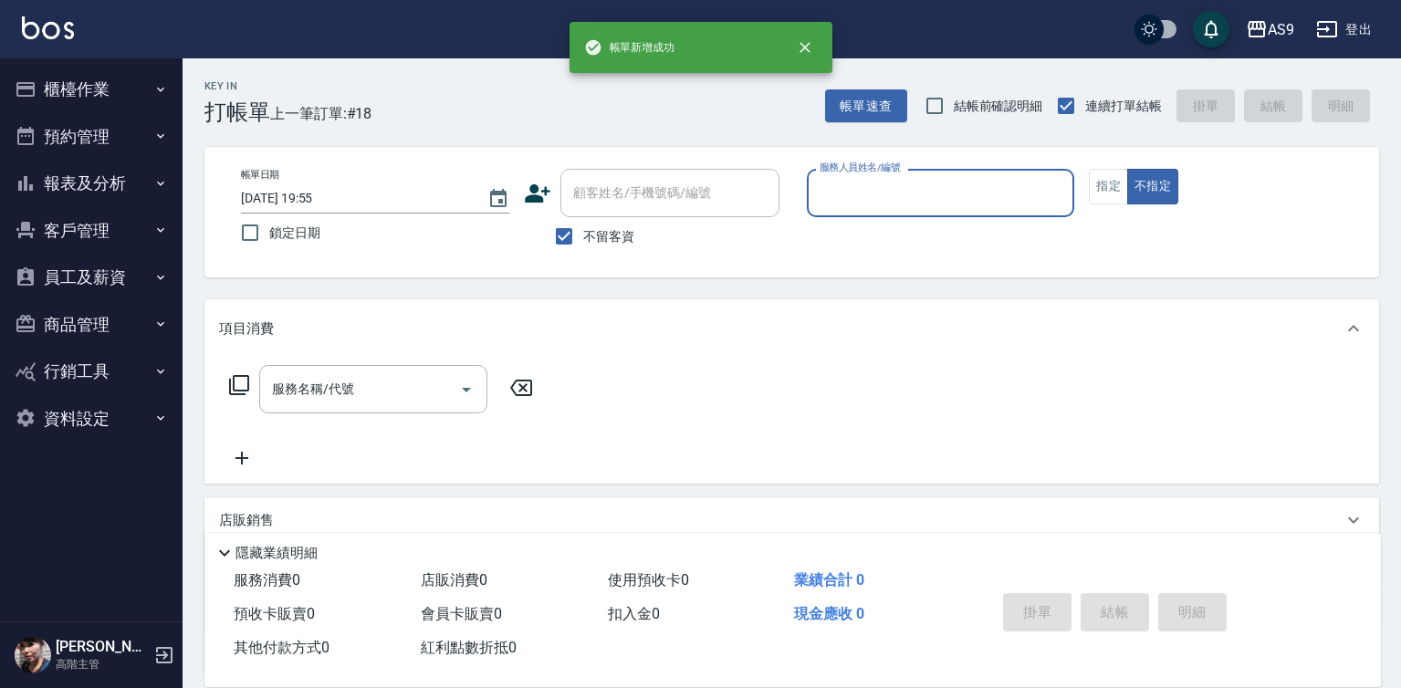
click at [921, 213] on div "服務人員姓名/編號" at bounding box center [941, 193] width 268 height 48
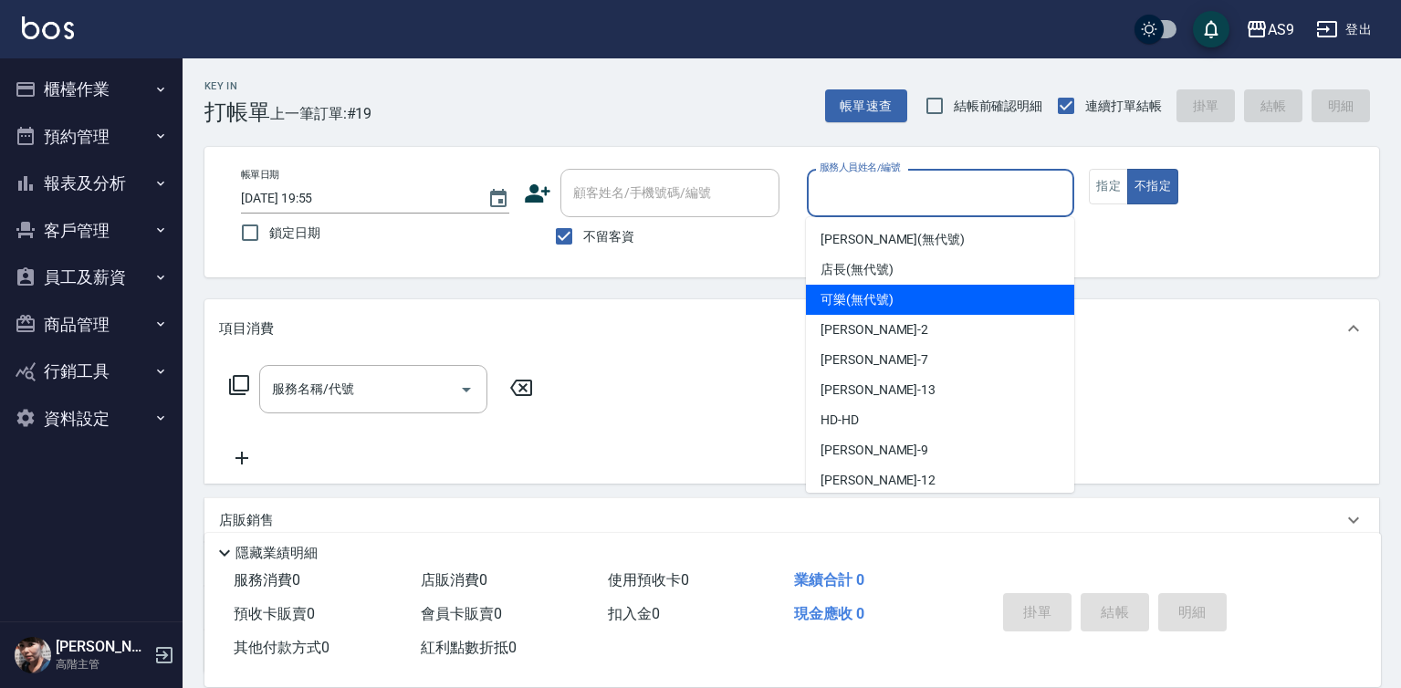
click at [875, 308] on span "可樂 (無代號)" at bounding box center [857, 299] width 73 height 19
type input "可樂(無代號)"
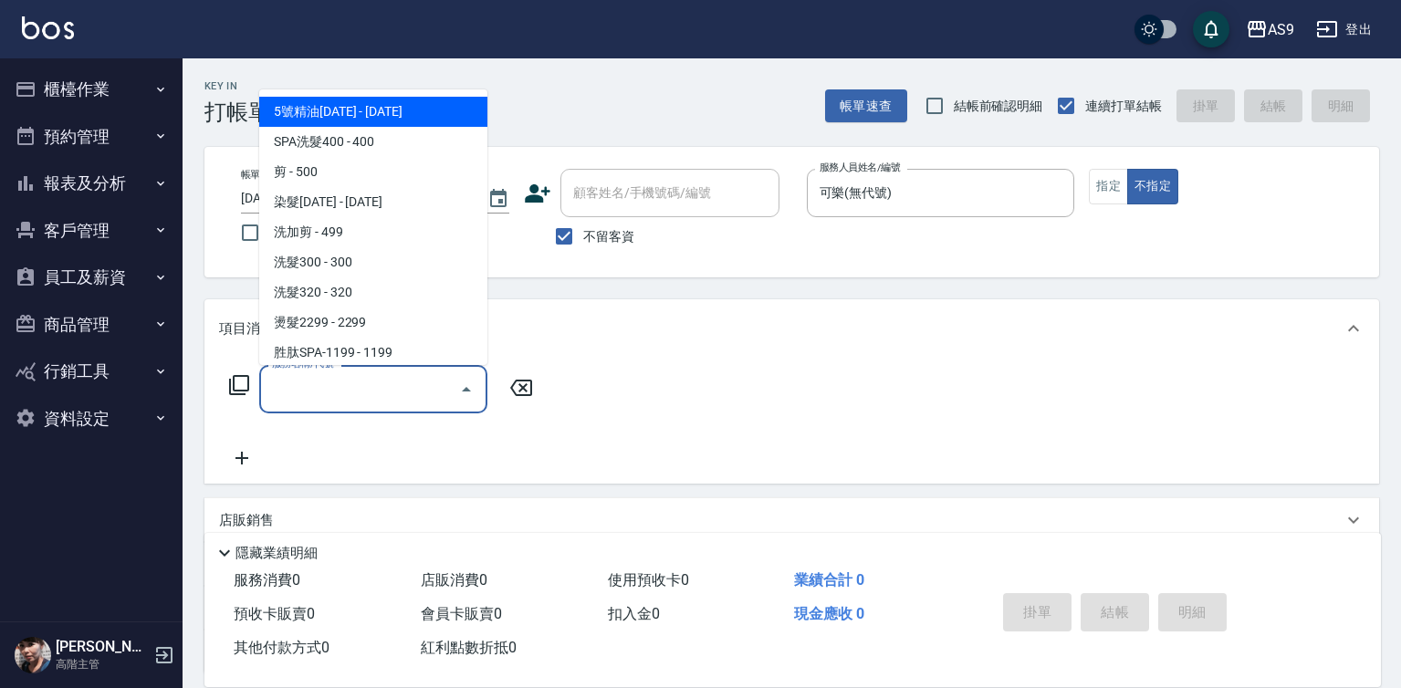
click at [411, 392] on input "服務名稱/代號" at bounding box center [359, 389] width 184 height 32
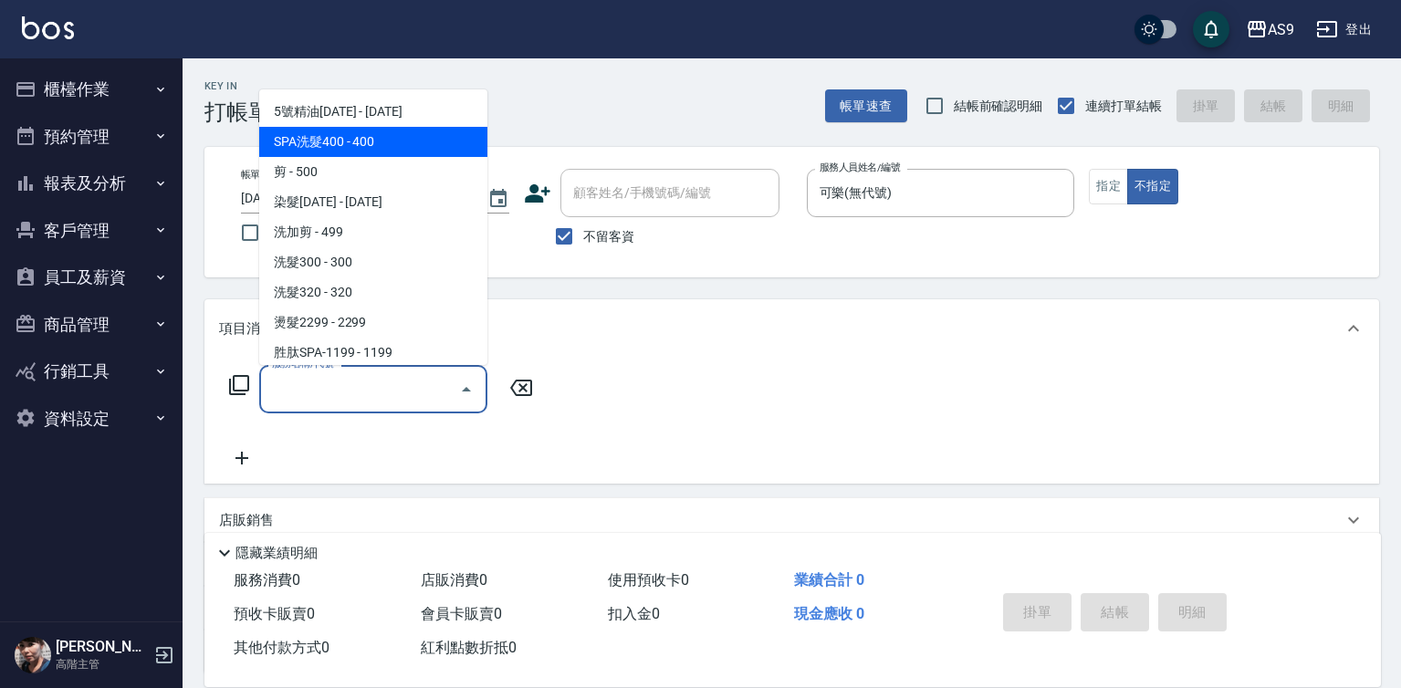
drag, startPoint x: 374, startPoint y: 136, endPoint x: 508, endPoint y: 355, distance: 256.9
click at [382, 146] on span "SPA洗髮400 - 400" at bounding box center [373, 142] width 228 height 30
type input "SPA洗髮400(SPA洗髮400)"
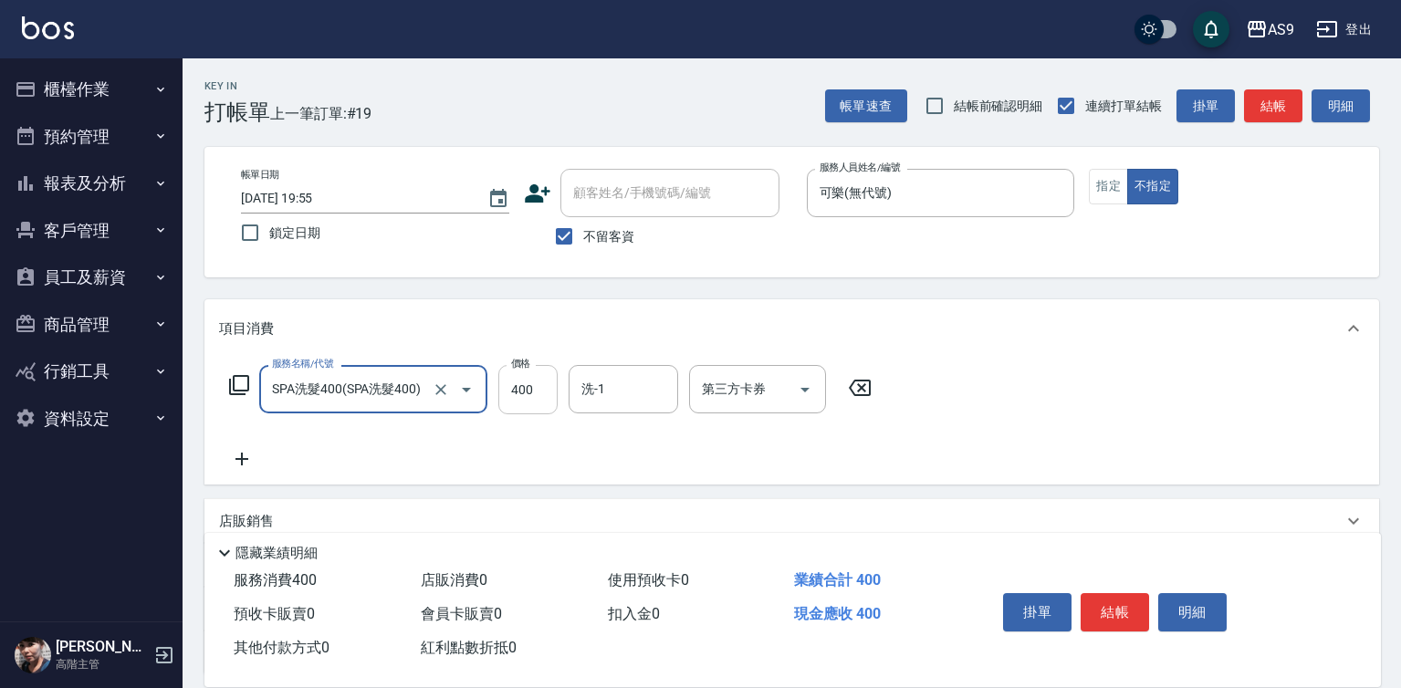
click at [533, 382] on input "400" at bounding box center [527, 389] width 59 height 49
type input "363"
click at [1119, 601] on button "結帳" at bounding box center [1115, 612] width 68 height 38
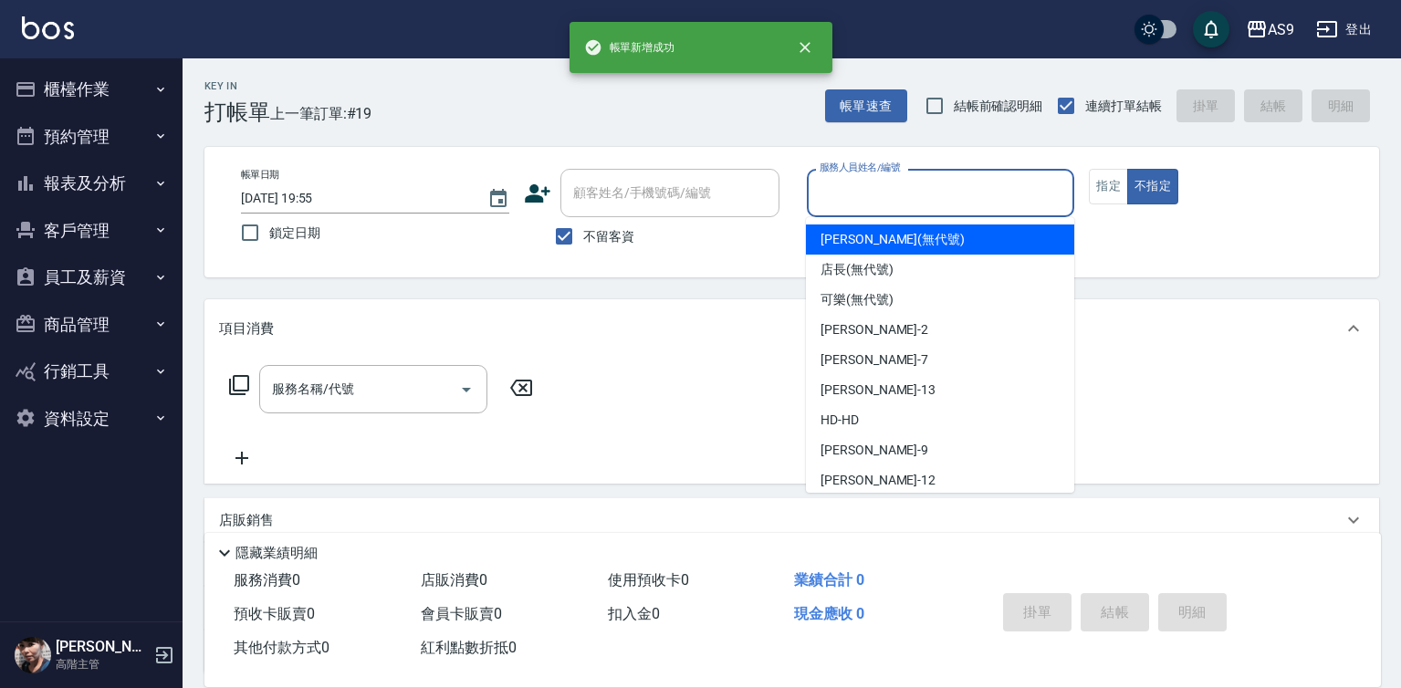
click at [874, 206] on input "服務人員姓名/編號" at bounding box center [941, 193] width 252 height 32
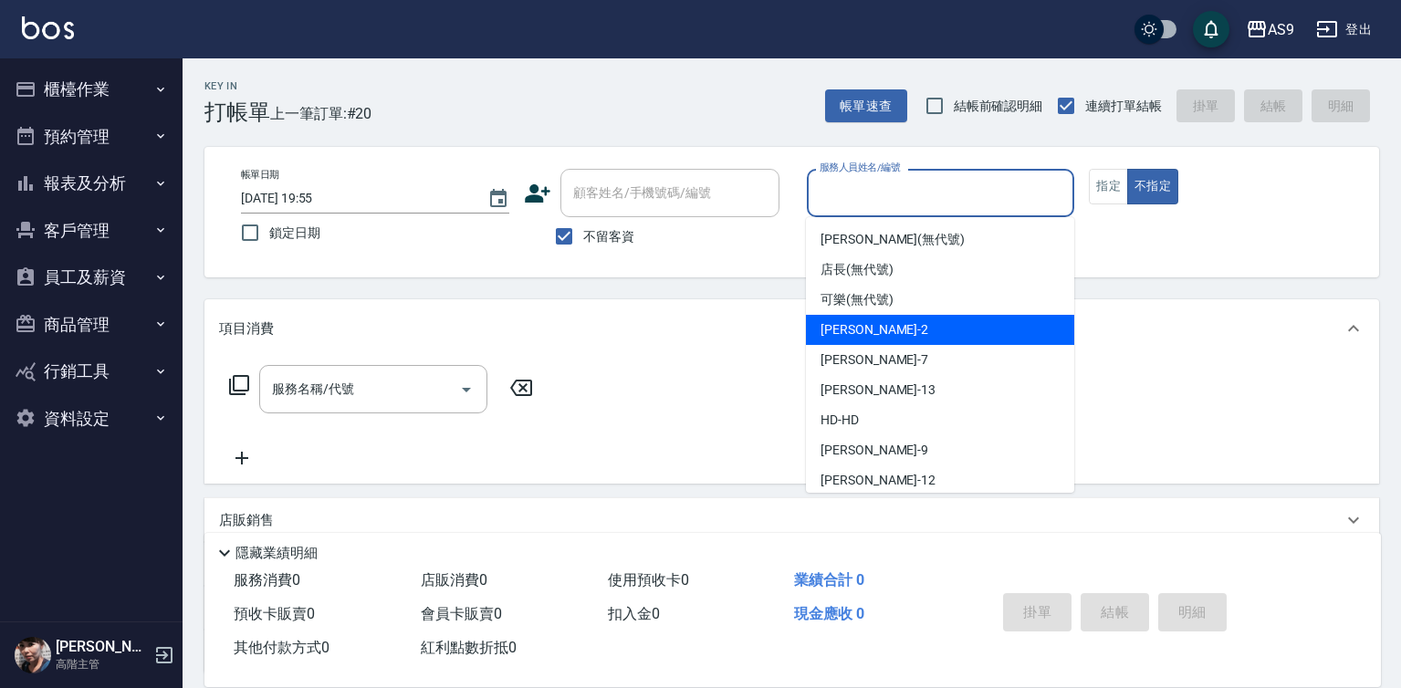
click at [881, 332] on span "[PERSON_NAME]蘭 -2" at bounding box center [875, 329] width 108 height 19
type input "[PERSON_NAME]蘭-2"
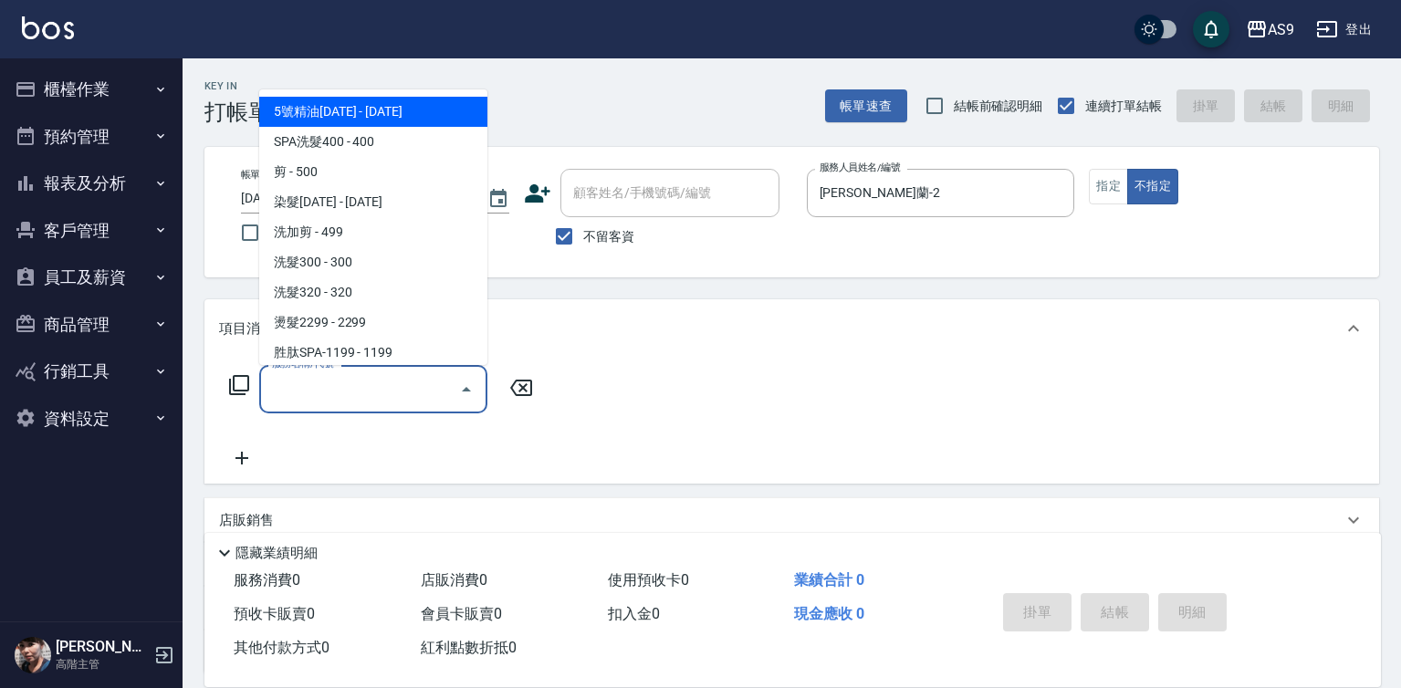
click at [420, 386] on input "服務名稱/代號" at bounding box center [359, 389] width 184 height 32
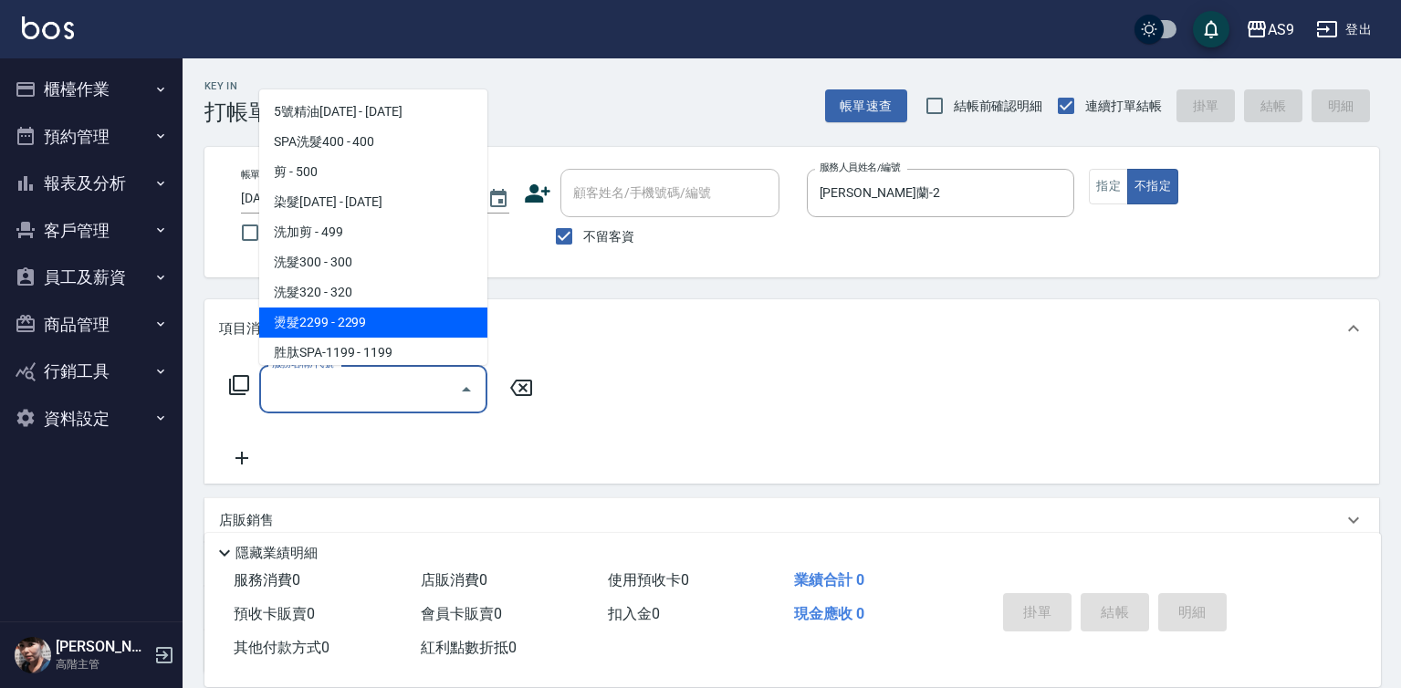
click at [394, 325] on span "燙髮2299 - 2299" at bounding box center [373, 323] width 228 height 30
type input "燙髮2299(燙2299)"
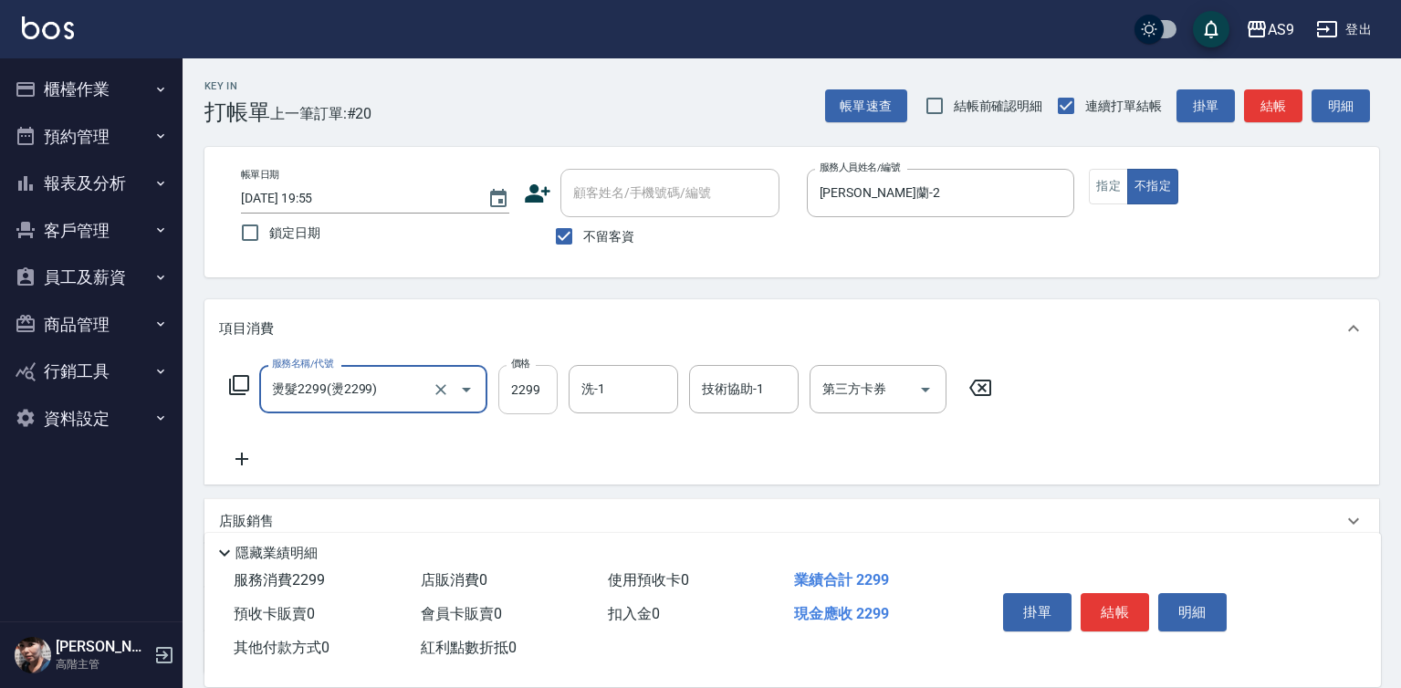
click at [526, 392] on input "2299" at bounding box center [527, 389] width 59 height 49
type input "2349"
click at [1123, 598] on button "結帳" at bounding box center [1115, 612] width 68 height 38
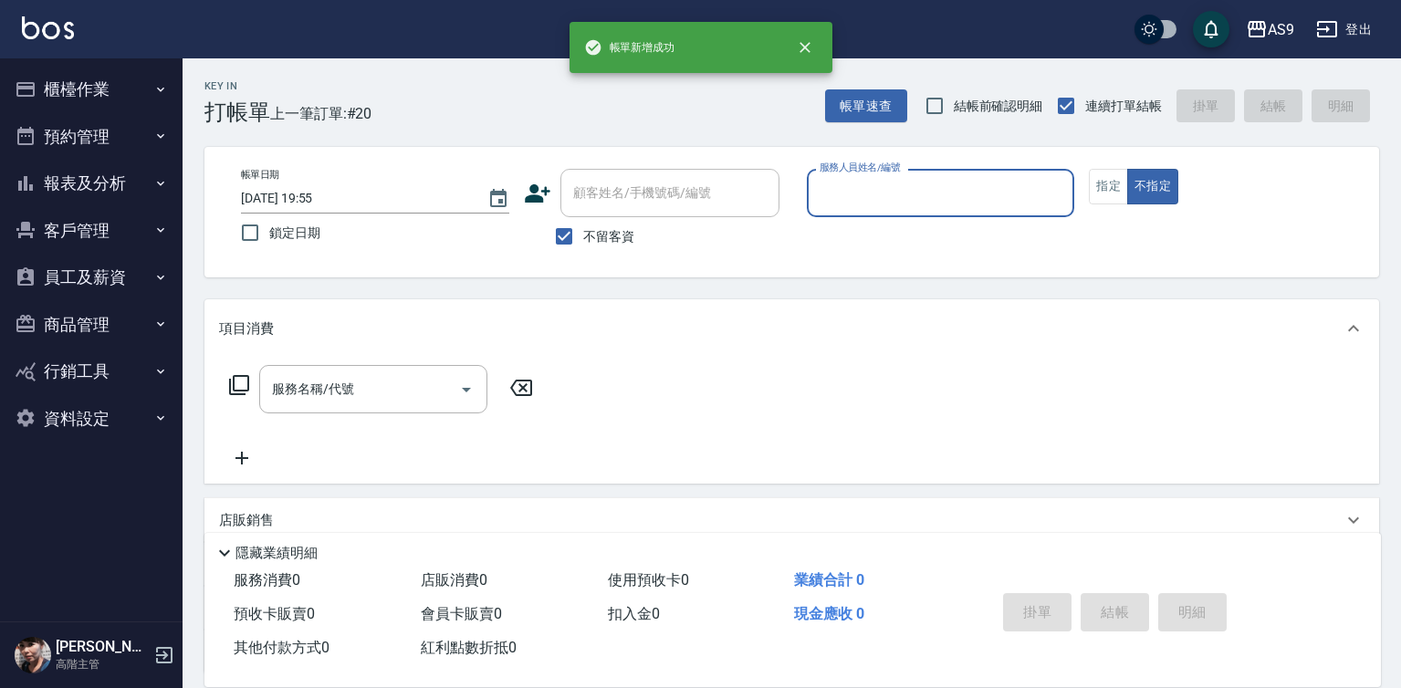
click at [917, 217] on div "服務人員姓名/編號" at bounding box center [941, 193] width 268 height 48
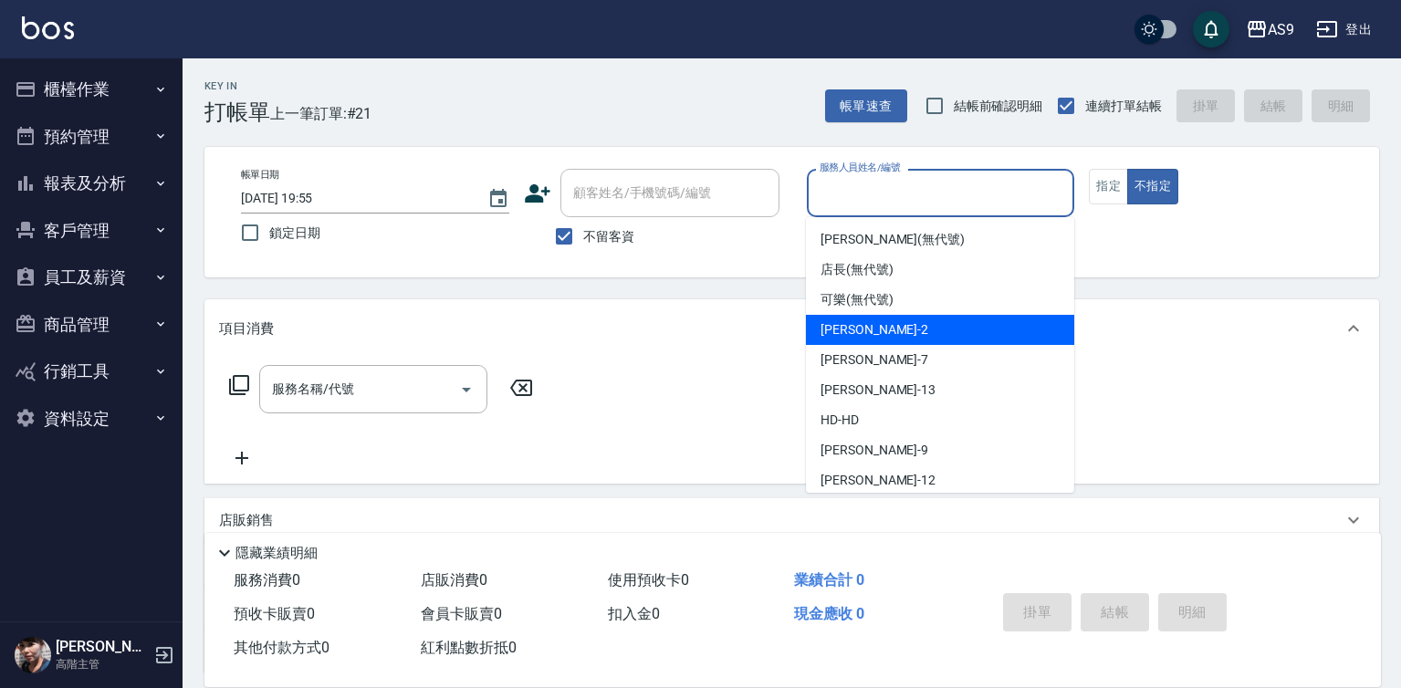
drag, startPoint x: 905, startPoint y: 332, endPoint x: 809, endPoint y: 364, distance: 101.0
click at [903, 337] on div "[PERSON_NAME]蘭 -2" at bounding box center [940, 330] width 268 height 30
type input "[PERSON_NAME]蘭-2"
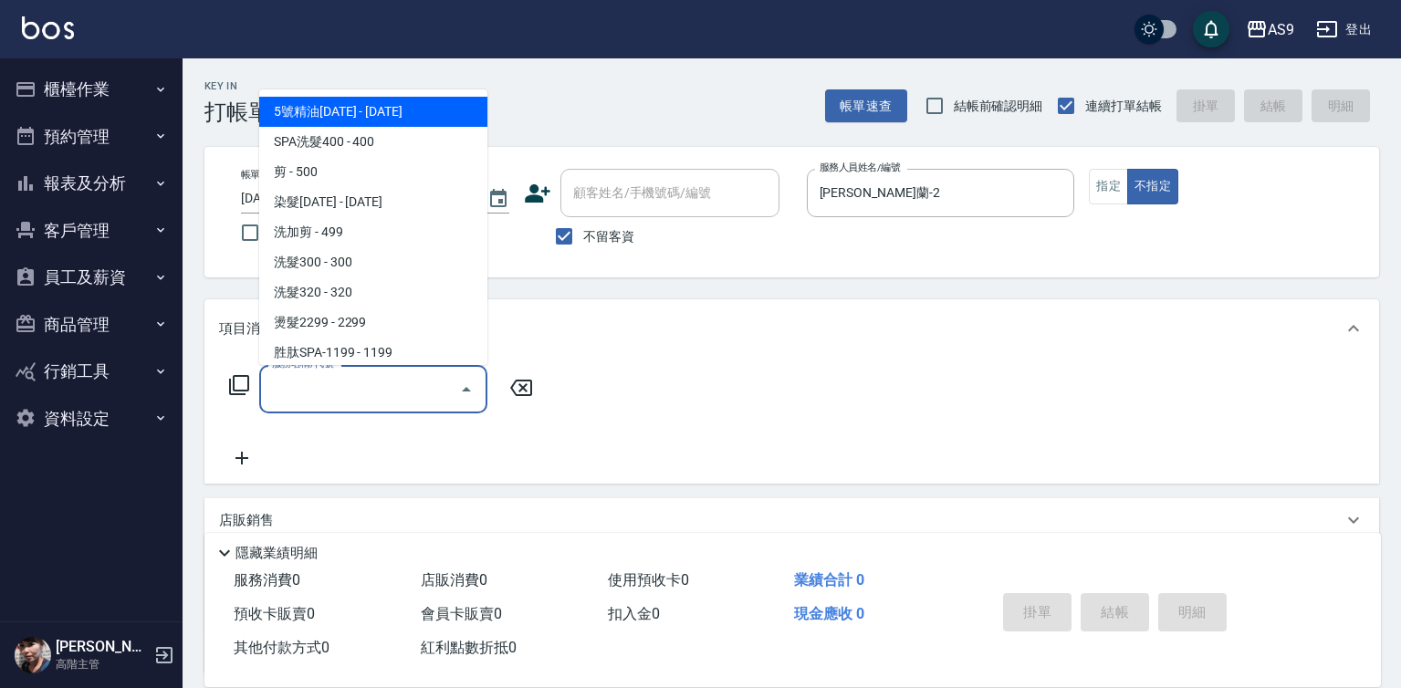
click at [401, 384] on input "服務名稱/代號" at bounding box center [359, 389] width 184 height 32
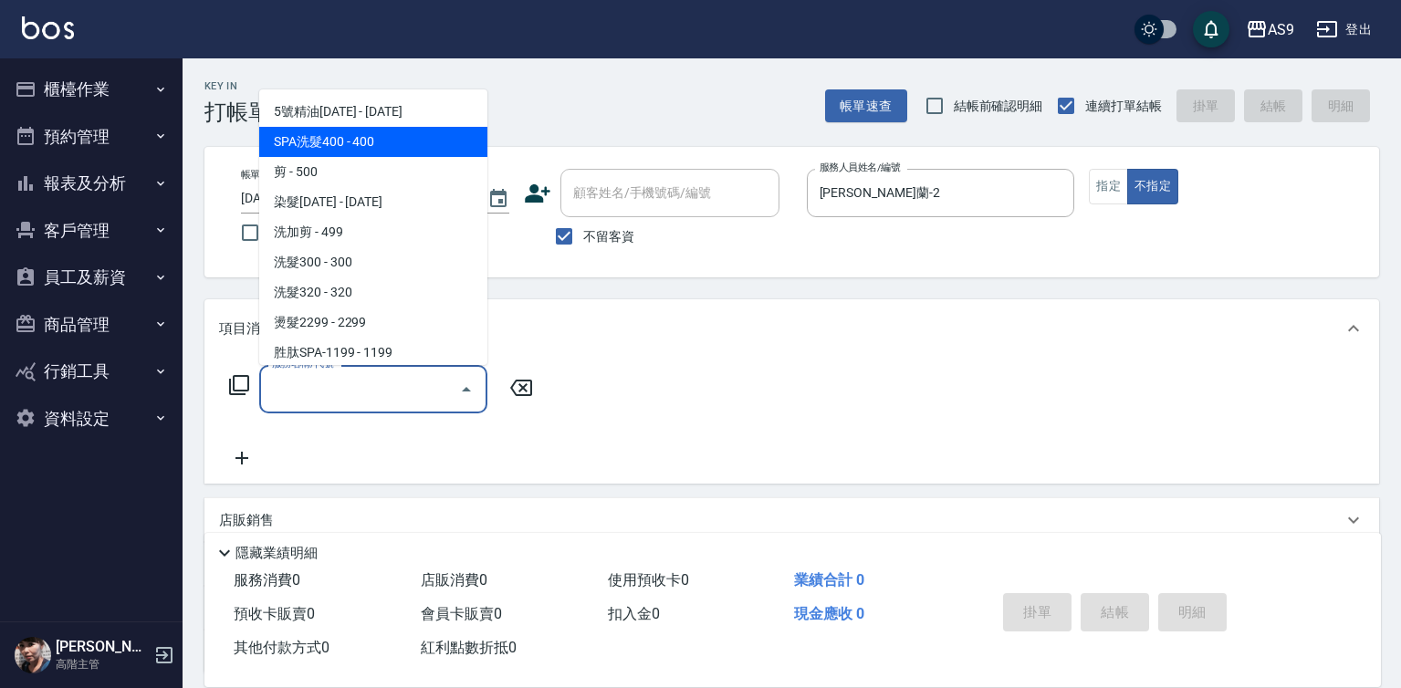
click at [362, 143] on span "SPA洗髮400 - 400" at bounding box center [373, 142] width 228 height 30
type input "SPA洗髮400(SPA洗髮400)"
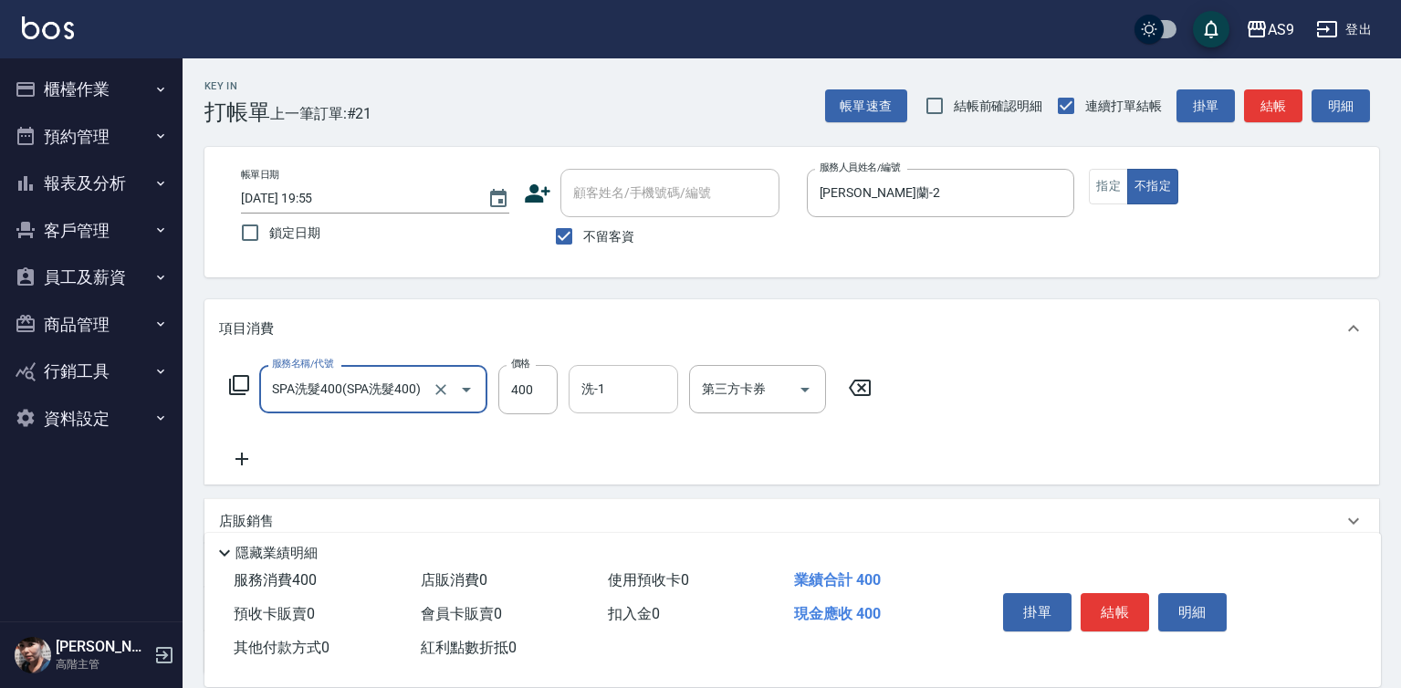
click at [642, 375] on input "洗-1" at bounding box center [623, 389] width 93 height 32
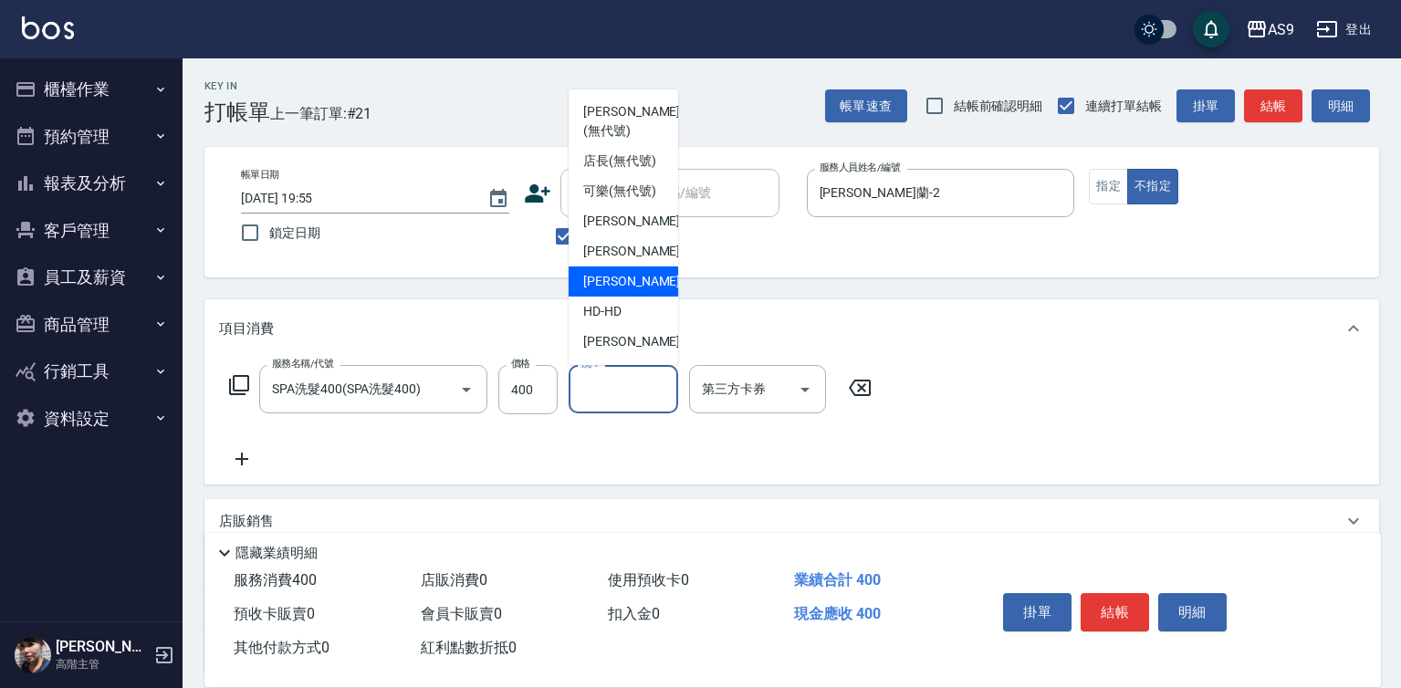
click at [633, 291] on span "[PERSON_NAME] -13" at bounding box center [640, 281] width 115 height 19
type input "[PERSON_NAME]-13"
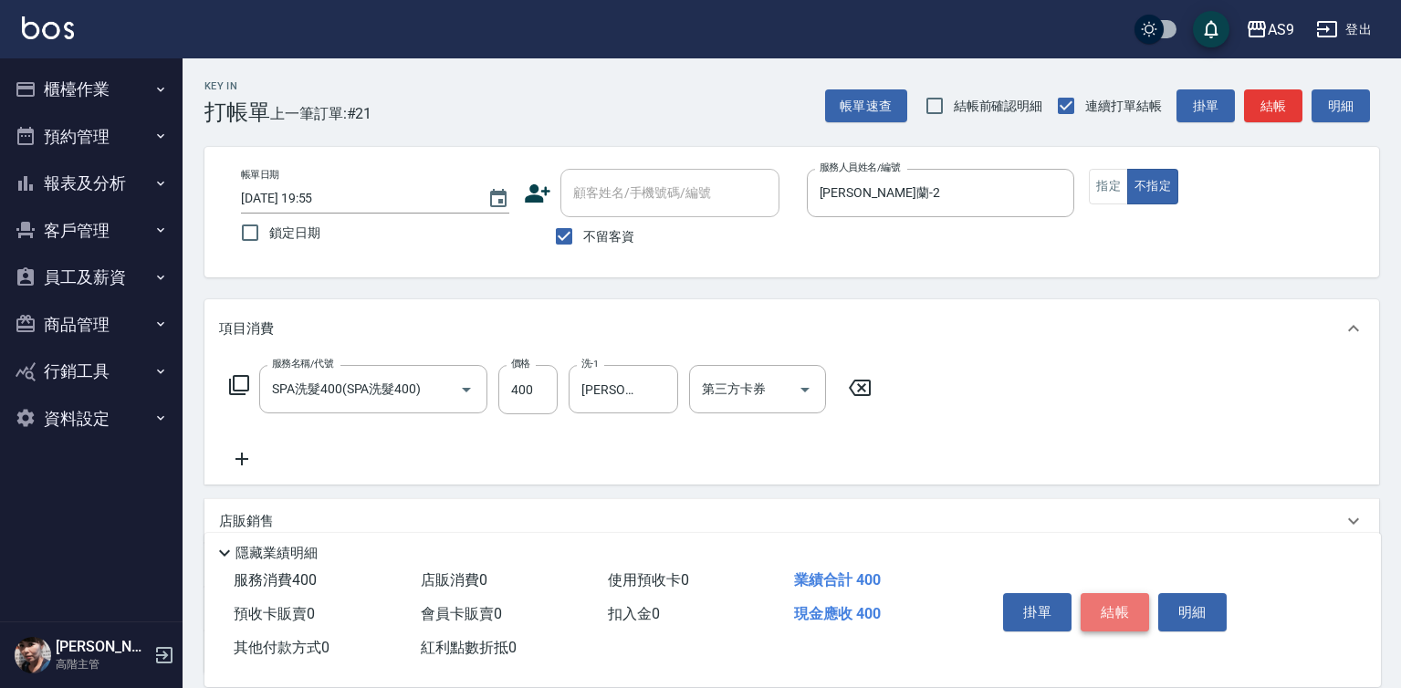
click at [1101, 601] on button "結帳" at bounding box center [1115, 612] width 68 height 38
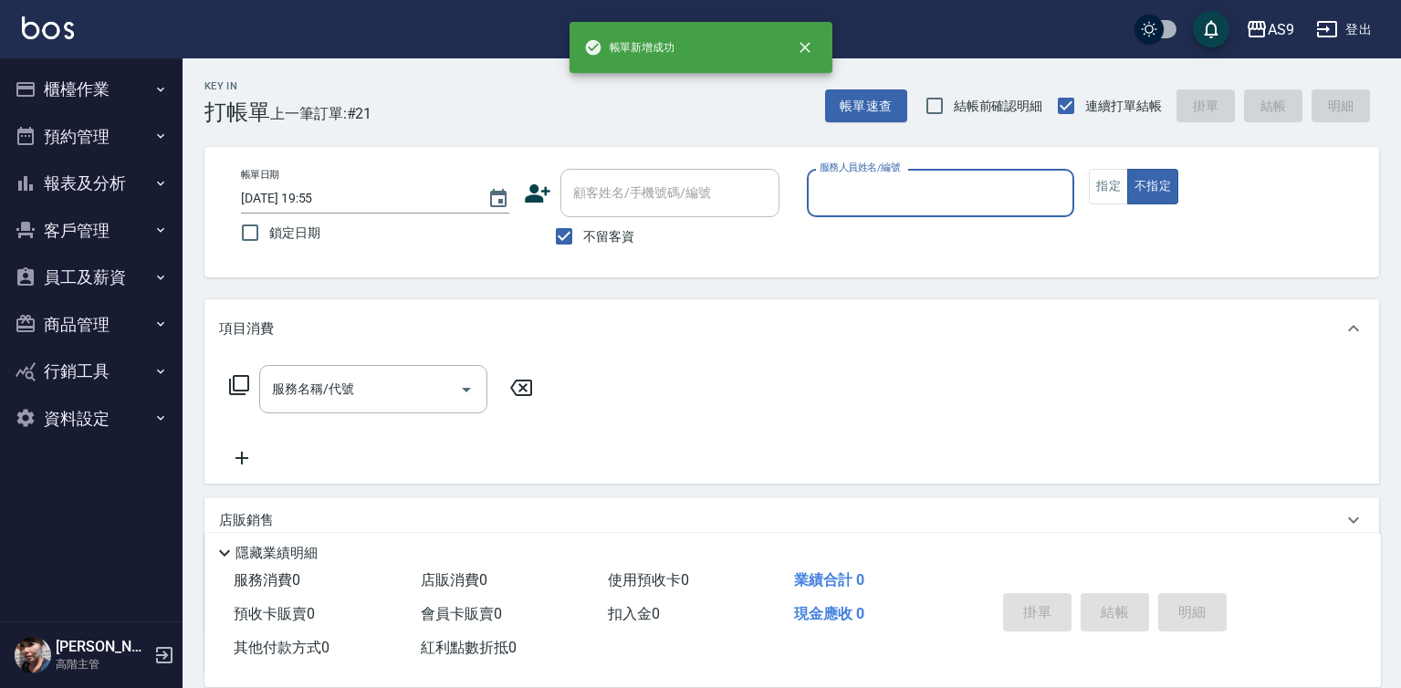
click at [905, 208] on input "服務人員姓名/編號" at bounding box center [941, 193] width 252 height 32
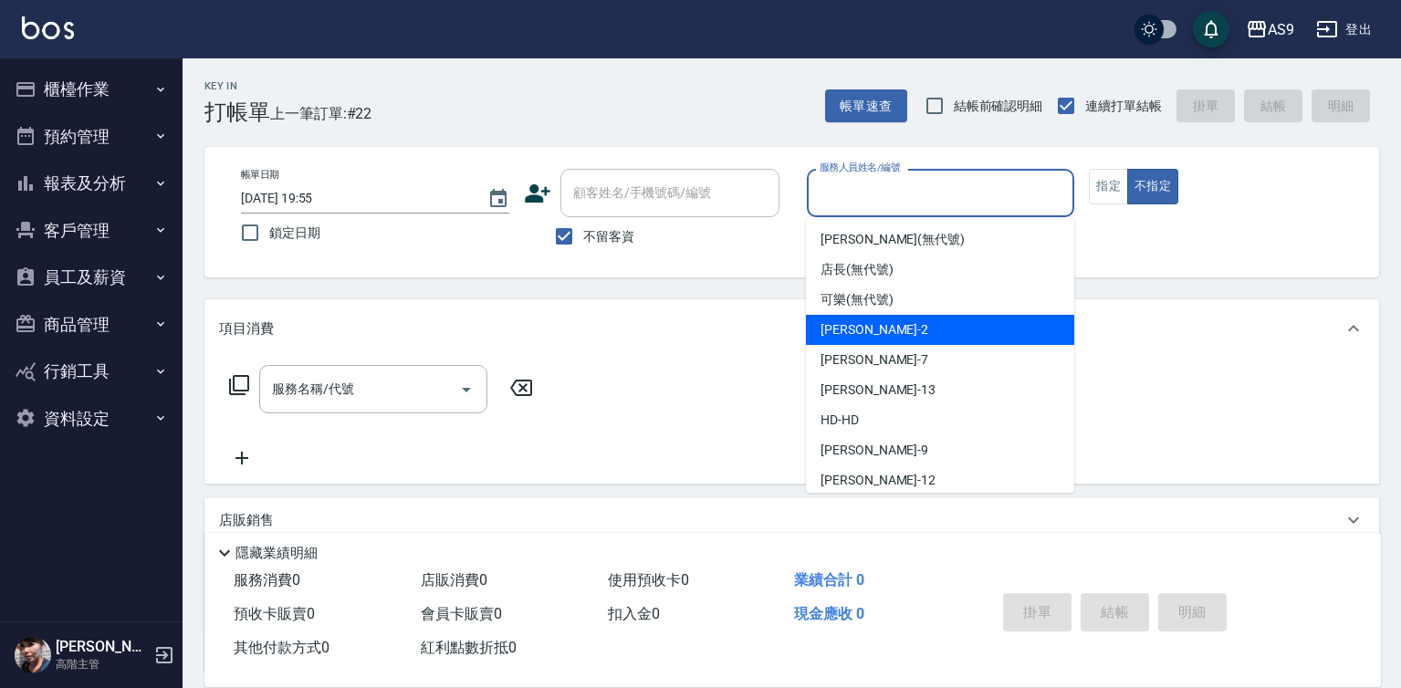
click at [915, 326] on div "[PERSON_NAME]蘭 -2" at bounding box center [940, 330] width 268 height 30
type input "[PERSON_NAME]蘭-2"
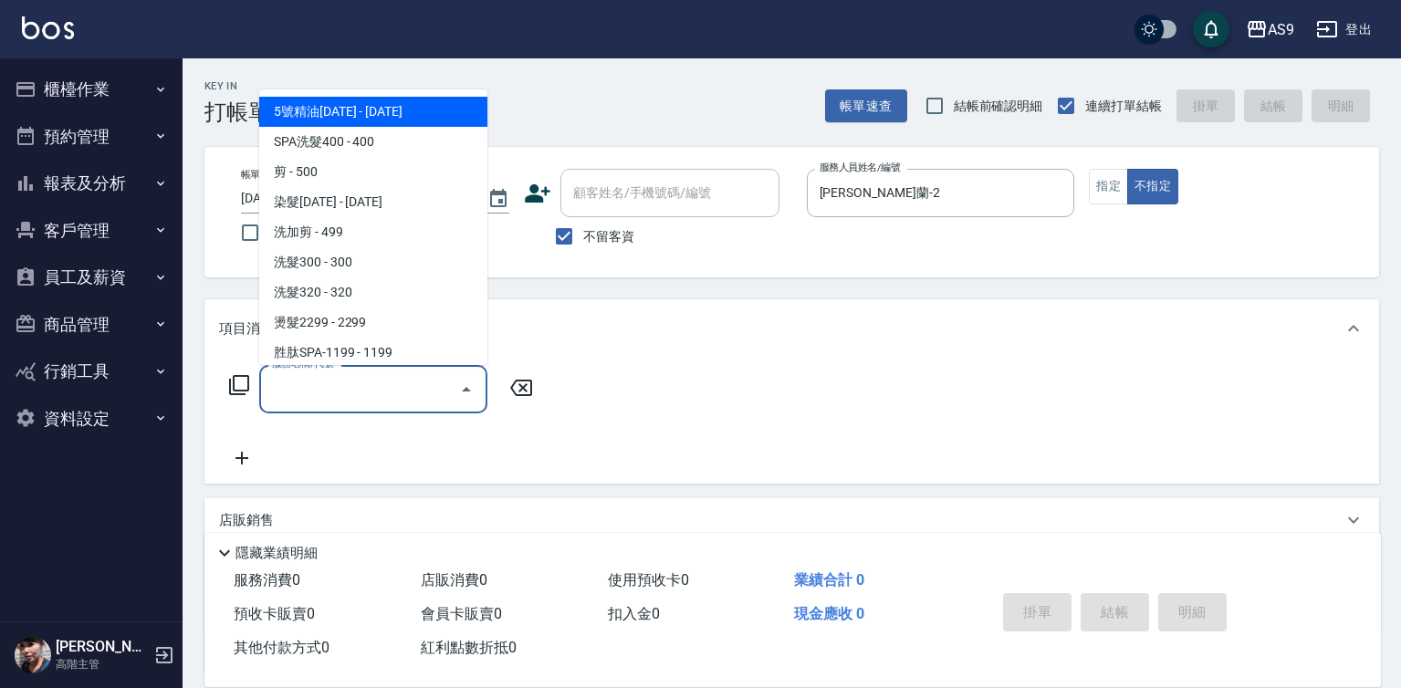
click at [444, 382] on input "服務名稱/代號" at bounding box center [359, 389] width 184 height 32
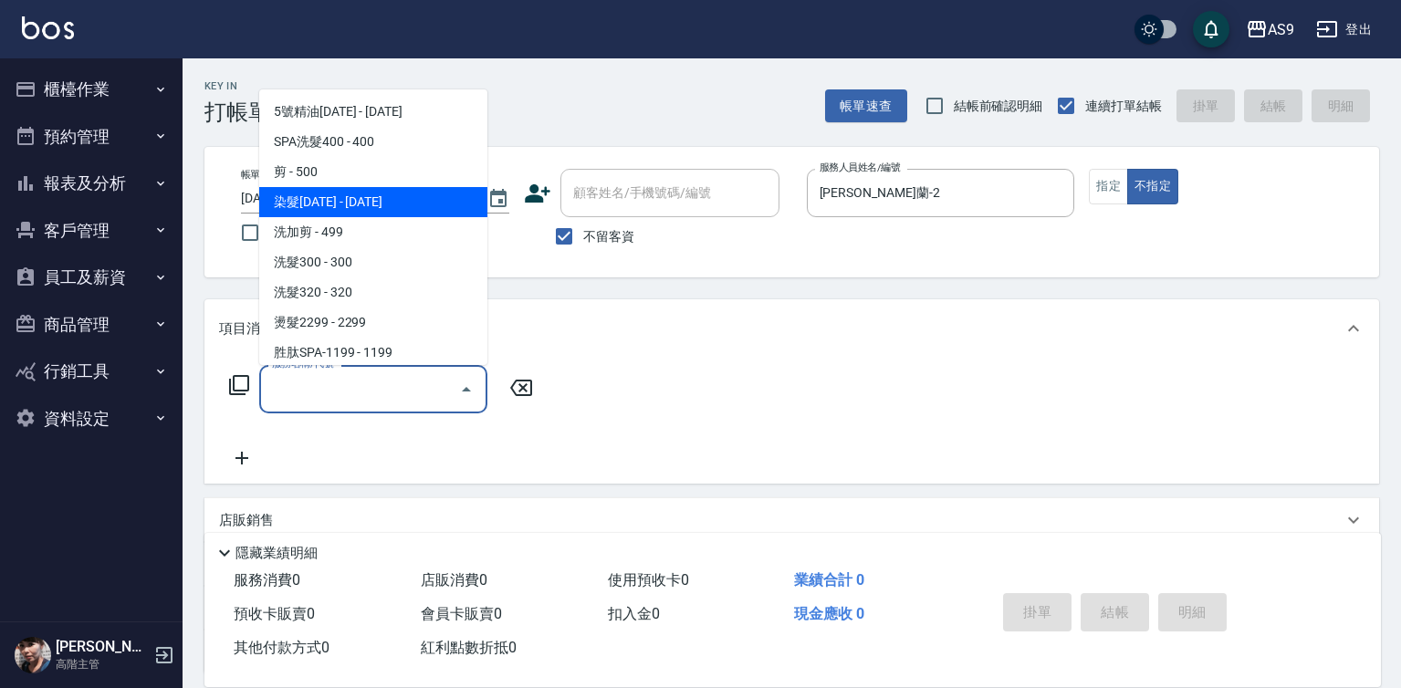
click at [372, 202] on span "染髮[DATE] - [DATE]" at bounding box center [373, 202] width 228 height 30
type input "染髮1500(染髮1500)"
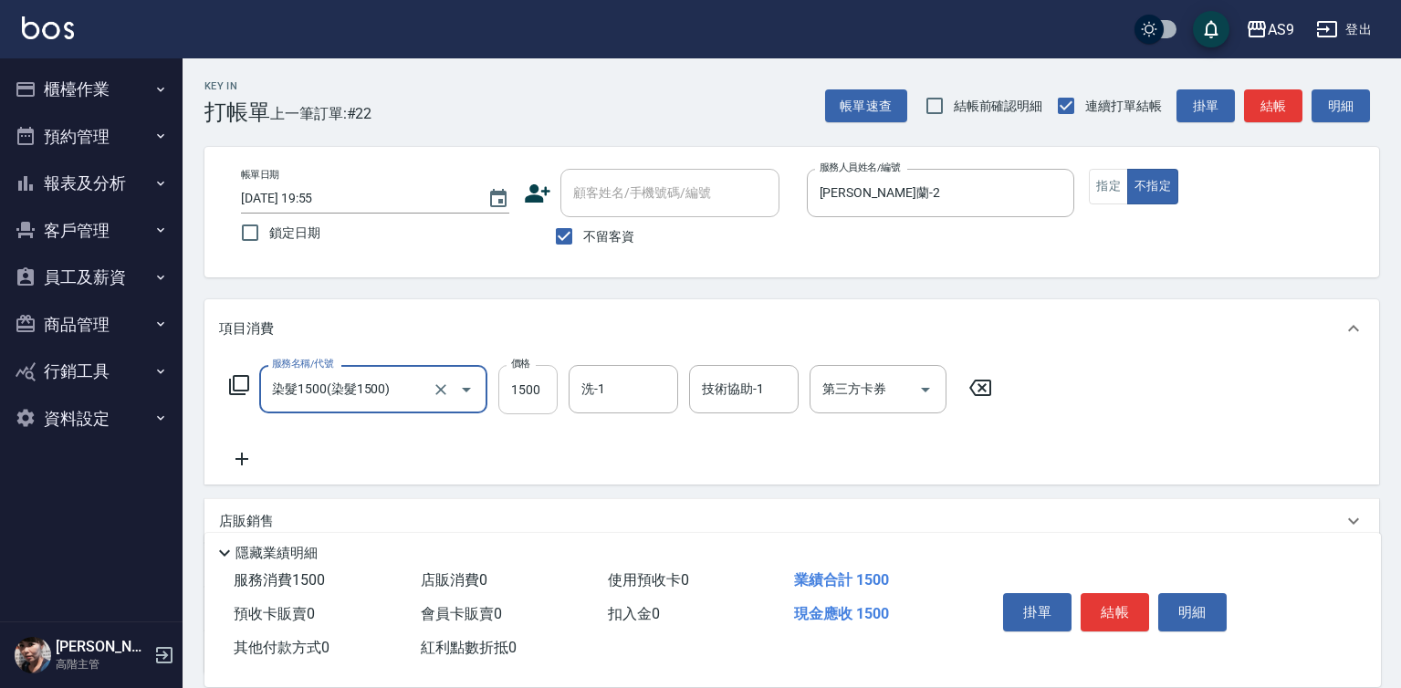
click at [507, 389] on input "1500" at bounding box center [527, 389] width 59 height 49
type input "2250"
click at [1094, 193] on button "指定" at bounding box center [1108, 187] width 39 height 36
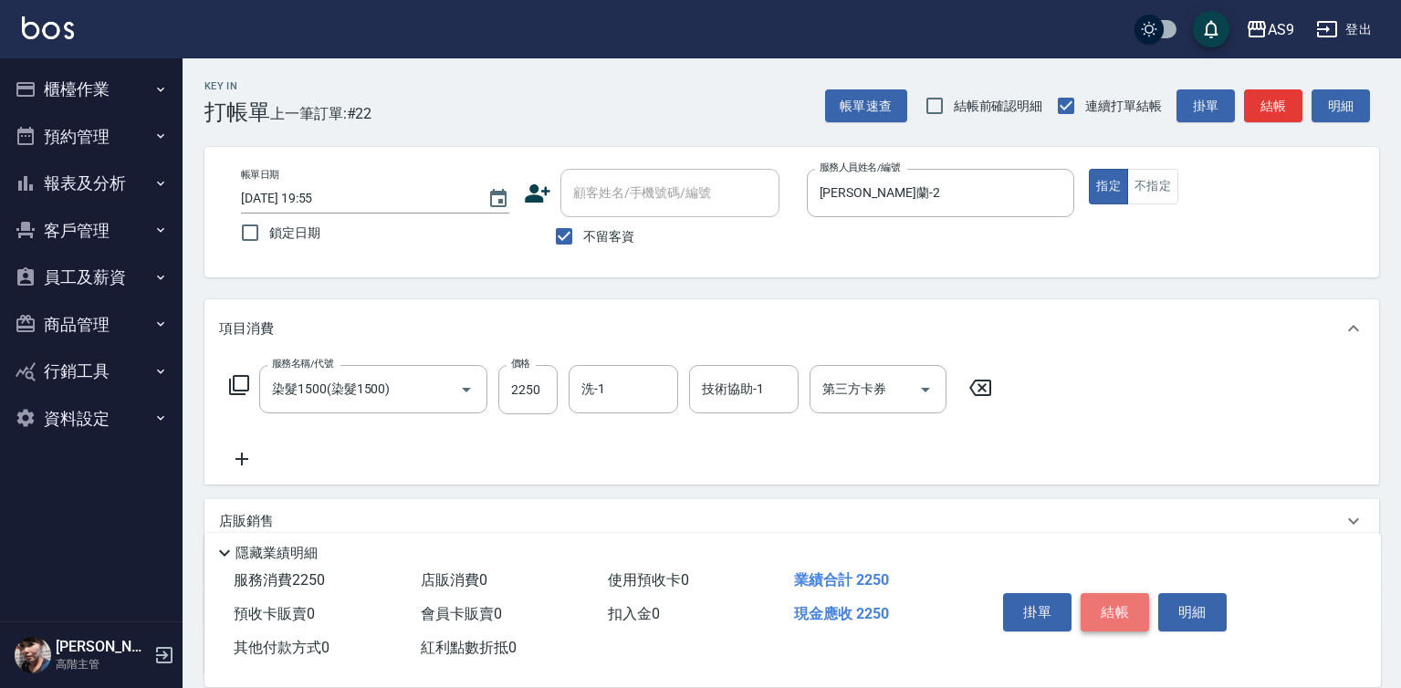
click at [1126, 595] on button "結帳" at bounding box center [1115, 612] width 68 height 38
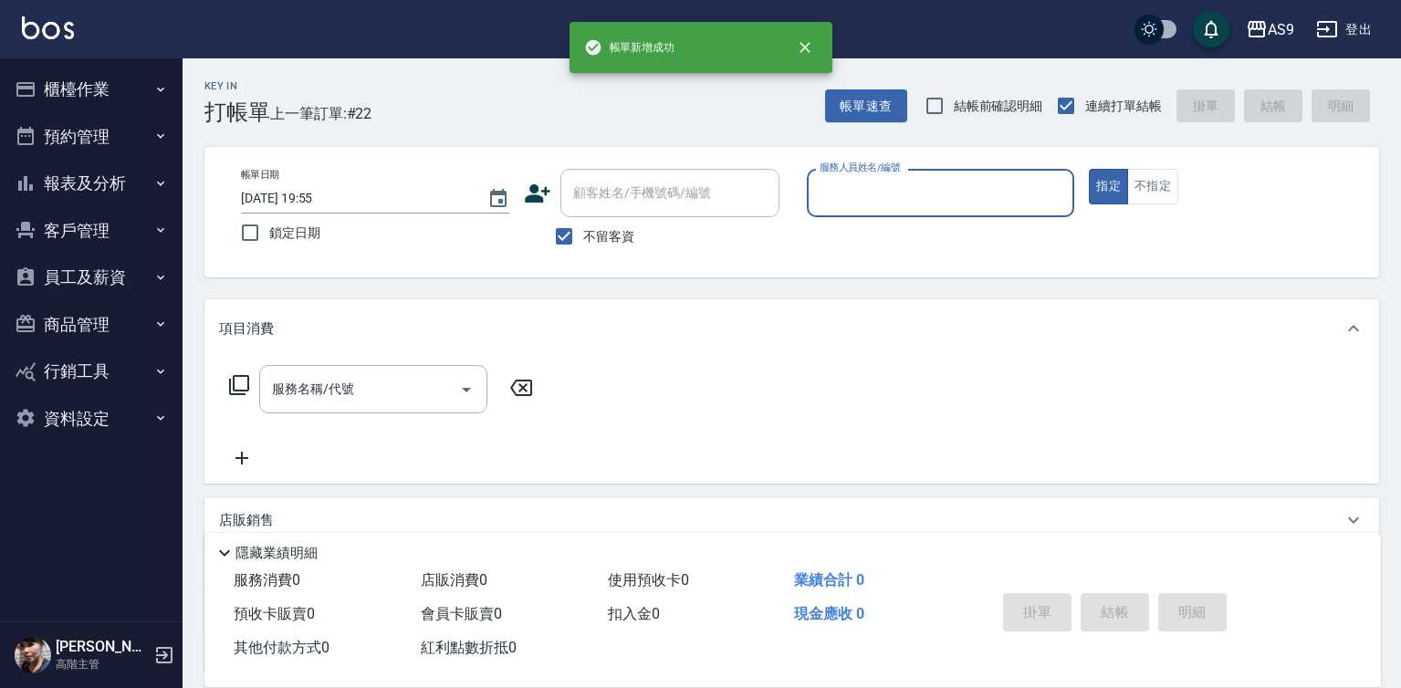
click at [848, 197] on input "服務人員姓名/編號" at bounding box center [941, 193] width 252 height 32
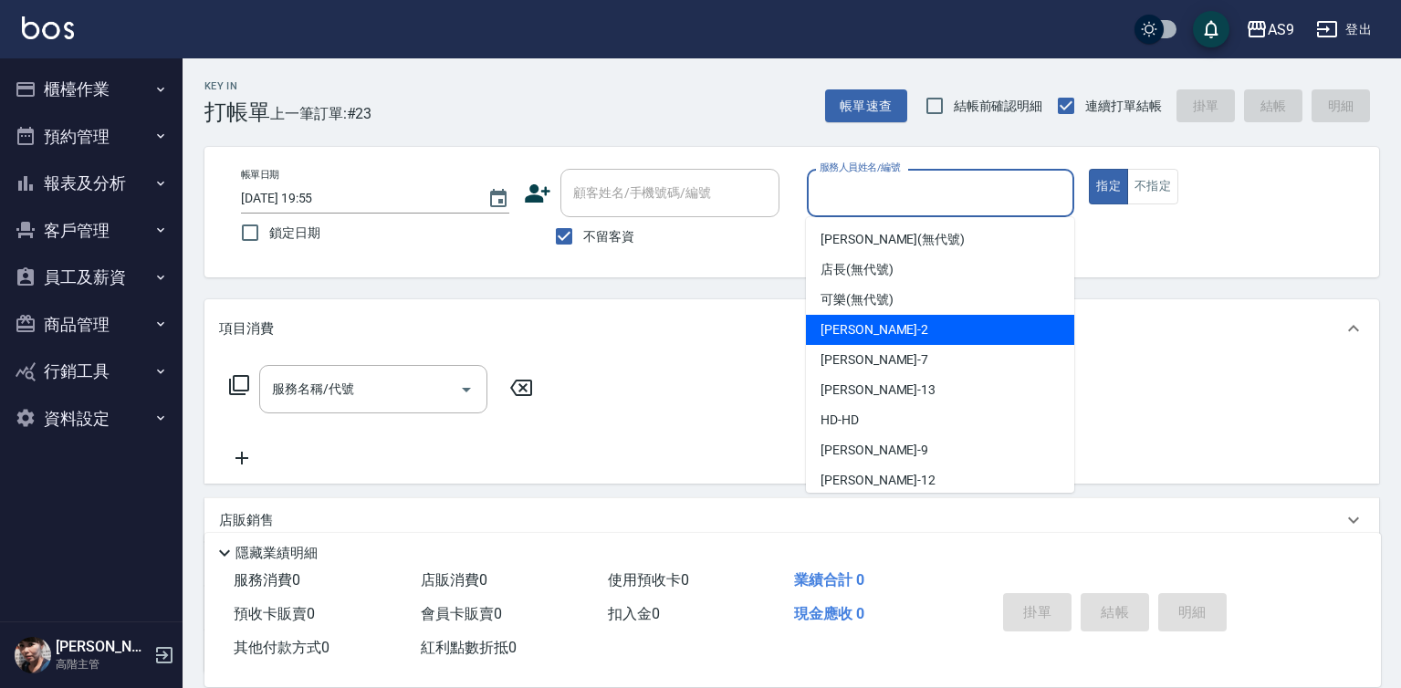
drag, startPoint x: 883, startPoint y: 321, endPoint x: 696, endPoint y: 339, distance: 187.0
click at [881, 321] on span "[PERSON_NAME]蘭 -2" at bounding box center [875, 329] width 108 height 19
type input "[PERSON_NAME]蘭-2"
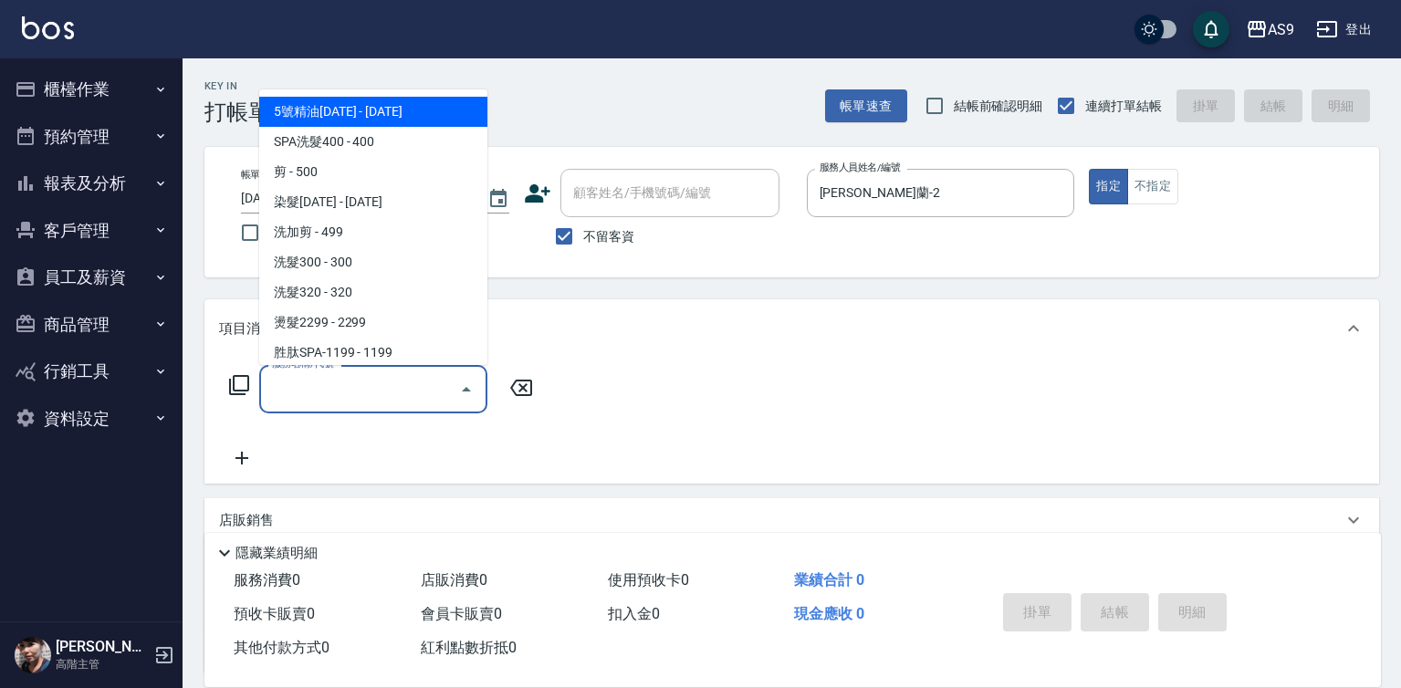
click at [324, 390] on input "服務名稱/代號" at bounding box center [359, 389] width 184 height 32
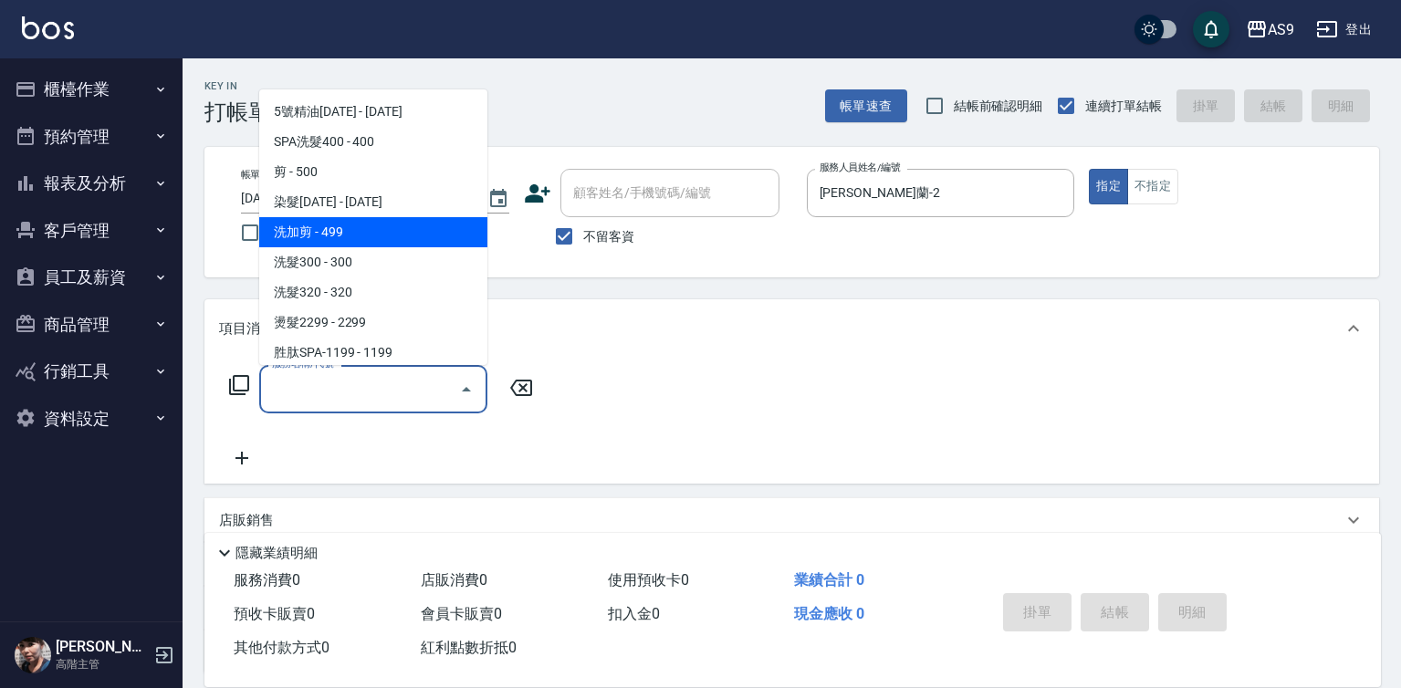
click at [310, 227] on span "洗加剪 - 499" at bounding box center [373, 232] width 228 height 30
type input "洗加剪(洗加剪)"
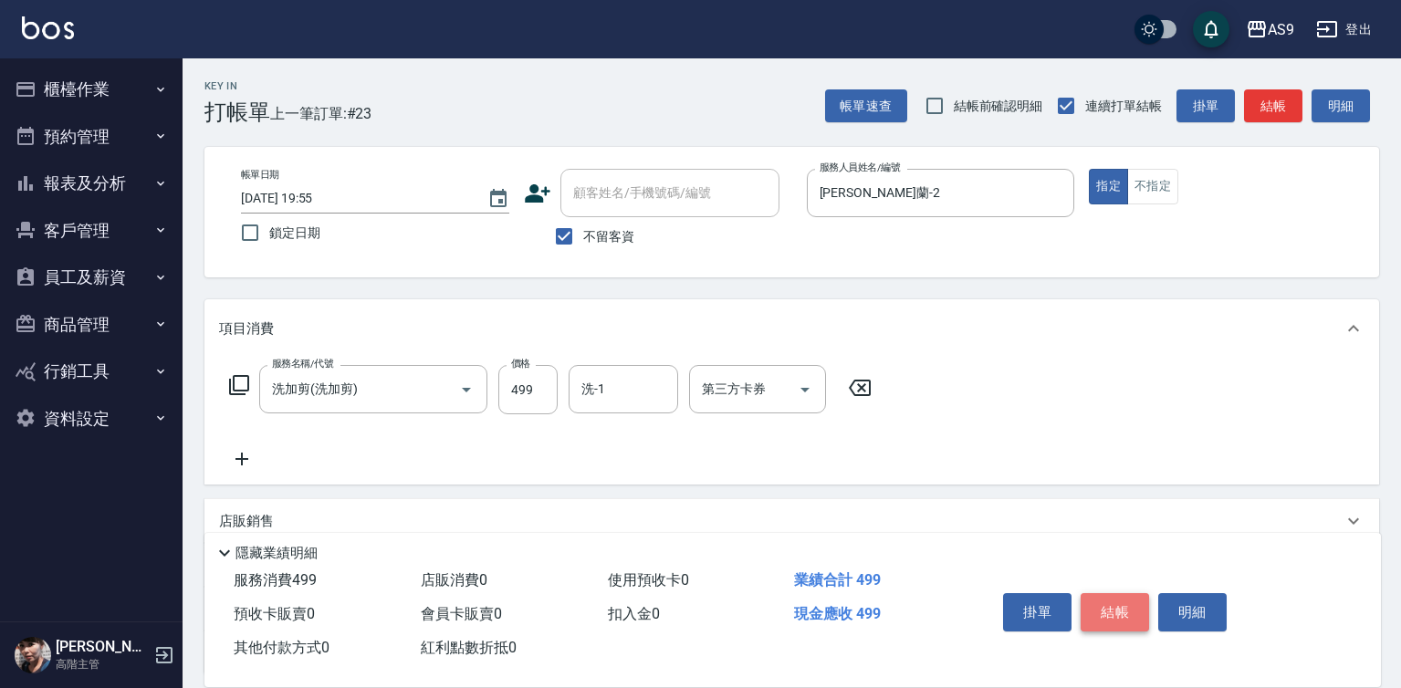
click at [1130, 610] on button "結帳" at bounding box center [1115, 612] width 68 height 38
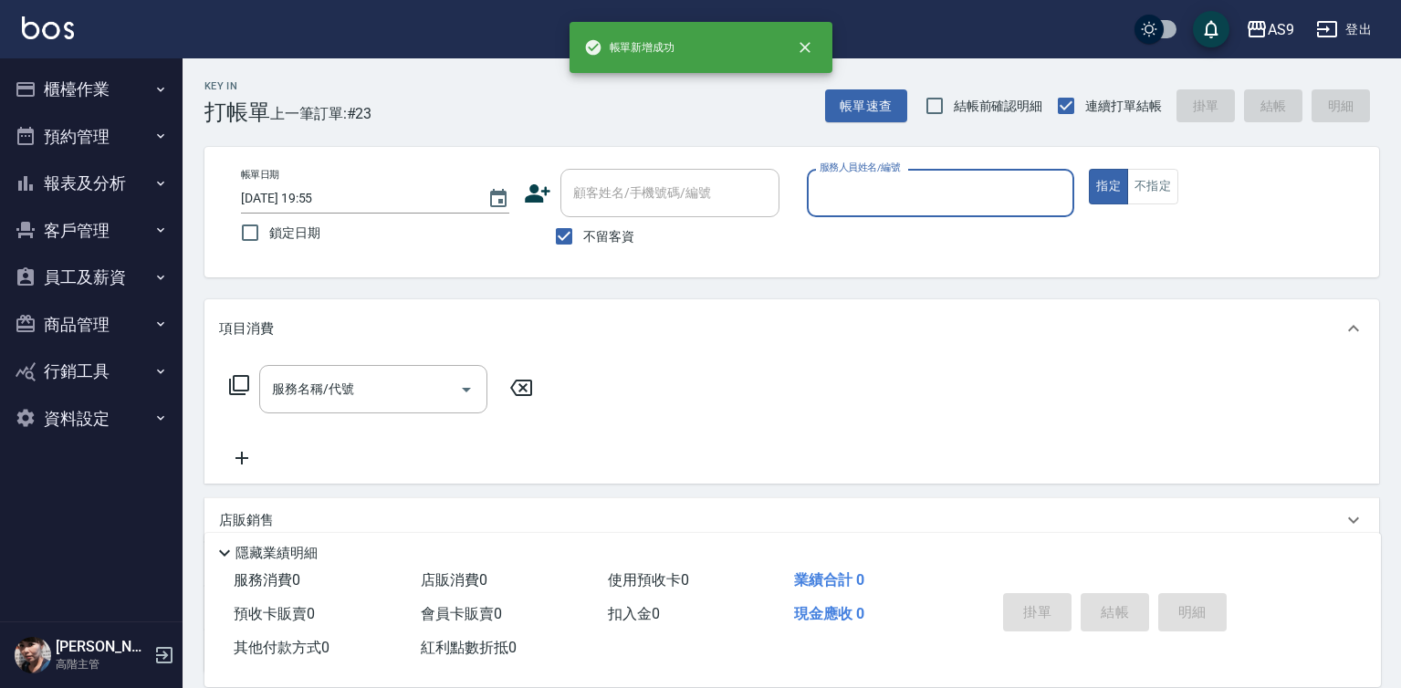
click at [891, 203] on input "服務人員姓名/編號" at bounding box center [941, 193] width 252 height 32
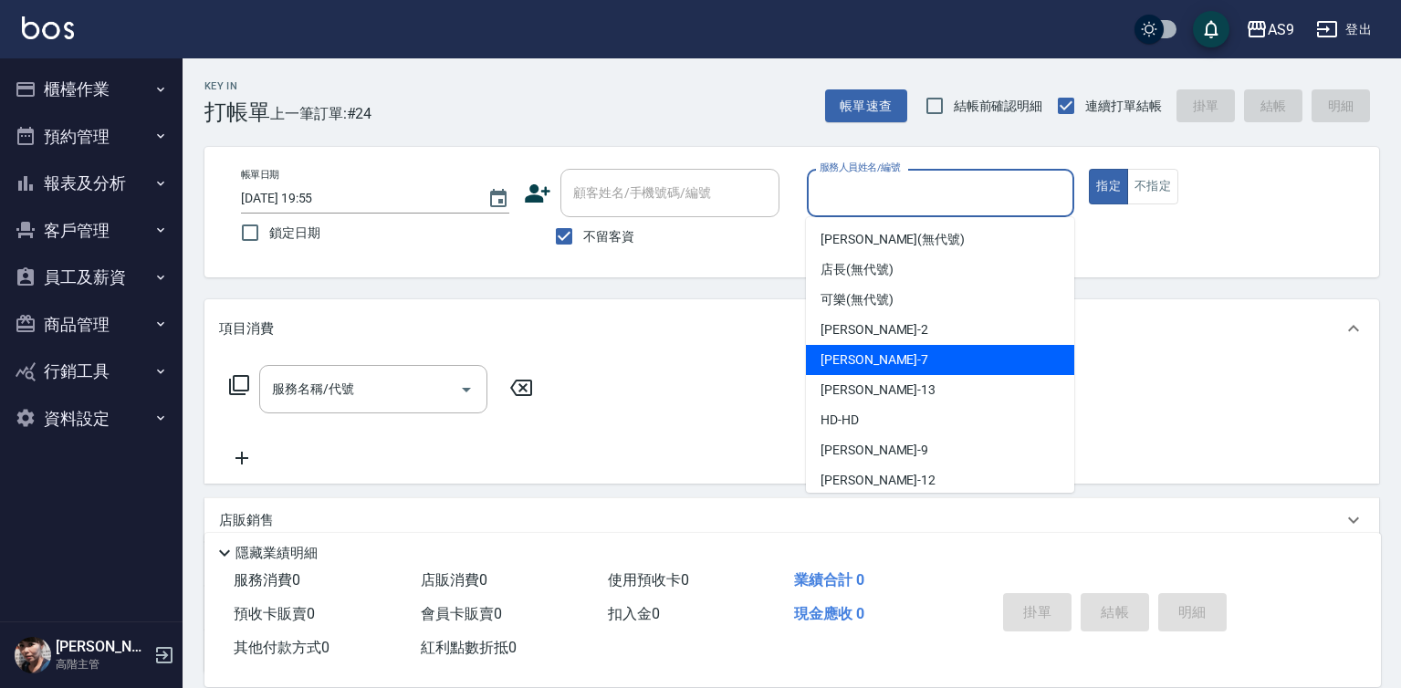
click at [878, 366] on div "Peggy -7" at bounding box center [940, 360] width 268 height 30
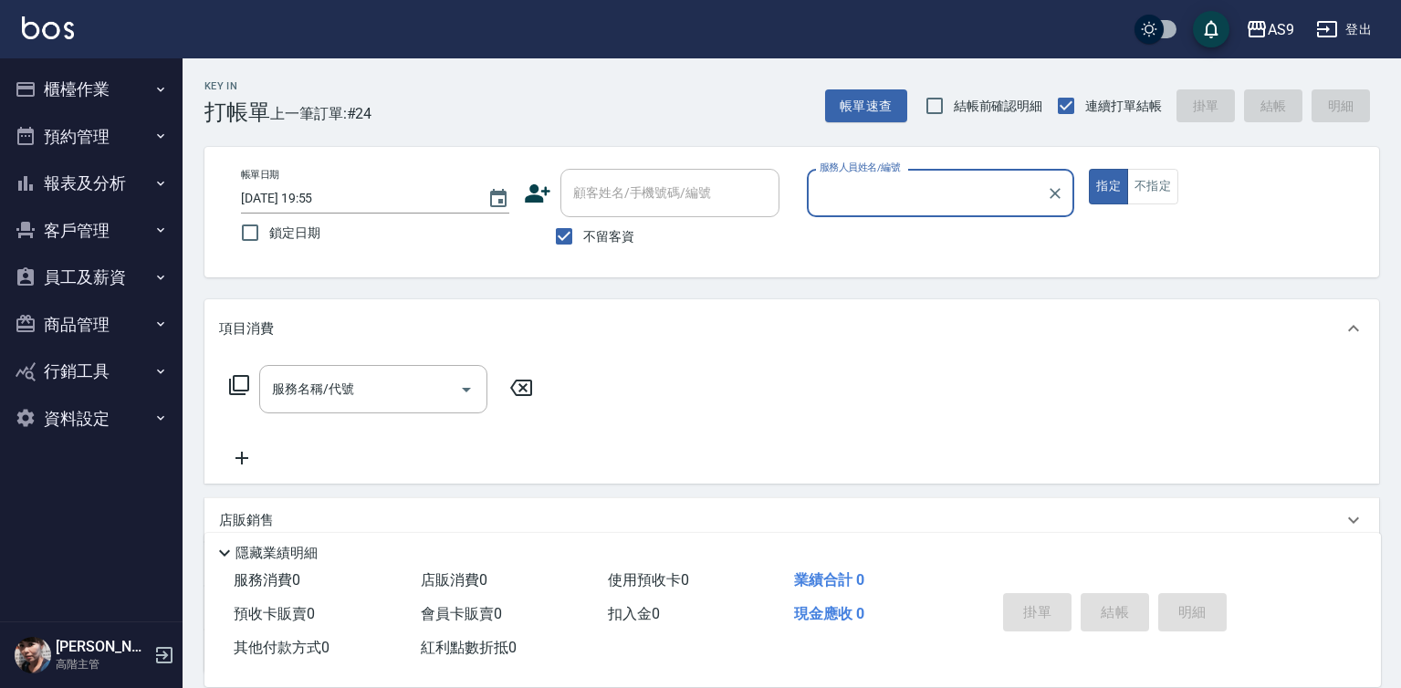
type input "Peggy-7"
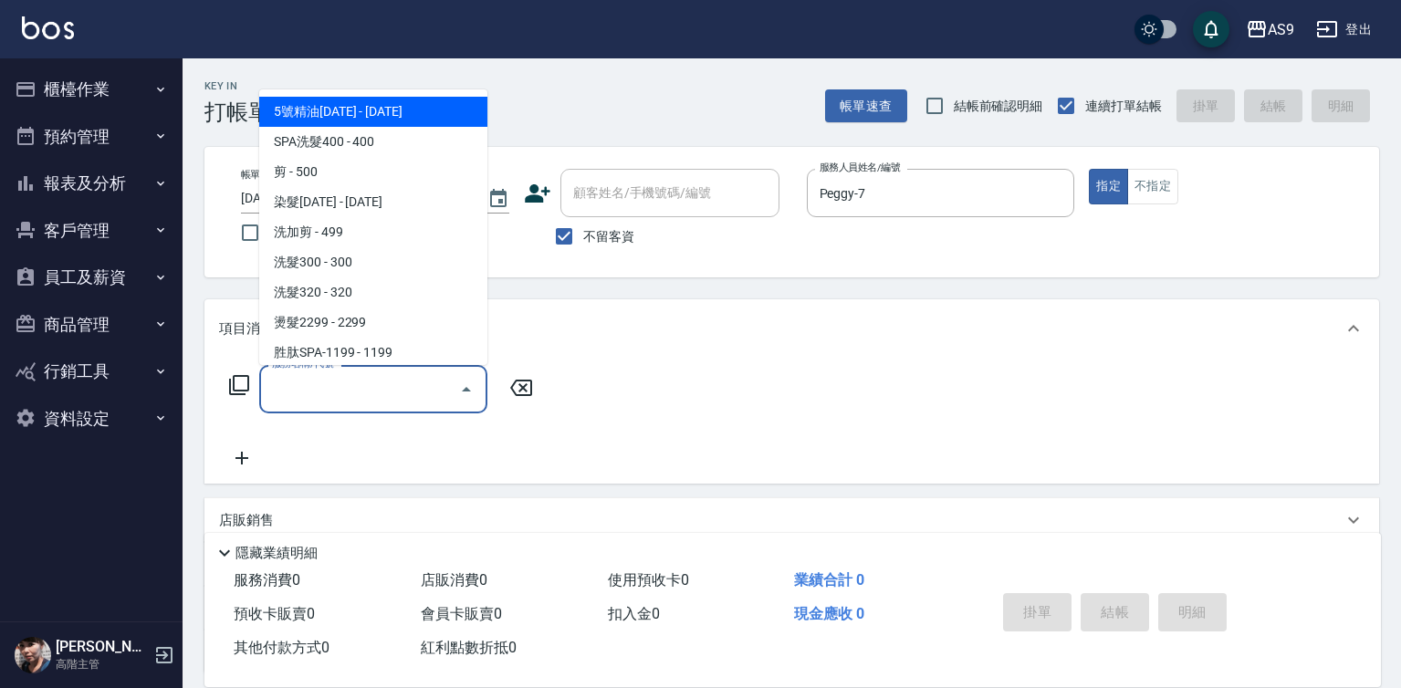
click at [371, 381] on input "服務名稱/代號" at bounding box center [359, 389] width 184 height 32
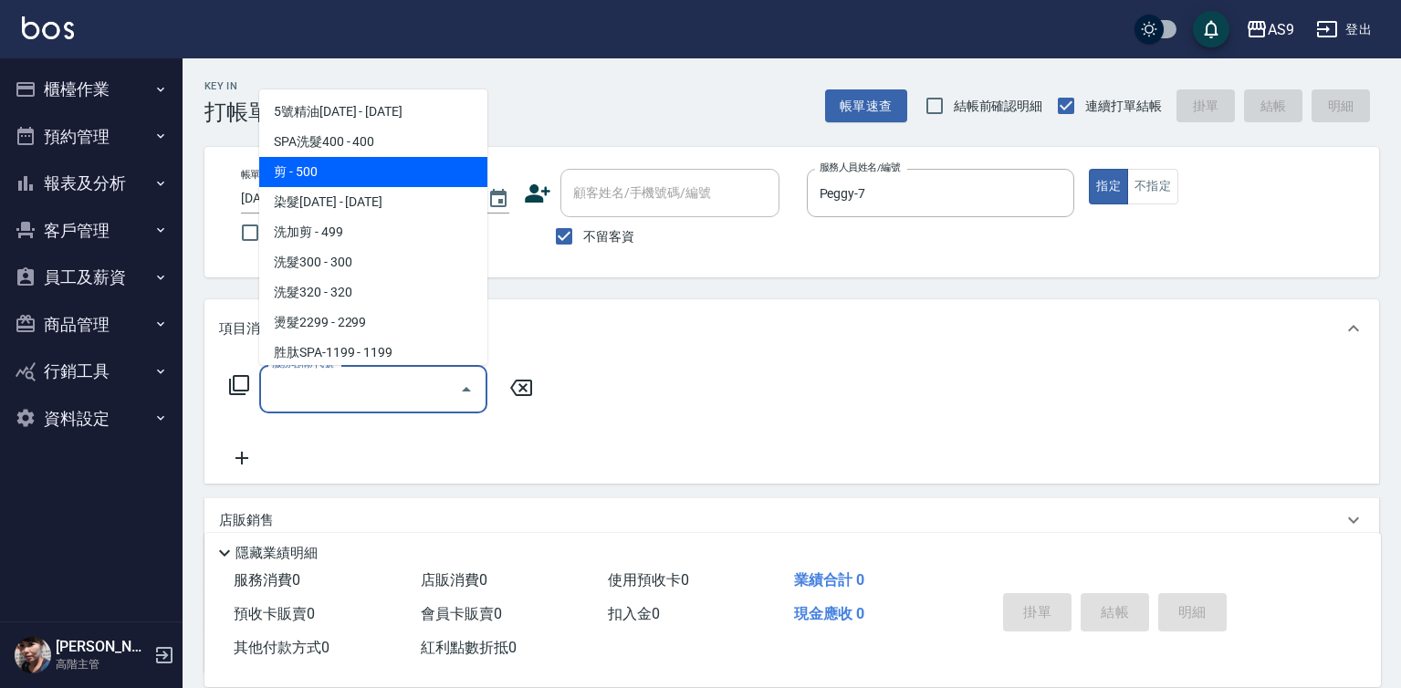
click at [308, 174] on span "剪 - 500" at bounding box center [373, 172] width 228 height 30
type input "剪(剪)"
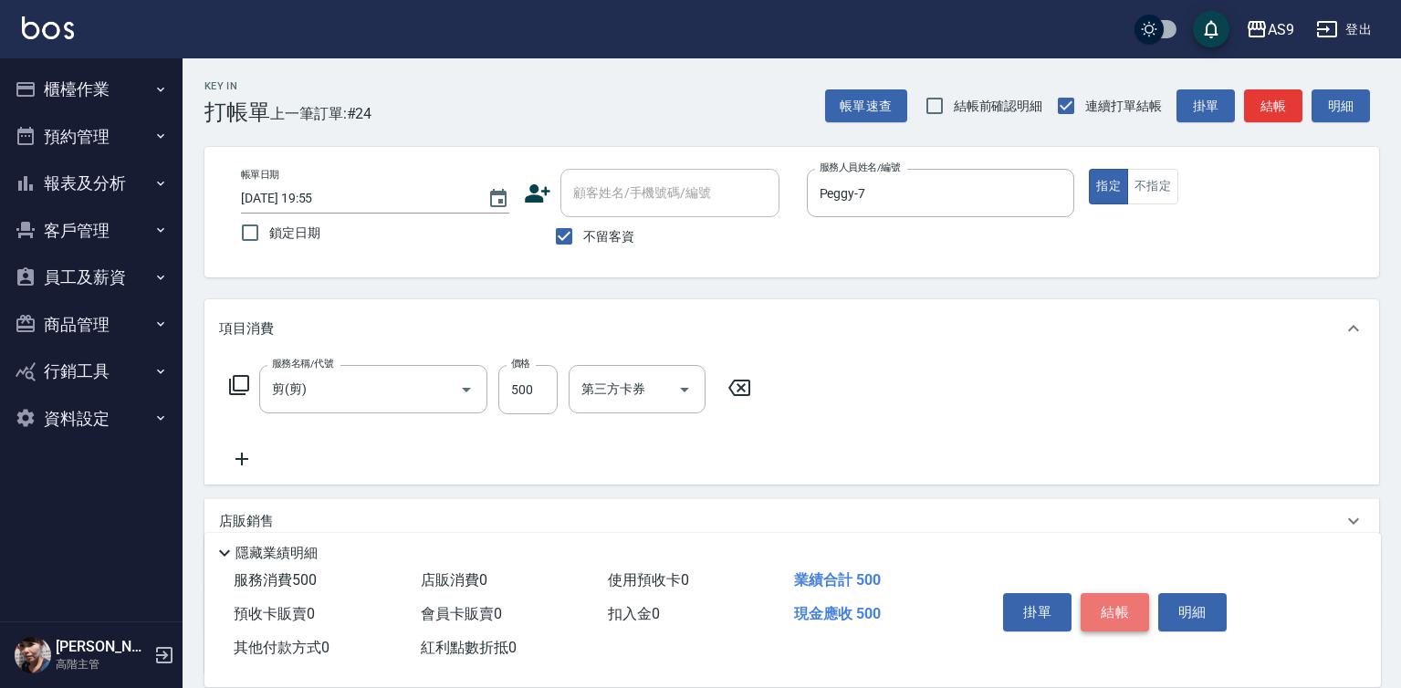
click at [1118, 595] on button "結帳" at bounding box center [1115, 612] width 68 height 38
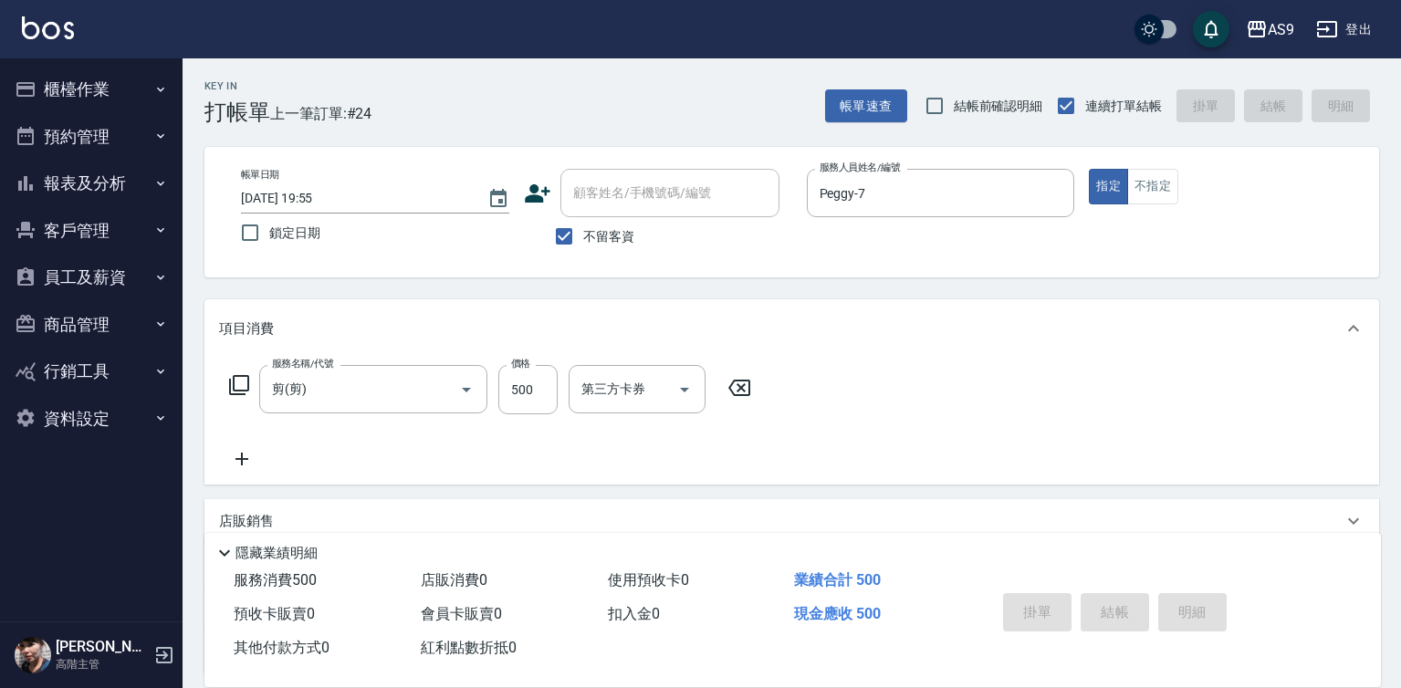
type input "[DATE] 19:56"
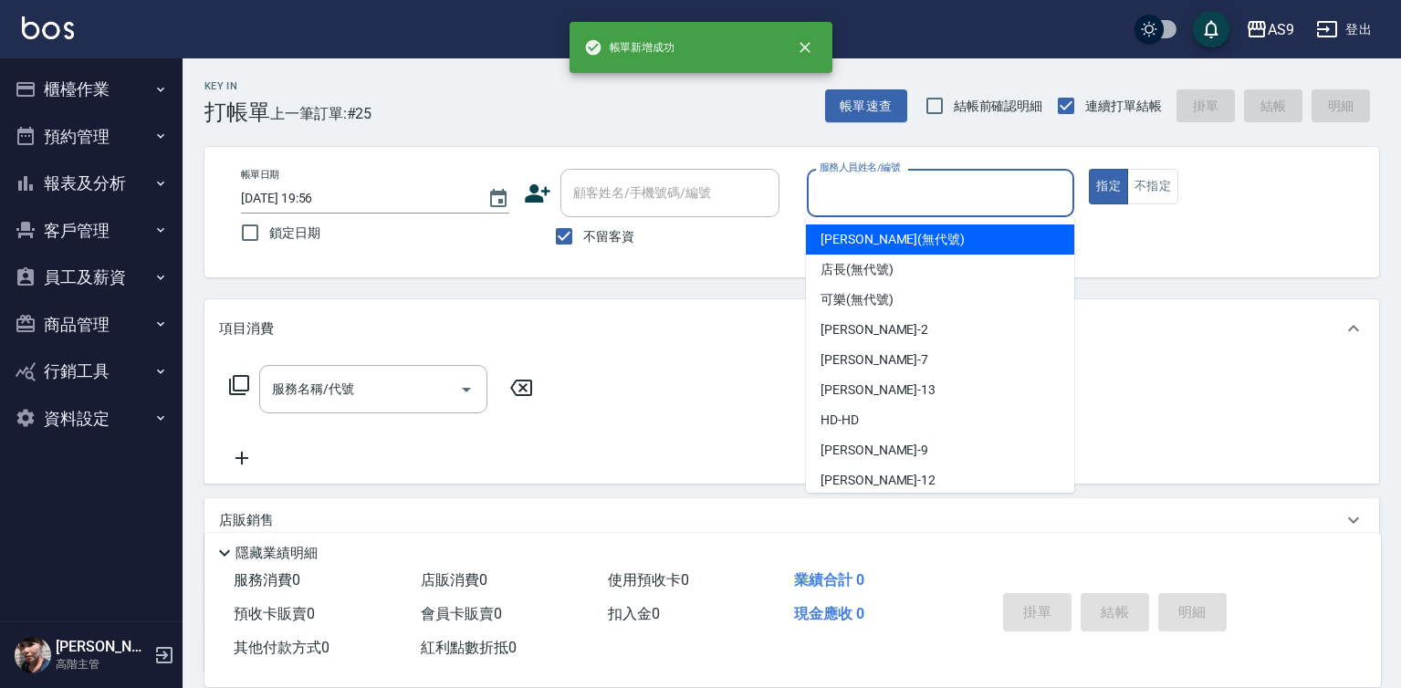
drag, startPoint x: 839, startPoint y: 188, endPoint x: 900, endPoint y: 311, distance: 137.6
click at [839, 191] on input "服務人員姓名/編號" at bounding box center [941, 193] width 252 height 32
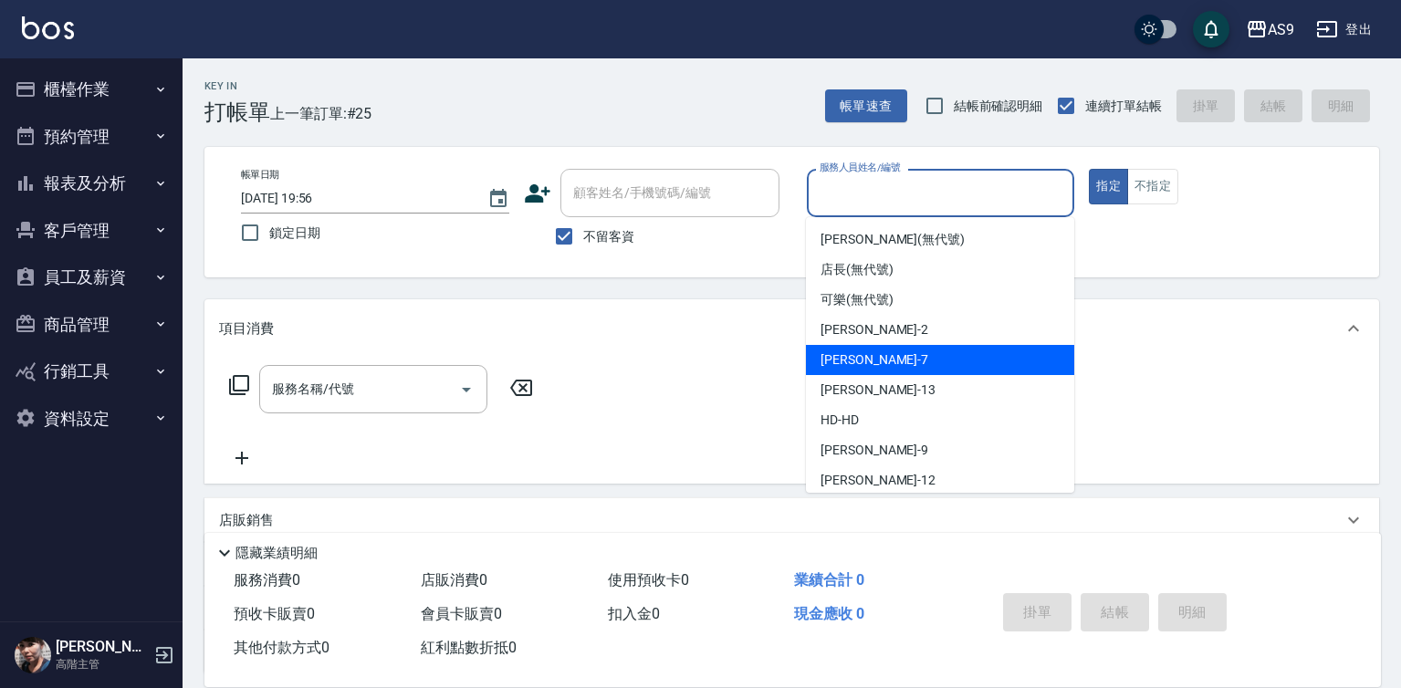
click at [904, 358] on div "Peggy -7" at bounding box center [940, 360] width 268 height 30
type input "Peggy-7"
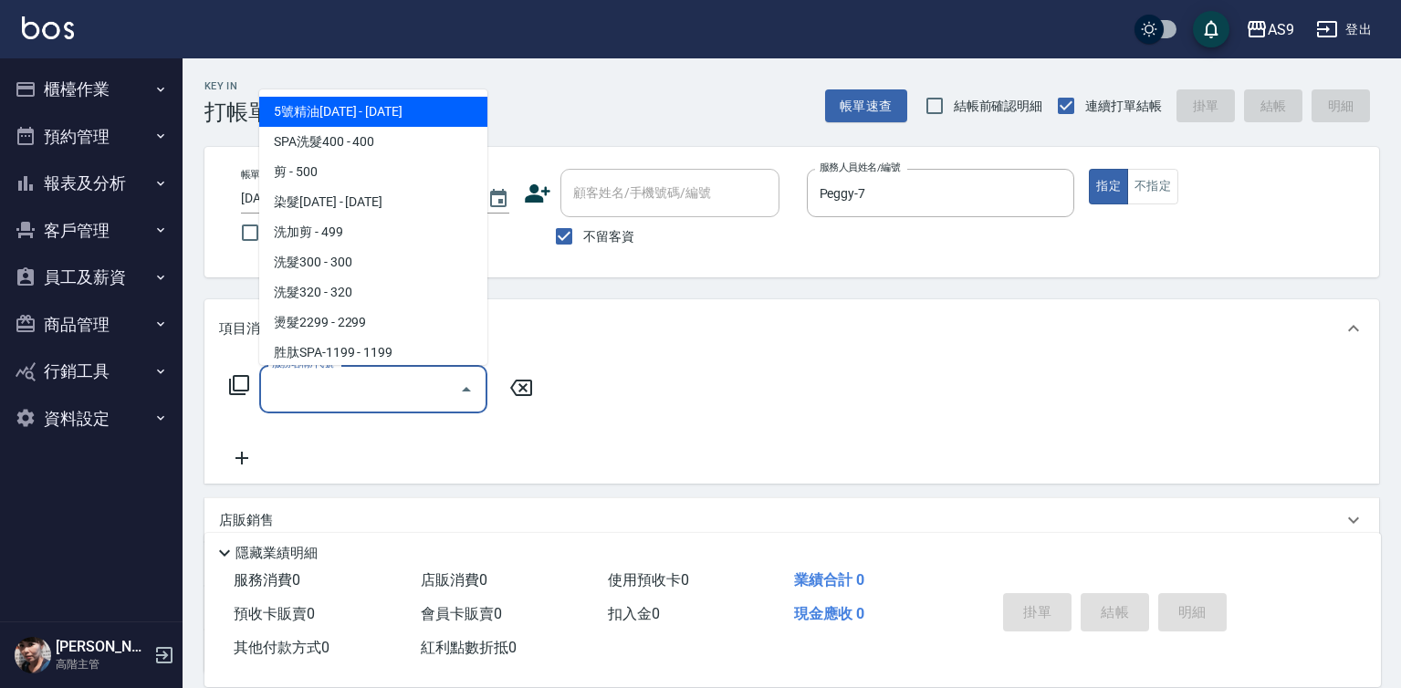
click at [412, 392] on input "服務名稱/代號" at bounding box center [359, 389] width 184 height 32
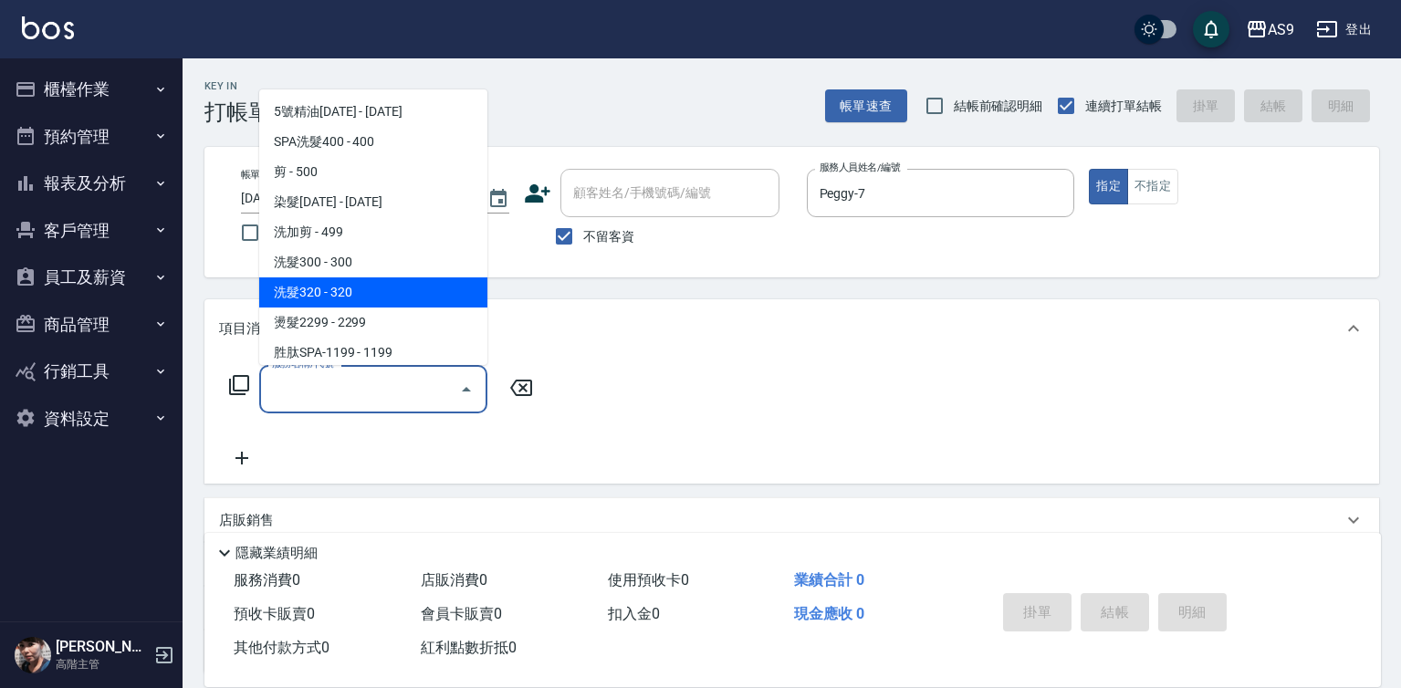
click at [351, 291] on span "洗髮320 - 320" at bounding box center [373, 292] width 228 height 30
type input "洗髮320(洗髮320)"
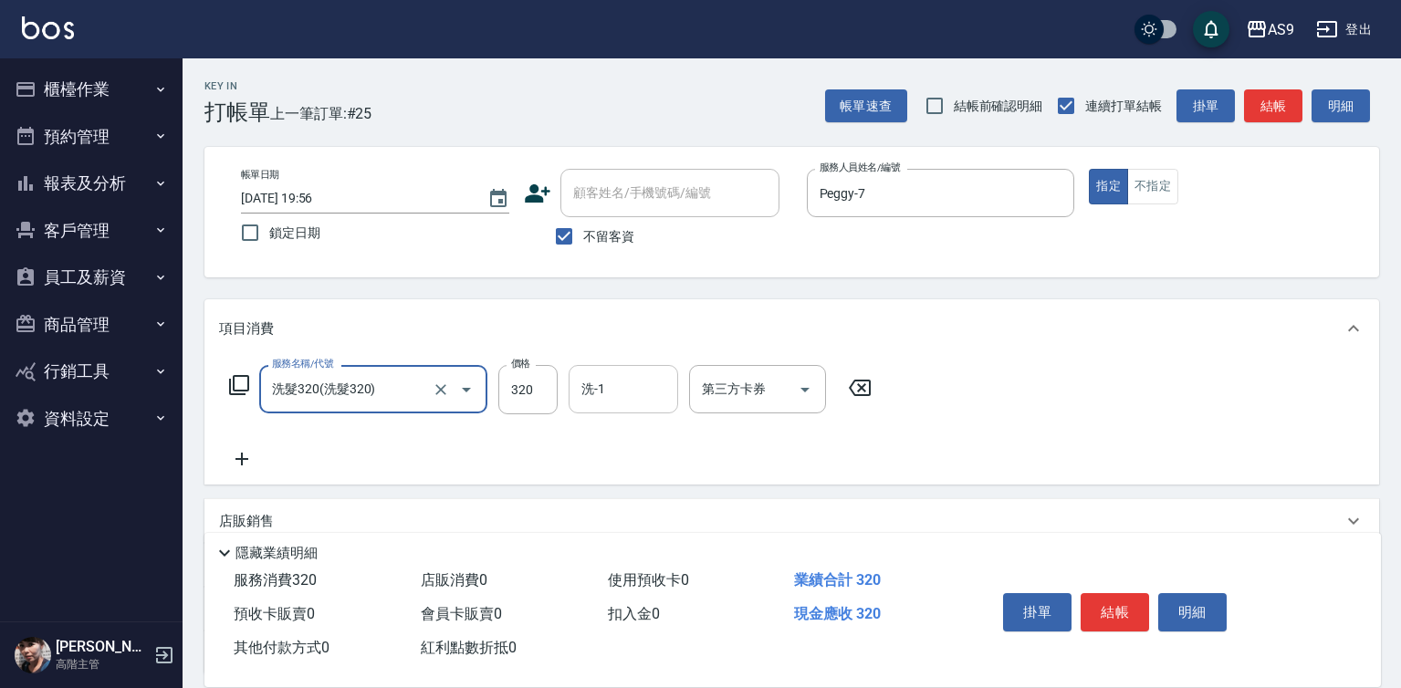
click at [656, 380] on input "洗-1" at bounding box center [623, 389] width 93 height 32
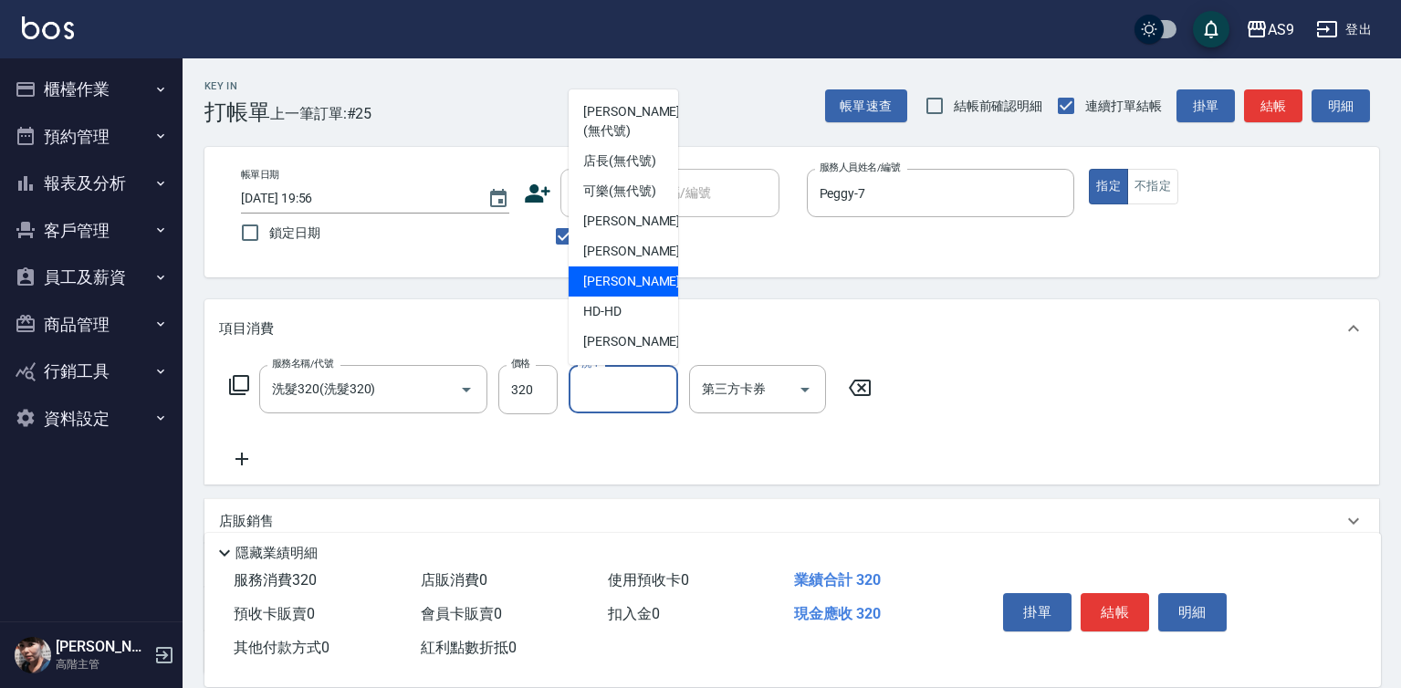
click at [632, 291] on span "[PERSON_NAME] -13" at bounding box center [640, 281] width 115 height 19
type input "[PERSON_NAME]-13"
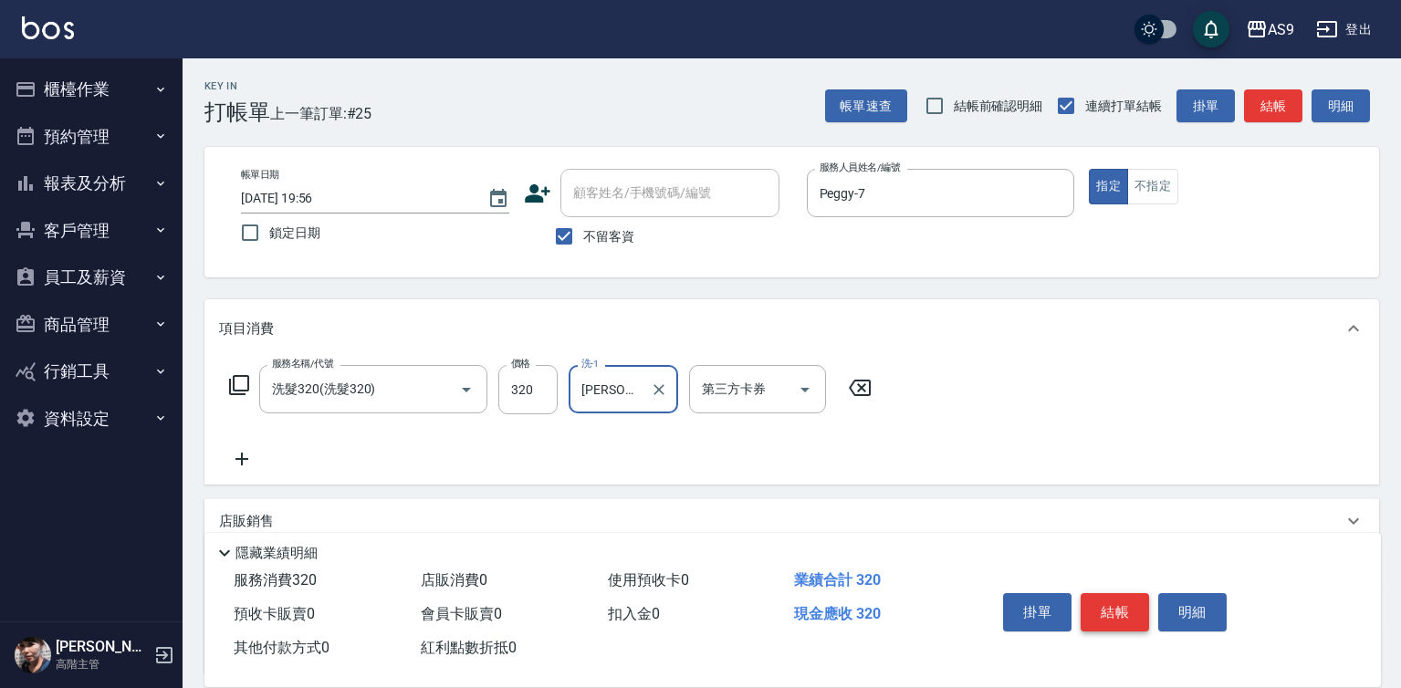
click at [1126, 600] on button "結帳" at bounding box center [1115, 612] width 68 height 38
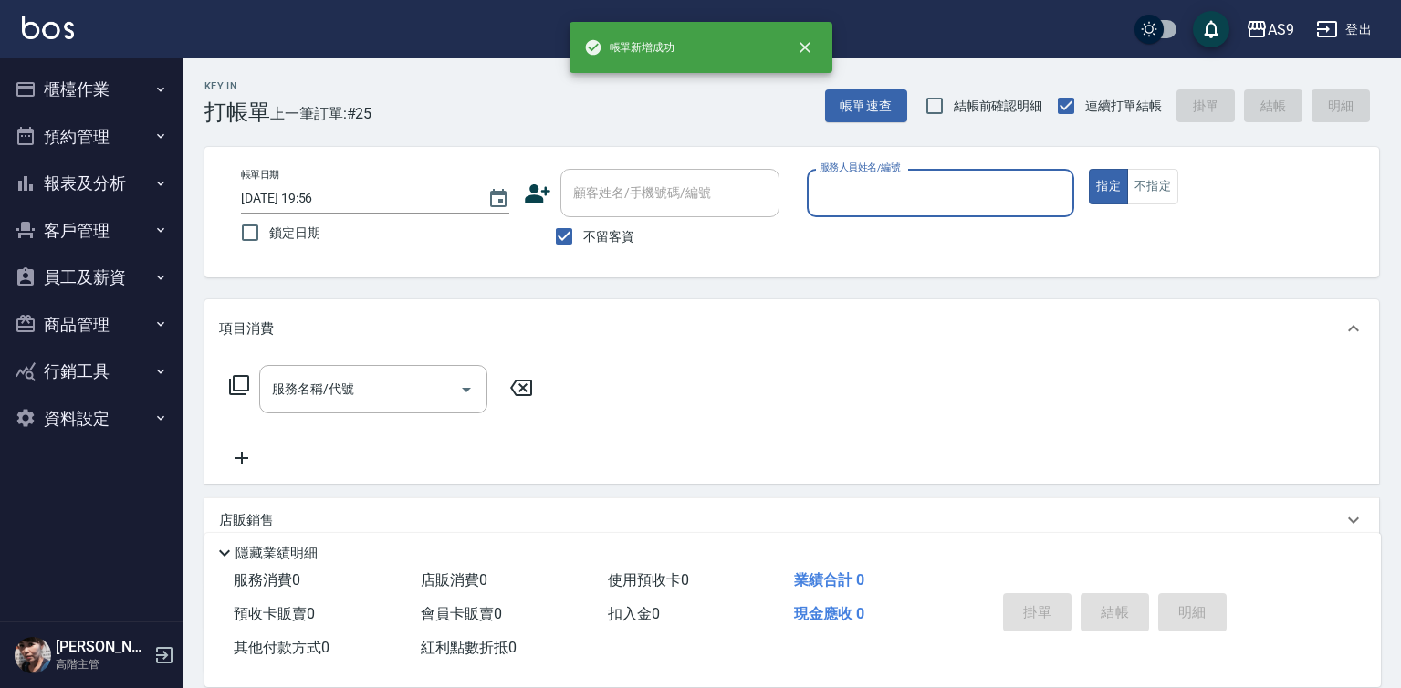
click at [877, 192] on input "服務人員姓名/編號" at bounding box center [941, 193] width 252 height 32
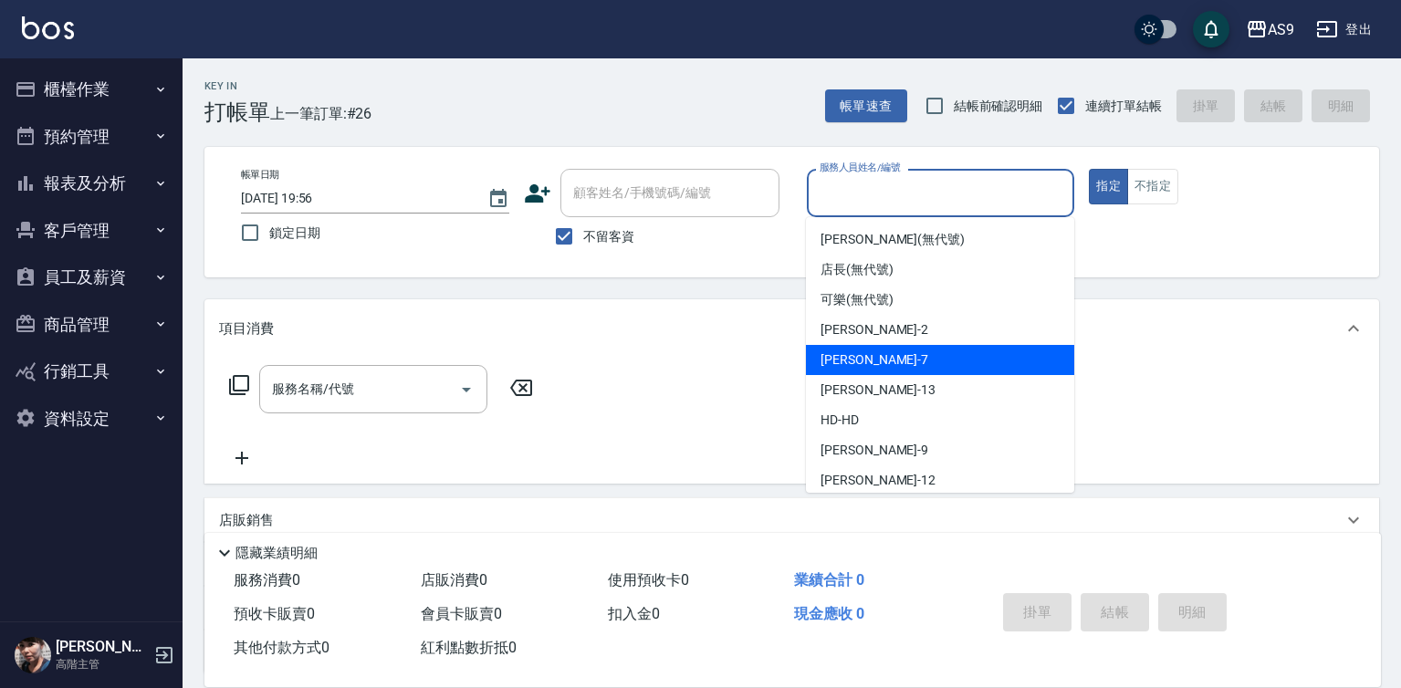
click at [868, 371] on div "Peggy -7" at bounding box center [940, 360] width 268 height 30
type input "Peggy-7"
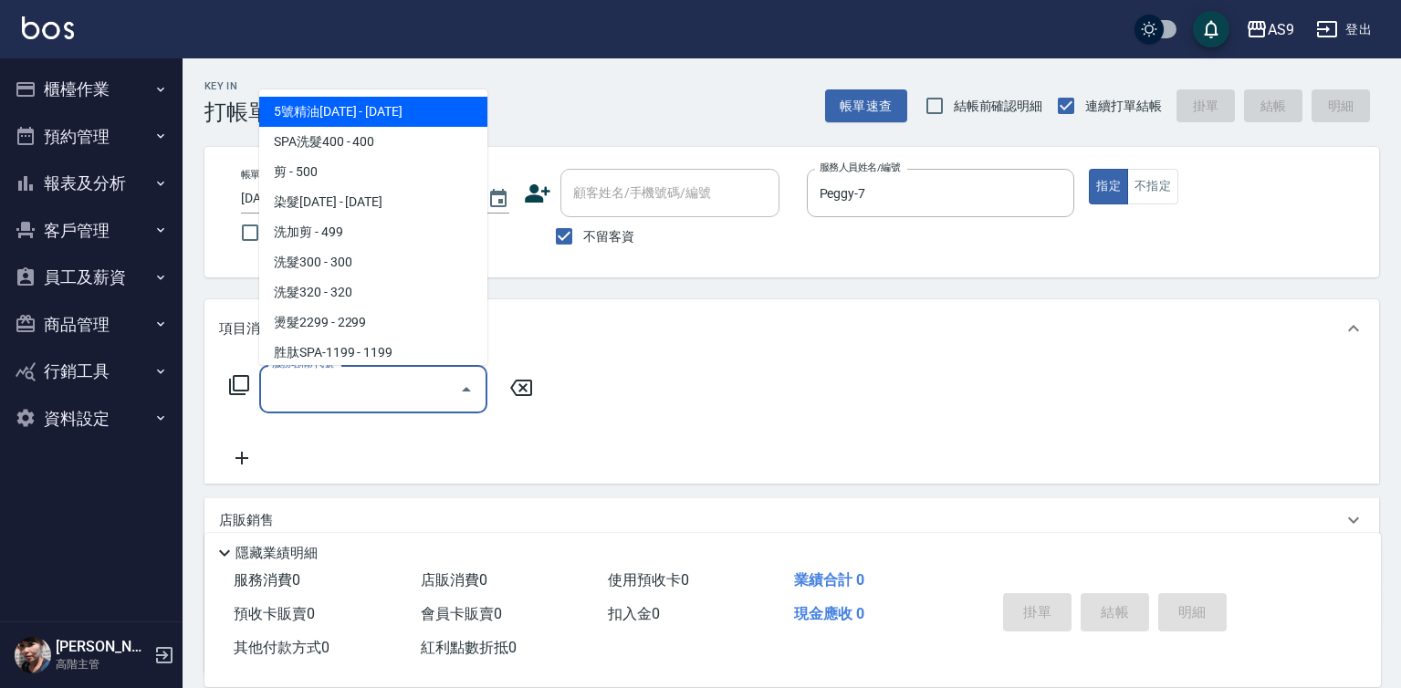
click at [418, 393] on input "服務名稱/代號" at bounding box center [359, 389] width 184 height 32
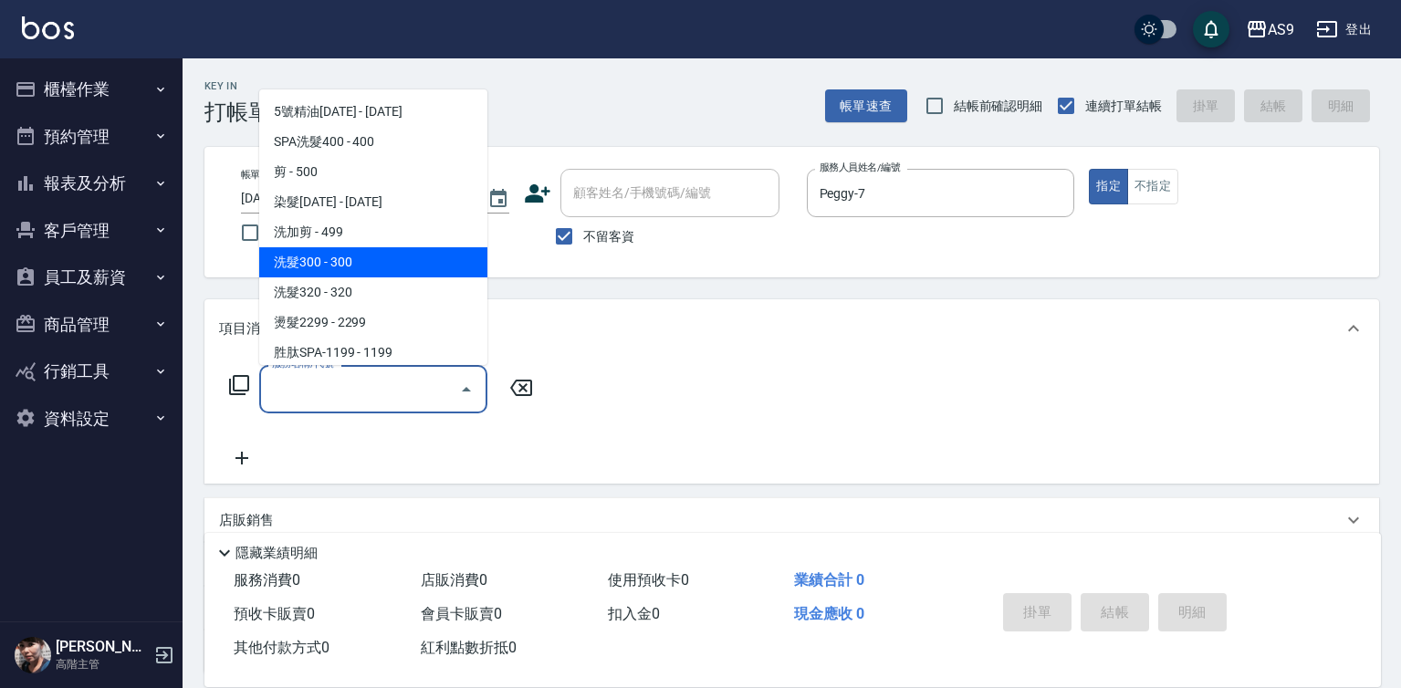
click at [342, 259] on span "洗髮300 - 300" at bounding box center [373, 262] width 228 height 30
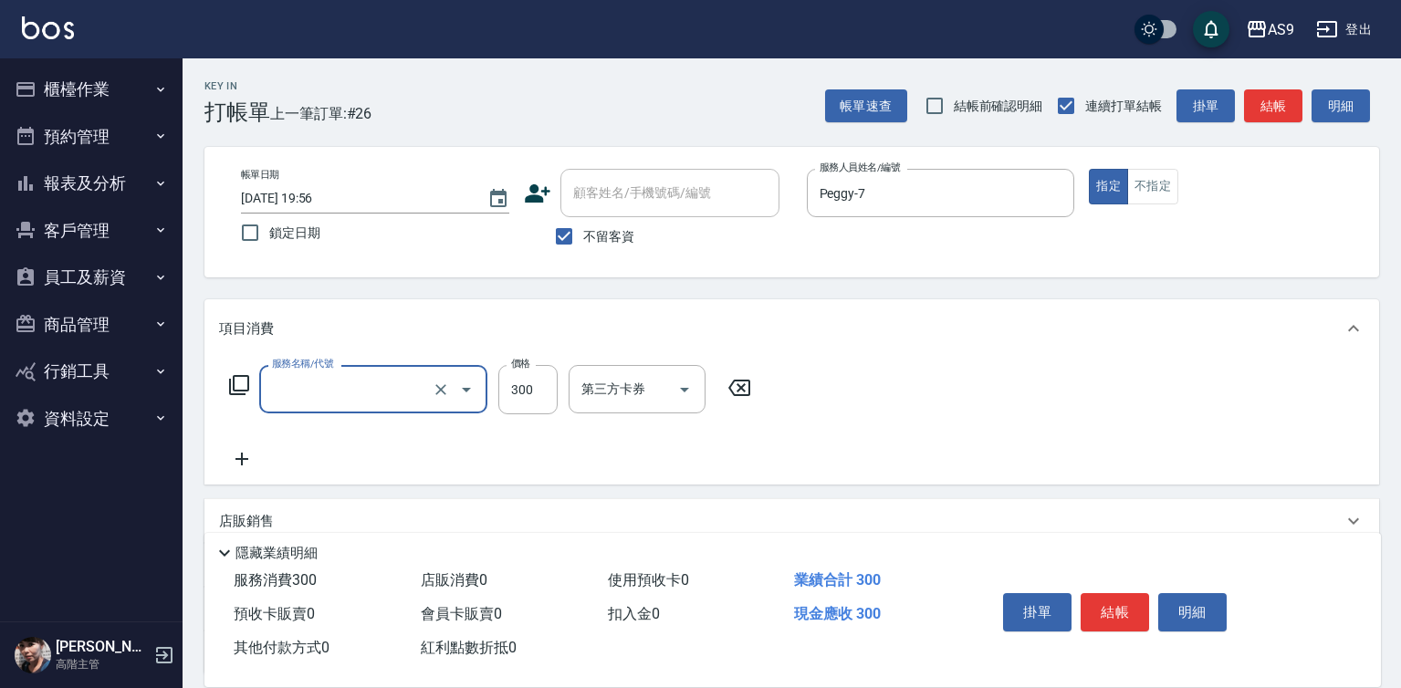
type input "洗髮300(洗 髮300)"
click at [623, 391] on input "洗-1" at bounding box center [623, 389] width 93 height 32
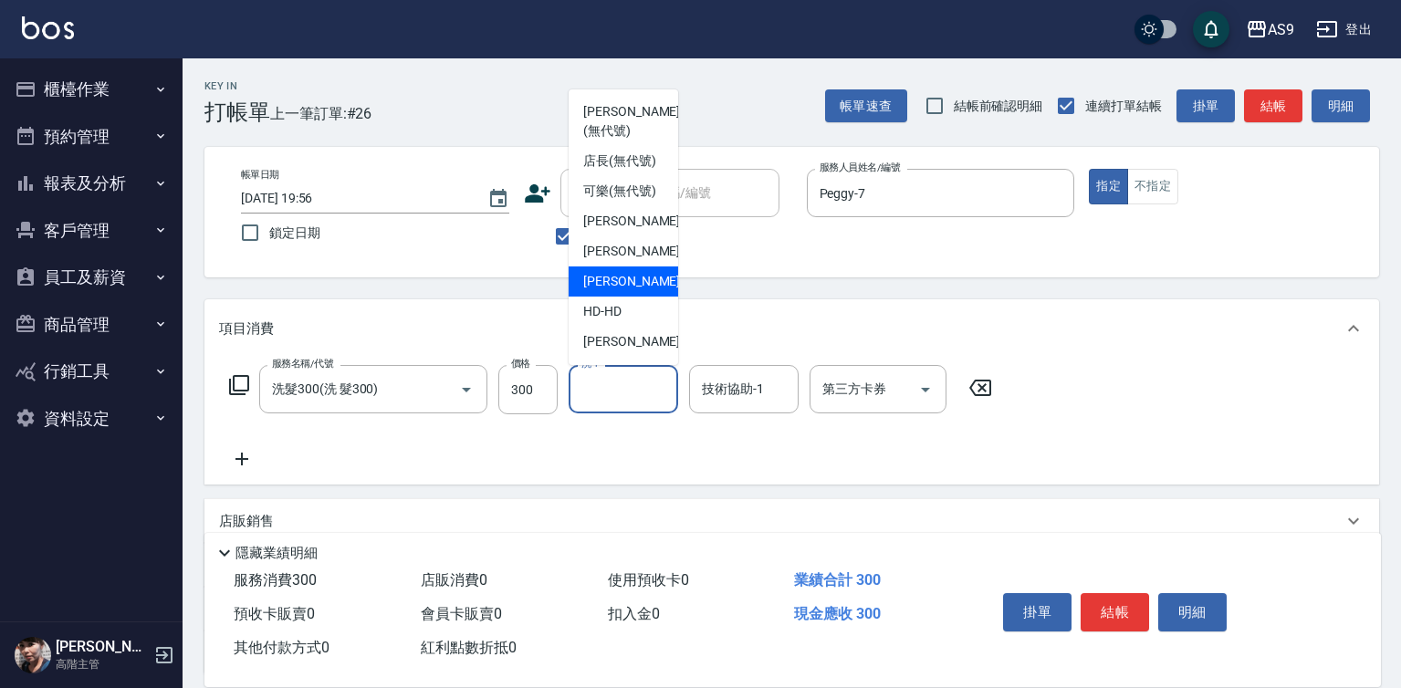
click at [630, 291] on span "[PERSON_NAME] -13" at bounding box center [640, 281] width 115 height 19
type input "[PERSON_NAME]-13"
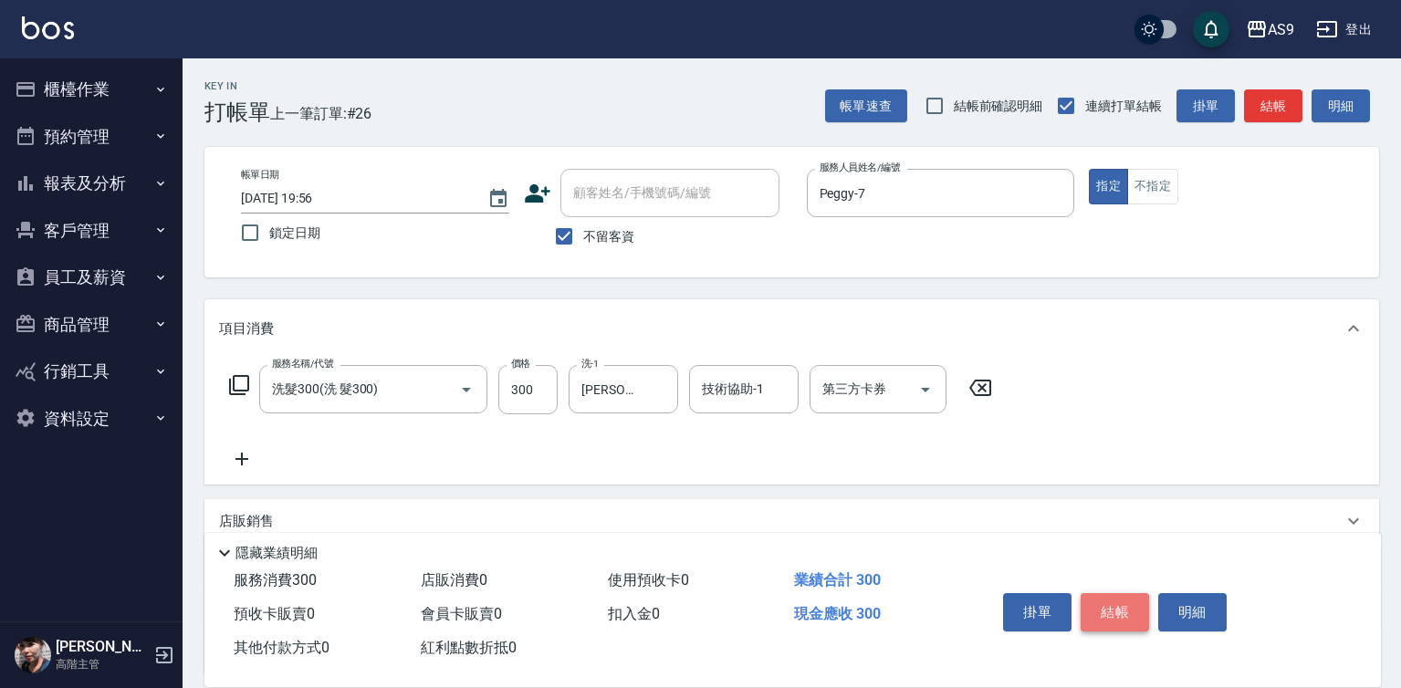
click at [1125, 606] on button "結帳" at bounding box center [1115, 612] width 68 height 38
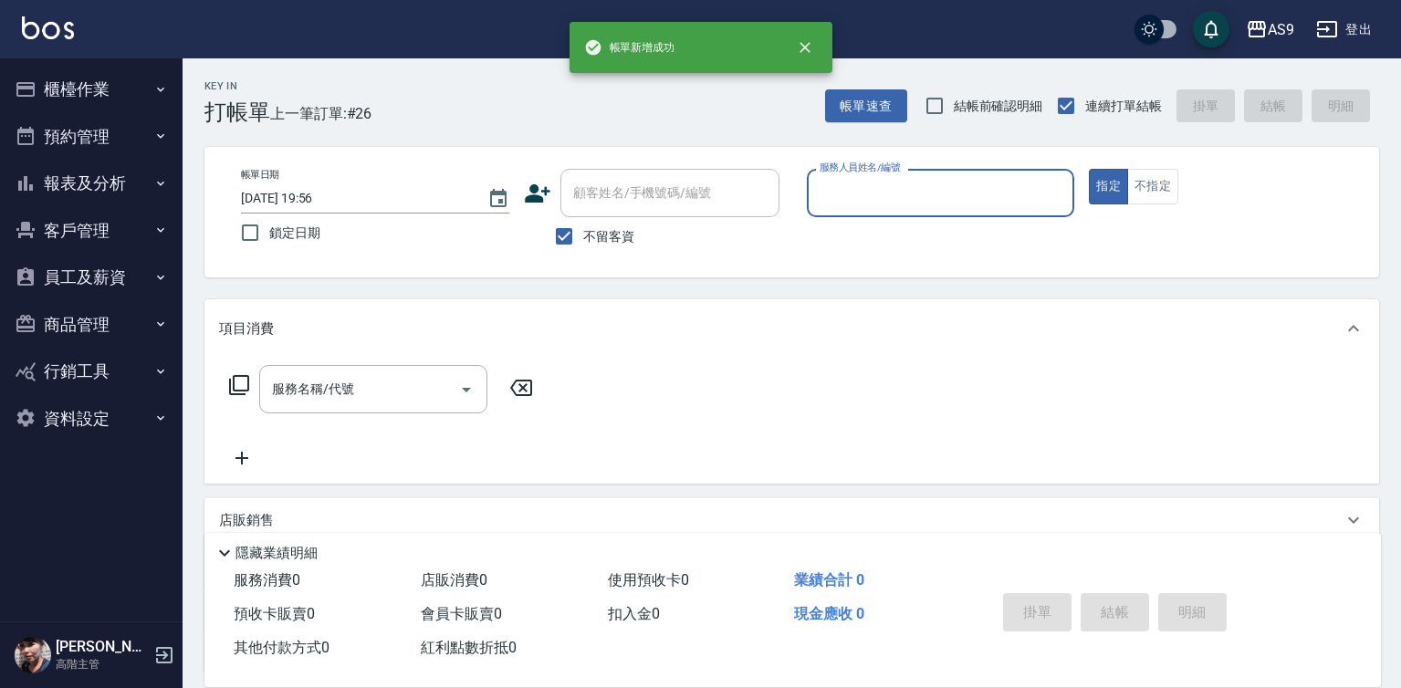
drag, startPoint x: 884, startPoint y: 199, endPoint x: 883, endPoint y: 360, distance: 160.6
click at [883, 210] on div "服務人員姓名/編號" at bounding box center [941, 193] width 268 height 48
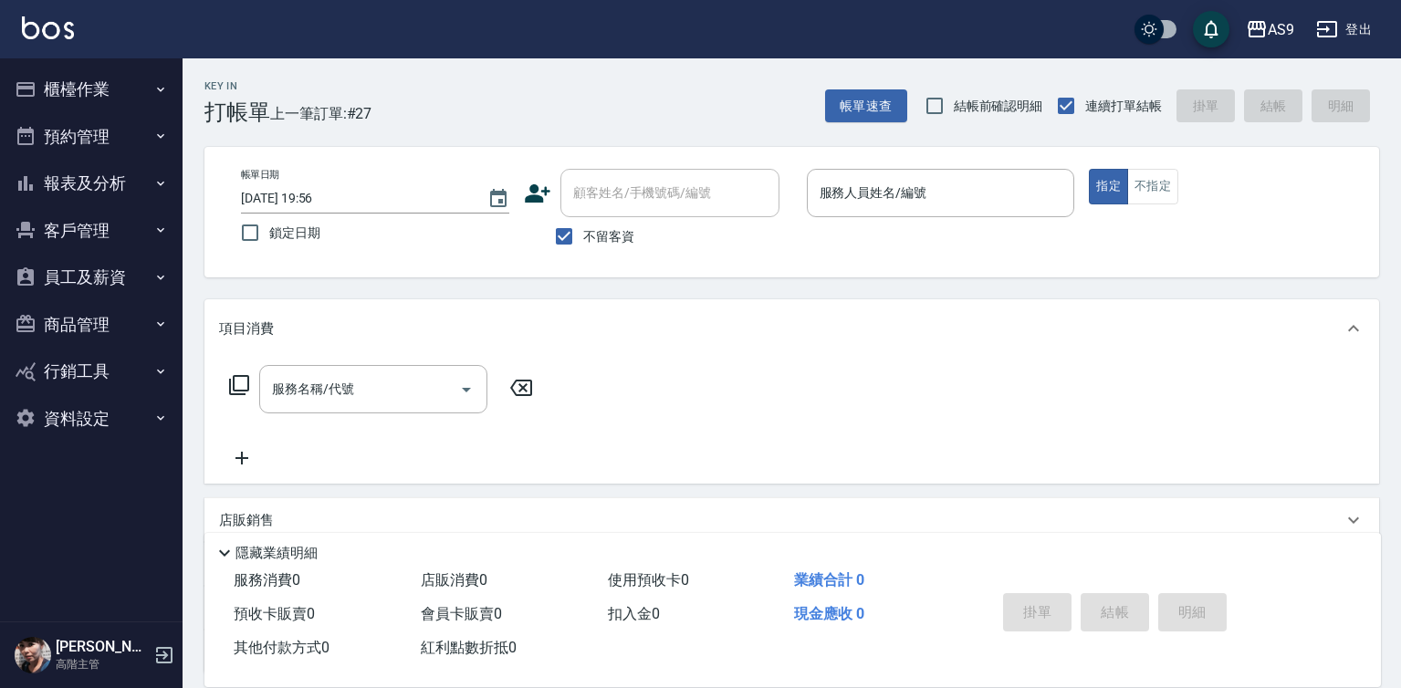
click at [881, 367] on div "服務名稱/代號 服務名稱/代號" at bounding box center [791, 421] width 1175 height 126
click at [850, 199] on input "服務人員姓名/編號" at bounding box center [941, 193] width 252 height 32
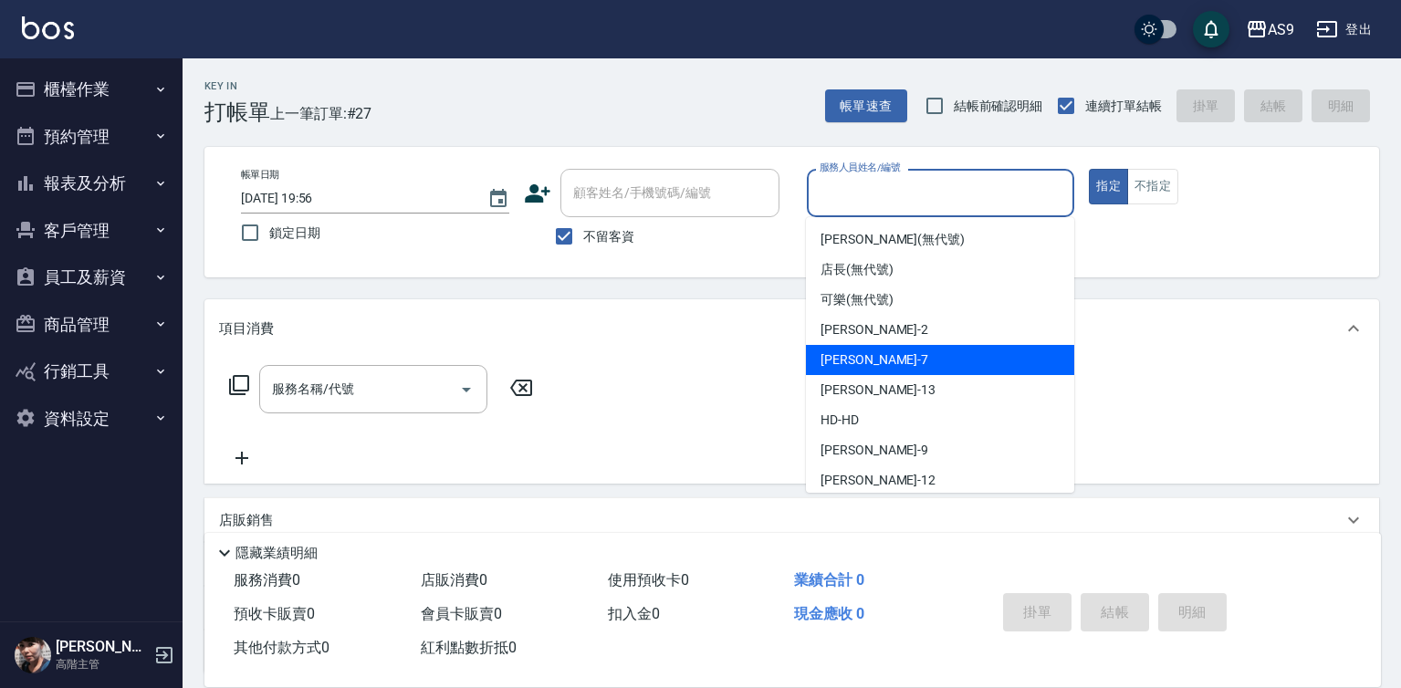
click at [878, 352] on div "Peggy -7" at bounding box center [940, 360] width 268 height 30
type input "Peggy-7"
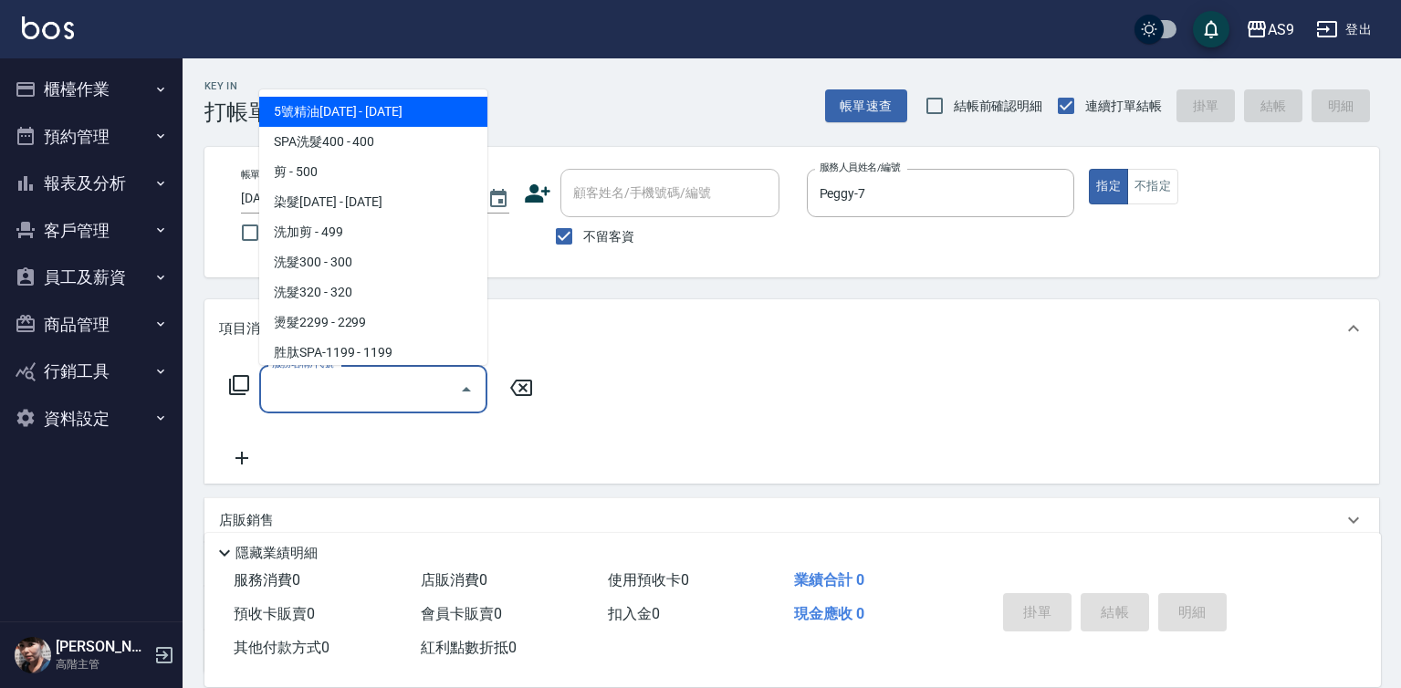
click at [397, 385] on input "服務名稱/代號" at bounding box center [359, 389] width 184 height 32
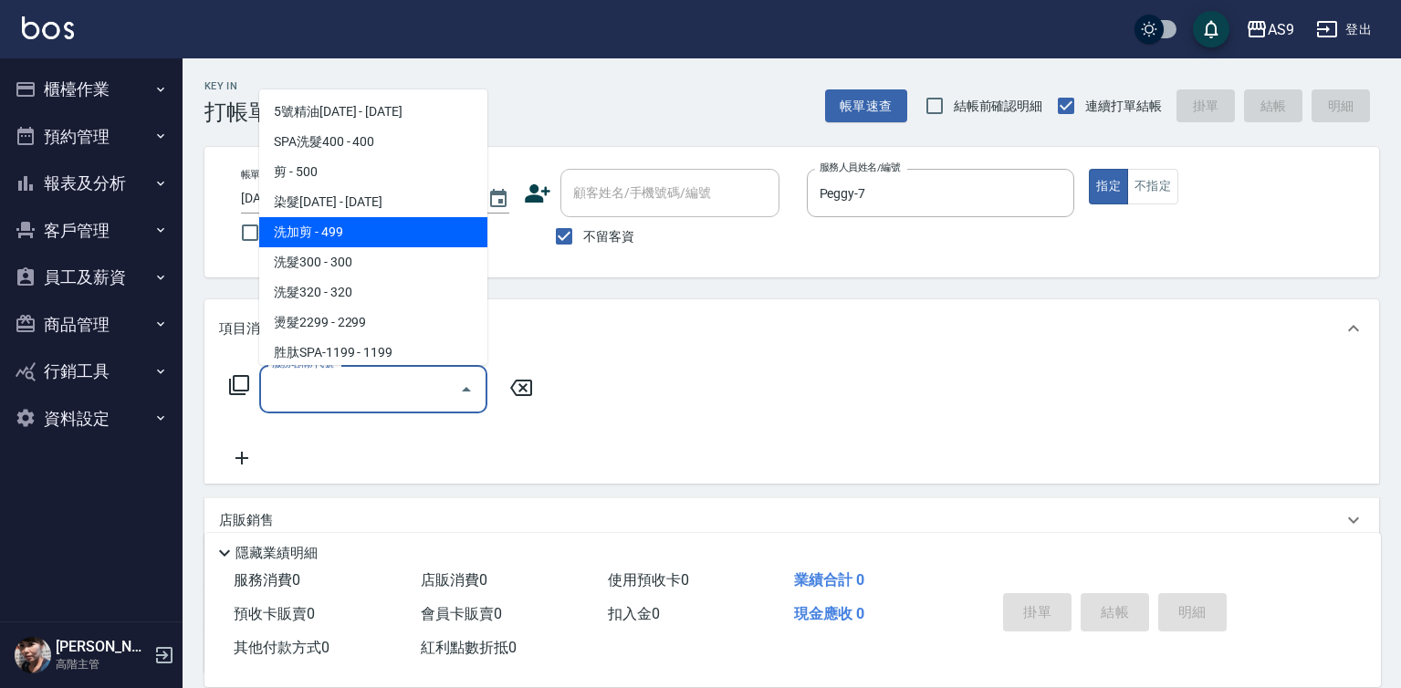
click at [354, 233] on span "洗加剪 - 499" at bounding box center [373, 232] width 228 height 30
type input "洗加剪(洗加剪)"
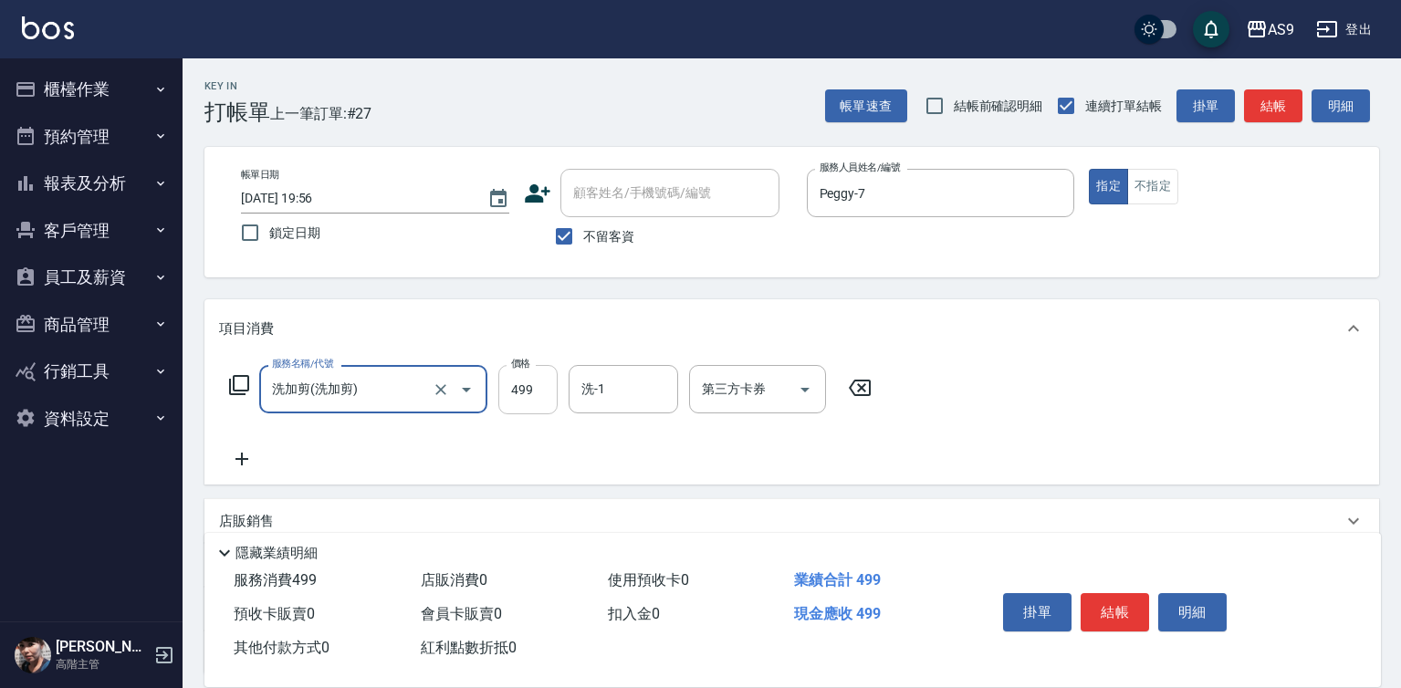
click at [523, 395] on input "499" at bounding box center [527, 389] width 59 height 49
type input "600"
click at [641, 392] on input "洗-1" at bounding box center [623, 389] width 93 height 32
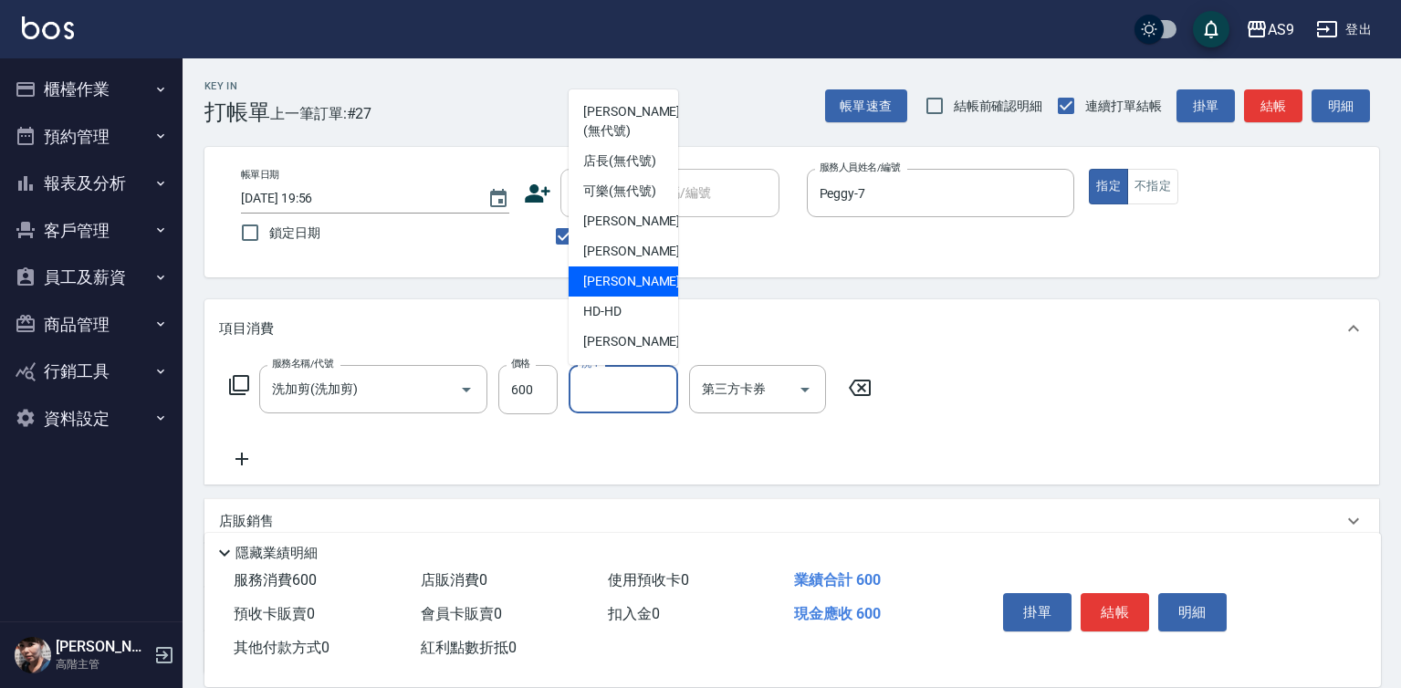
click at [631, 291] on span "[PERSON_NAME] -13" at bounding box center [640, 281] width 115 height 19
type input "[PERSON_NAME]-13"
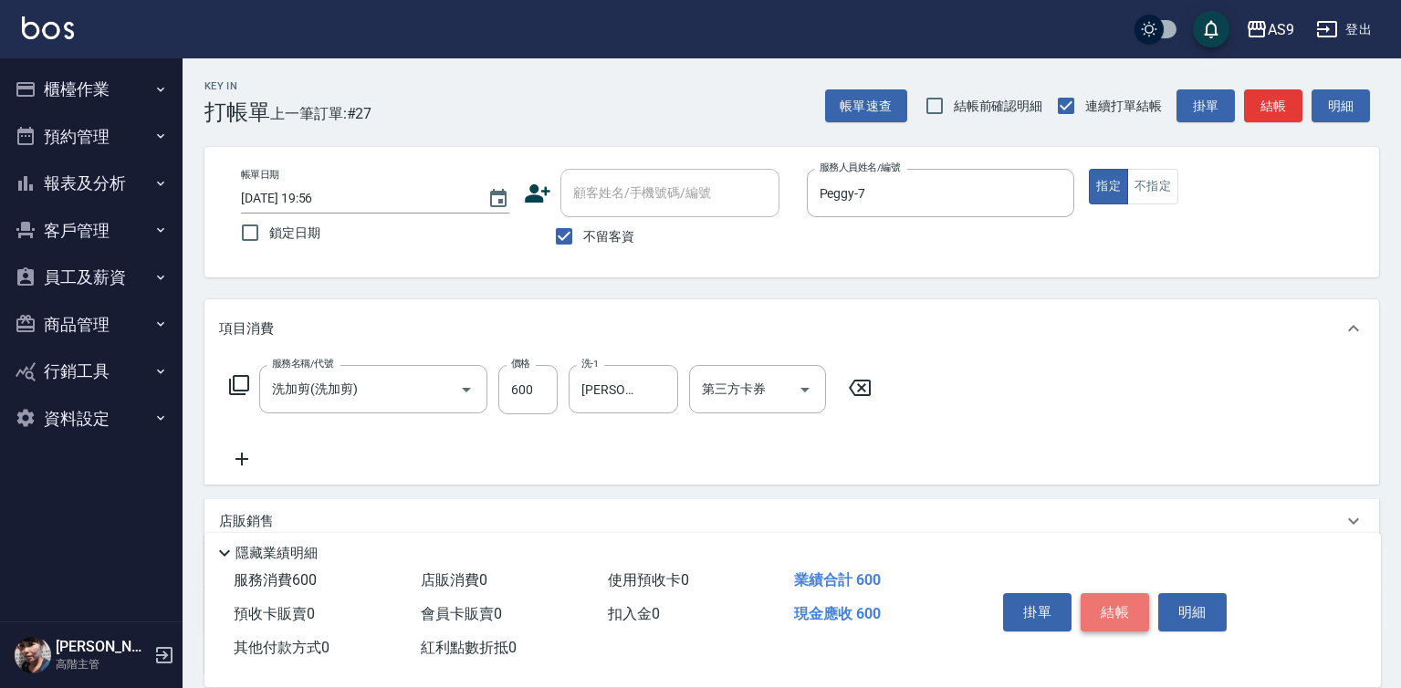
click at [1110, 604] on button "結帳" at bounding box center [1115, 612] width 68 height 38
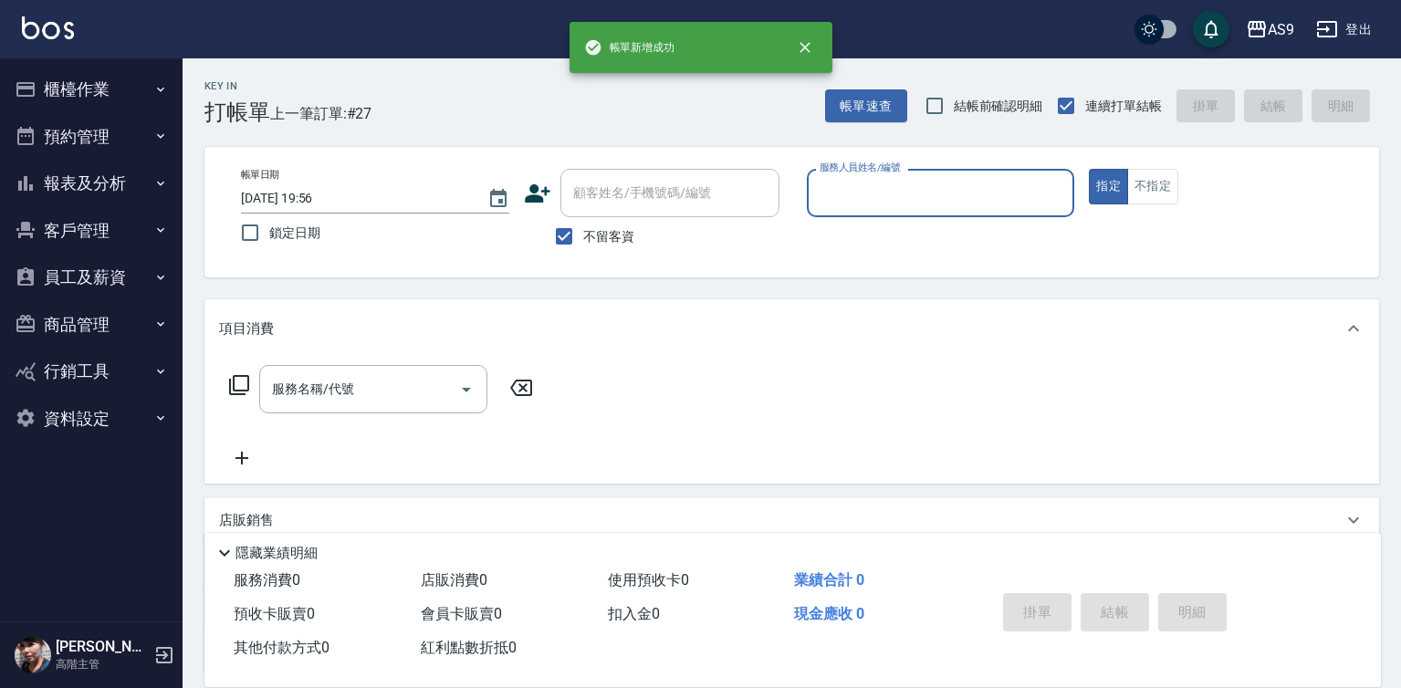
click at [889, 214] on div "服務人員姓名/編號" at bounding box center [941, 193] width 268 height 48
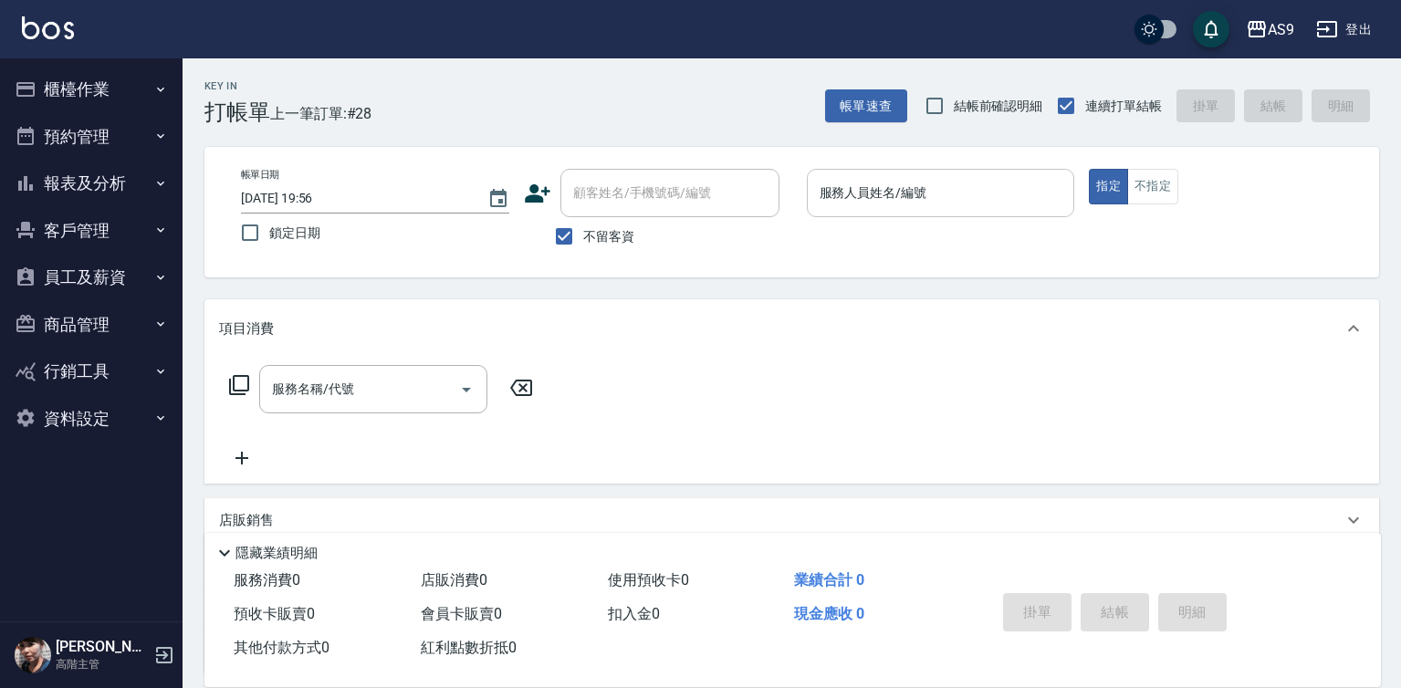
drag, startPoint x: 855, startPoint y: 252, endPoint x: 859, endPoint y: 212, distance: 40.3
click at [856, 250] on div "帳單日期 [DATE] 19:56 鎖定日期 顧客姓名/手機號碼/編號 顧客姓名/手機號碼/編號 不留客資 服務人員姓名/編號 服務人員姓名/編號 指定 不指定" at bounding box center [791, 212] width 1131 height 87
click at [858, 205] on input "服務人員姓名/編號" at bounding box center [941, 193] width 252 height 32
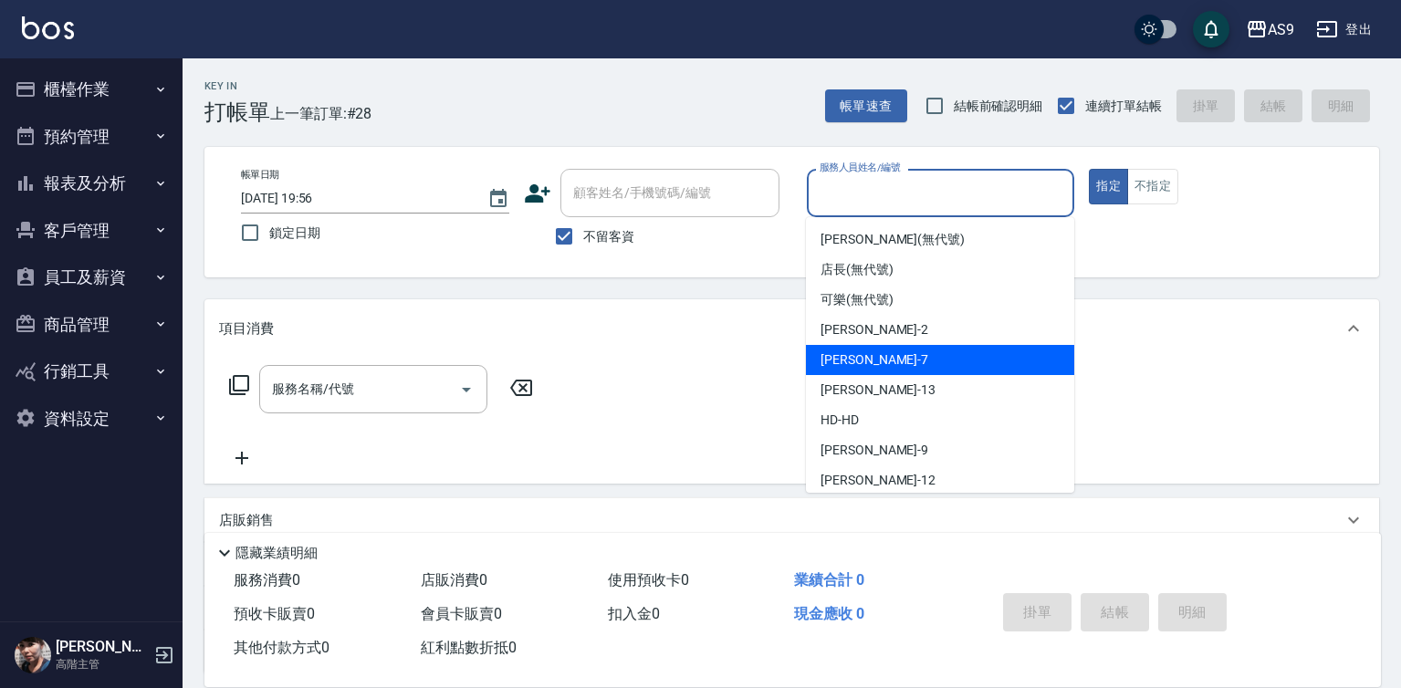
click at [882, 354] on div "Peggy -7" at bounding box center [940, 360] width 268 height 30
type input "Peggy-7"
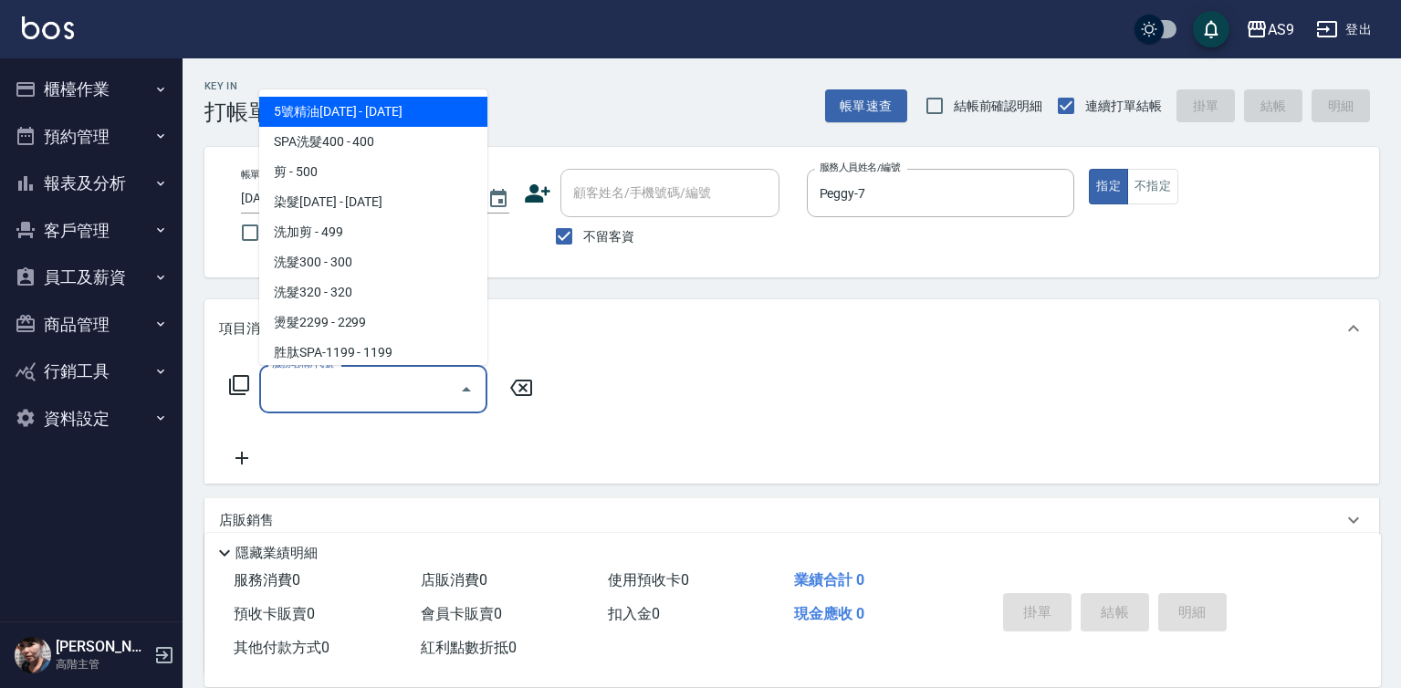
click at [368, 384] on input "服務名稱/代號" at bounding box center [359, 389] width 184 height 32
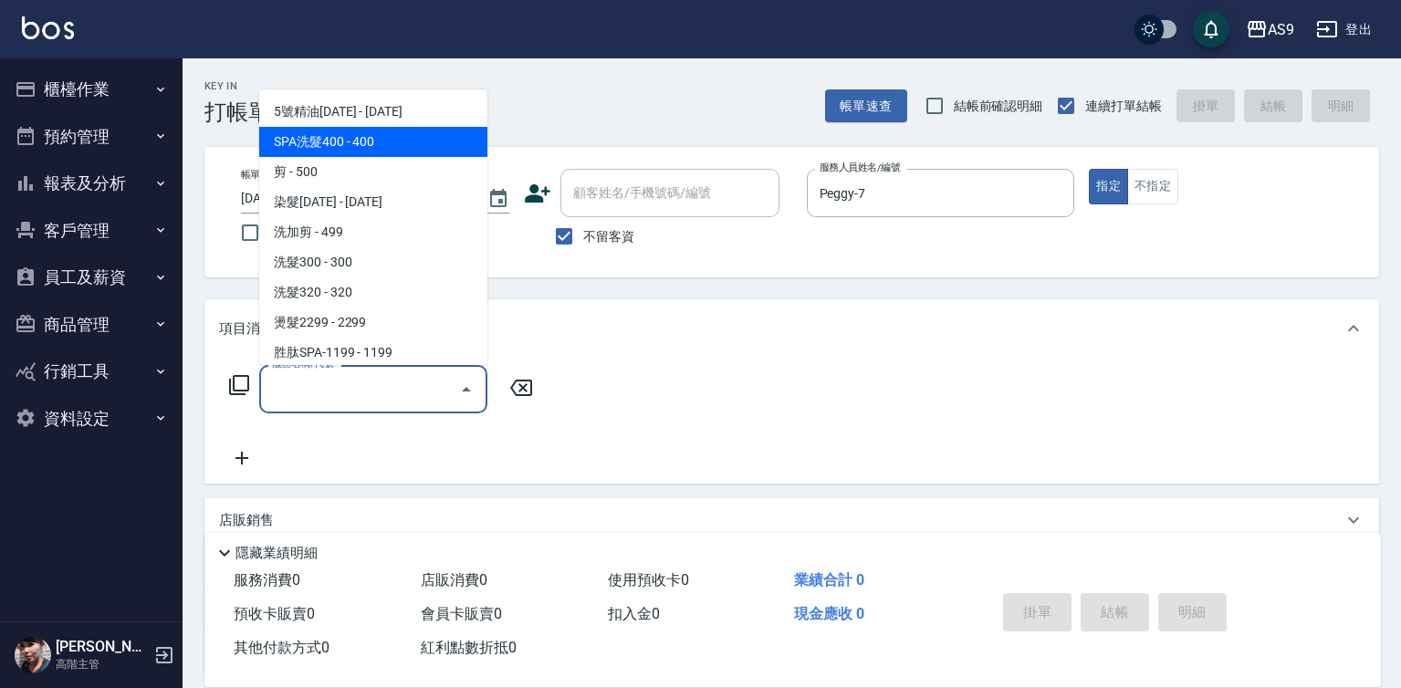
click at [354, 140] on span "SPA洗髮400 - 400" at bounding box center [373, 142] width 228 height 30
type input "SPA洗髮400(SPA洗髮400)"
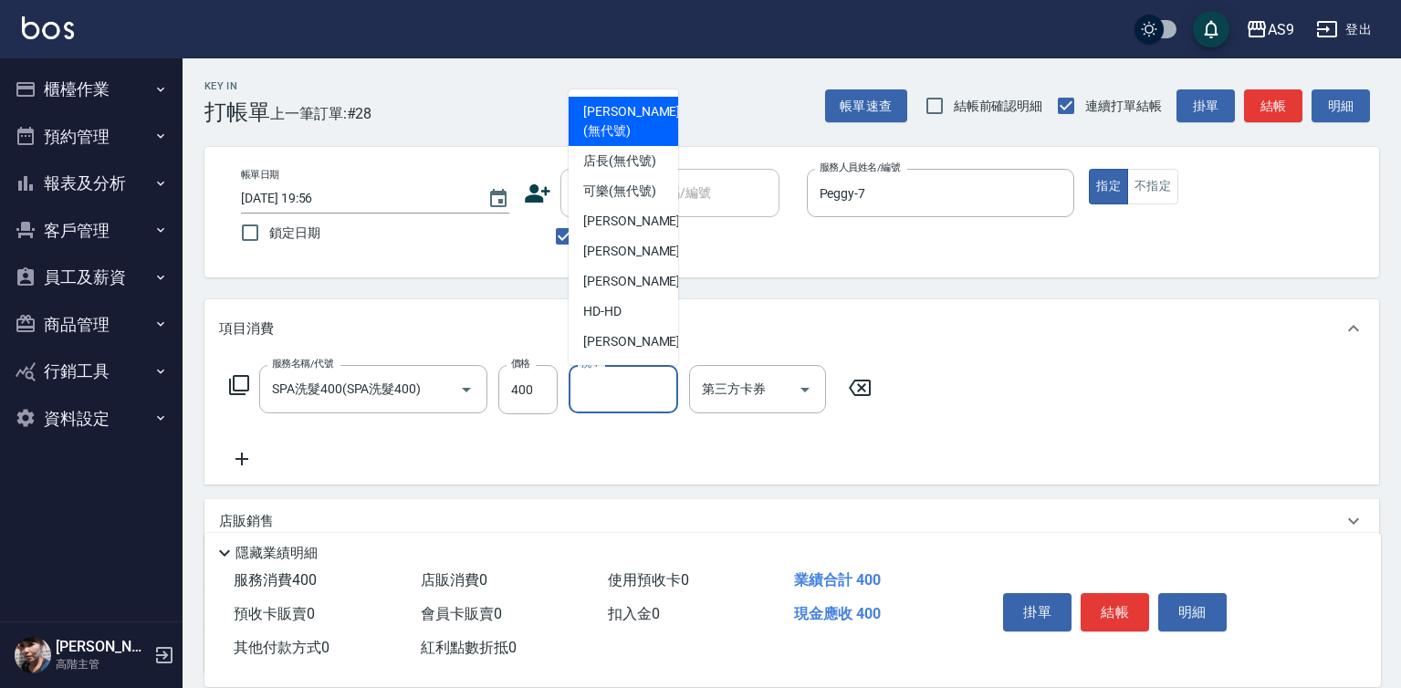
click at [613, 384] on input "洗-1" at bounding box center [623, 389] width 93 height 32
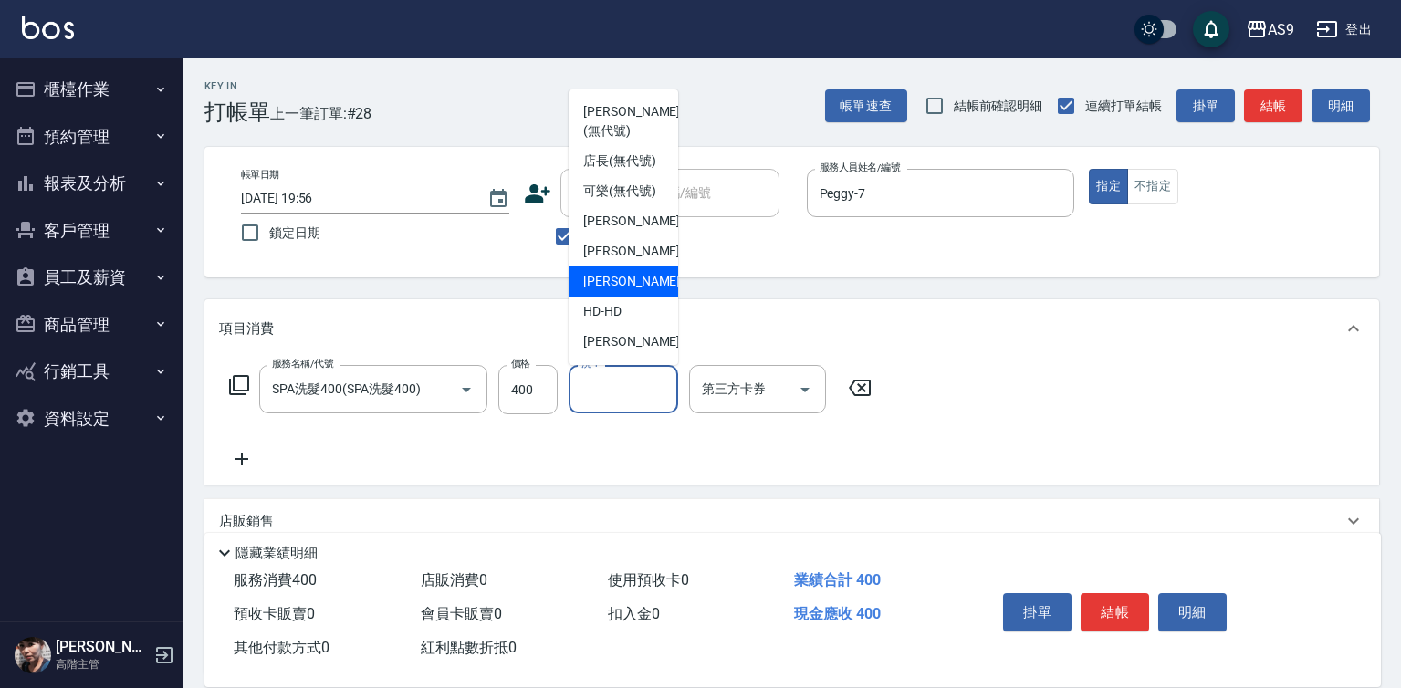
click at [633, 291] on span "[PERSON_NAME] -13" at bounding box center [640, 281] width 115 height 19
type input "[PERSON_NAME]-13"
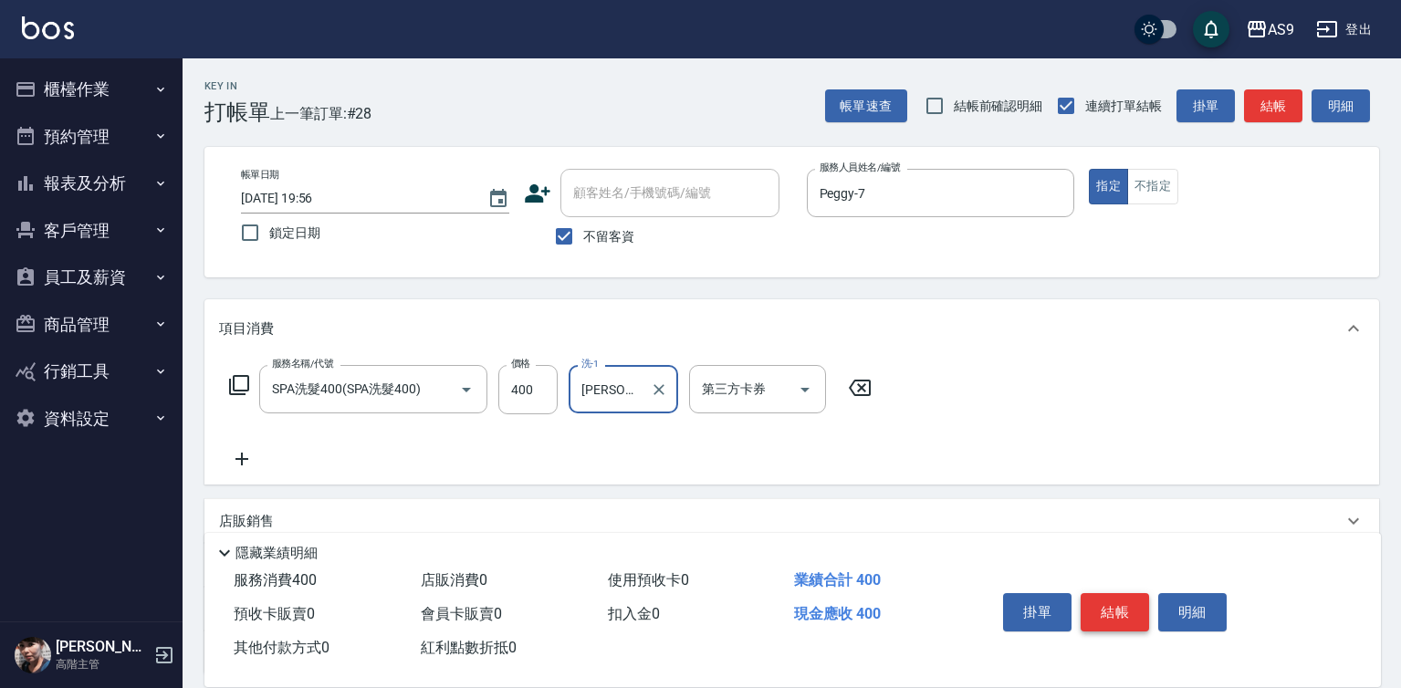
click at [1116, 599] on button "結帳" at bounding box center [1115, 612] width 68 height 38
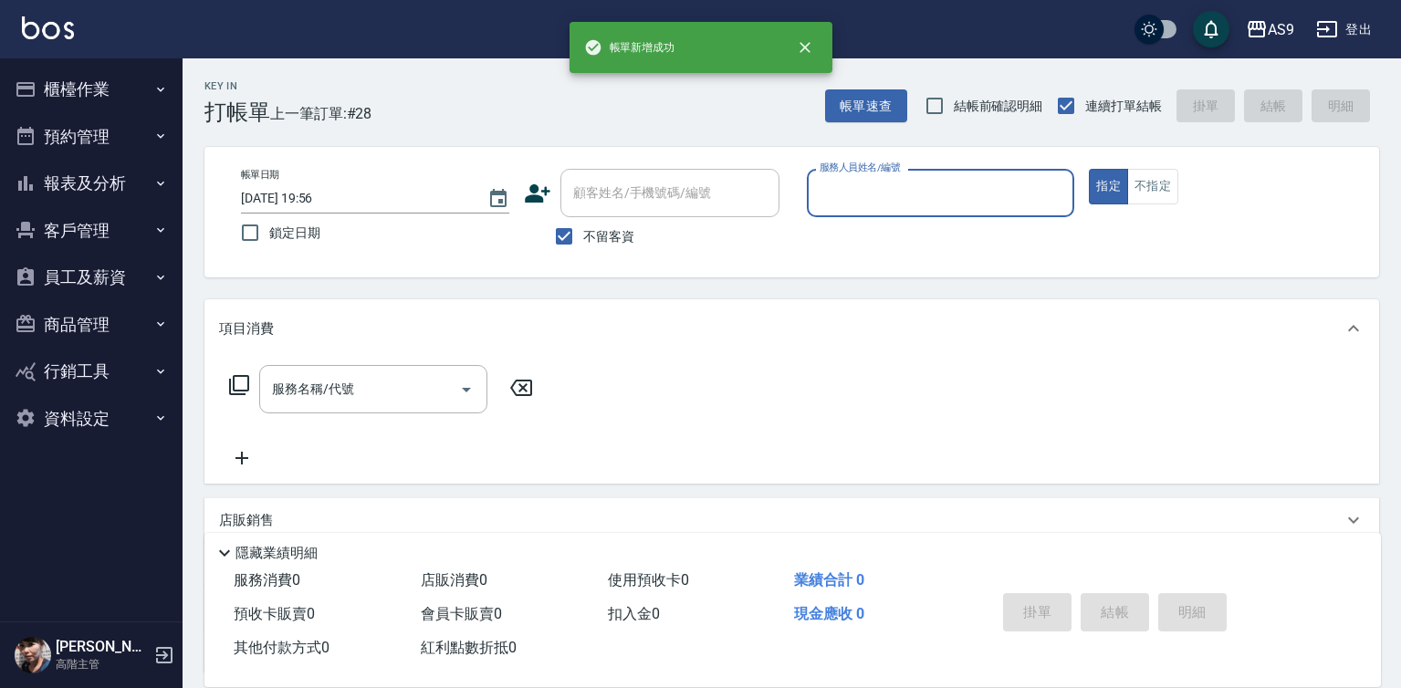
click at [882, 188] on input "服務人員姓名/編號" at bounding box center [941, 193] width 252 height 32
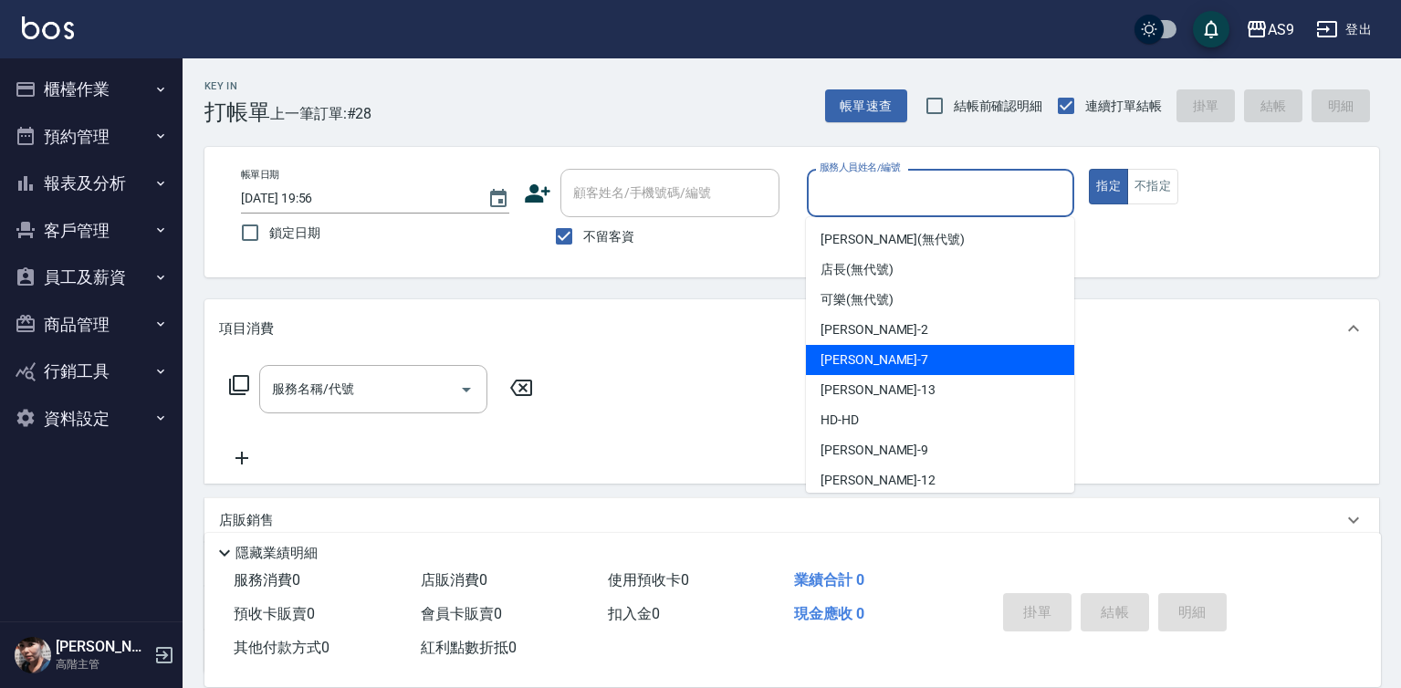
click at [868, 364] on div "Peggy -7" at bounding box center [940, 360] width 268 height 30
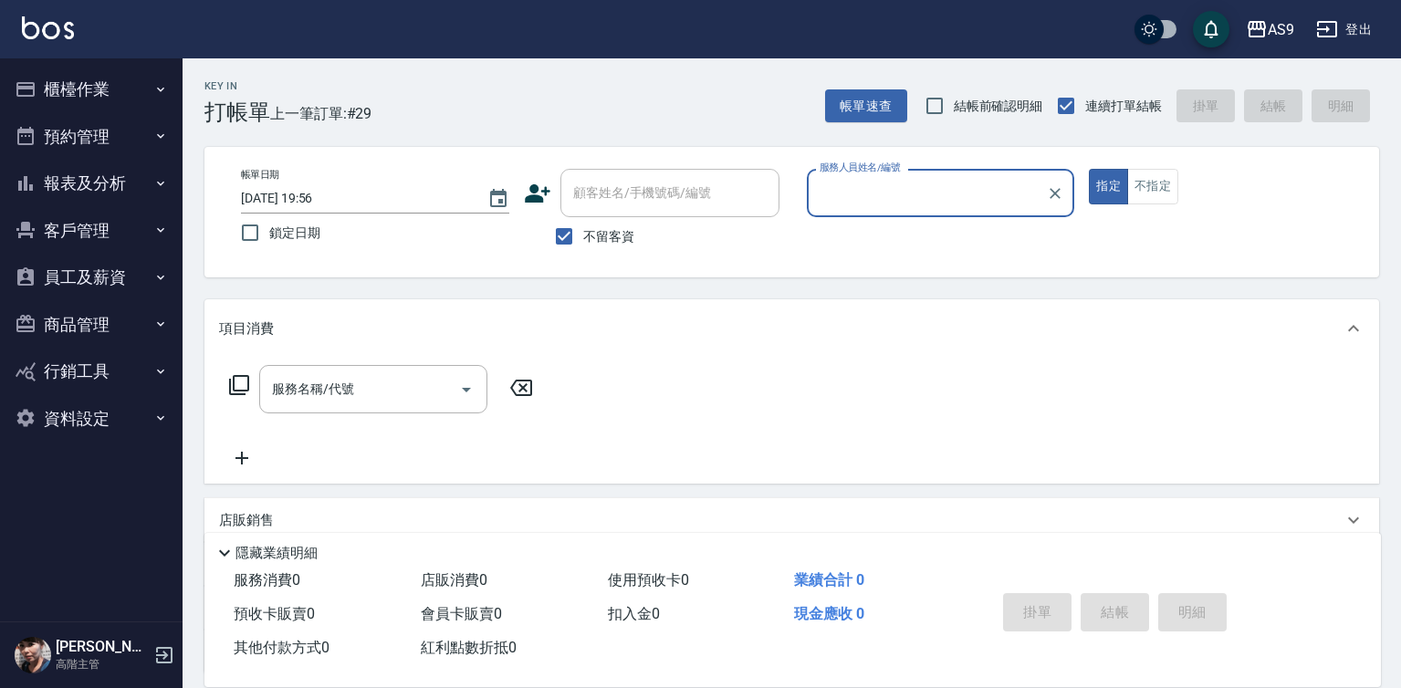
type input "Peggy-7"
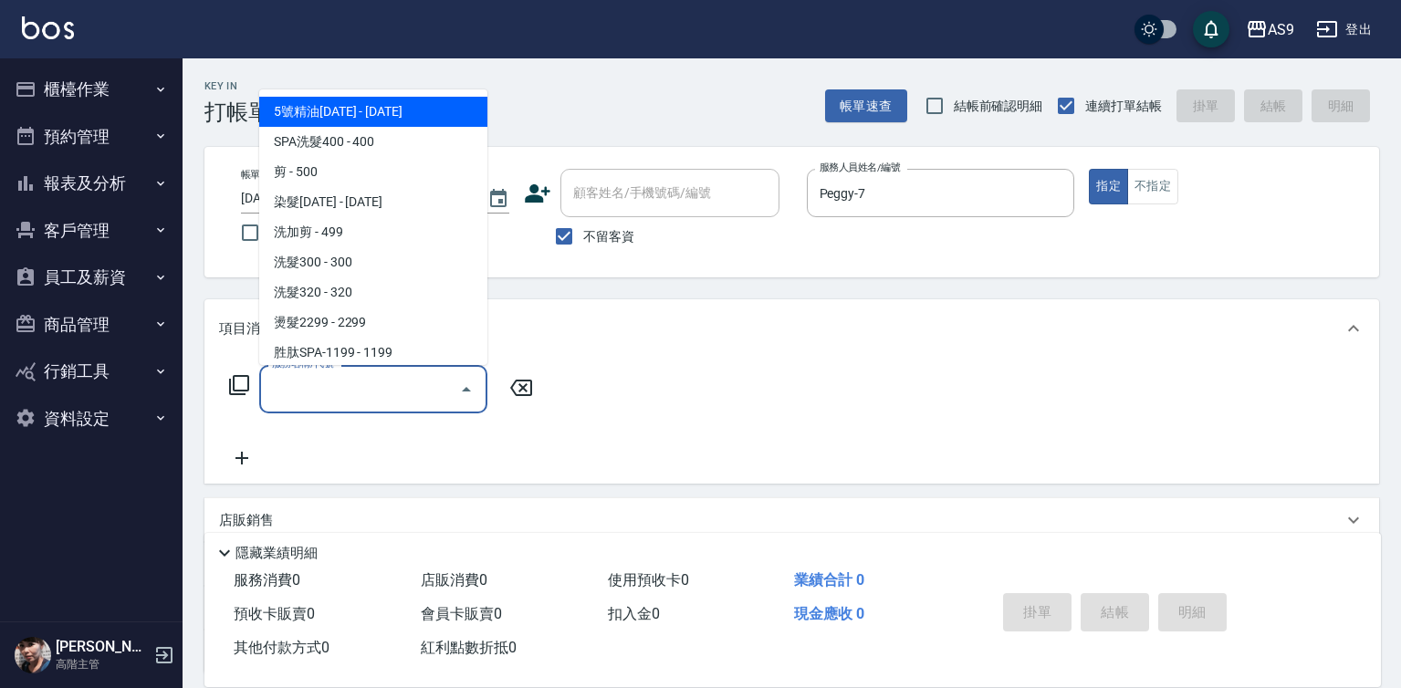
click at [413, 386] on input "服務名稱/代號" at bounding box center [359, 389] width 184 height 32
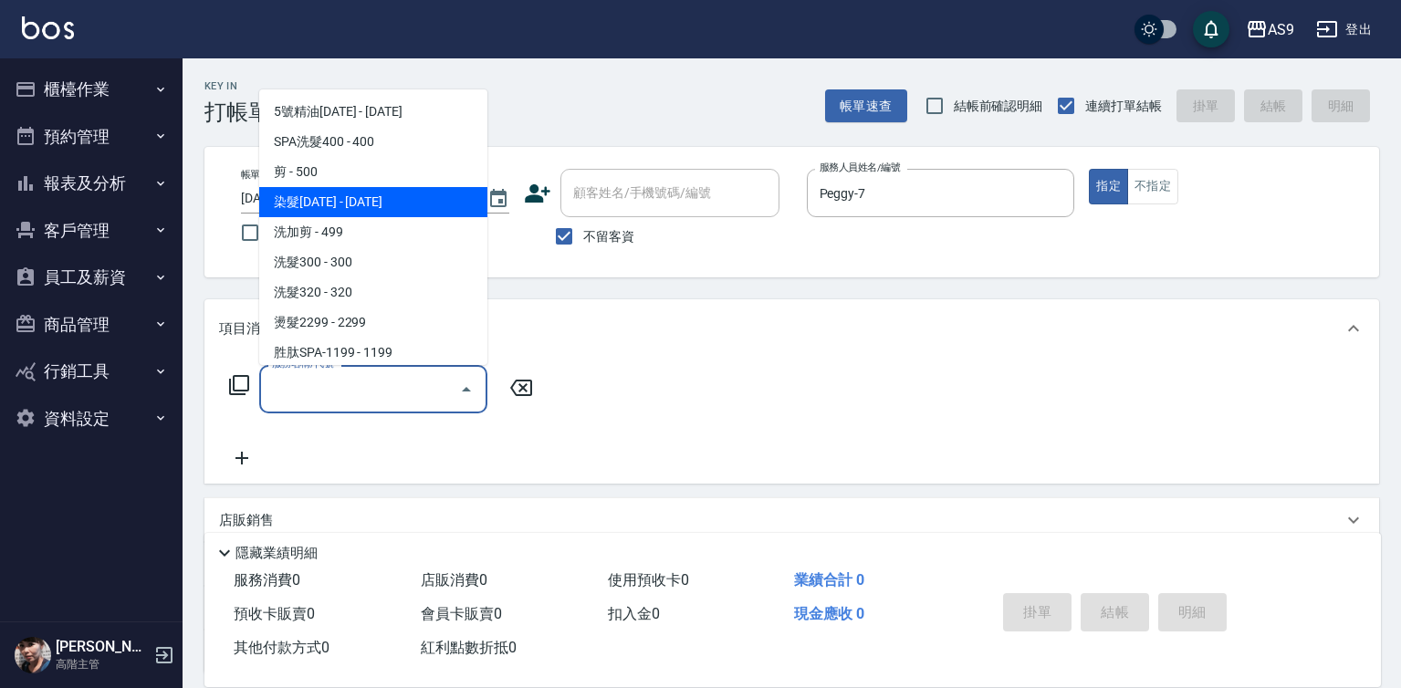
click at [362, 205] on span "染髮[DATE] - [DATE]" at bounding box center [373, 202] width 228 height 30
type input "染髮1500(染髮1500)"
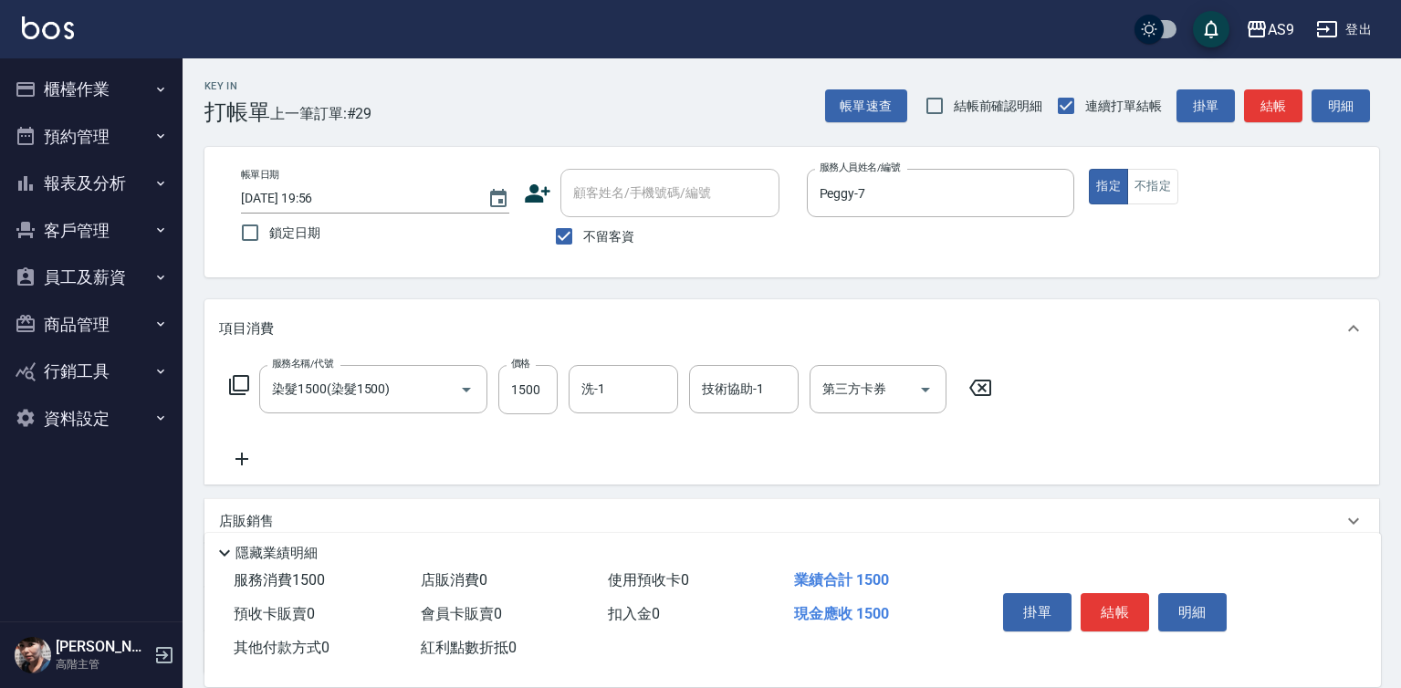
drag, startPoint x: 228, startPoint y: 463, endPoint x: 241, endPoint y: 462, distance: 12.8
click at [241, 462] on icon at bounding box center [242, 459] width 46 height 22
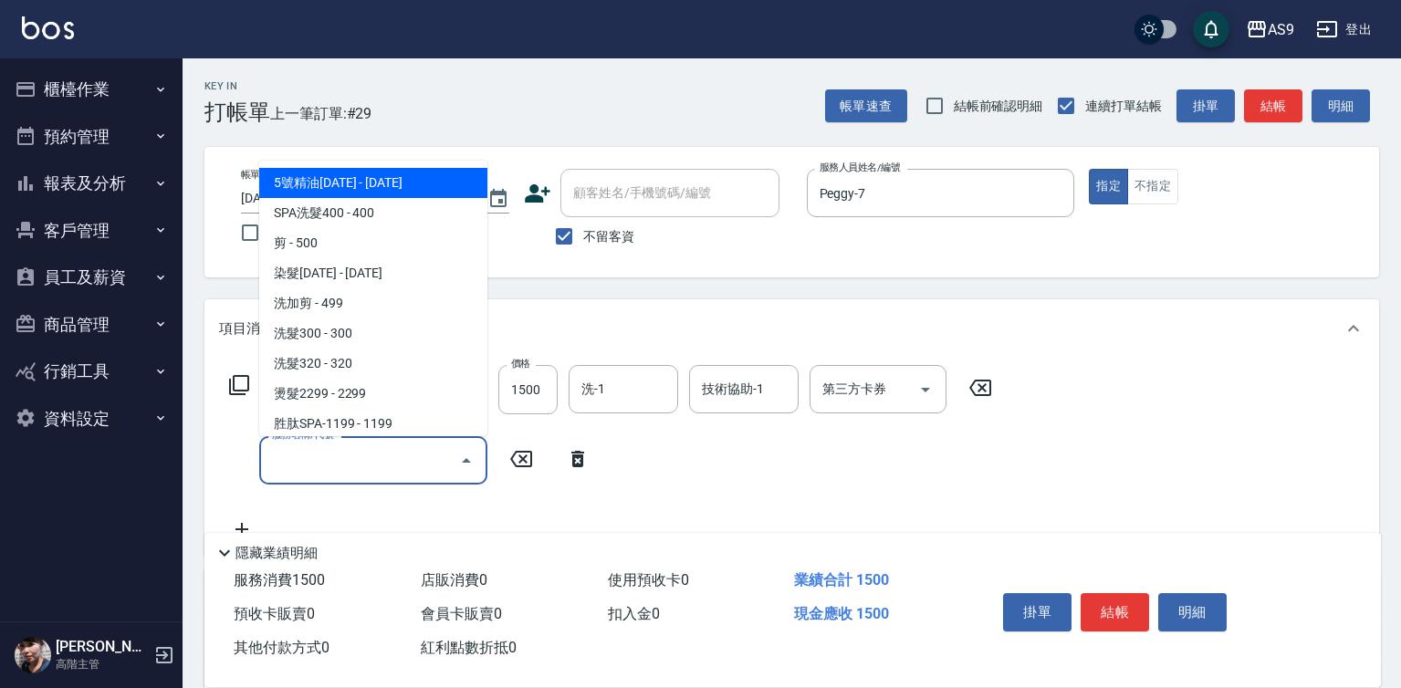
drag, startPoint x: 329, startPoint y: 455, endPoint x: 335, endPoint y: 316, distance: 139.8
click at [329, 453] on input "服務名稱/代號" at bounding box center [359, 460] width 184 height 32
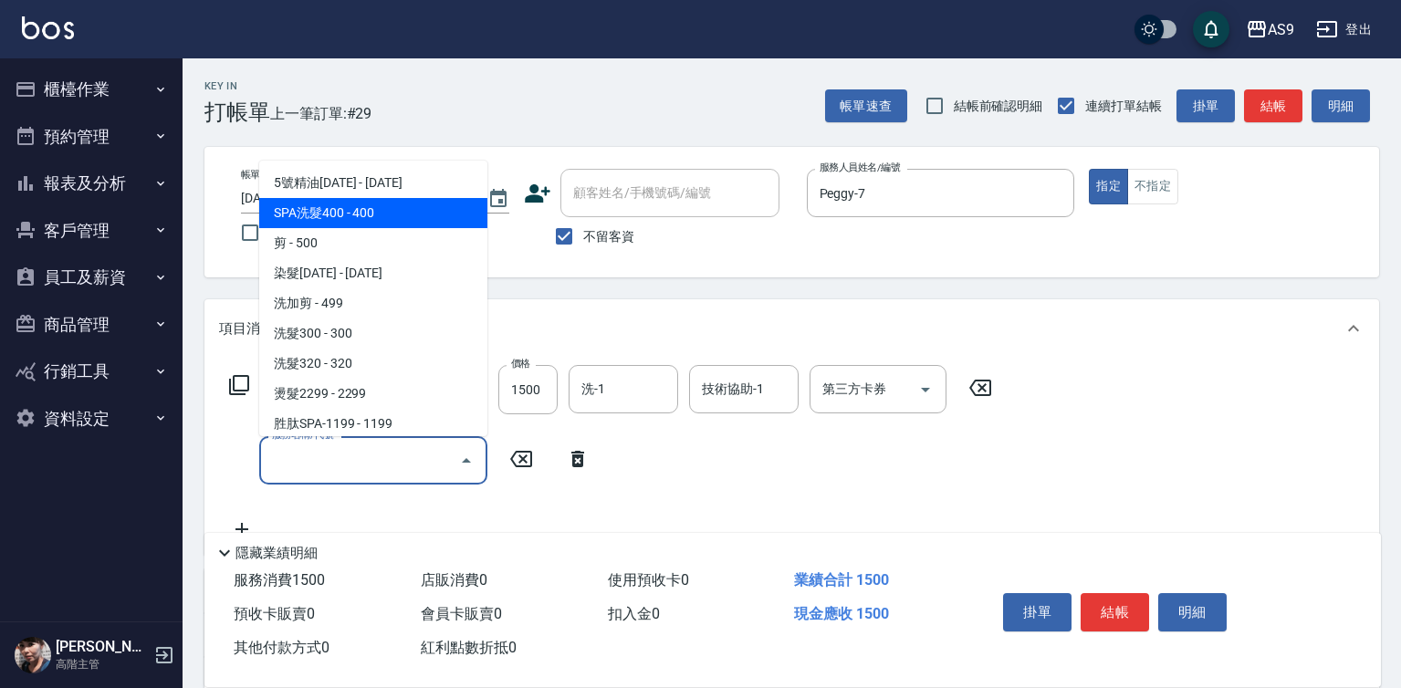
click at [340, 214] on span "SPA洗髮400 - 400" at bounding box center [373, 213] width 228 height 30
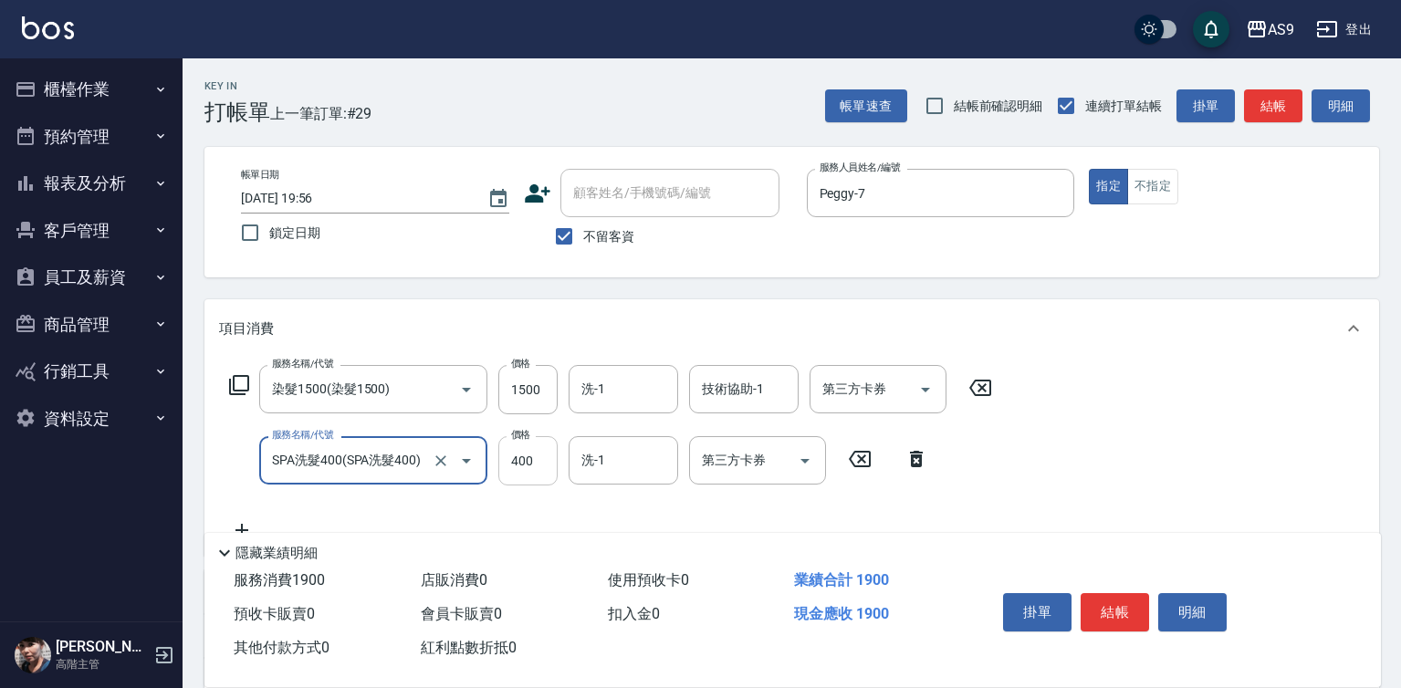
click at [512, 466] on input "400" at bounding box center [527, 460] width 59 height 49
type input "SPA洗髮400"
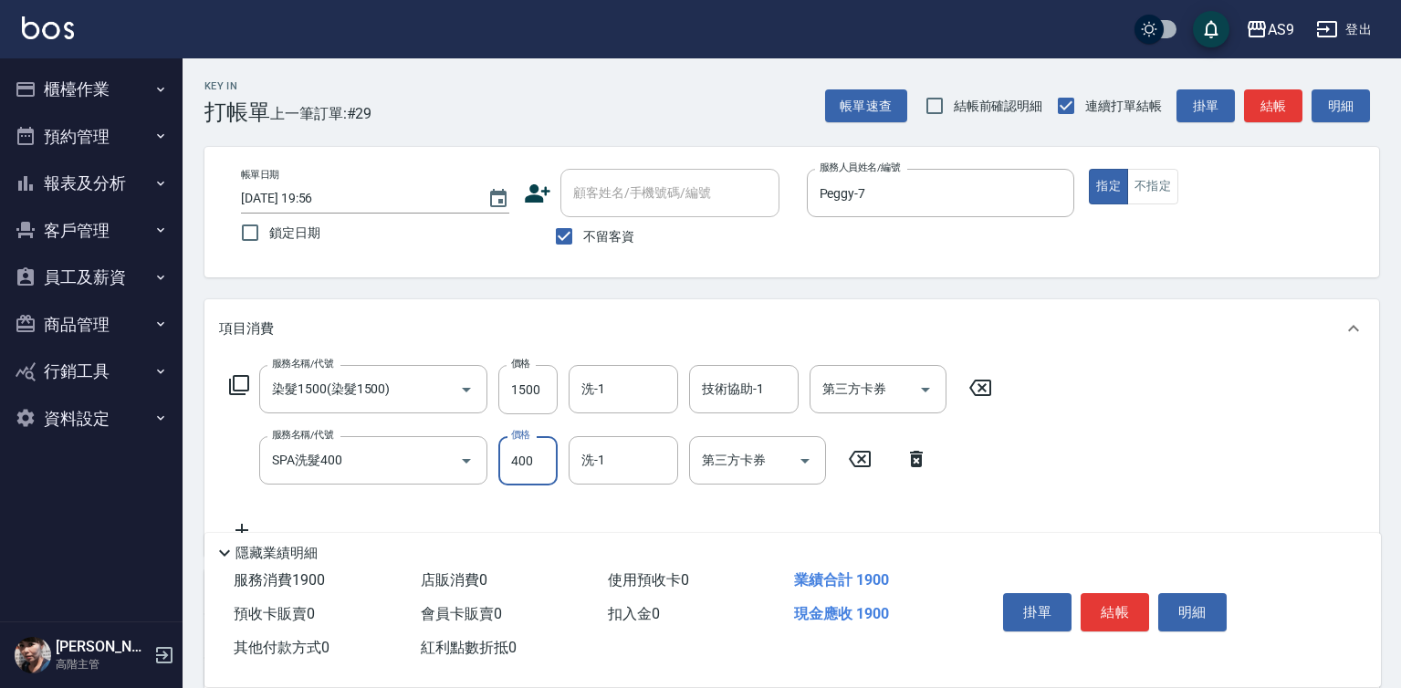
click at [512, 466] on input "400" at bounding box center [527, 460] width 59 height 49
type input "363"
click at [1095, 595] on button "結帳" at bounding box center [1115, 612] width 68 height 38
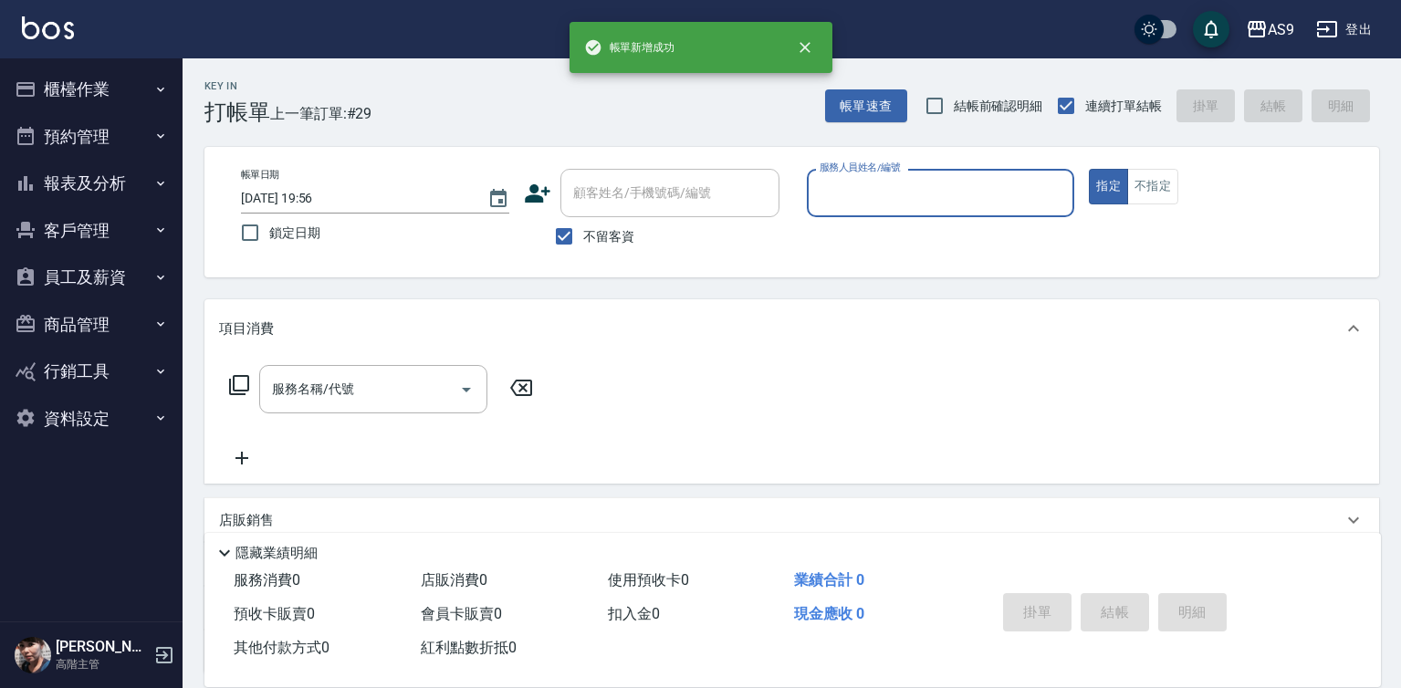
drag, startPoint x: 832, startPoint y: 180, endPoint x: 838, endPoint y: 350, distance: 170.8
click at [827, 212] on div "服務人員姓名/編號" at bounding box center [941, 193] width 268 height 48
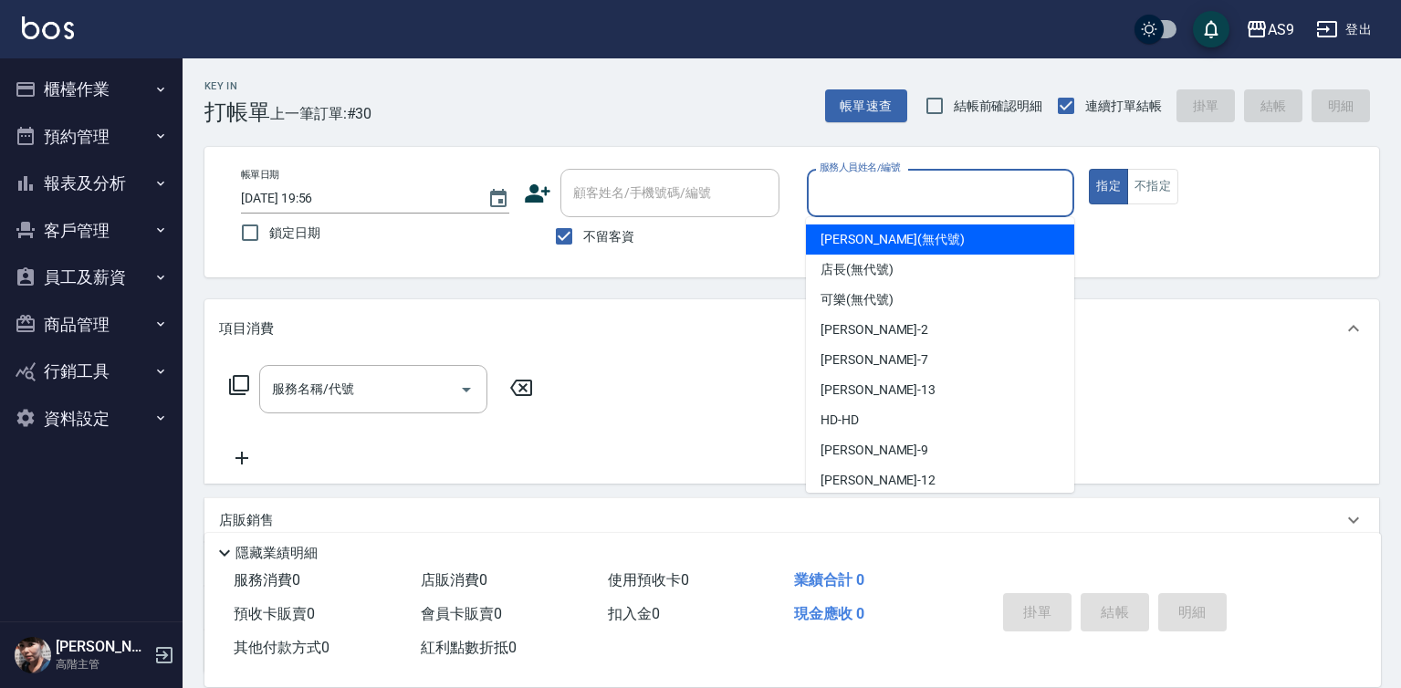
drag, startPoint x: 854, startPoint y: 187, endPoint x: 873, endPoint y: 319, distance: 132.8
click at [854, 186] on input "服務人員姓名/編號" at bounding box center [941, 193] width 252 height 32
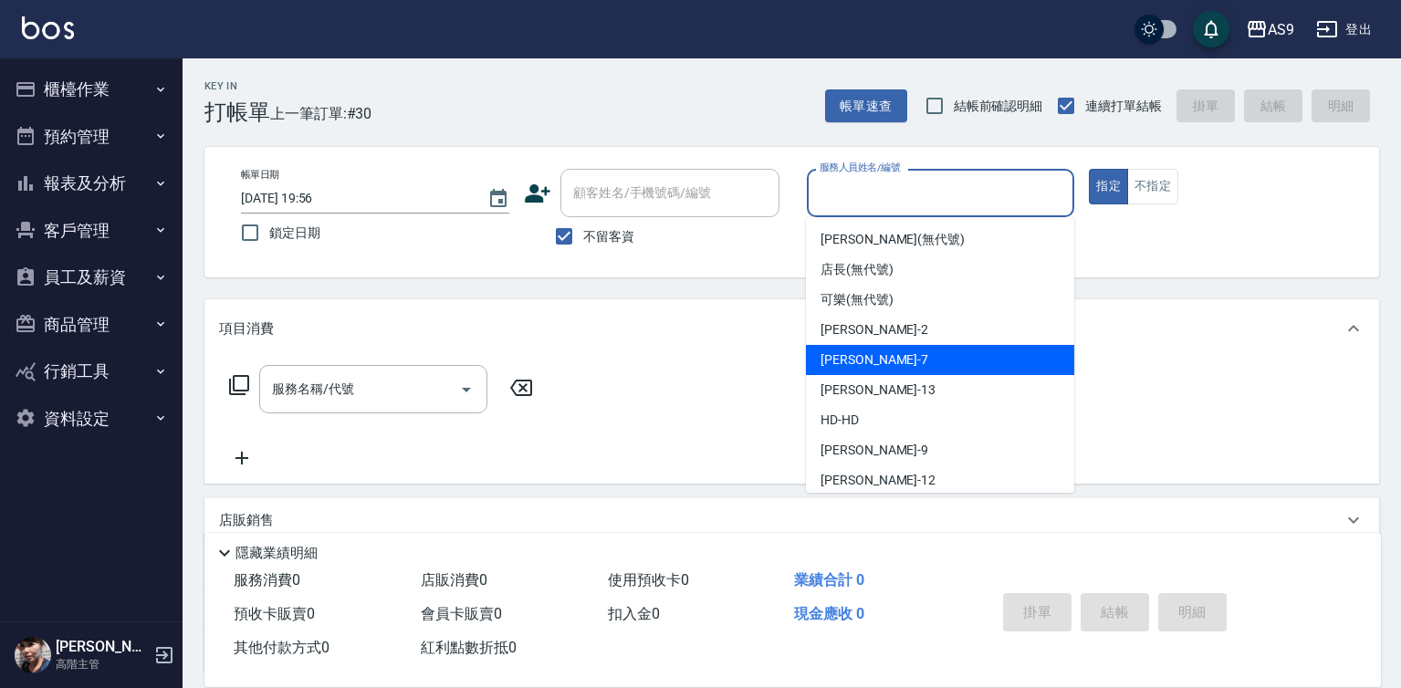
click at [883, 365] on div "Peggy -7" at bounding box center [940, 360] width 268 height 30
type input "Peggy-7"
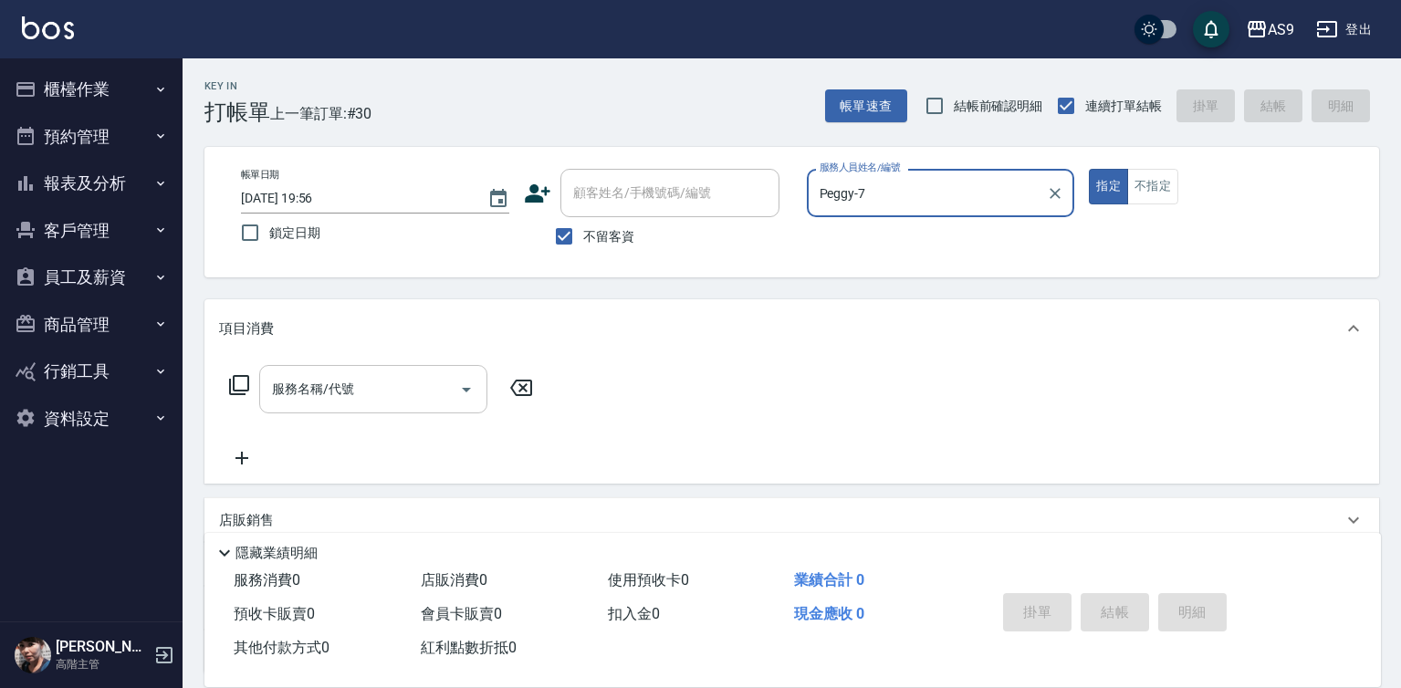
drag, startPoint x: 288, startPoint y: 395, endPoint x: 343, endPoint y: 371, distance: 60.9
click at [290, 395] on div "服務名稱/代號 服務名稱/代號" at bounding box center [373, 389] width 228 height 48
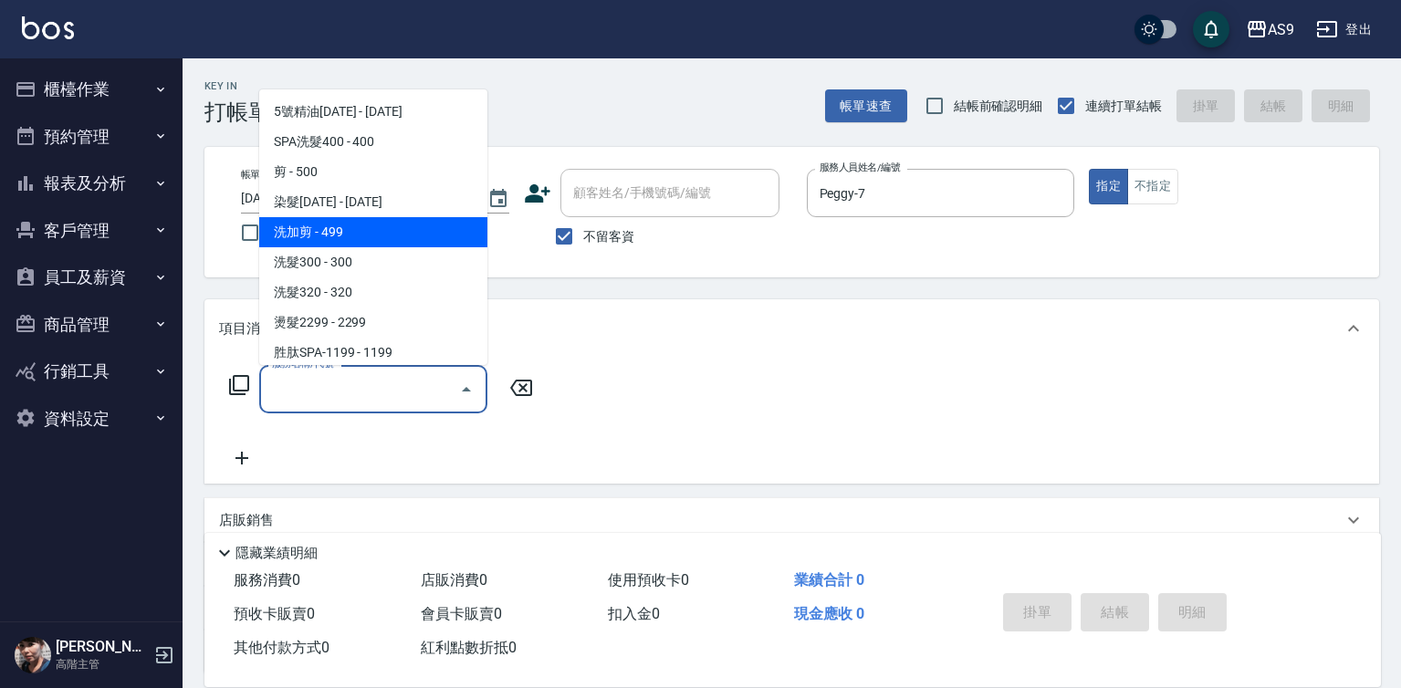
click at [358, 236] on span "洗加剪 - 499" at bounding box center [373, 232] width 228 height 30
type input "洗加剪(洗加剪)"
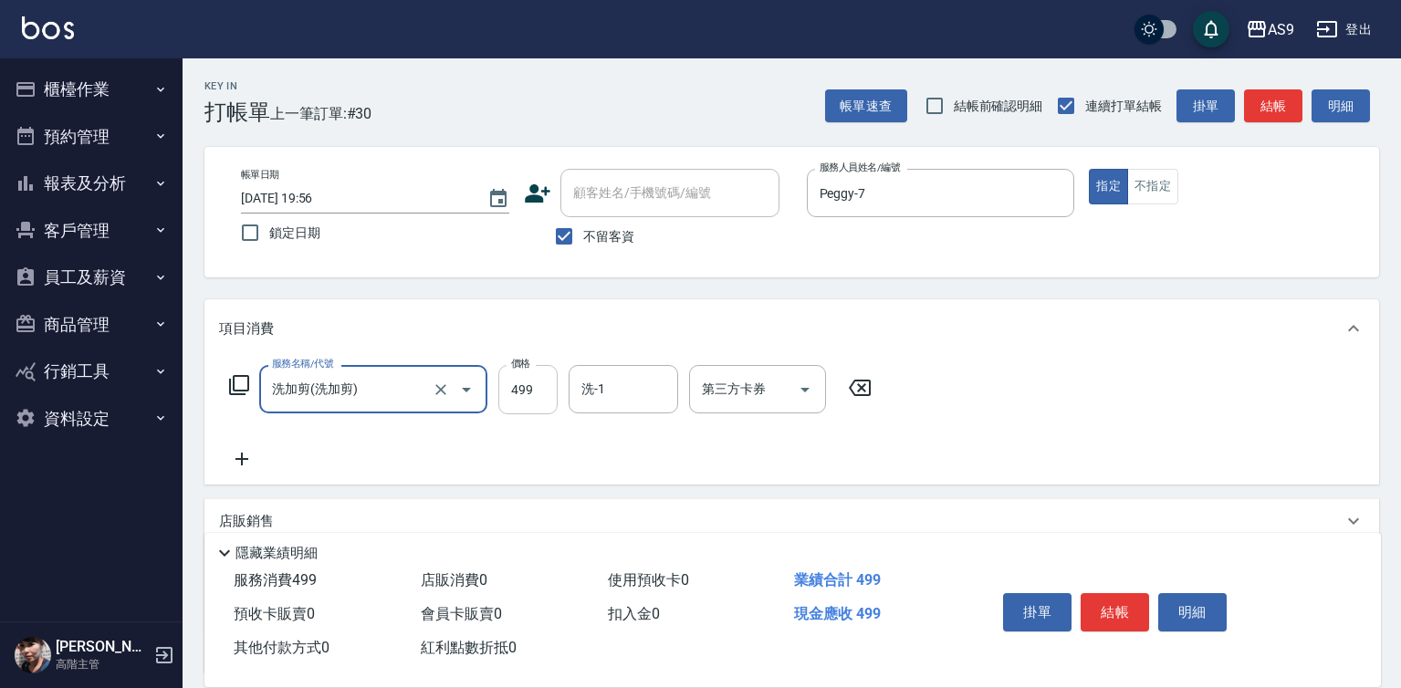
click at [528, 397] on input "499" at bounding box center [527, 389] width 59 height 49
type input "700"
click at [1111, 612] on button "結帳" at bounding box center [1115, 612] width 68 height 38
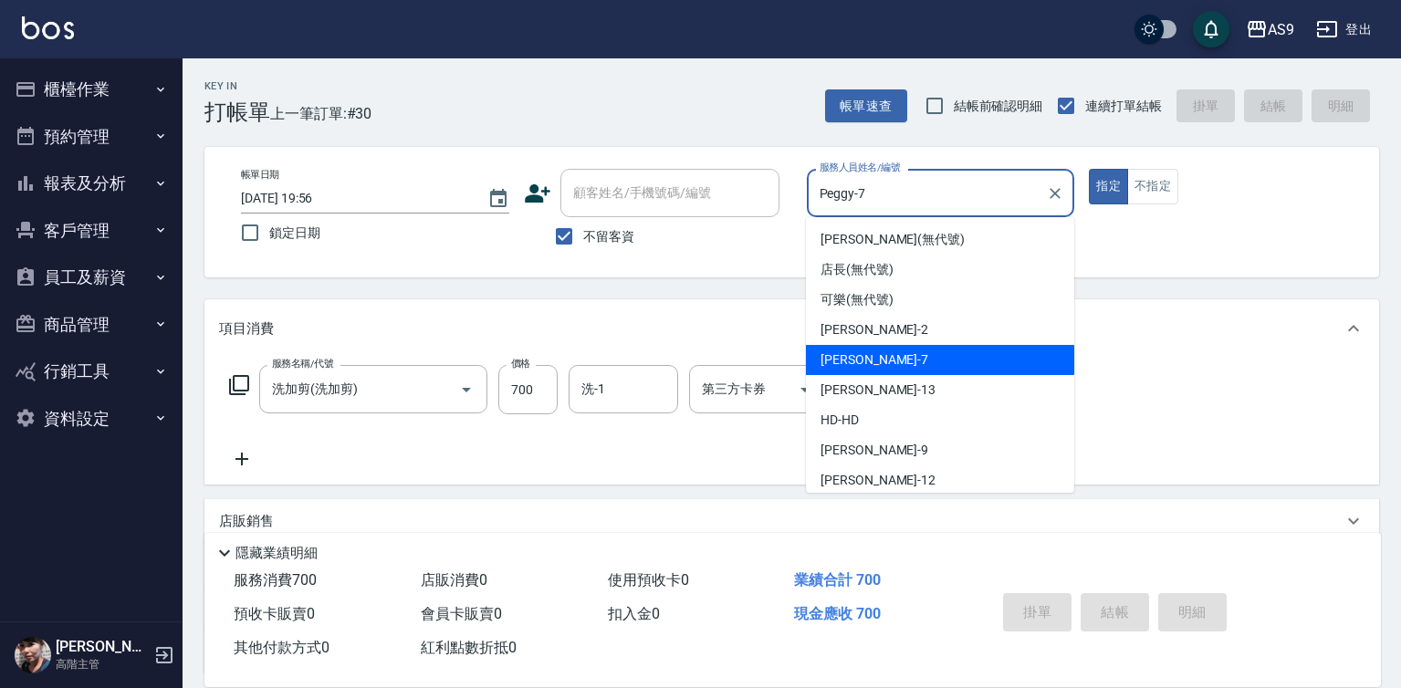
click at [925, 193] on input "Peggy-7" at bounding box center [927, 193] width 225 height 32
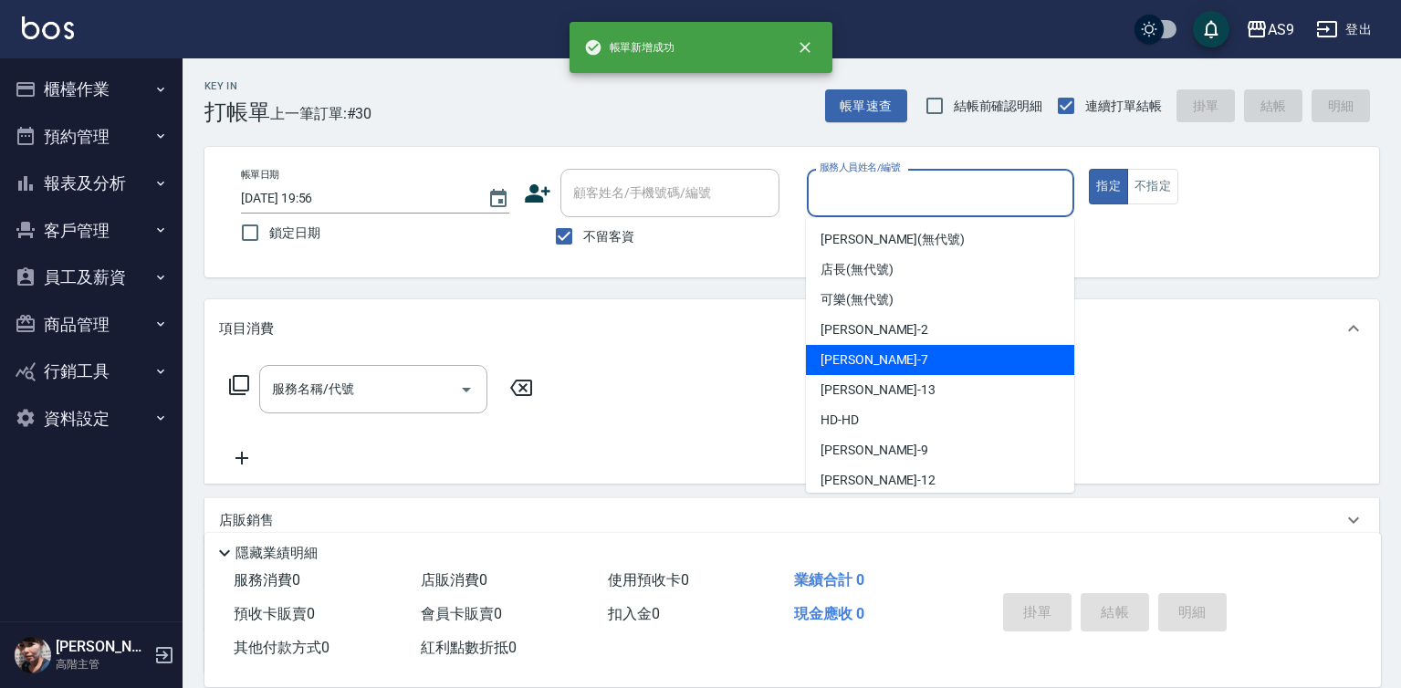
click at [883, 361] on div "Peggy -7" at bounding box center [940, 360] width 268 height 30
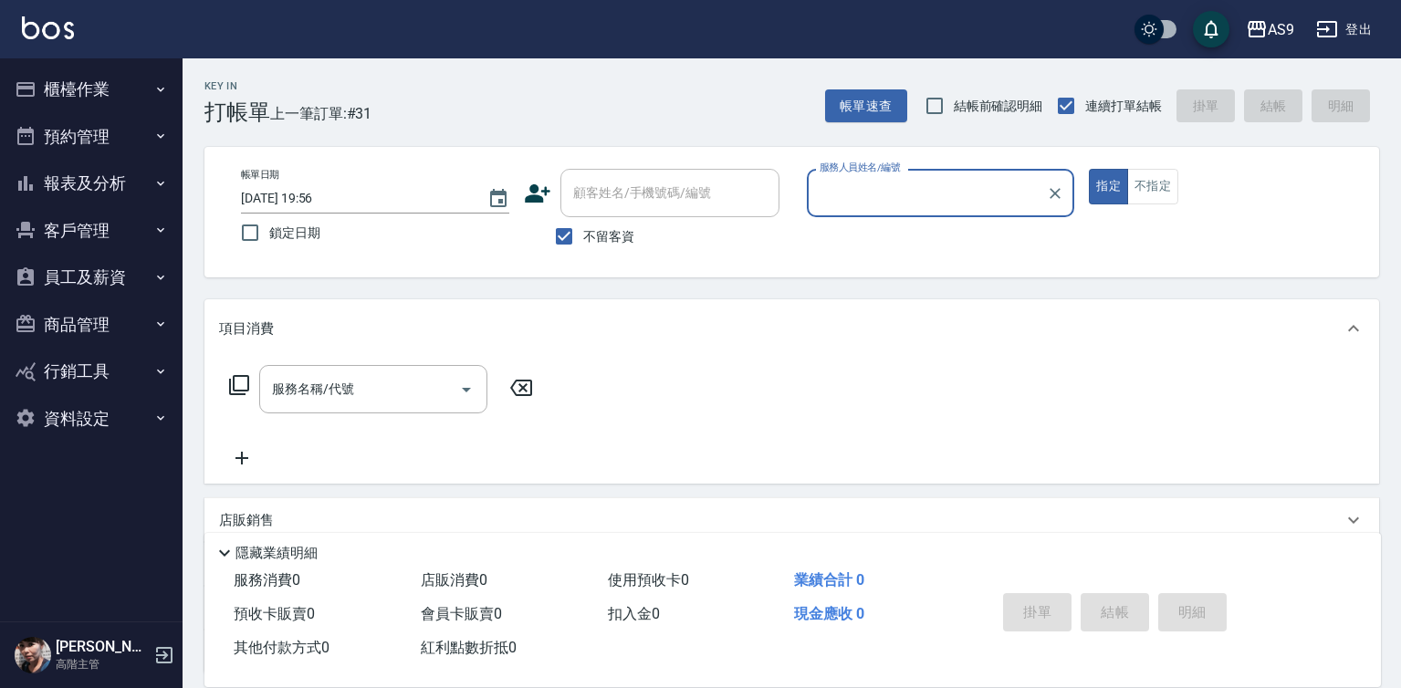
type input "Peggy-7"
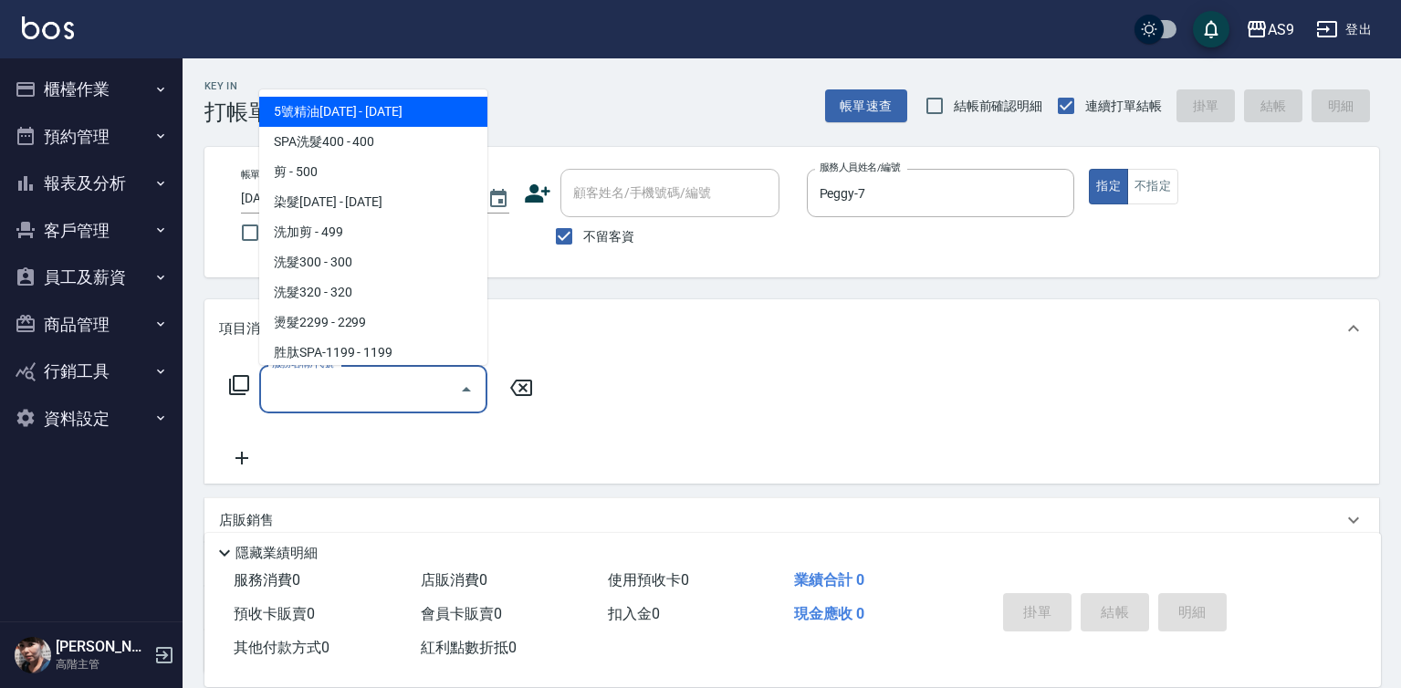
click at [413, 388] on input "服務名稱/代號" at bounding box center [359, 389] width 184 height 32
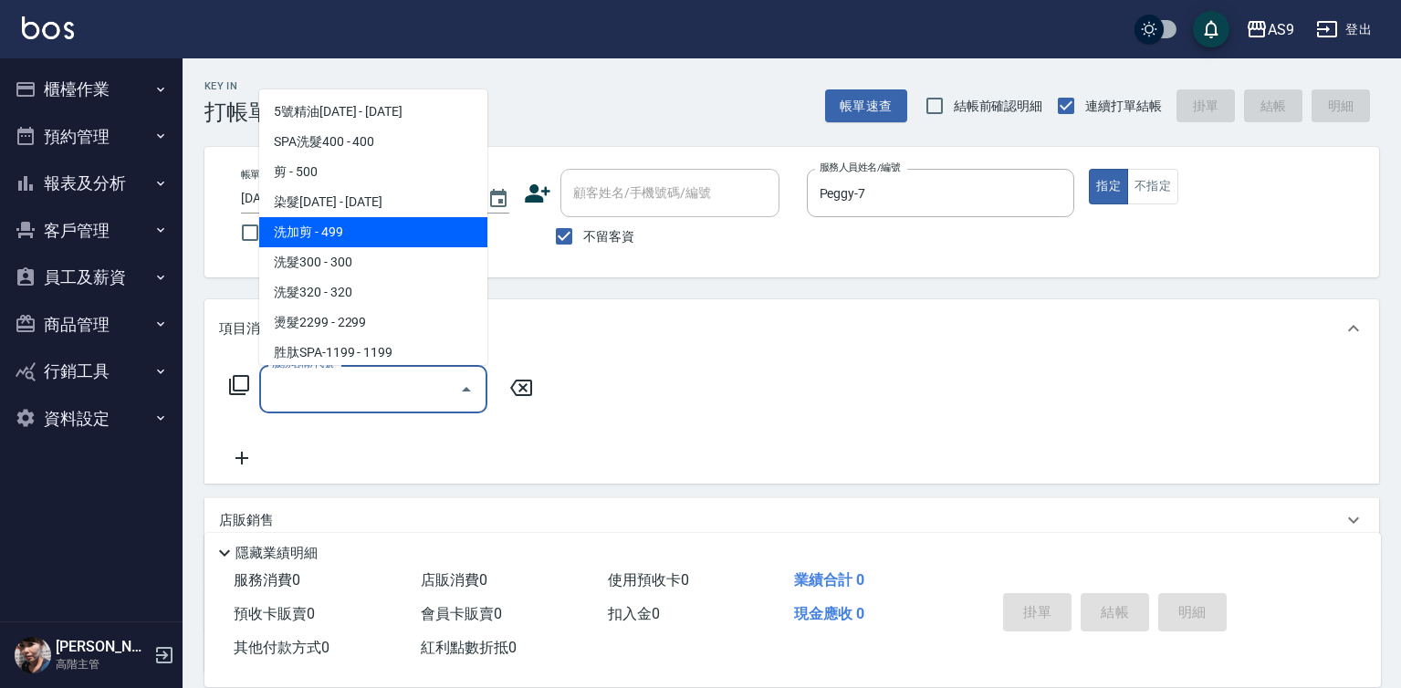
click at [342, 230] on span "洗加剪 - 499" at bounding box center [373, 232] width 228 height 30
type input "洗加剪(洗加剪)"
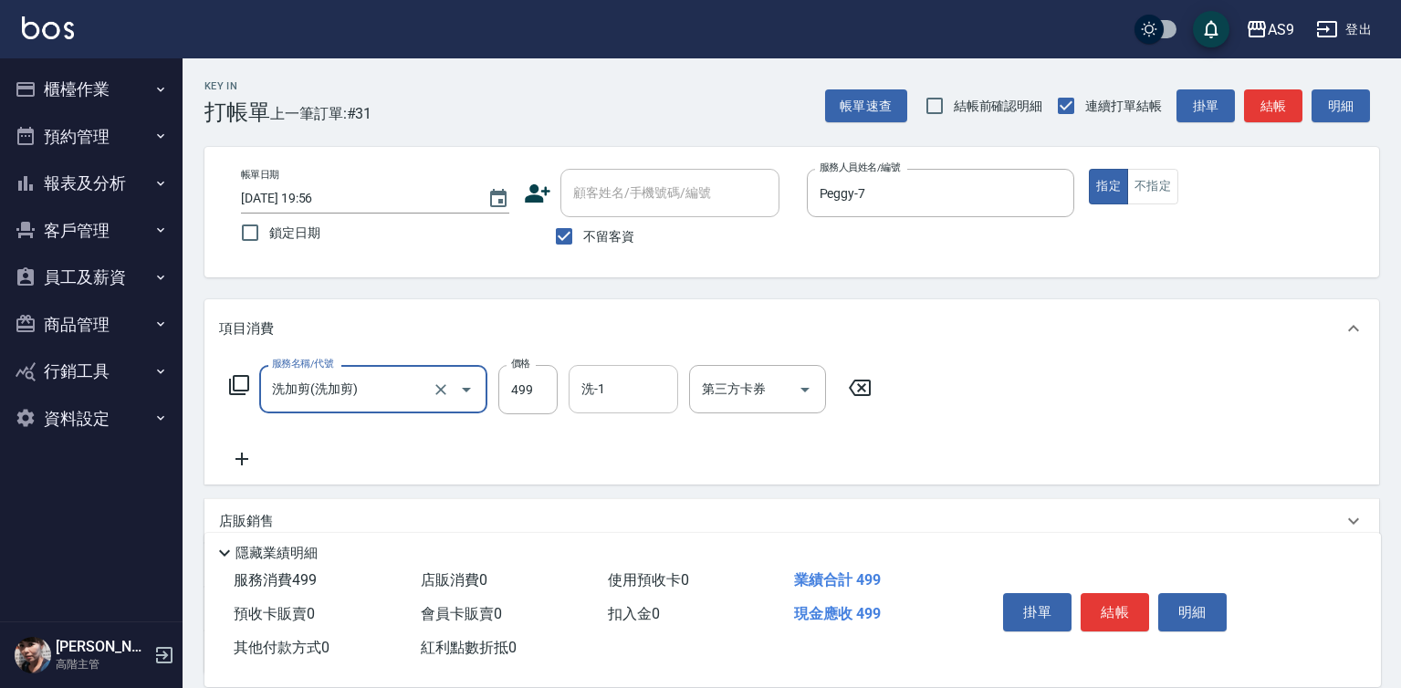
click at [629, 385] on input "洗-1" at bounding box center [623, 389] width 93 height 32
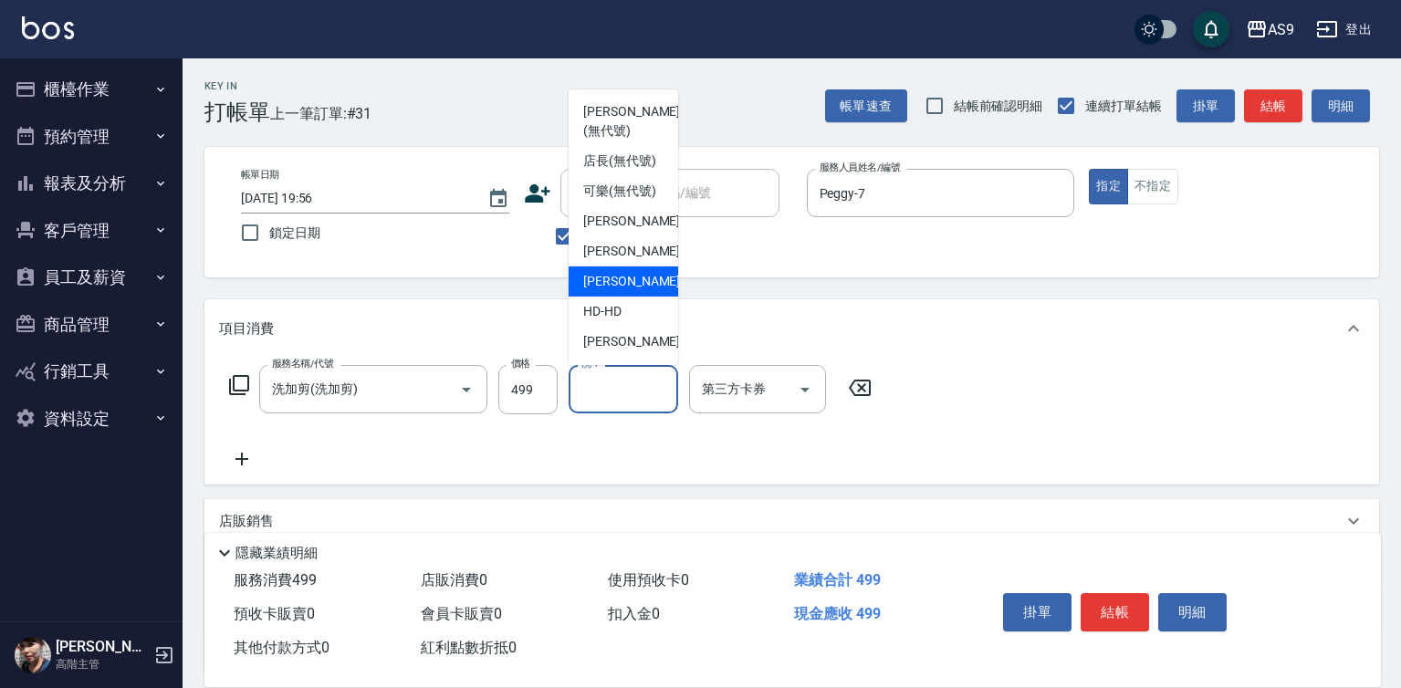
drag, startPoint x: 626, startPoint y: 339, endPoint x: 886, endPoint y: 240, distance: 278.2
click at [630, 291] on span "[PERSON_NAME] -13" at bounding box center [640, 281] width 115 height 19
type input "[PERSON_NAME]-13"
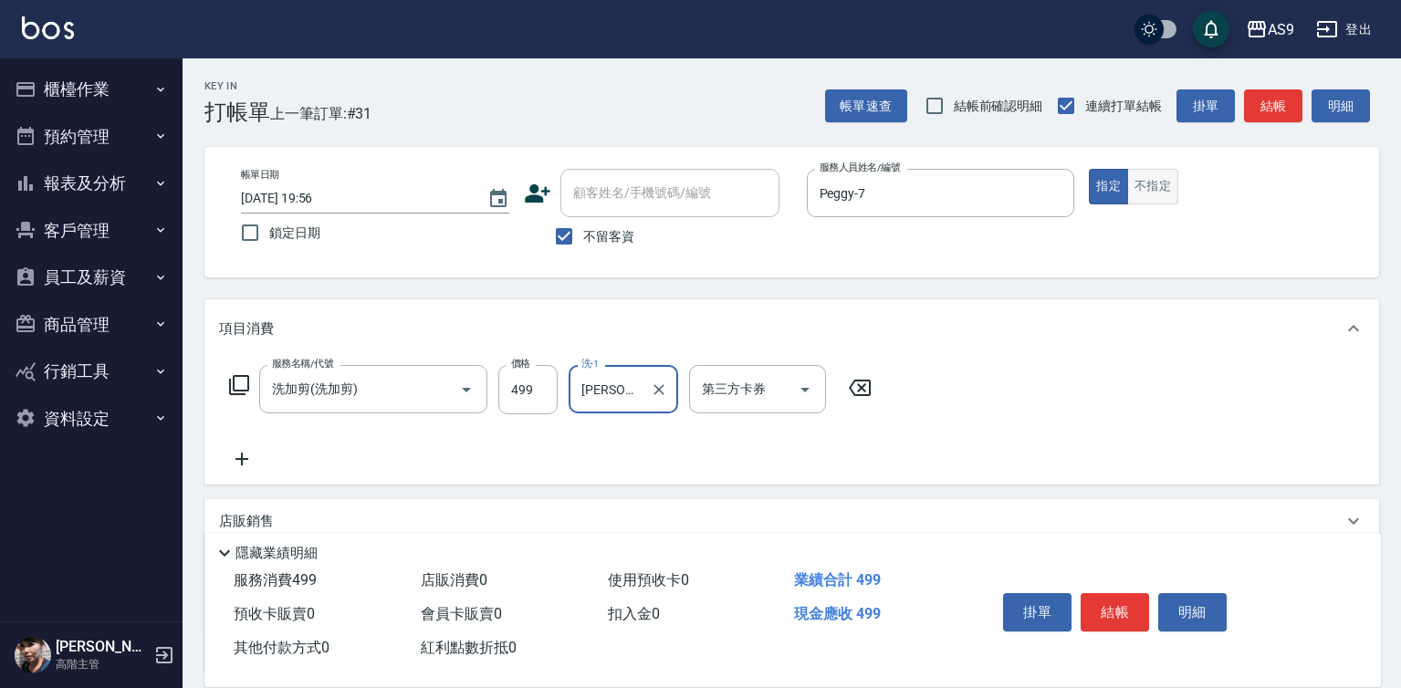
click at [1144, 188] on button "不指定" at bounding box center [1152, 187] width 51 height 36
click at [1095, 593] on button "結帳" at bounding box center [1115, 612] width 68 height 38
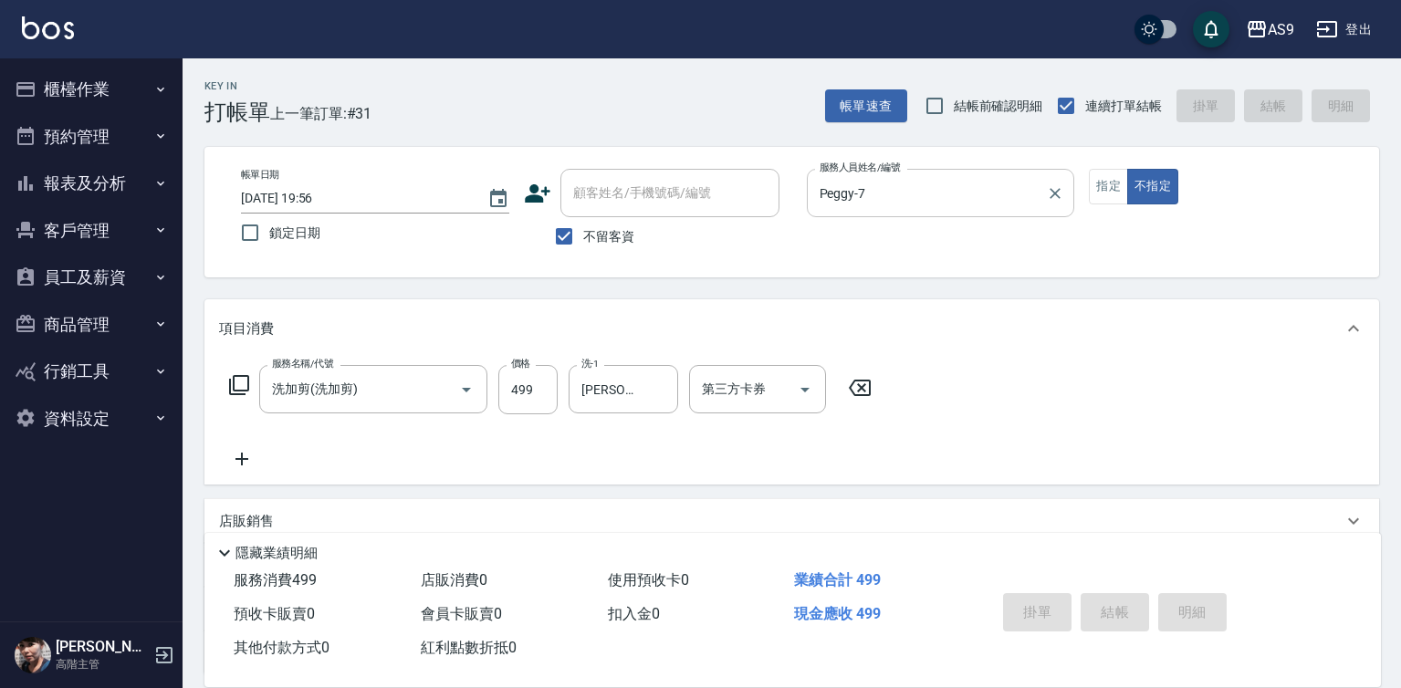
type input "[DATE] 19:57"
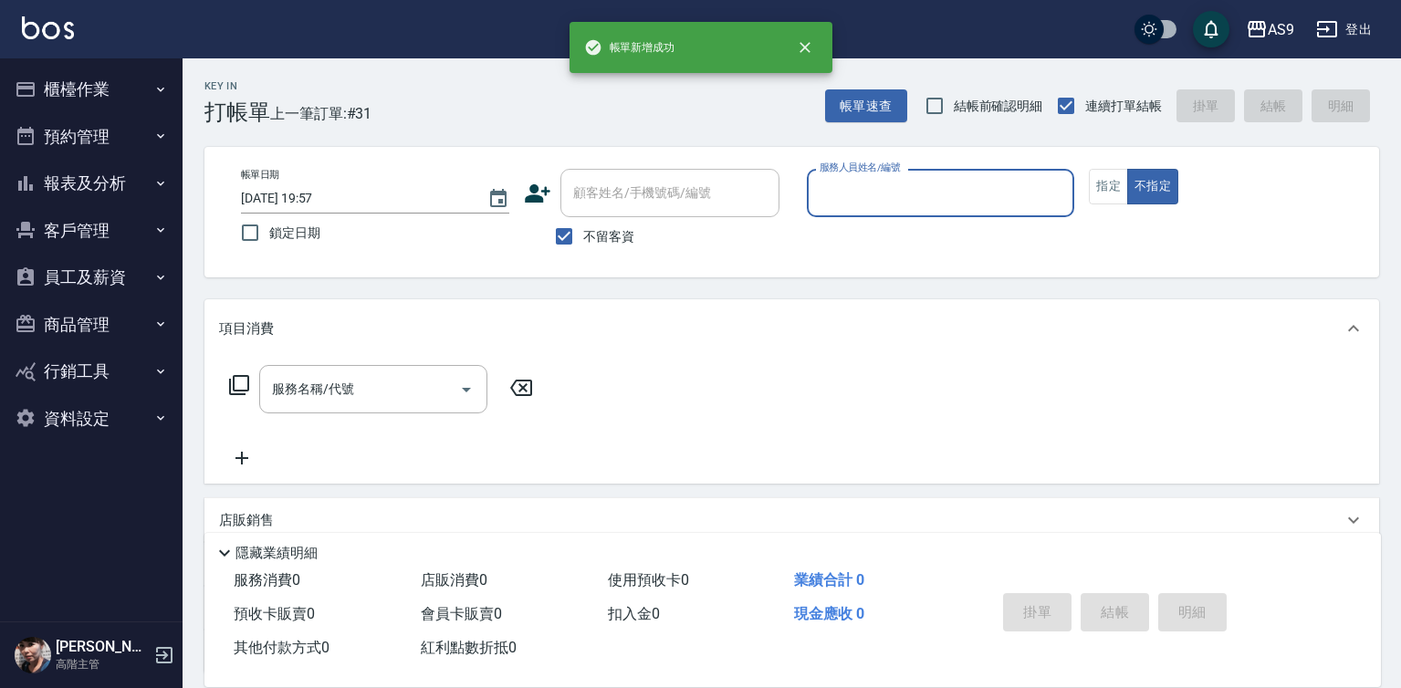
click at [866, 201] on input "服務人員姓名/編號" at bounding box center [941, 193] width 252 height 32
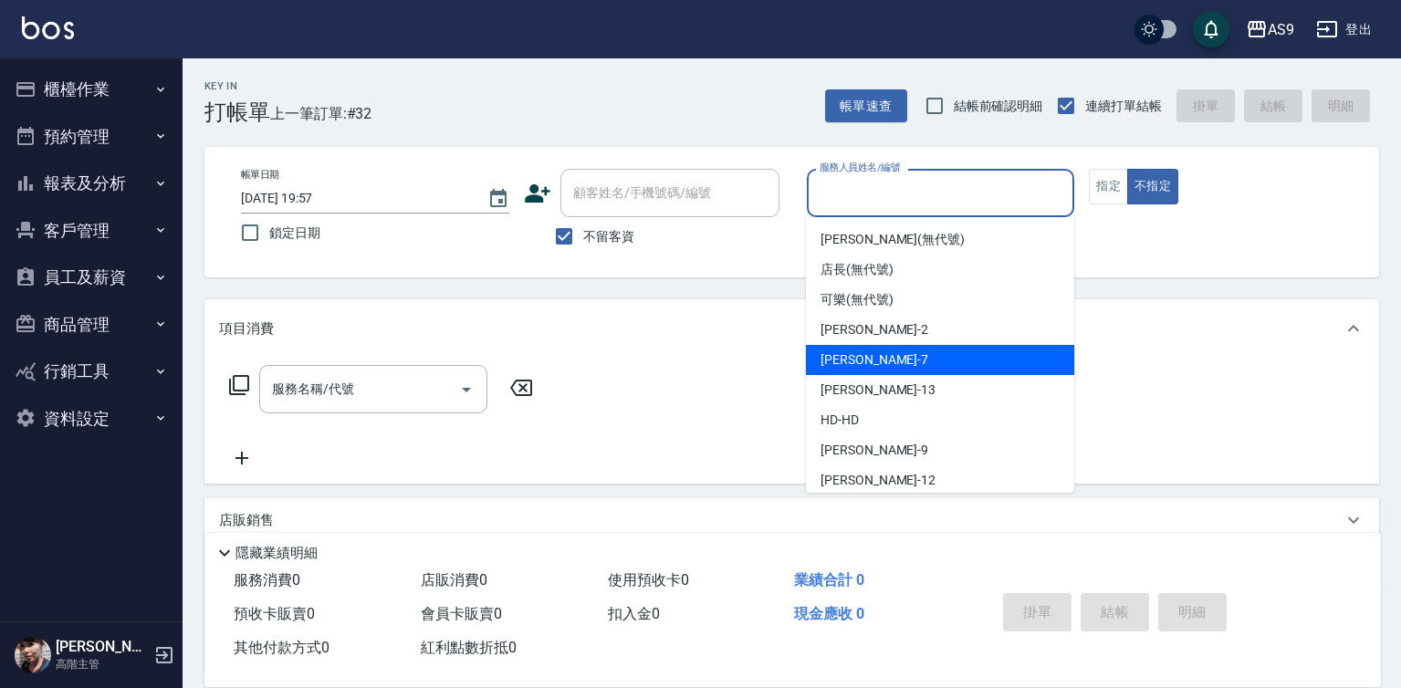
click at [883, 362] on div "Peggy -7" at bounding box center [940, 360] width 268 height 30
type input "Peggy-7"
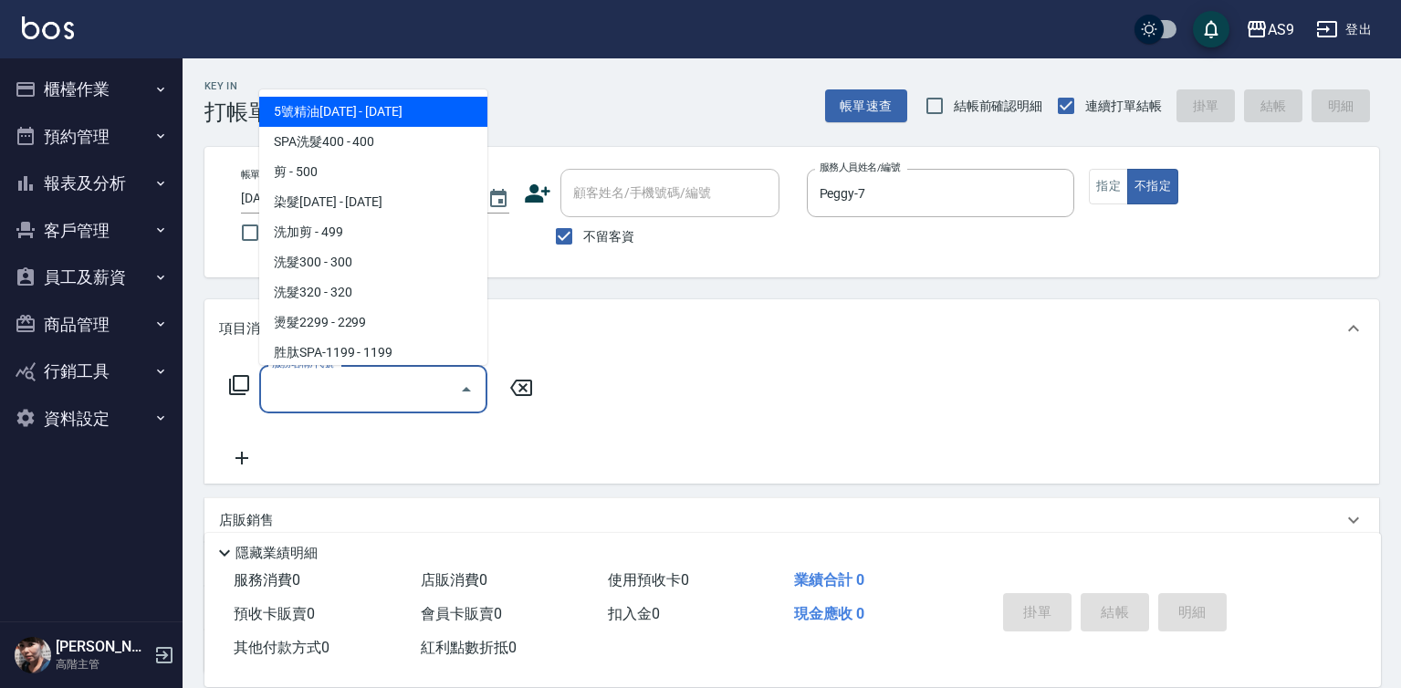
click at [388, 386] on input "服務名稱/代號" at bounding box center [359, 389] width 184 height 32
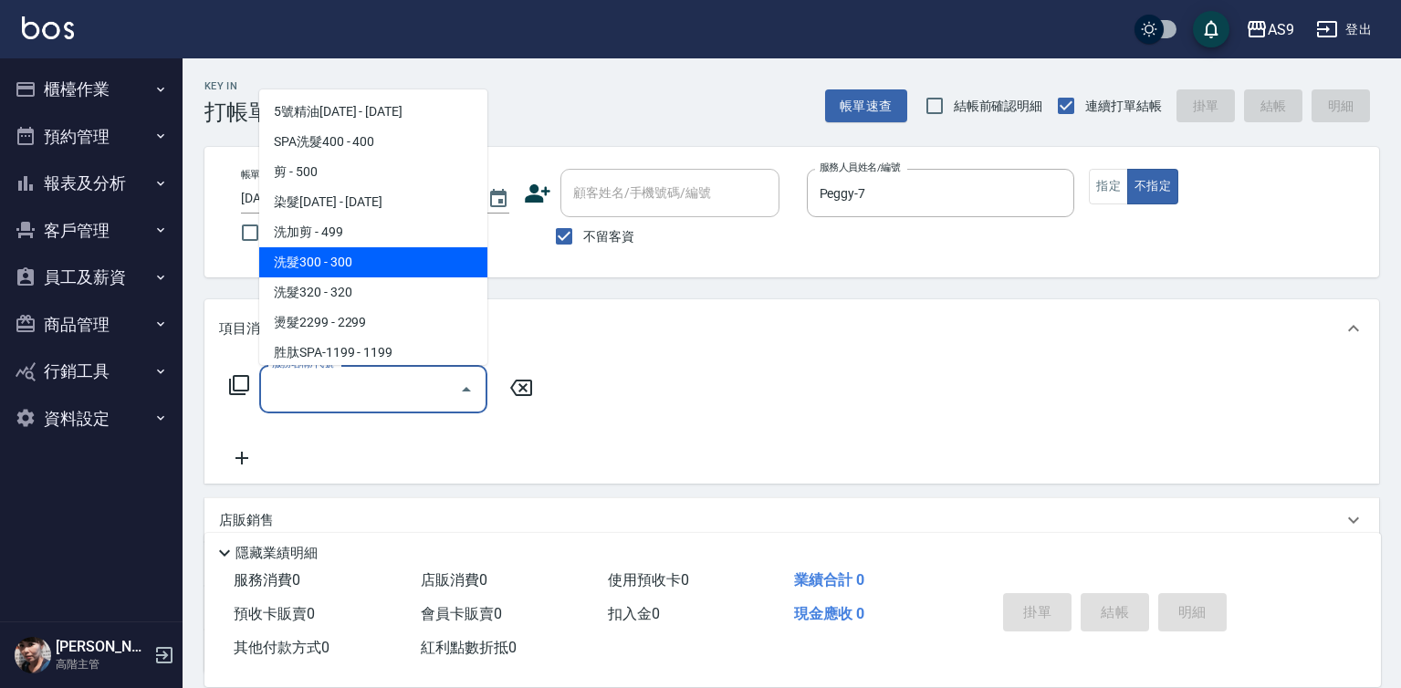
click at [342, 267] on span "洗髮300 - 300" at bounding box center [373, 262] width 228 height 30
type input "洗髮300(洗 髮300)"
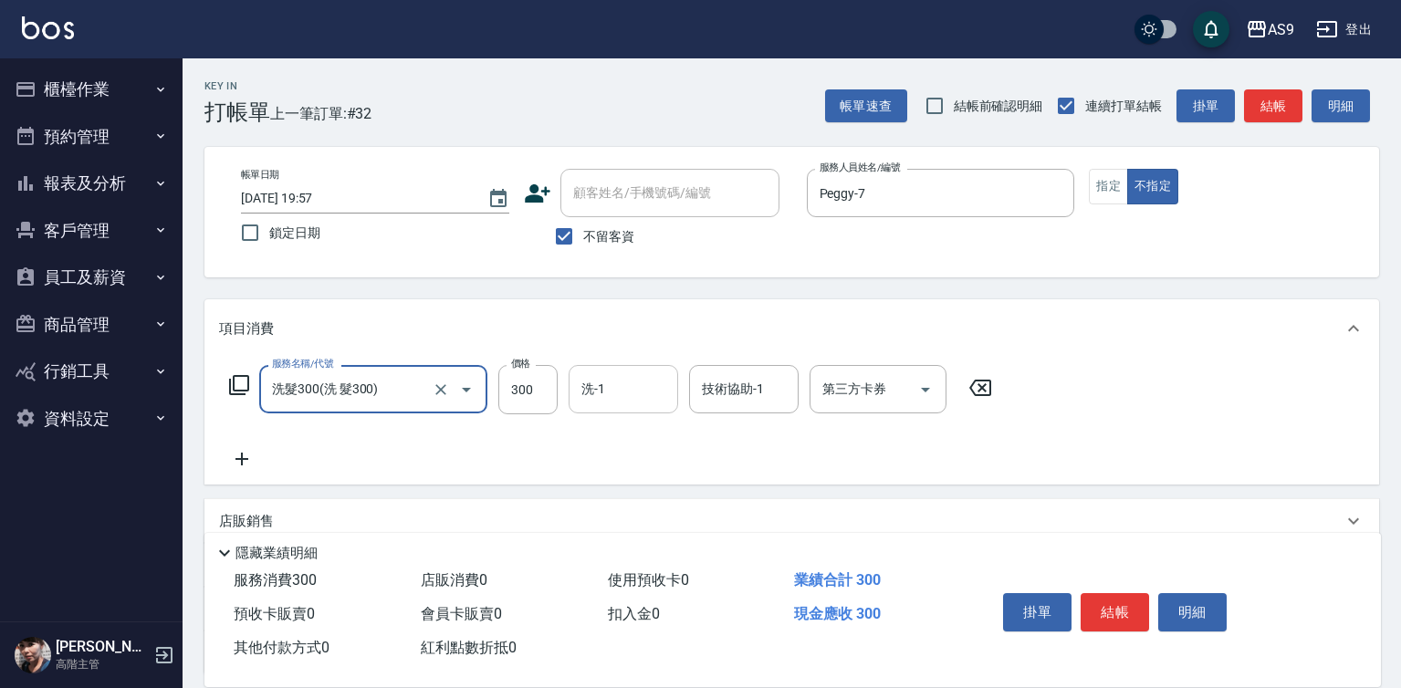
click at [648, 398] on input "洗-1" at bounding box center [623, 389] width 93 height 32
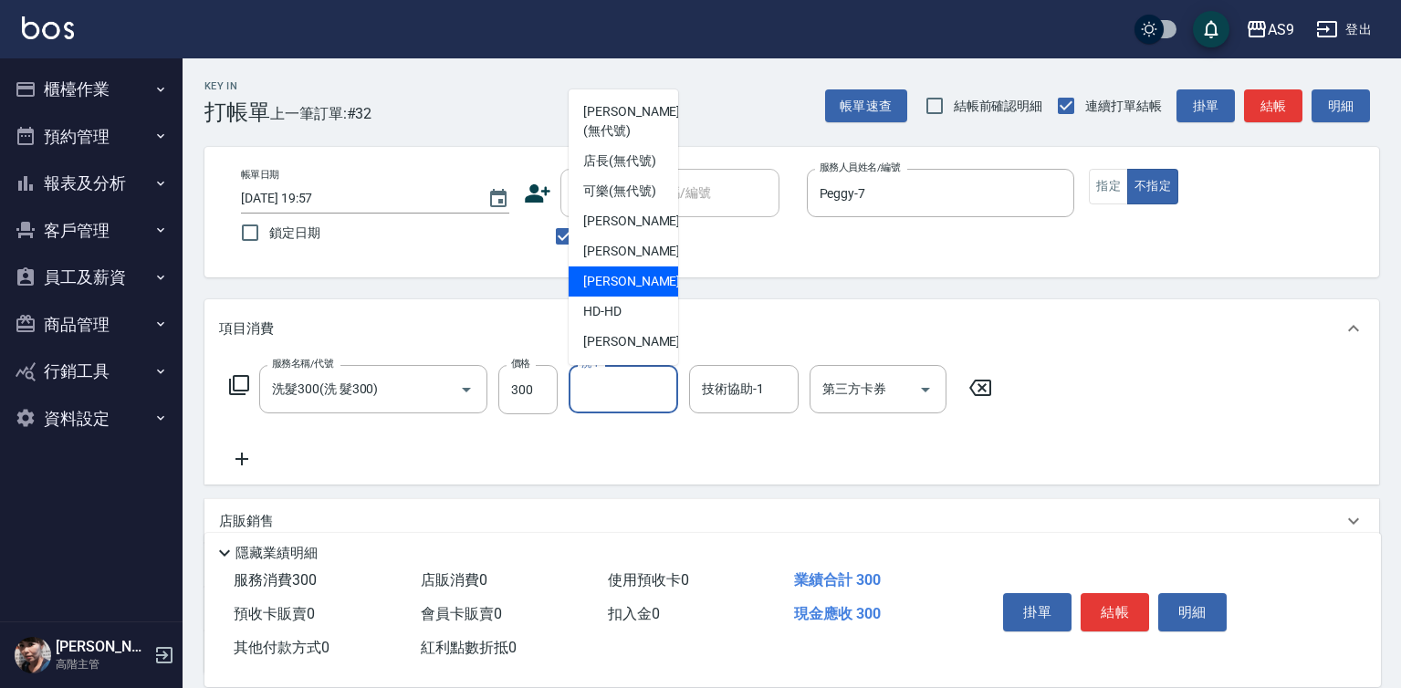
click at [640, 297] on div "[PERSON_NAME] -13" at bounding box center [624, 282] width 110 height 30
type input "[PERSON_NAME]-13"
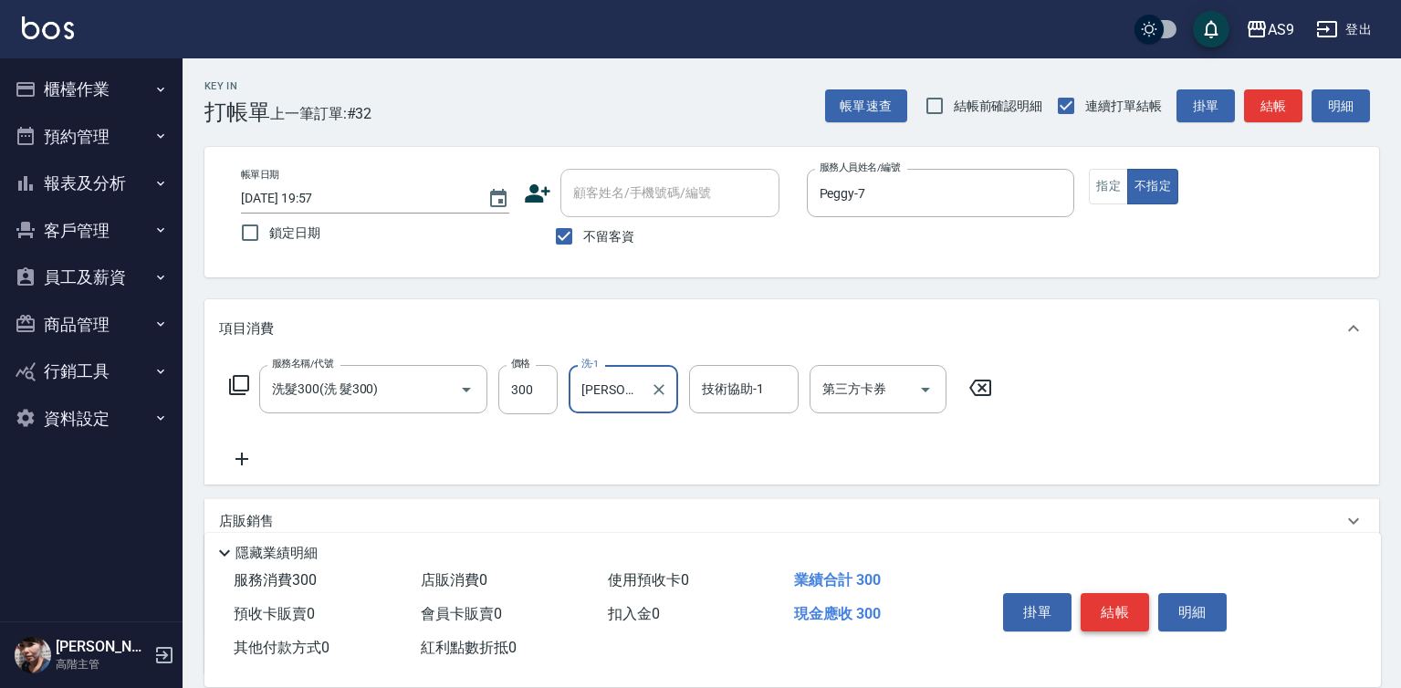
click at [1107, 607] on button "結帳" at bounding box center [1115, 612] width 68 height 38
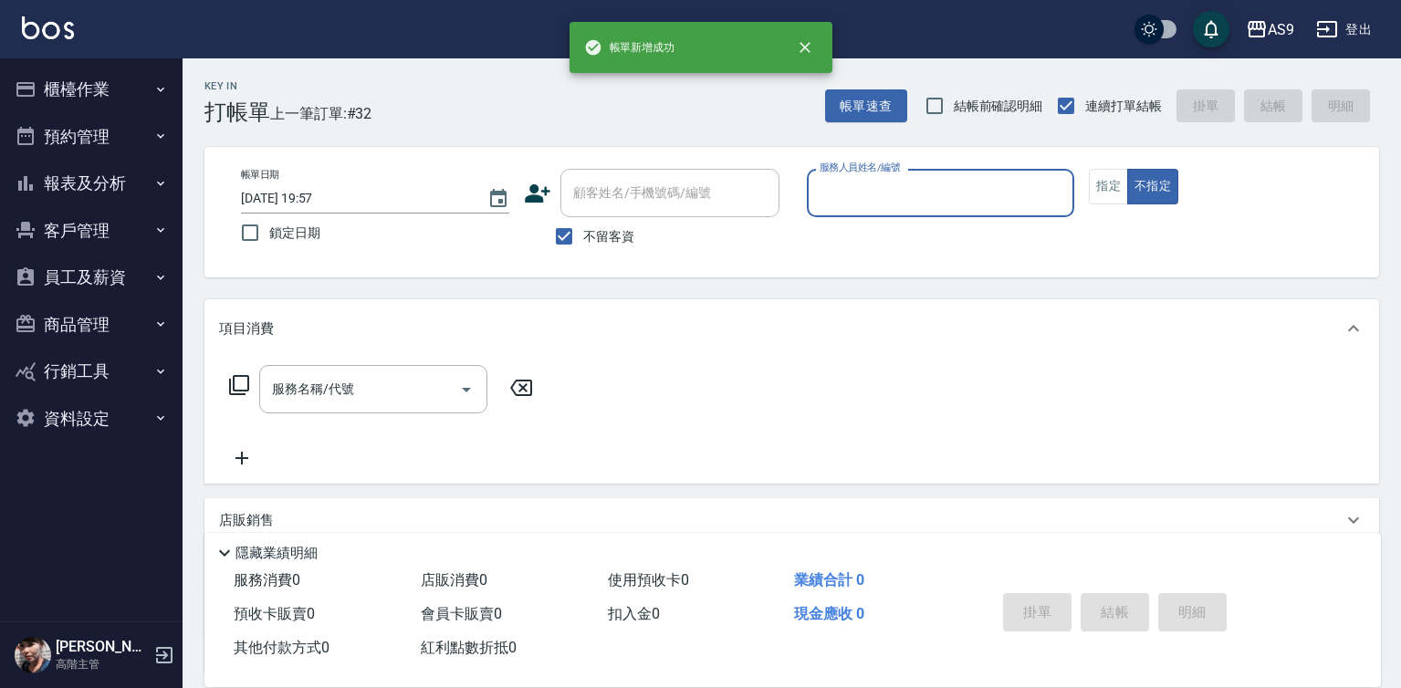
click at [859, 192] on input "服務人員姓名/編號" at bounding box center [941, 193] width 252 height 32
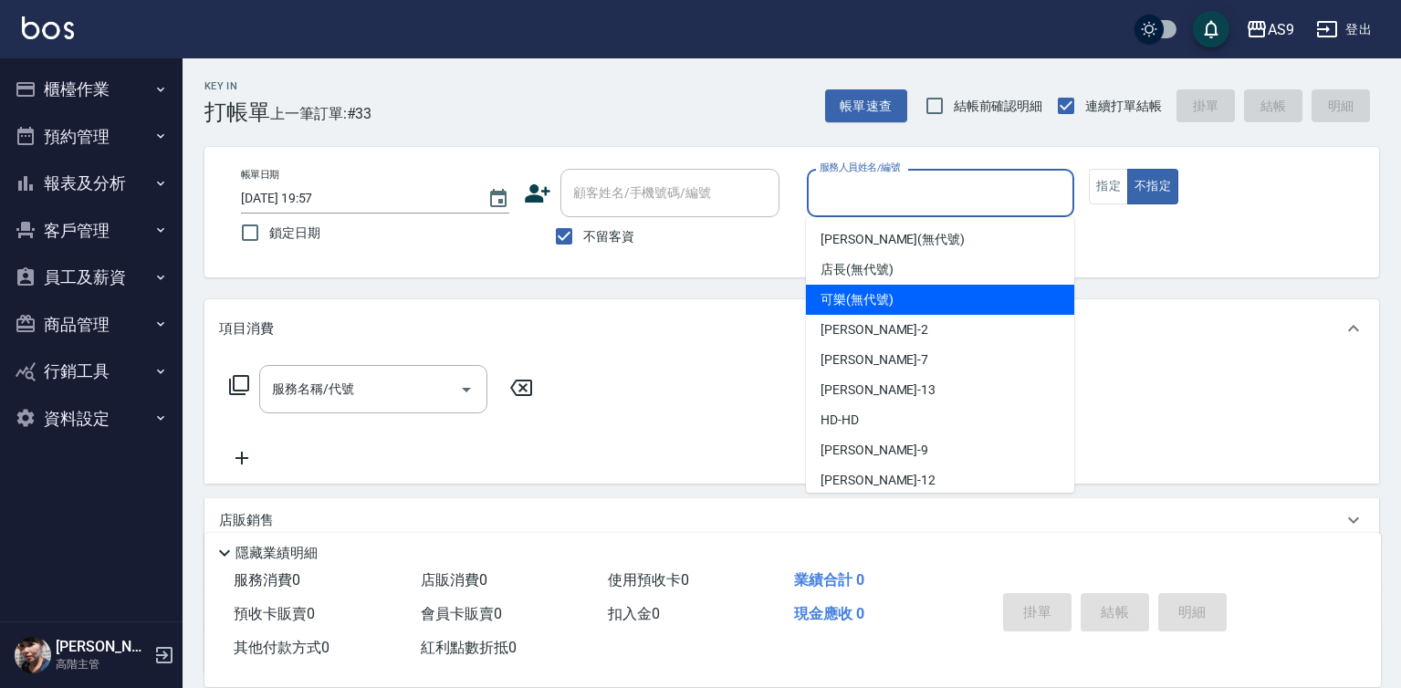
click at [888, 307] on span "可樂 (無代號)" at bounding box center [857, 299] width 73 height 19
type input "可樂(無代號)"
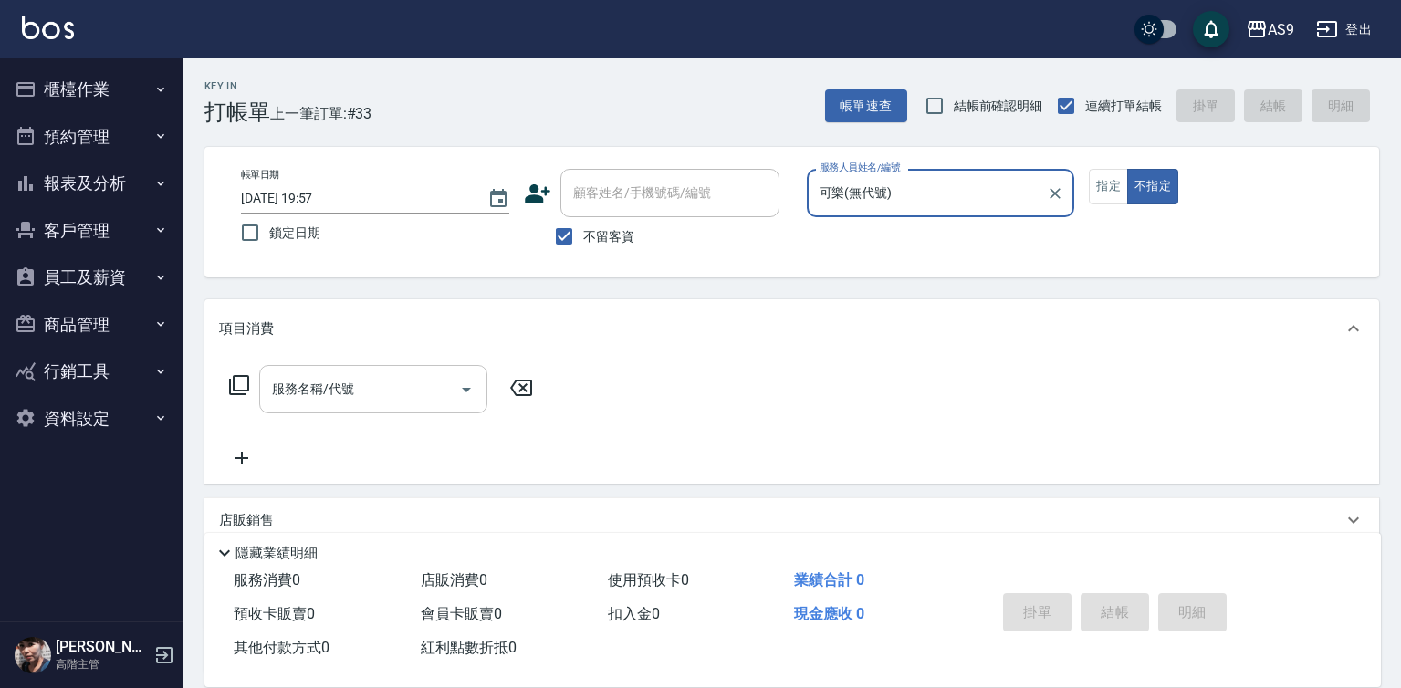
click at [404, 391] on input "服務名稱/代號" at bounding box center [359, 389] width 184 height 32
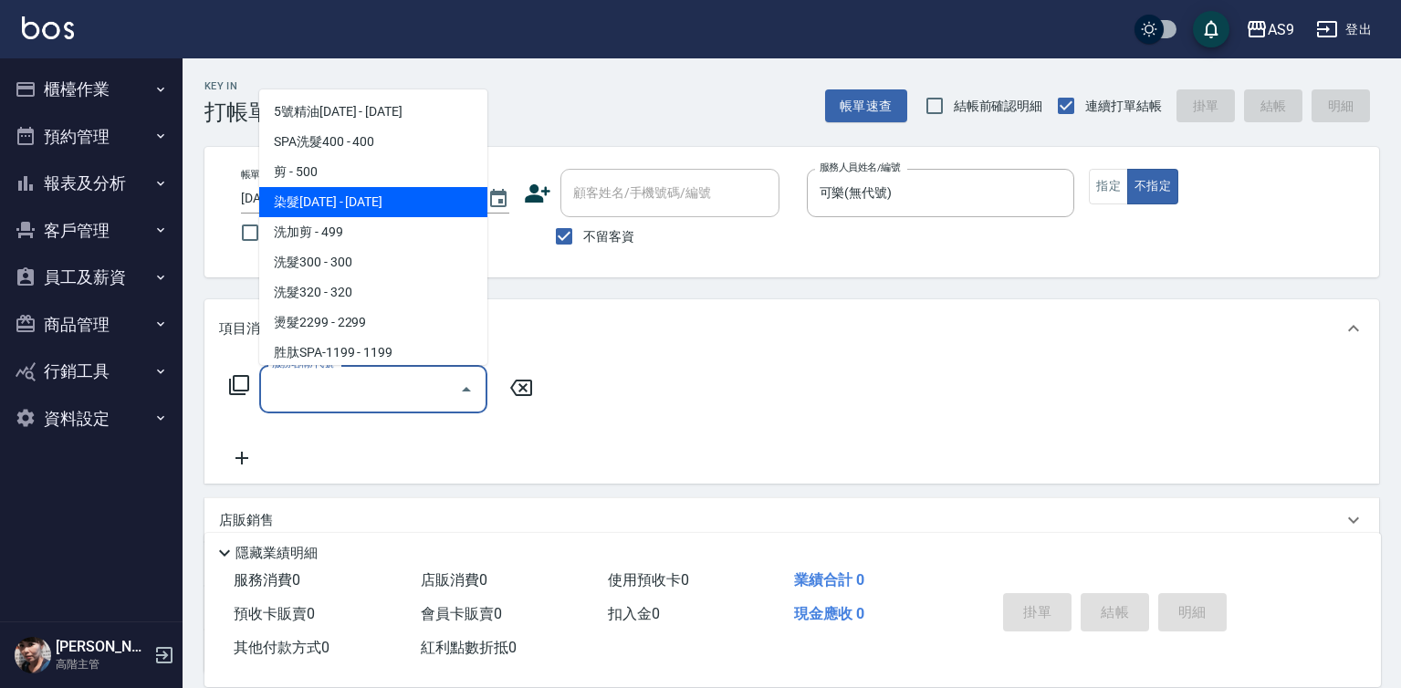
click at [380, 203] on span "染髮[DATE] - [DATE]" at bounding box center [373, 202] width 228 height 30
type input "染髮1500(染髮1500)"
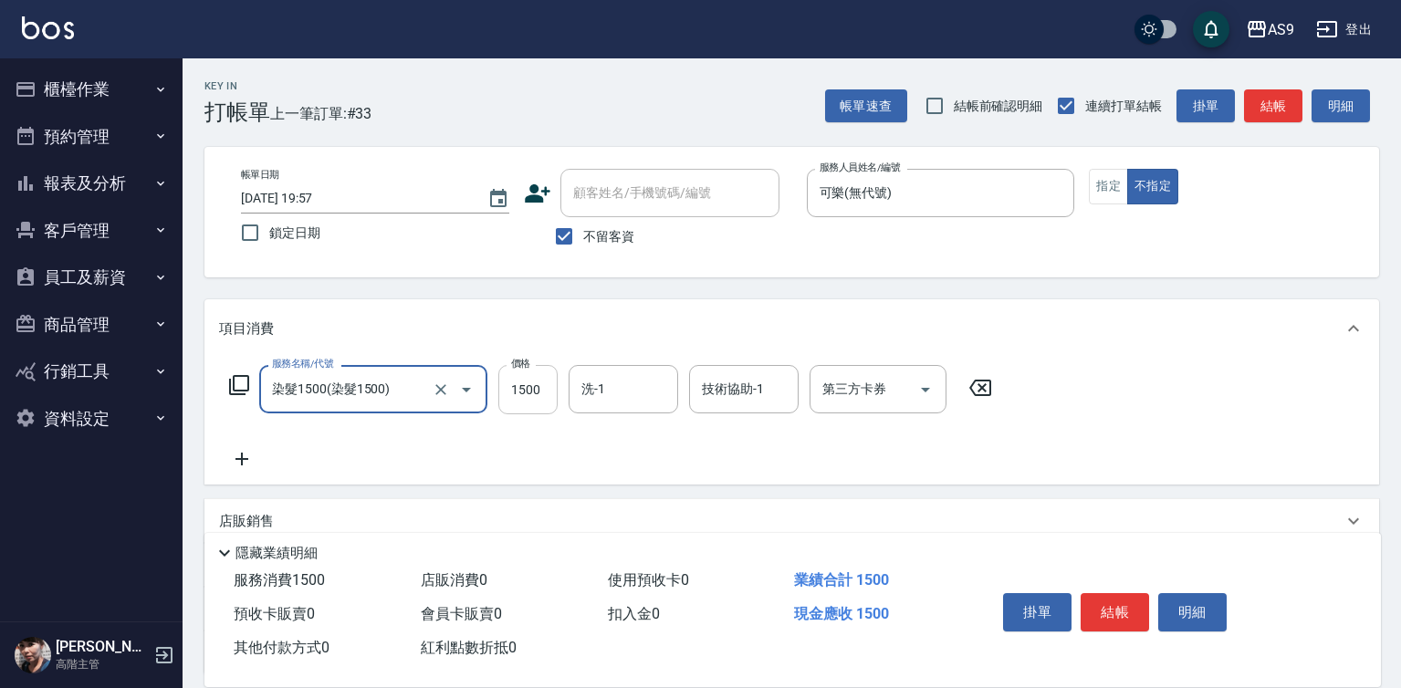
click at [527, 399] on input "1500" at bounding box center [527, 389] width 59 height 49
type input "2500"
drag, startPoint x: 1107, startPoint y: 185, endPoint x: 1097, endPoint y: 270, distance: 85.5
click at [1106, 185] on button "指定" at bounding box center [1108, 187] width 39 height 36
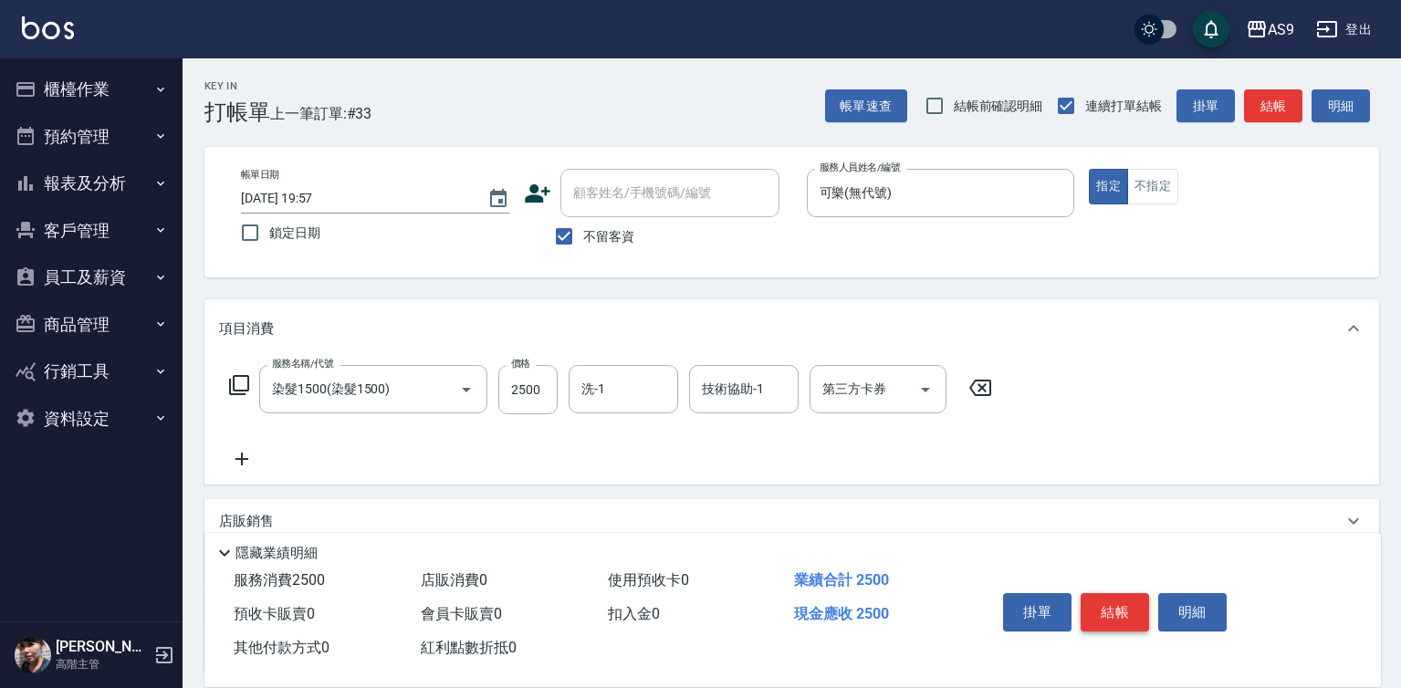
click at [1117, 607] on button "結帳" at bounding box center [1115, 612] width 68 height 38
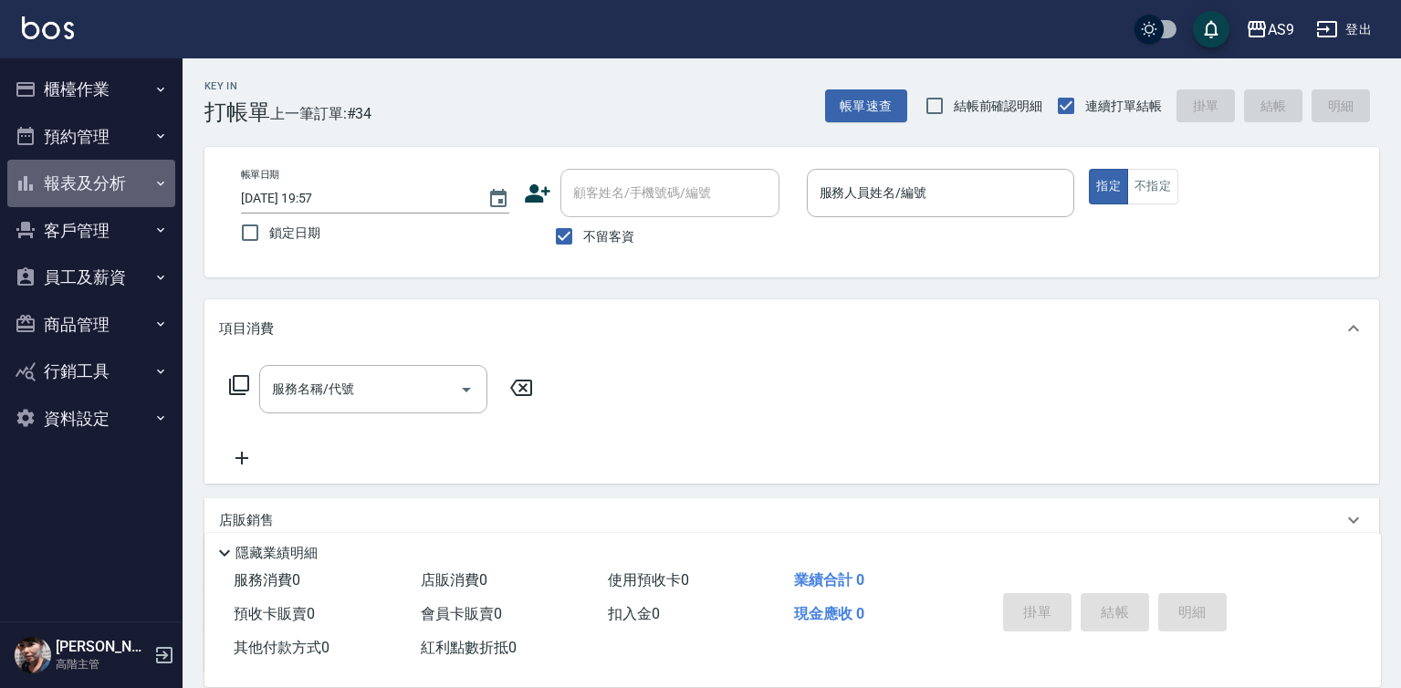
click at [139, 191] on button "報表及分析" at bounding box center [91, 183] width 168 height 47
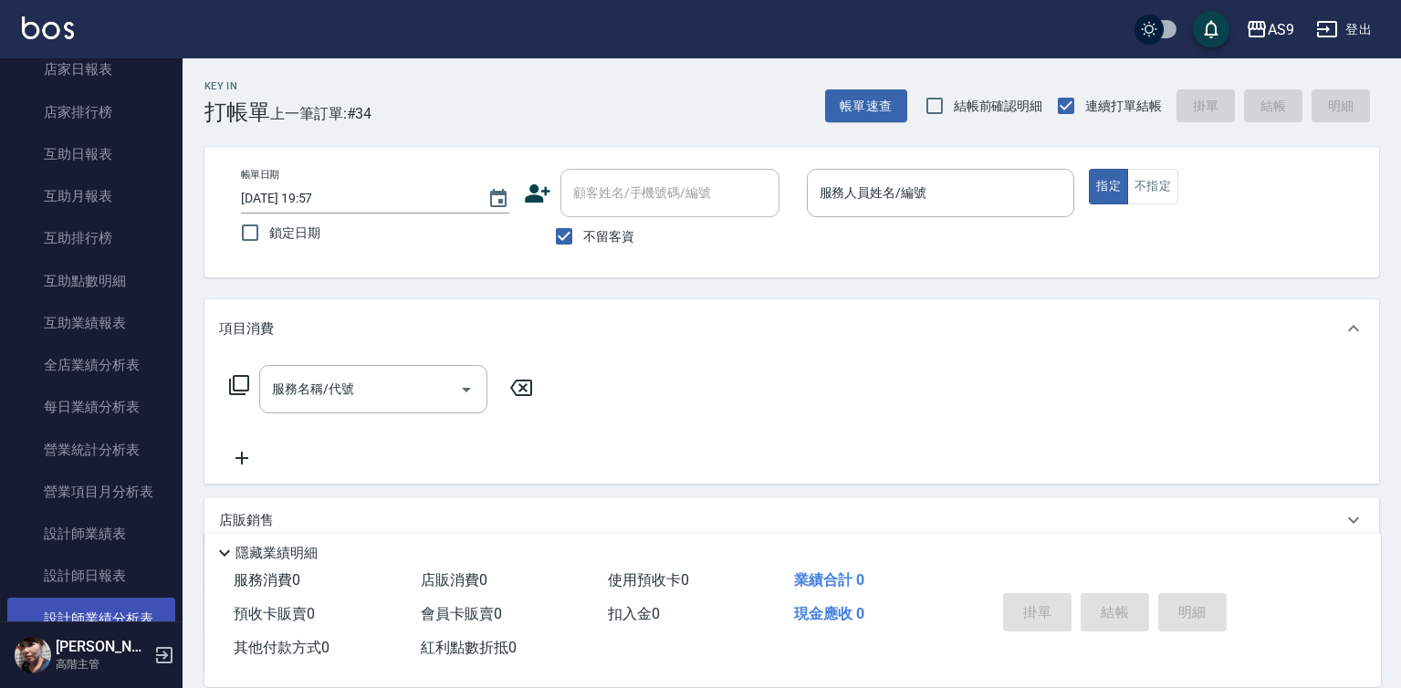
scroll to position [456, 0]
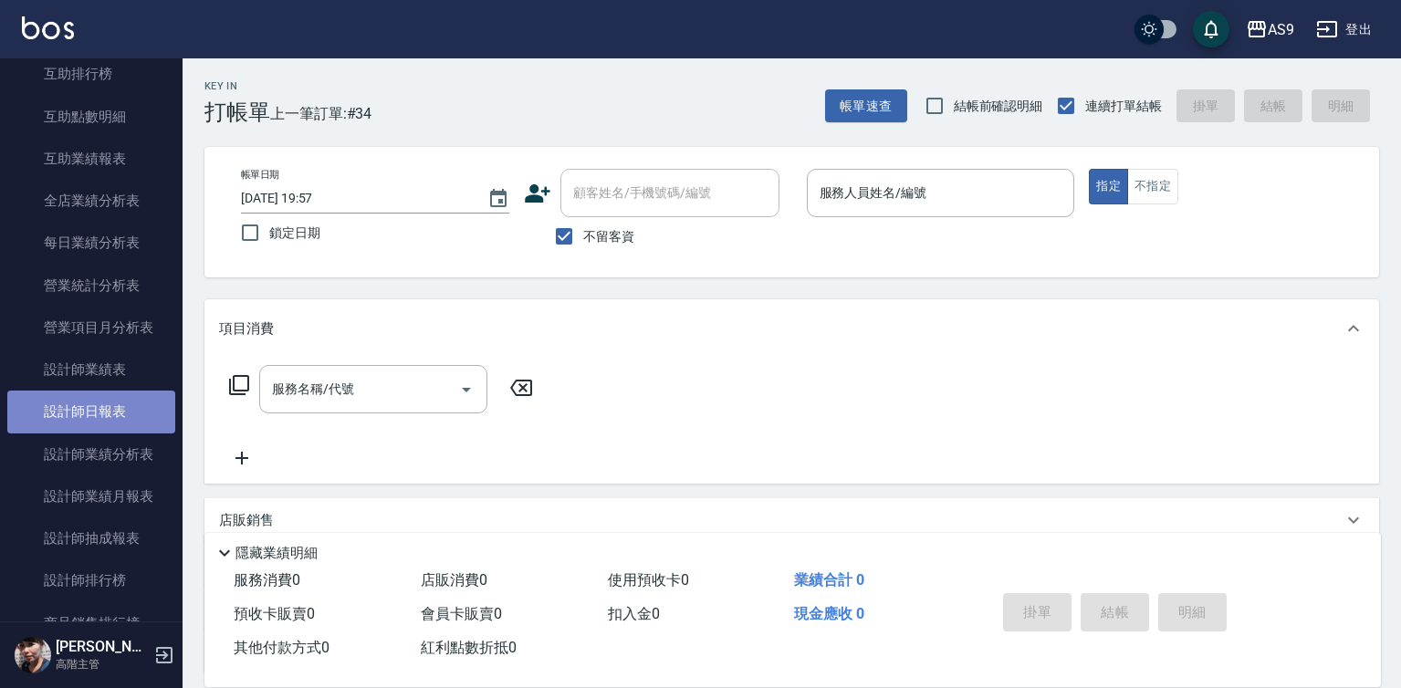
click at [110, 415] on link "設計師日報表" at bounding box center [91, 412] width 168 height 42
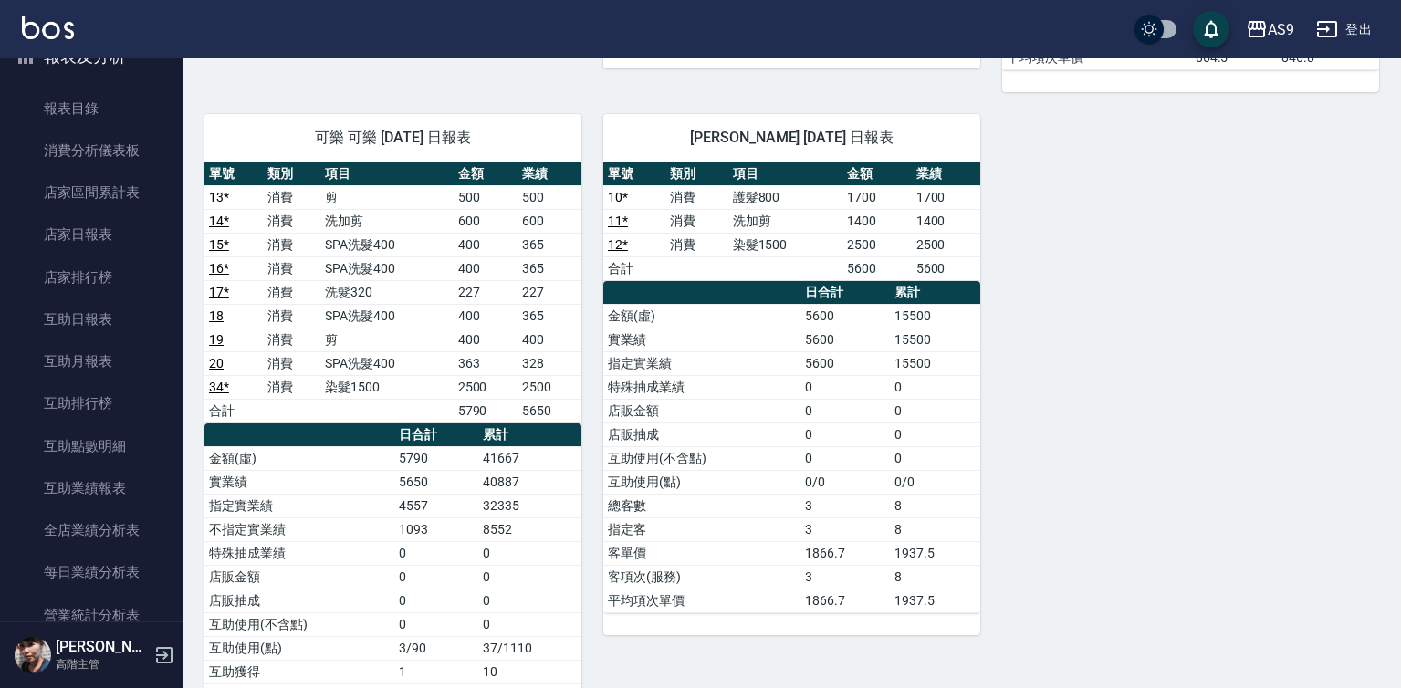
scroll to position [123, 0]
click at [114, 327] on link "互助日報表" at bounding box center [91, 323] width 168 height 42
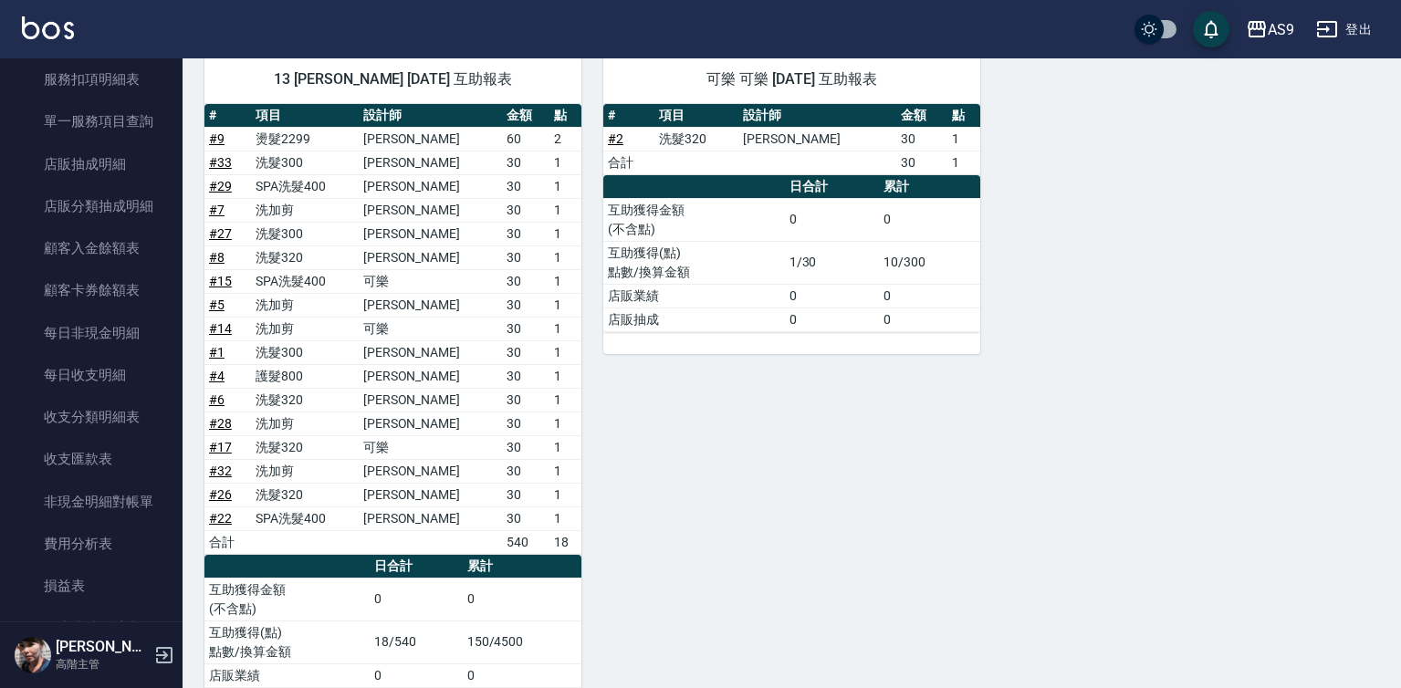
scroll to position [1401, 0]
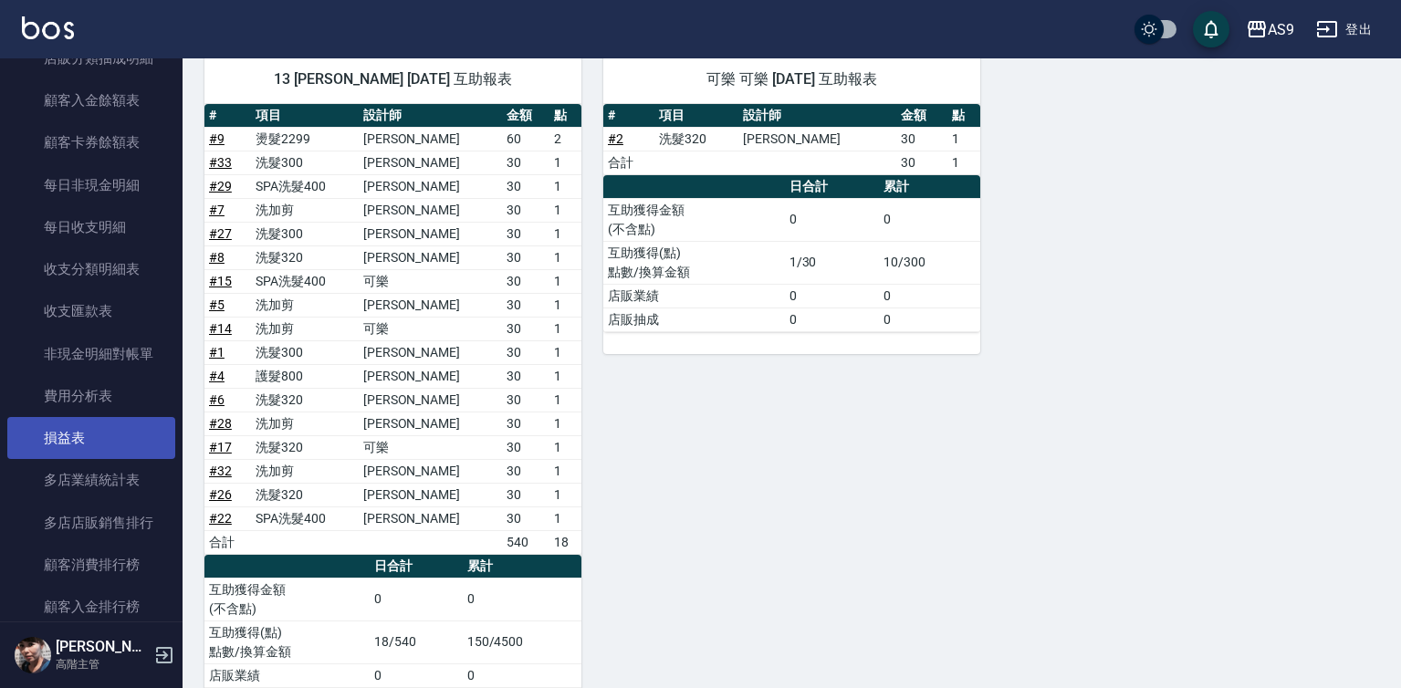
click at [72, 430] on link "損益表" at bounding box center [91, 438] width 168 height 42
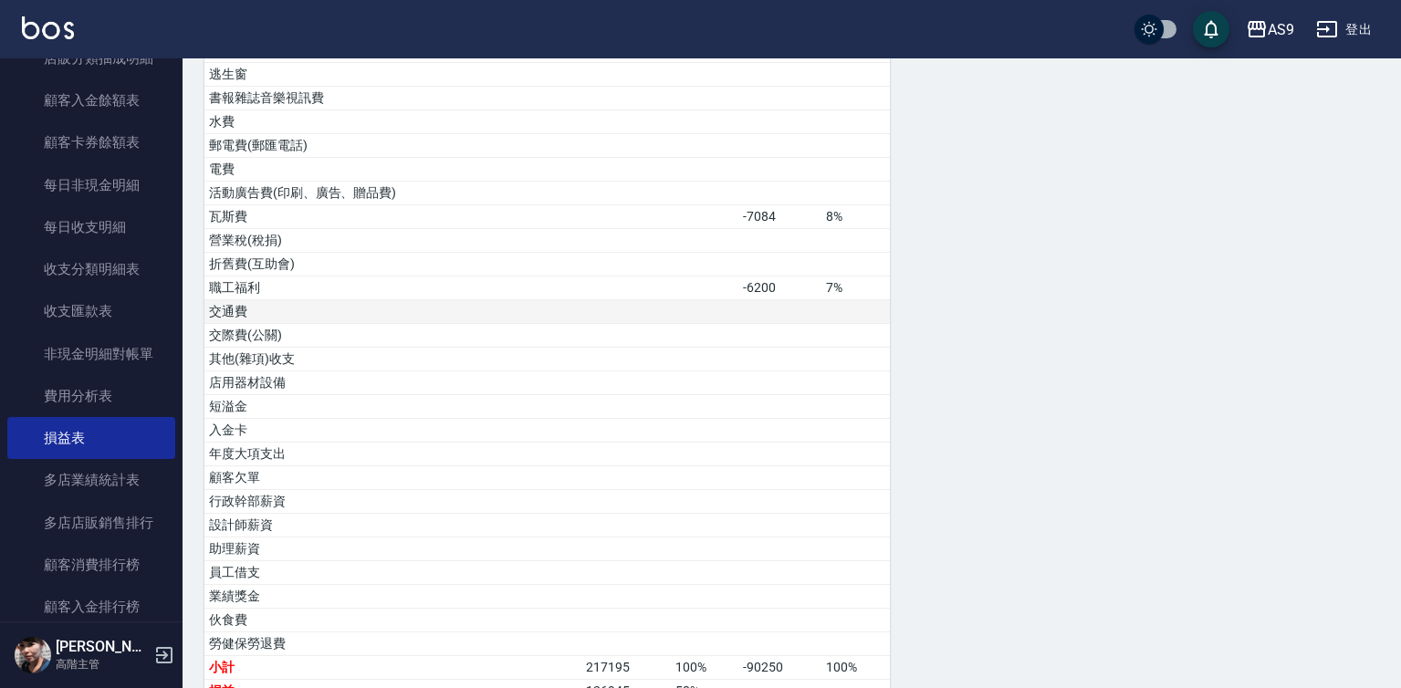
scroll to position [945, 0]
